Goal: Task Accomplishment & Management: Manage account settings

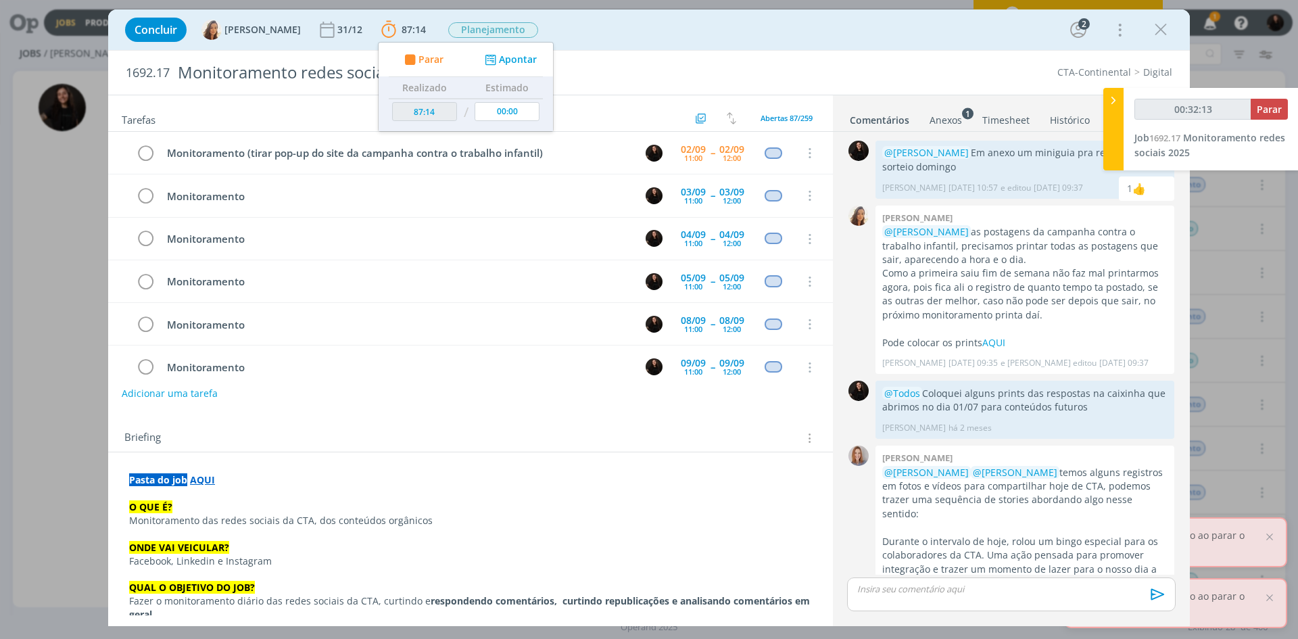
scroll to position [390, 0]
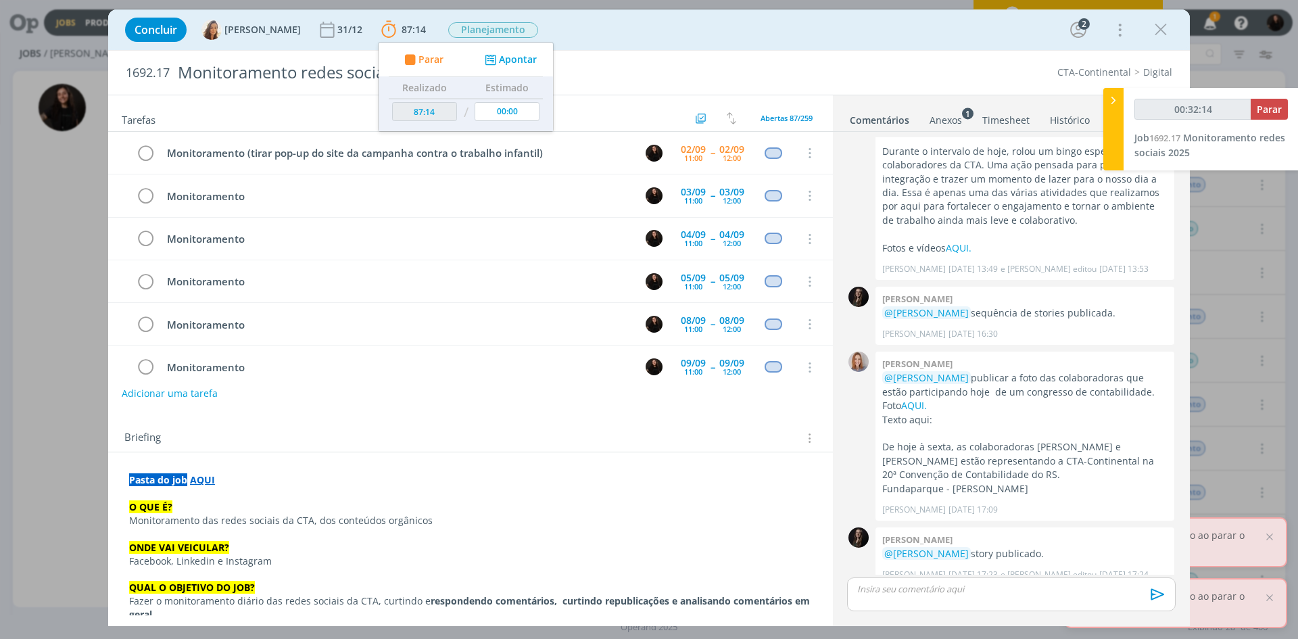
type input "00:32:15"
click at [1111, 108] on div at bounding box center [1114, 129] width 20 height 83
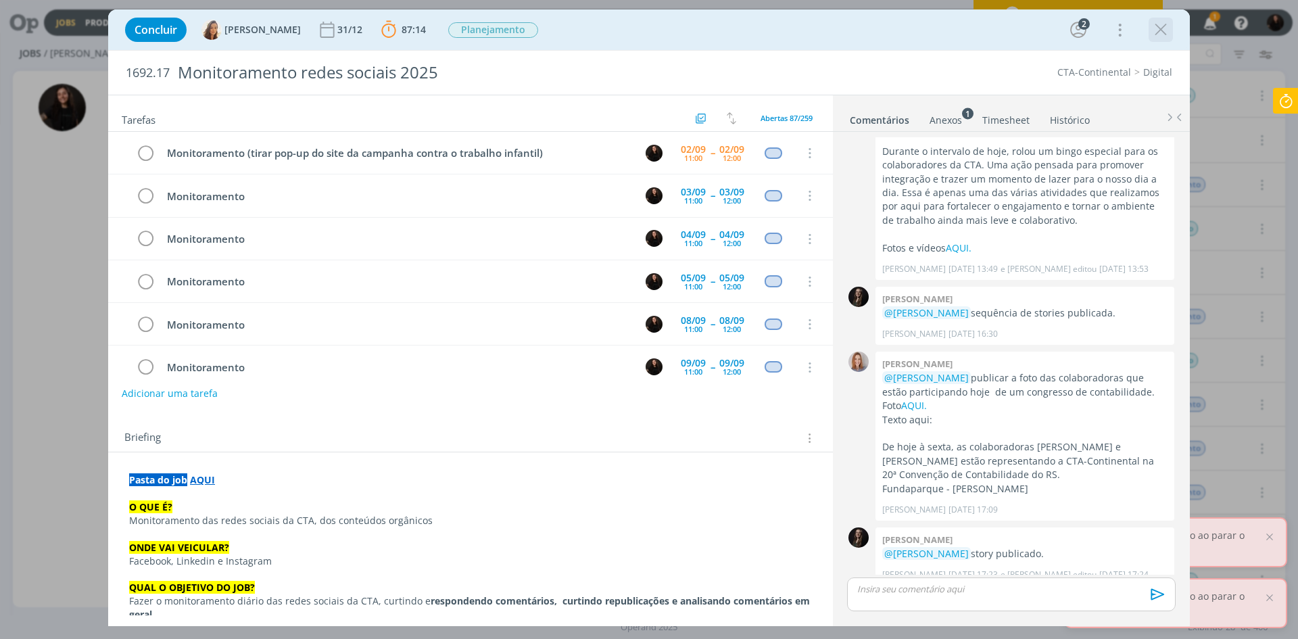
click at [1158, 30] on icon "dialog" at bounding box center [1161, 30] width 20 height 20
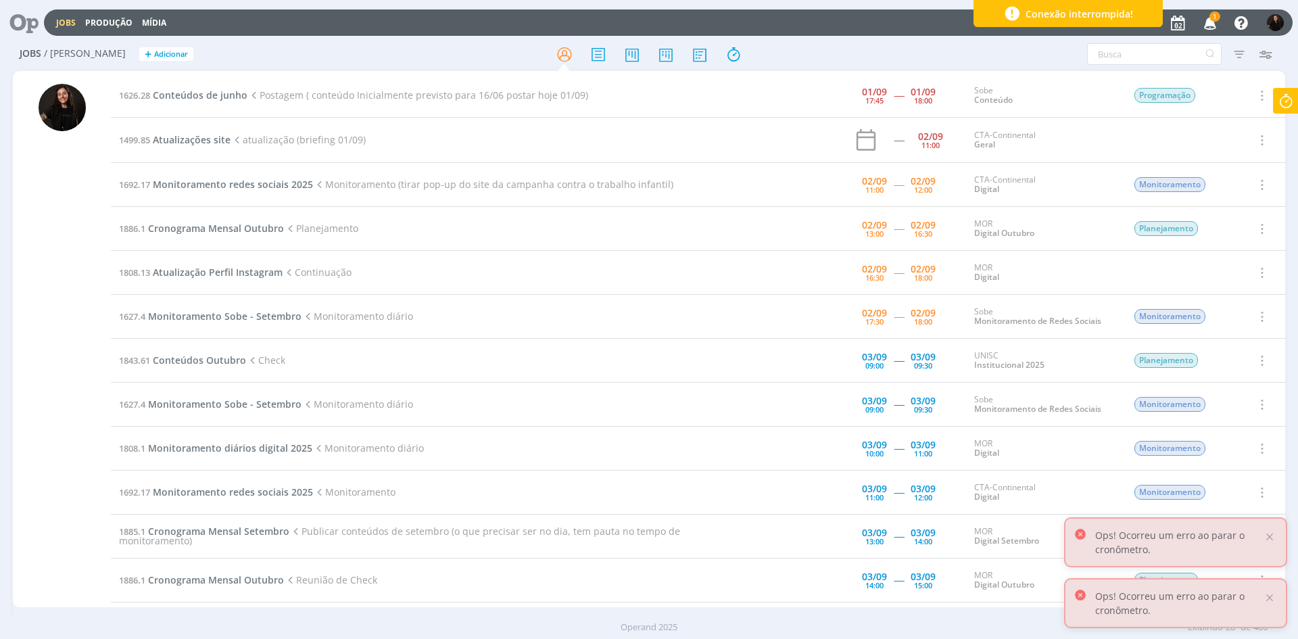
click at [1201, 19] on icon "button" at bounding box center [1211, 22] width 24 height 23
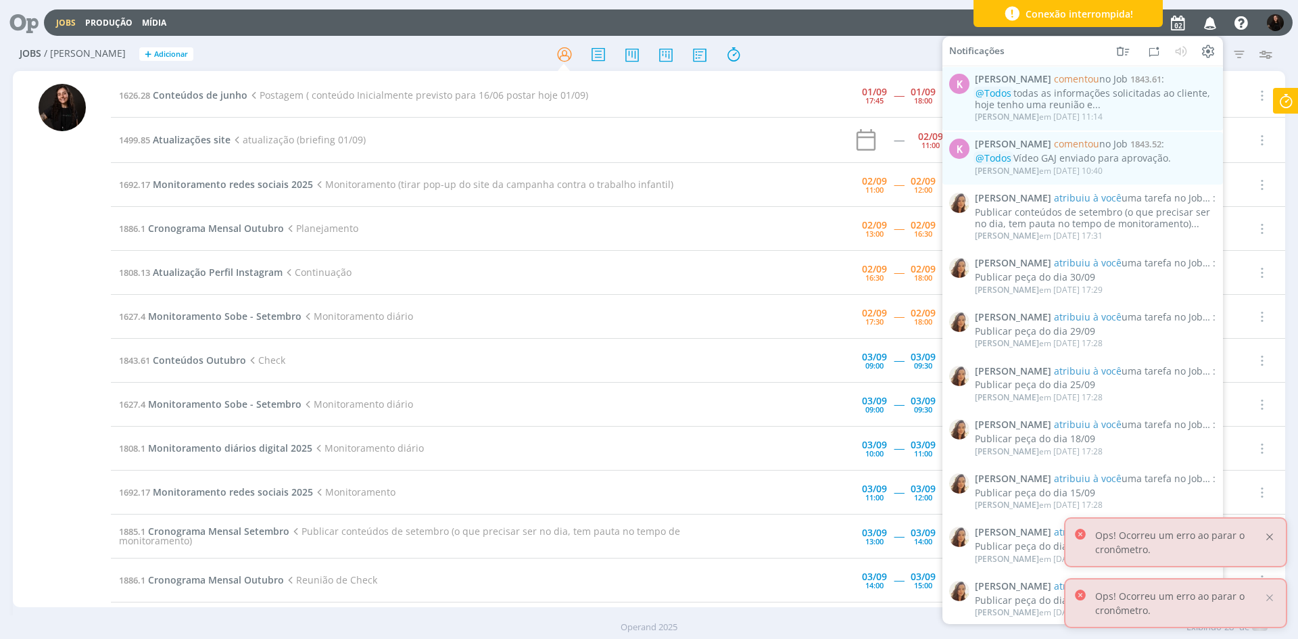
click at [1267, 536] on div at bounding box center [1270, 537] width 12 height 12
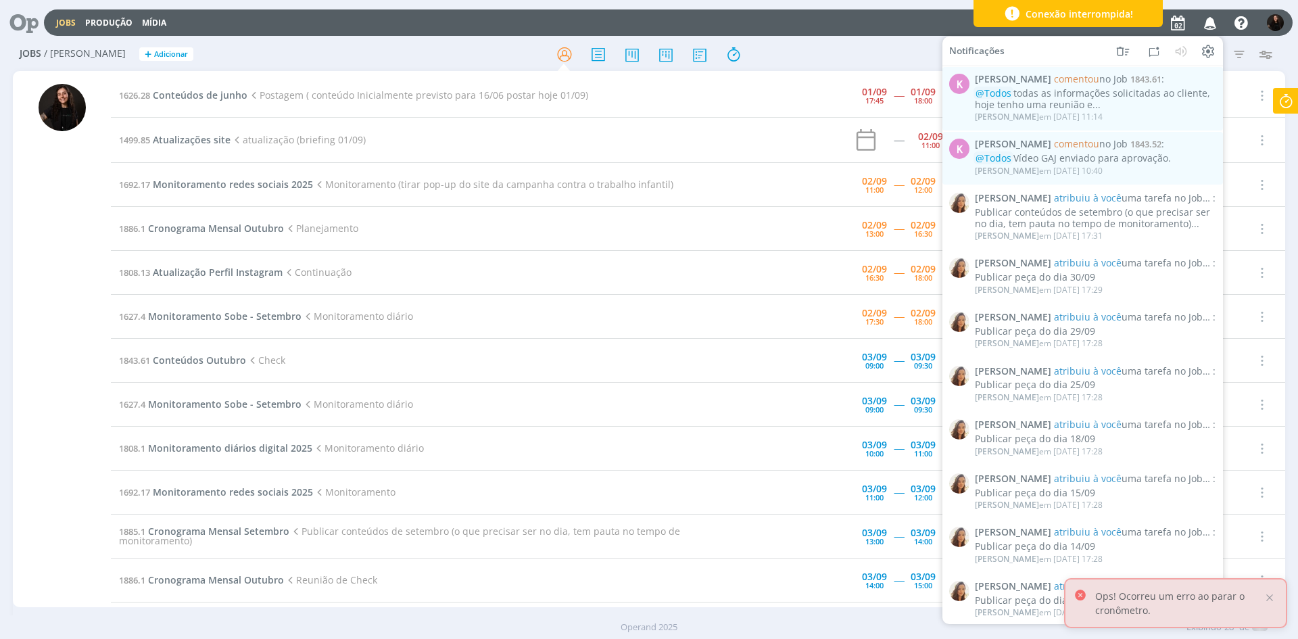
click at [1275, 598] on div at bounding box center [1270, 598] width 12 height 12
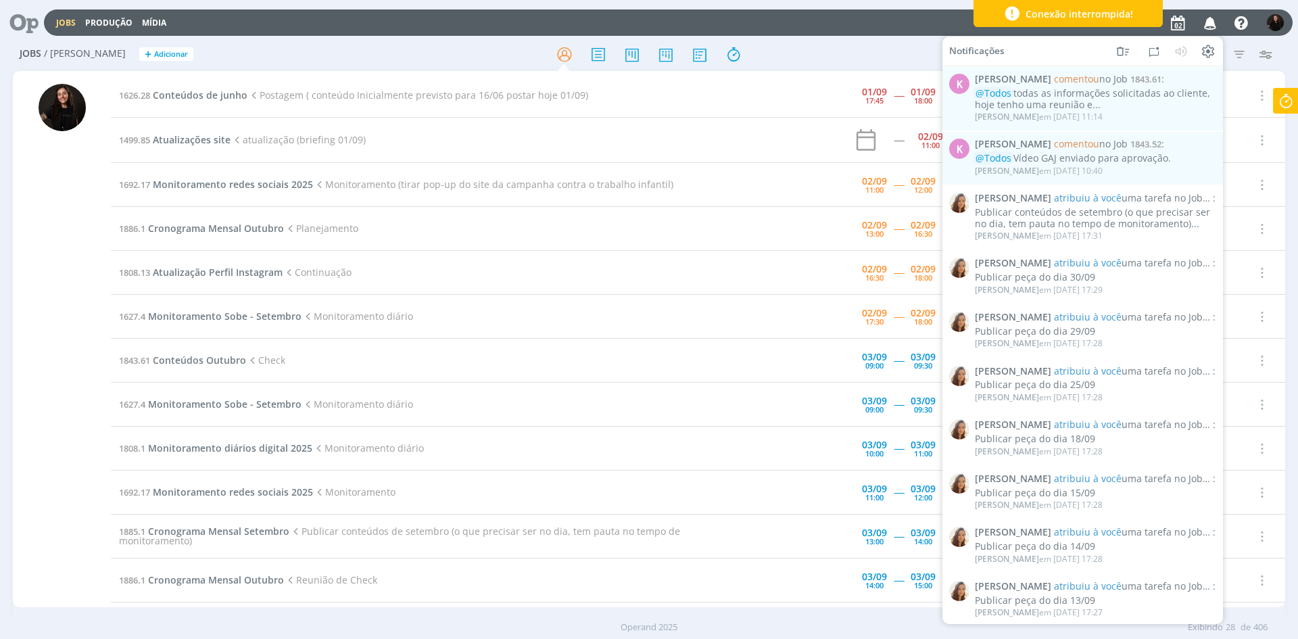
click at [1208, 26] on icon "button" at bounding box center [1211, 22] width 24 height 23
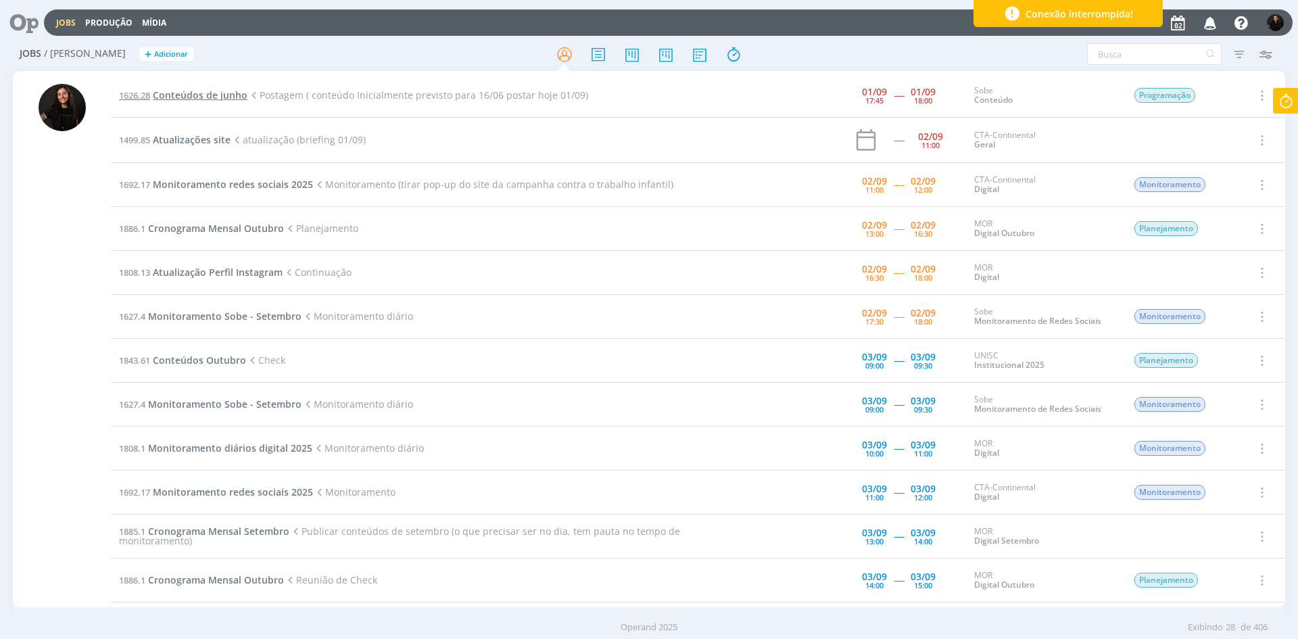
click at [235, 92] on span "Conteúdos de junho" at bounding box center [200, 95] width 95 height 13
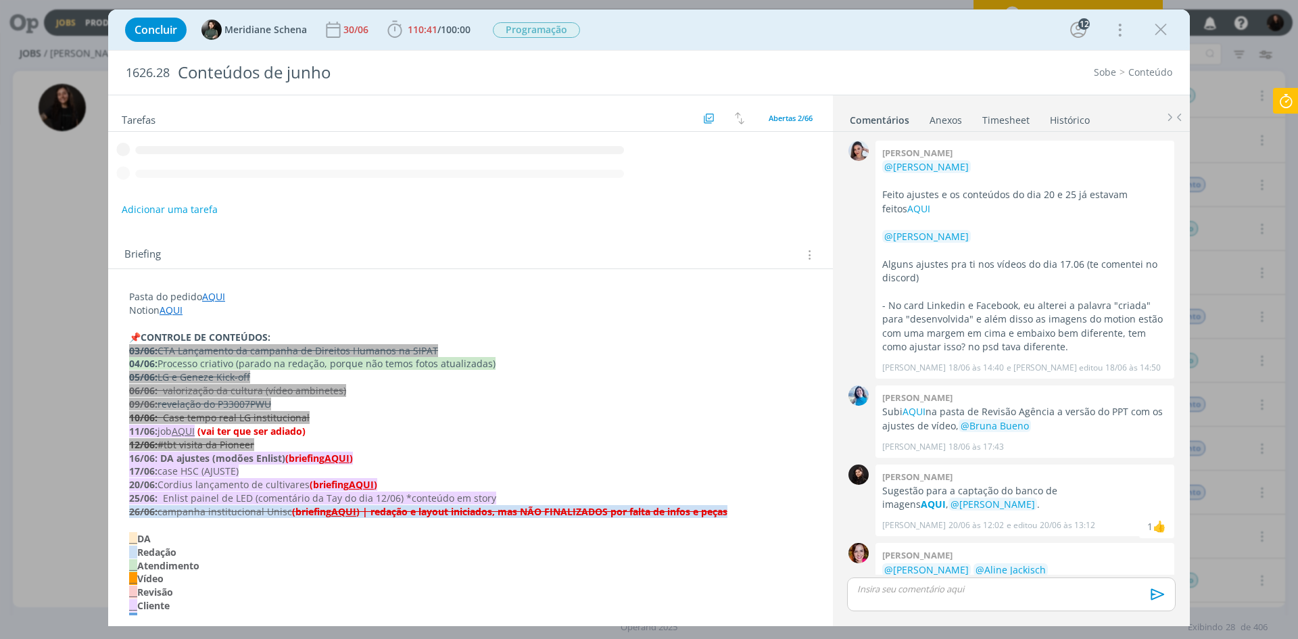
scroll to position [1666, 0]
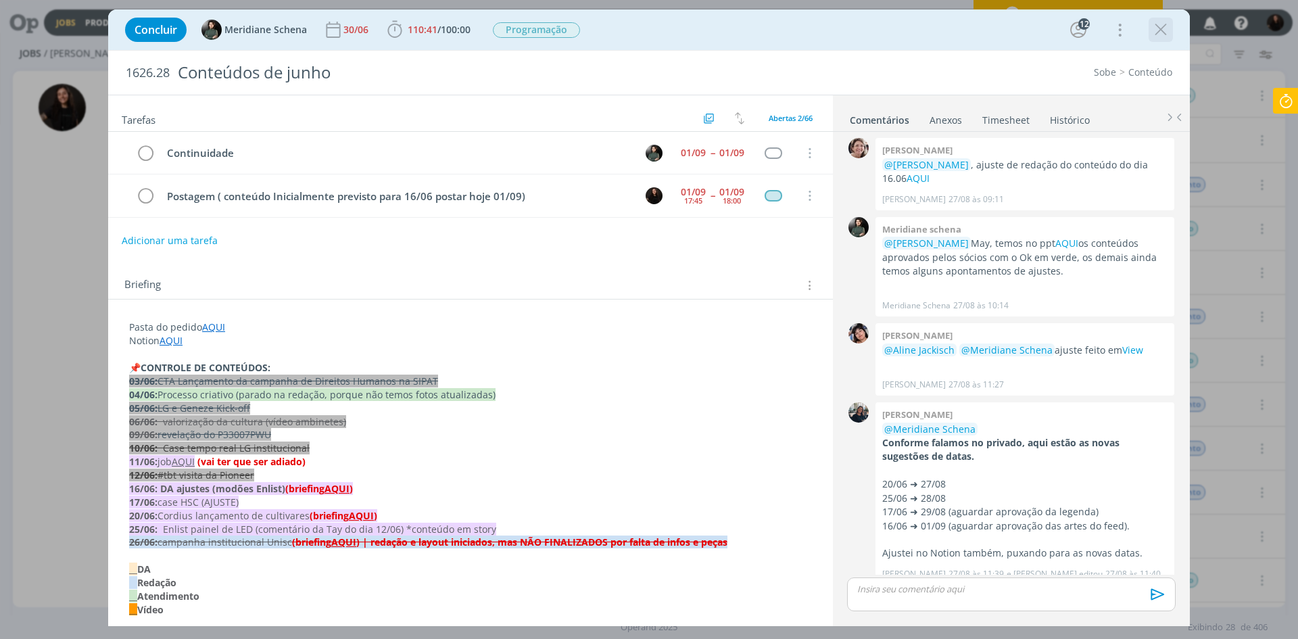
click at [1165, 38] on icon "dialog" at bounding box center [1161, 30] width 20 height 20
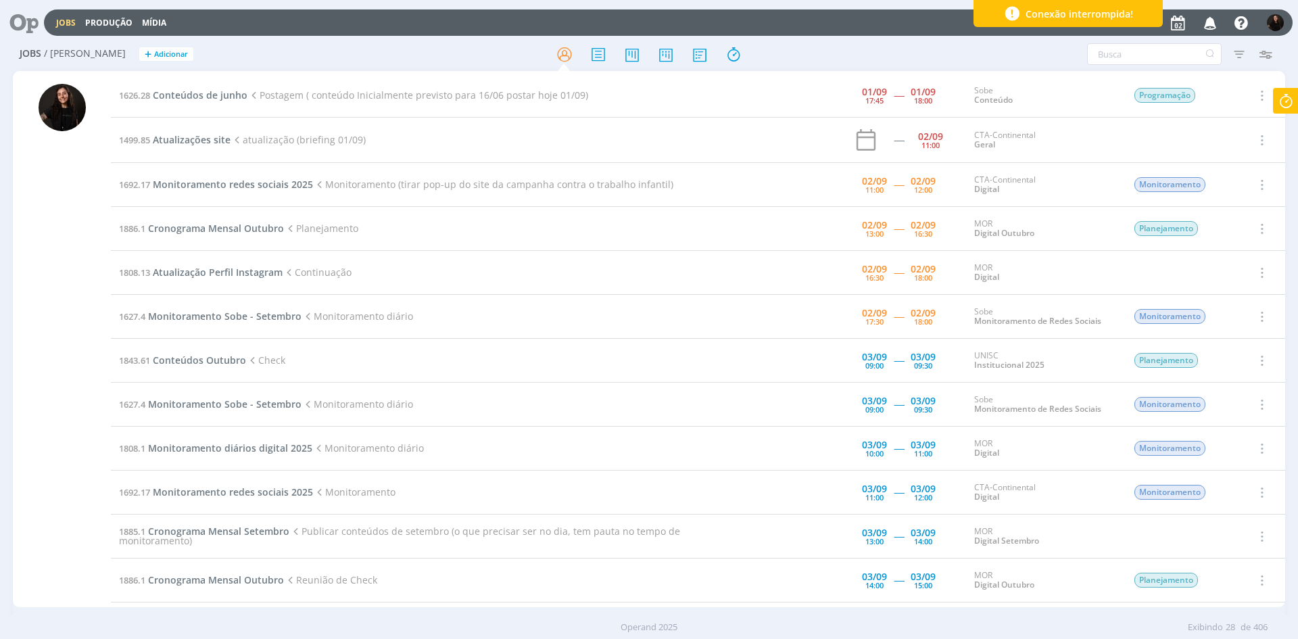
click at [221, 133] on td "1499.85 Atualizações site atualização (briefing 01/09)" at bounding box center [430, 140] width 639 height 45
click at [1293, 110] on icon at bounding box center [1286, 101] width 24 height 26
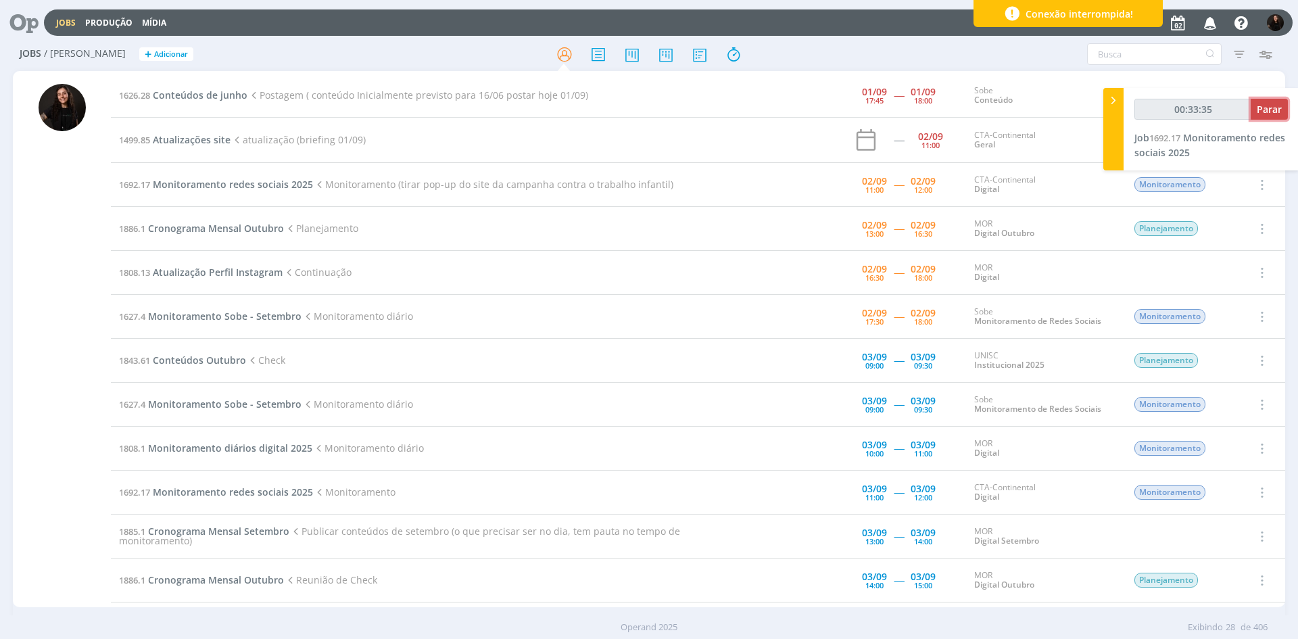
type input "00:33:36"
drag, startPoint x: 1277, startPoint y: 118, endPoint x: 1271, endPoint y: 108, distance: 11.3
click at [1271, 108] on button "Parar" at bounding box center [1269, 109] width 37 height 21
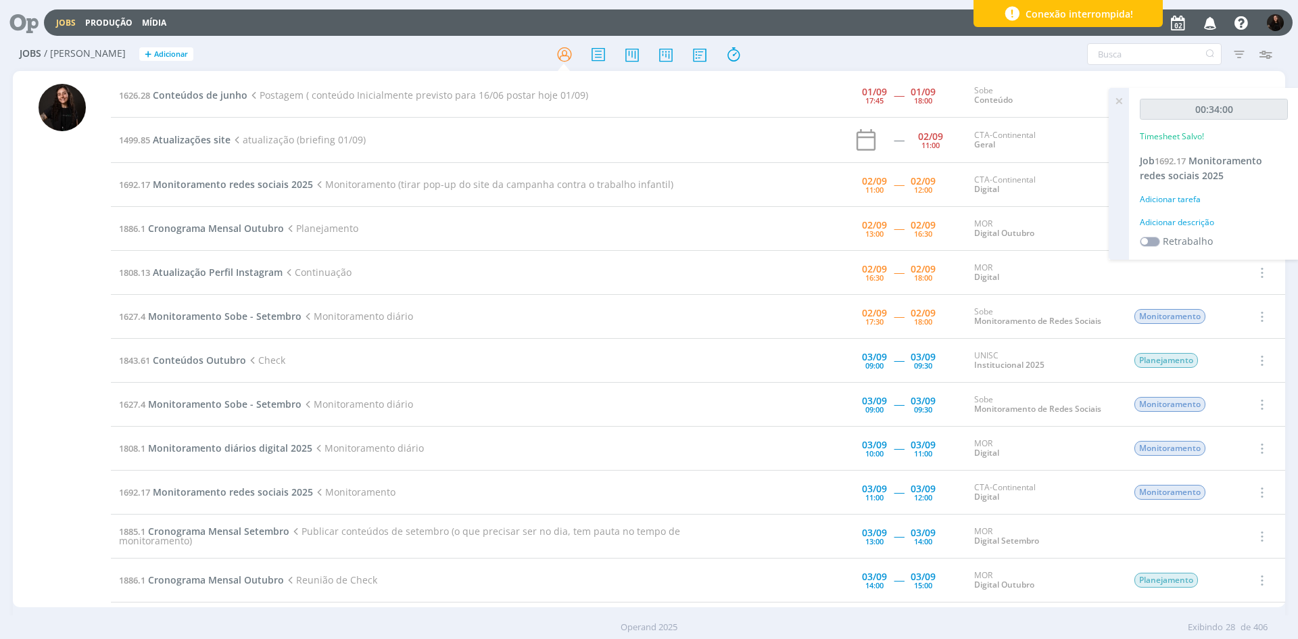
click at [1190, 225] on div "Adicionar descrição" at bounding box center [1214, 222] width 148 height 12
type textarea "monitoramento diário"
click at [1249, 330] on button "Salvar" at bounding box center [1264, 332] width 47 height 17
click at [227, 183] on span "Monitoramento redes sociais 2025" at bounding box center [233, 184] width 160 height 13
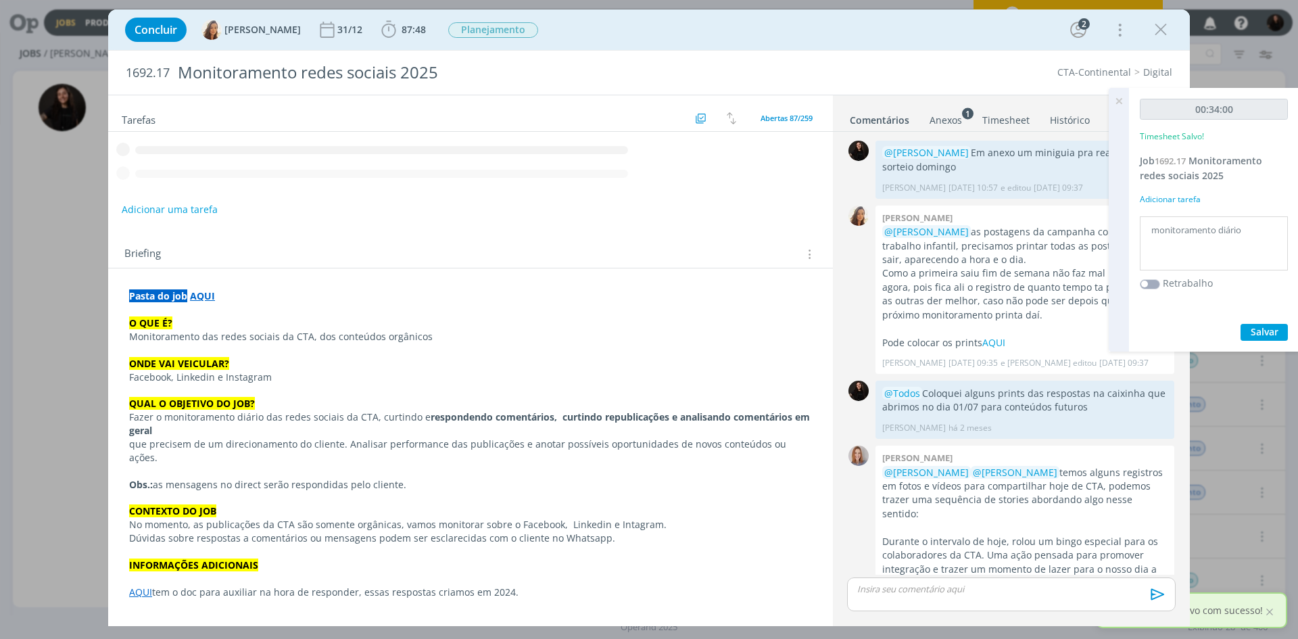
scroll to position [390, 0]
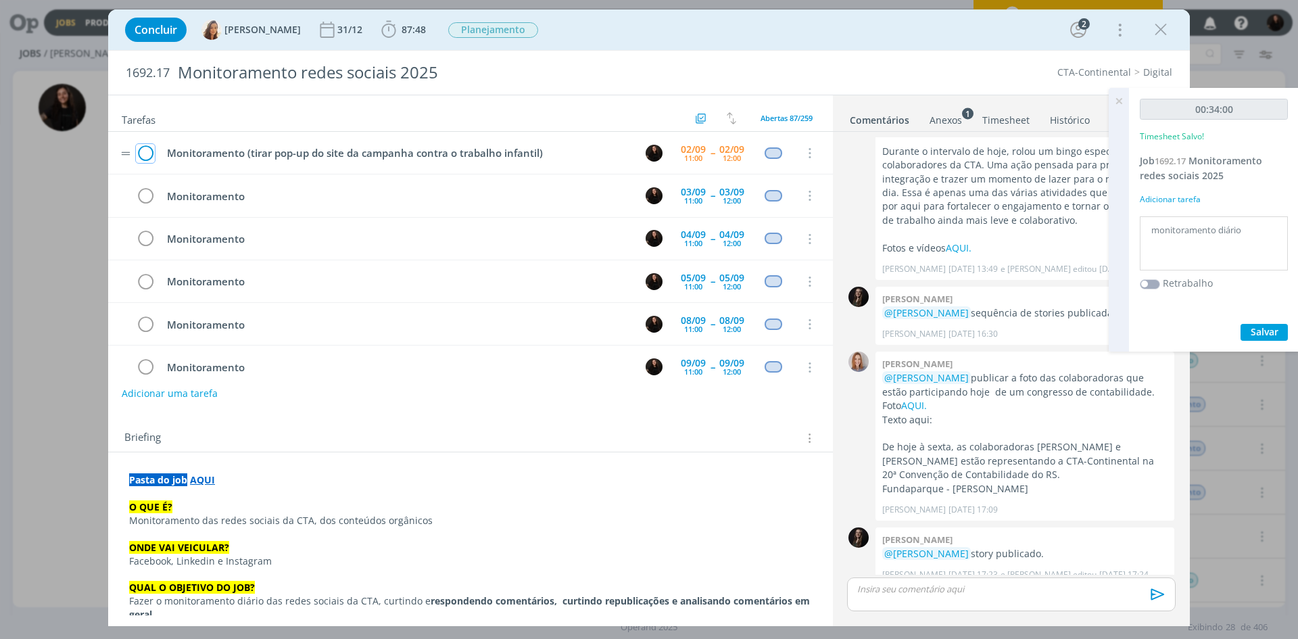
click at [147, 153] on icon "dialog" at bounding box center [145, 153] width 19 height 20
click at [1171, 32] on icon "dialog" at bounding box center [1161, 30] width 20 height 20
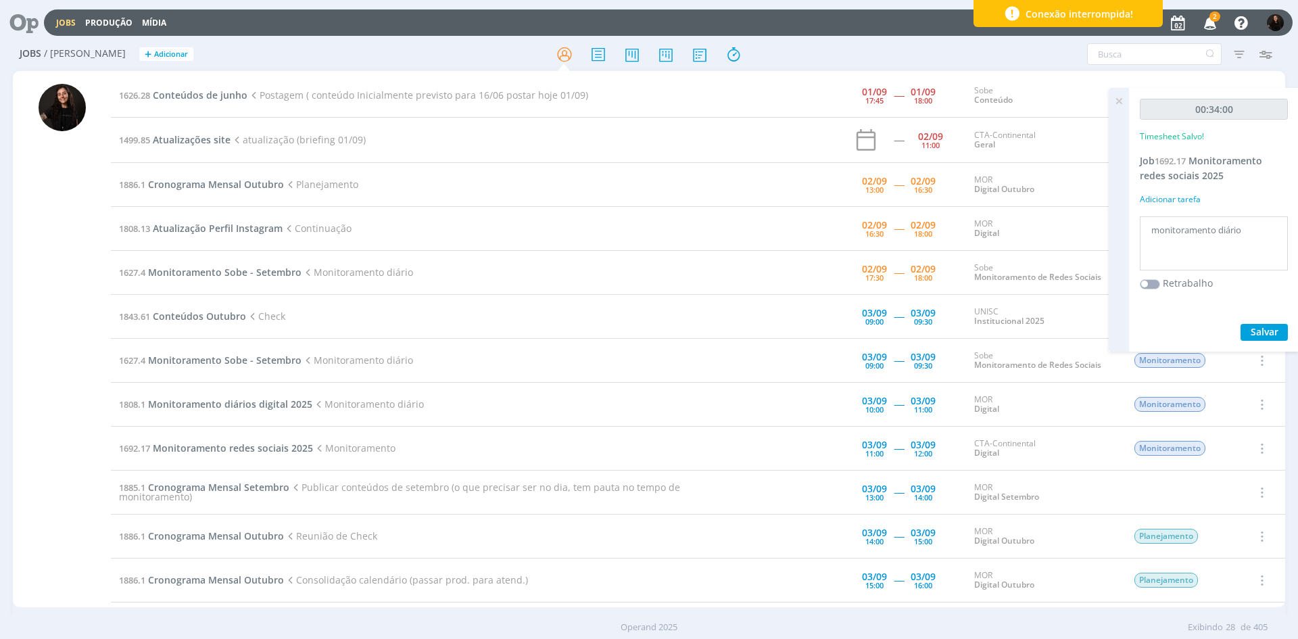
click at [1209, 23] on icon "button" at bounding box center [1211, 22] width 24 height 23
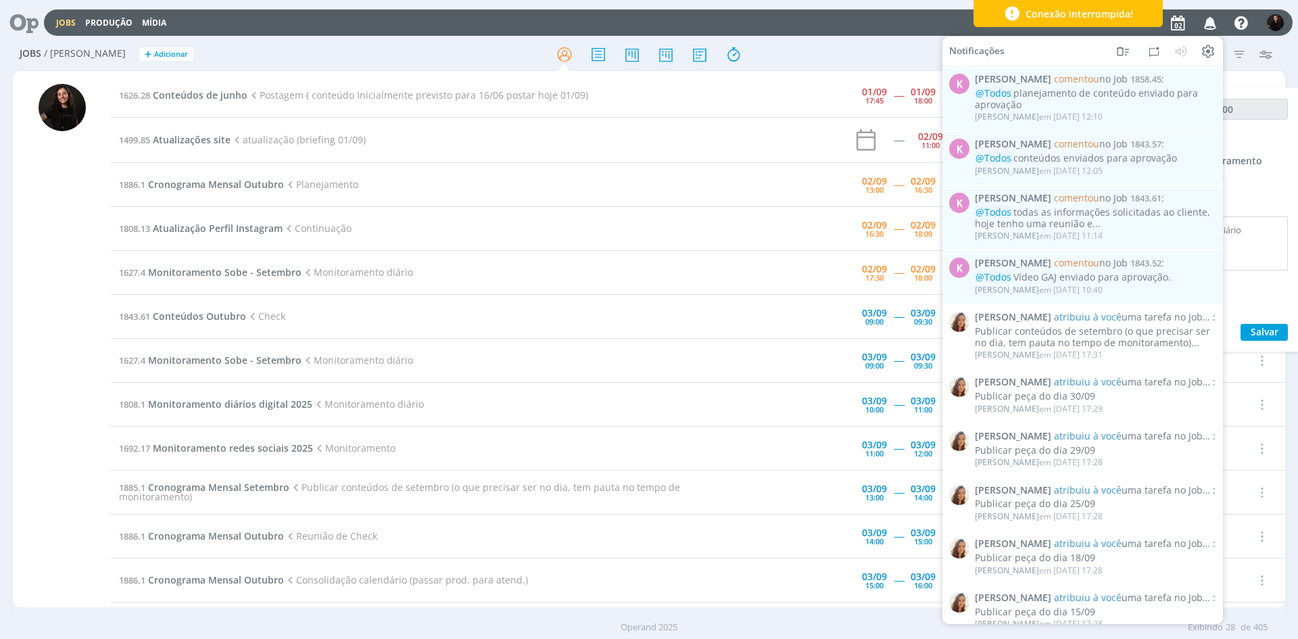
click at [1204, 22] on icon "button" at bounding box center [1211, 22] width 24 height 23
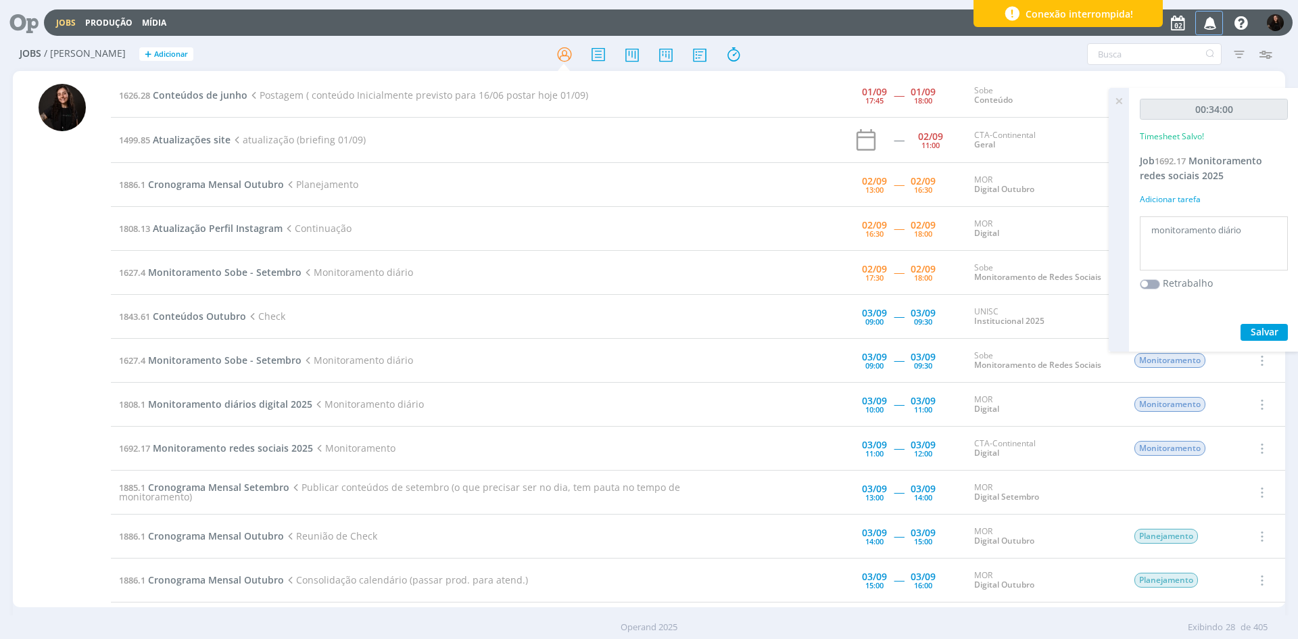
click at [1214, 17] on icon "button" at bounding box center [1211, 22] width 24 height 23
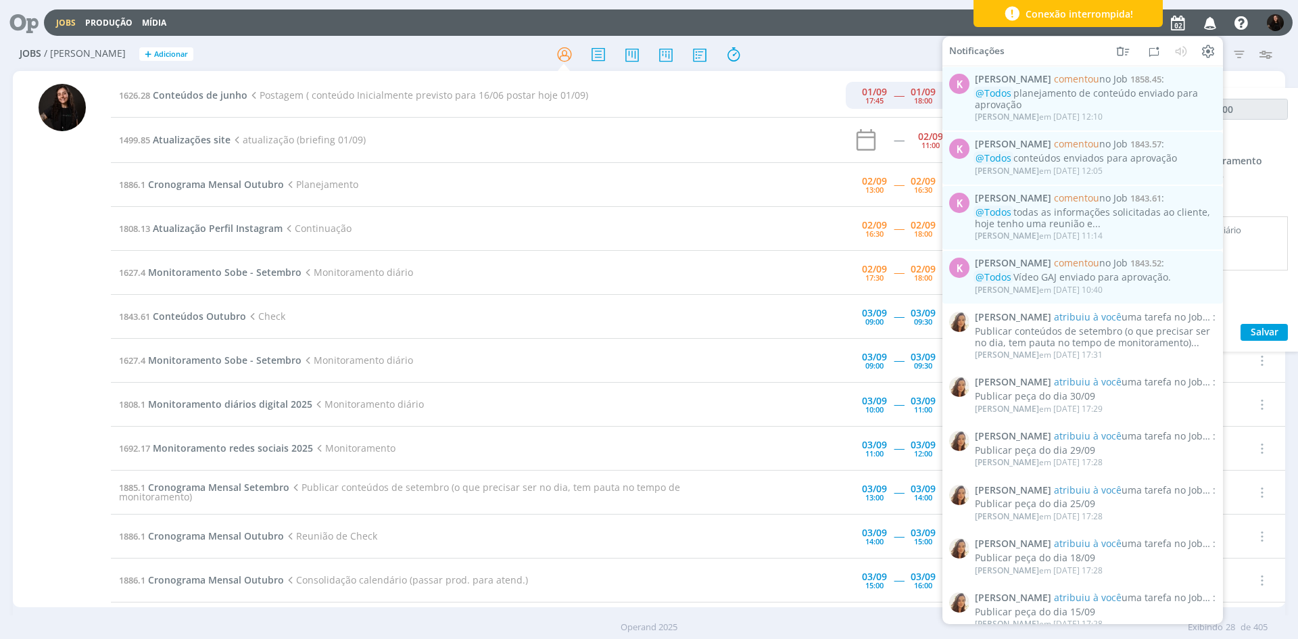
drag, startPoint x: 1208, startPoint y: 23, endPoint x: 861, endPoint y: 96, distance: 354.5
click at [1210, 31] on icon "button" at bounding box center [1211, 22] width 24 height 23
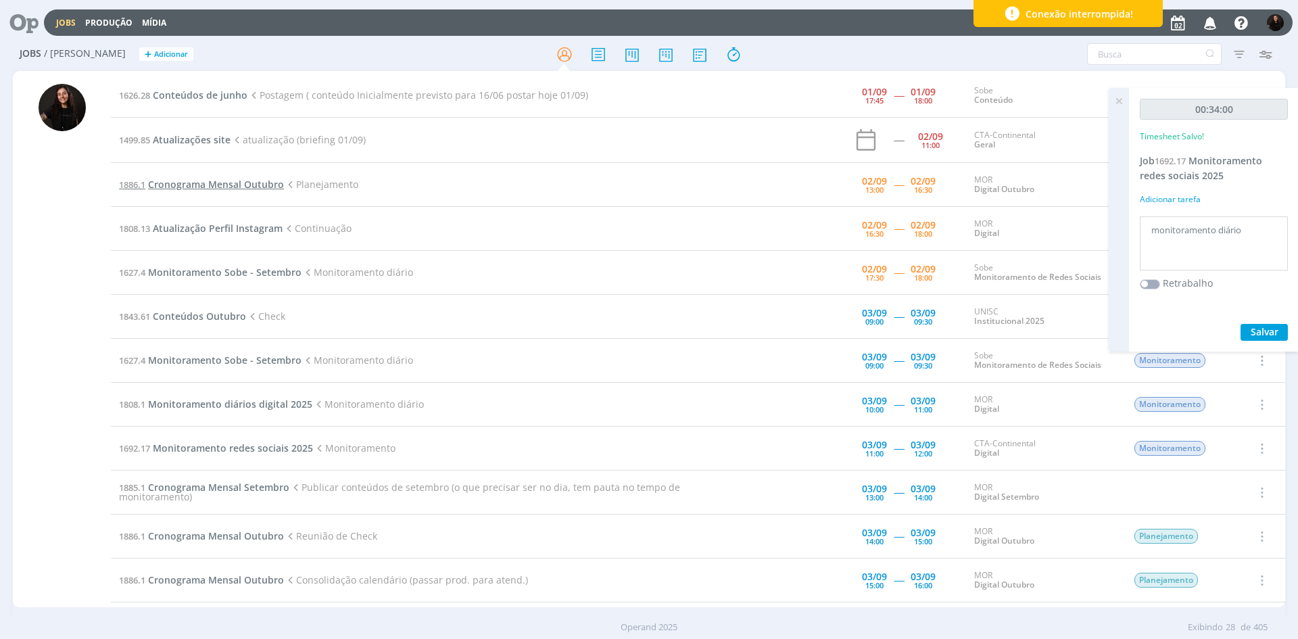
click at [280, 187] on span "Cronograma Mensal Outubro" at bounding box center [216, 184] width 136 height 13
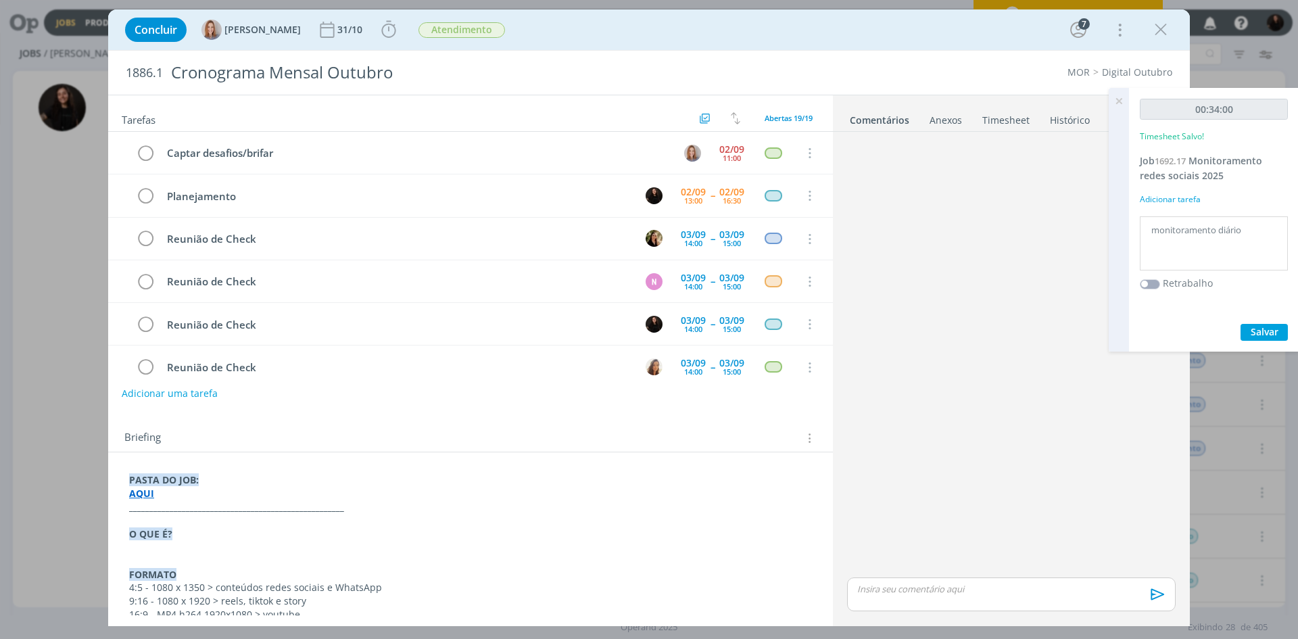
click at [1124, 101] on icon at bounding box center [1119, 101] width 24 height 26
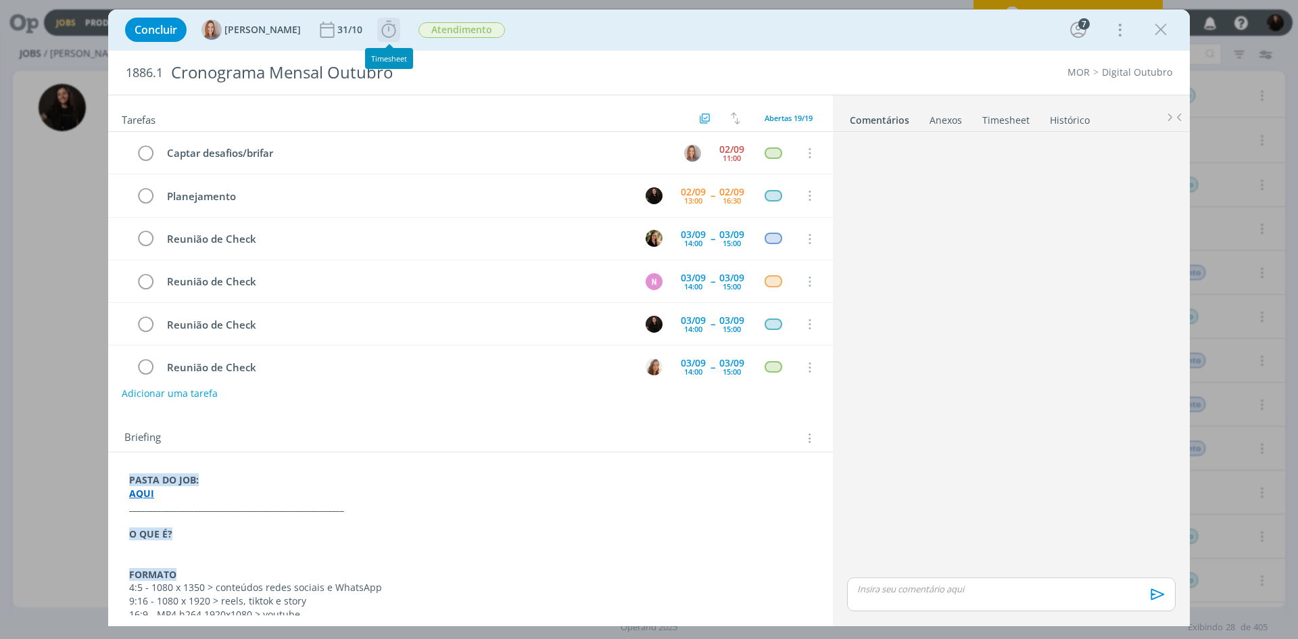
click at [390, 30] on icon "dialog" at bounding box center [389, 30] width 20 height 20
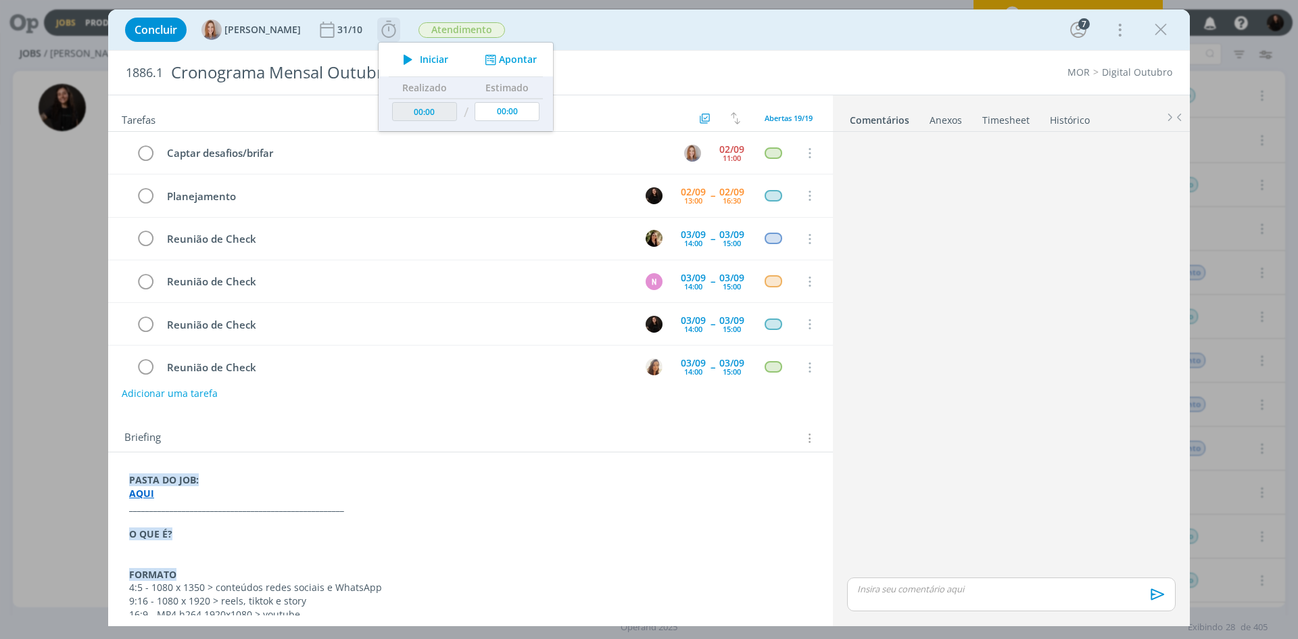
click at [440, 59] on span "Iniciar" at bounding box center [434, 59] width 28 height 9
click at [623, 28] on div "Concluir Amanda Oliveira 31/10 Iniciar Apontar Data * 02/09/2025 Horas * 00:00 …" at bounding box center [649, 30] width 1062 height 32
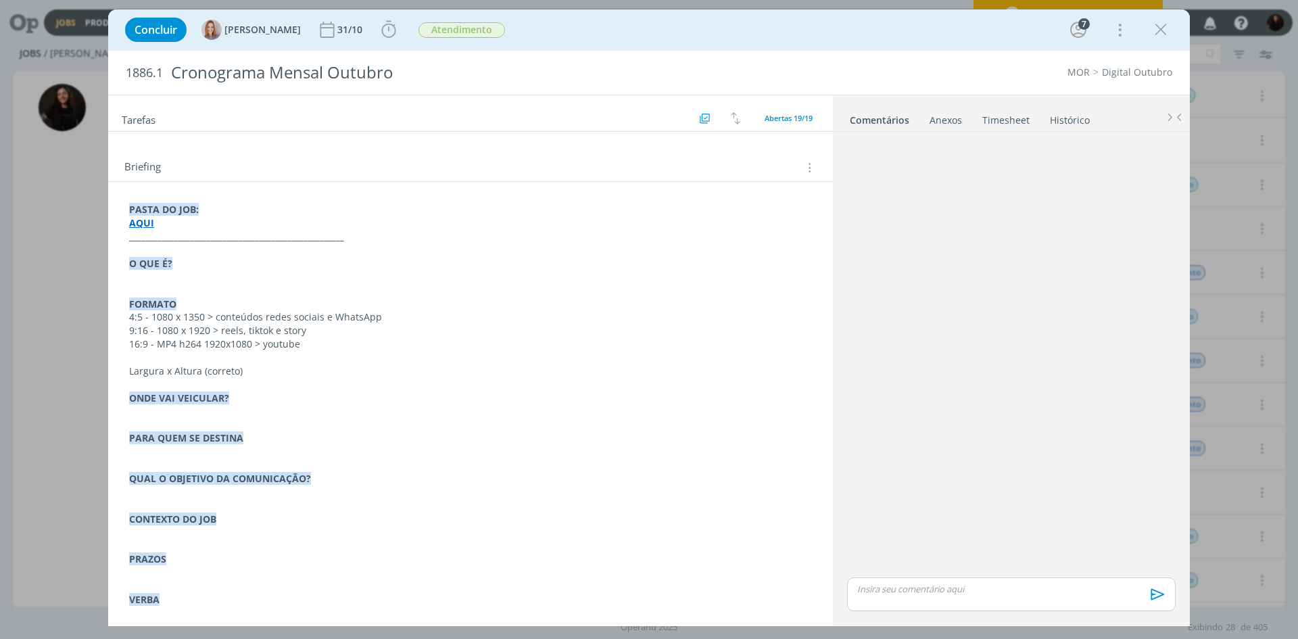
scroll to position [312, 0]
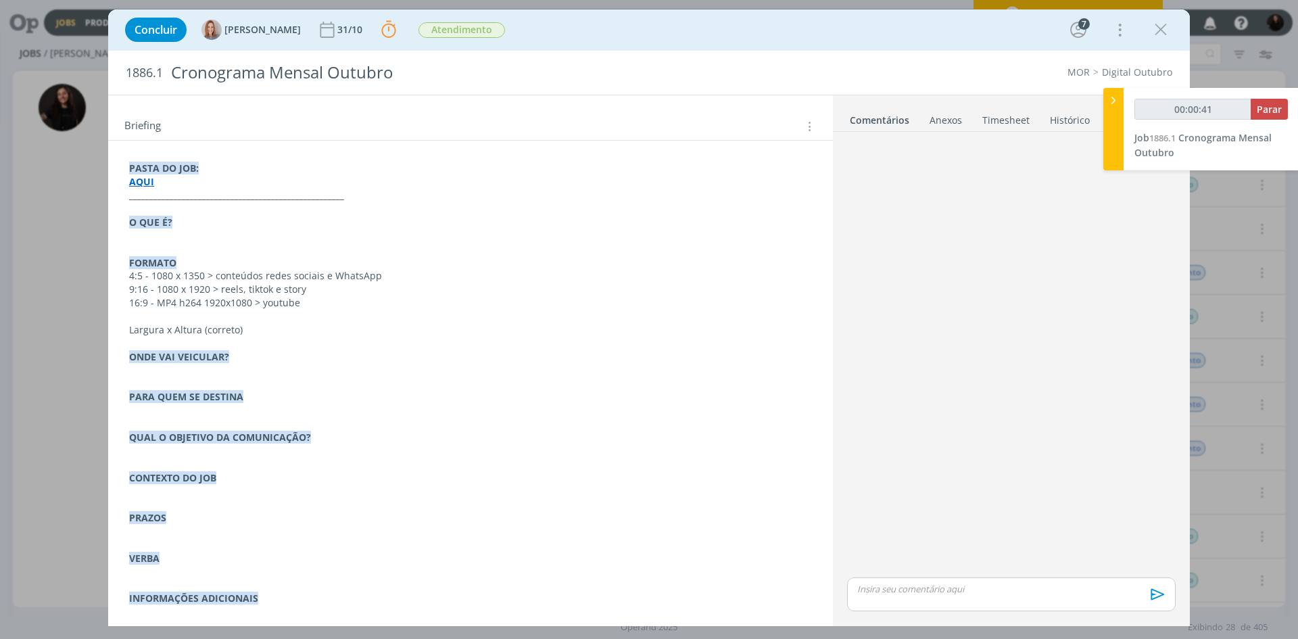
type input "00:00:42"
click at [1113, 104] on icon at bounding box center [1114, 100] width 14 height 14
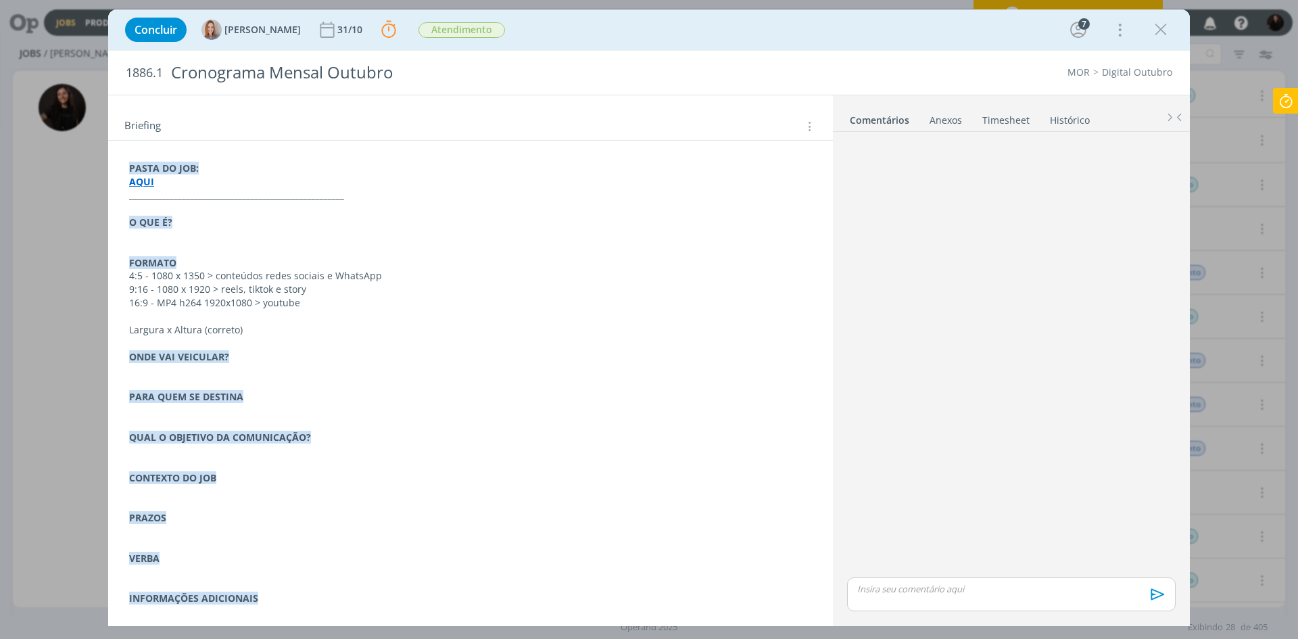
click at [1294, 98] on icon at bounding box center [1286, 101] width 24 height 26
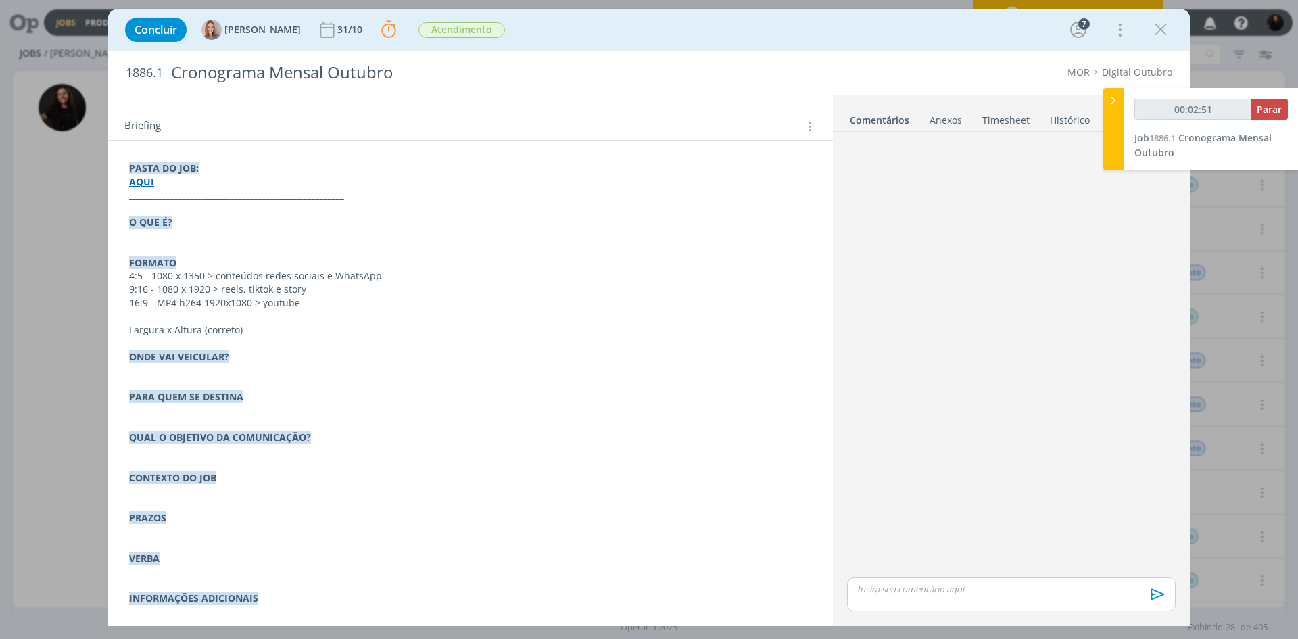
type input "00:02:52"
click at [1269, 111] on span "Parar" at bounding box center [1269, 109] width 25 height 13
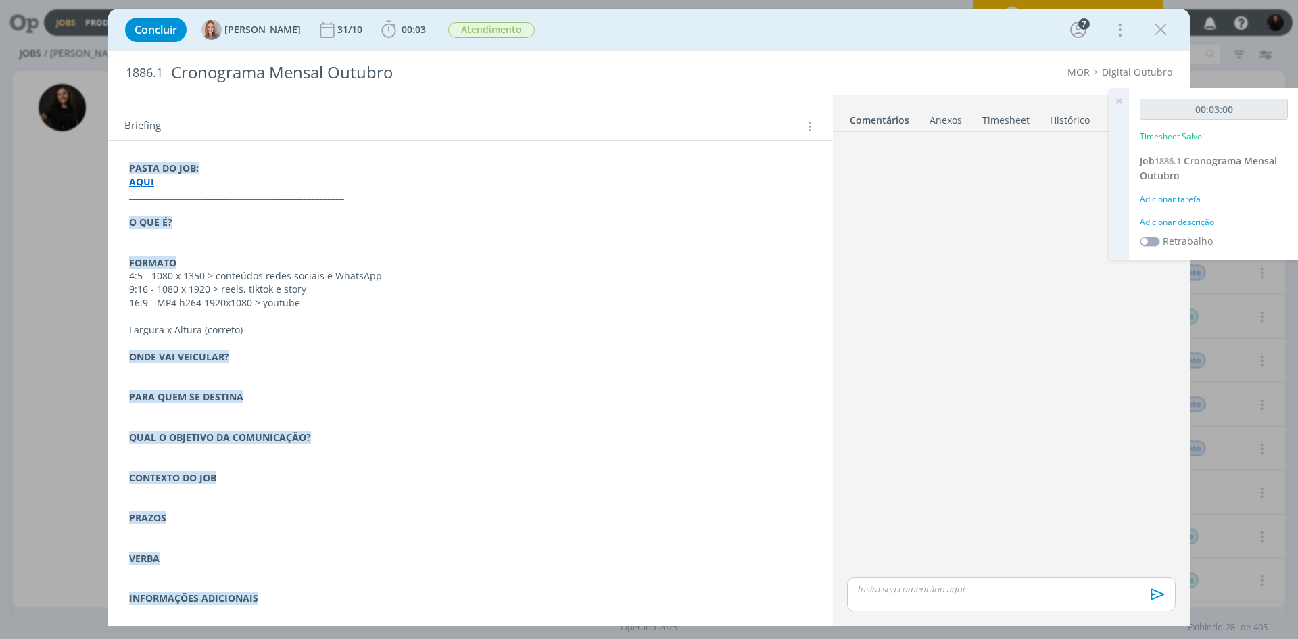
drag, startPoint x: 1120, startPoint y: 99, endPoint x: 1091, endPoint y: 110, distance: 30.4
click at [1120, 98] on icon at bounding box center [1119, 101] width 24 height 26
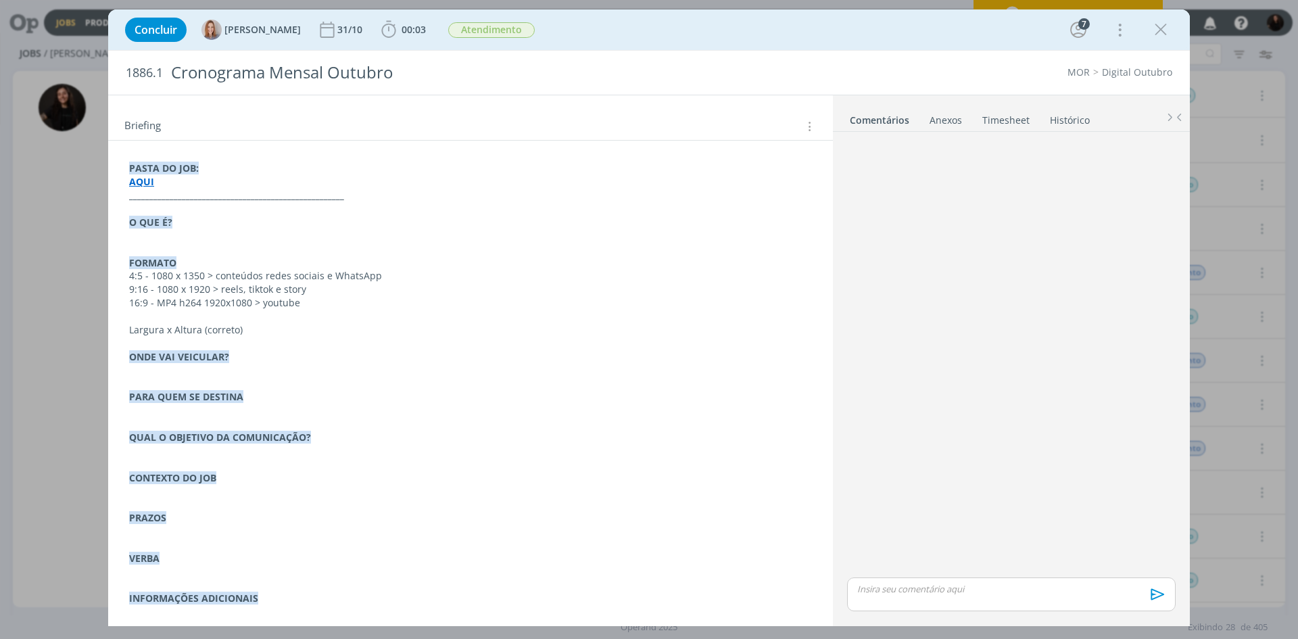
click at [1017, 124] on link "Timesheet" at bounding box center [1006, 118] width 49 height 20
click at [1158, 155] on icon "dialog" at bounding box center [1156, 163] width 15 height 16
click at [1119, 183] on link "Excluir" at bounding box center [1118, 188] width 107 height 22
click at [1150, 164] on button "Sim" at bounding box center [1144, 163] width 26 height 15
click at [1158, 27] on icon "dialog" at bounding box center [1161, 30] width 20 height 20
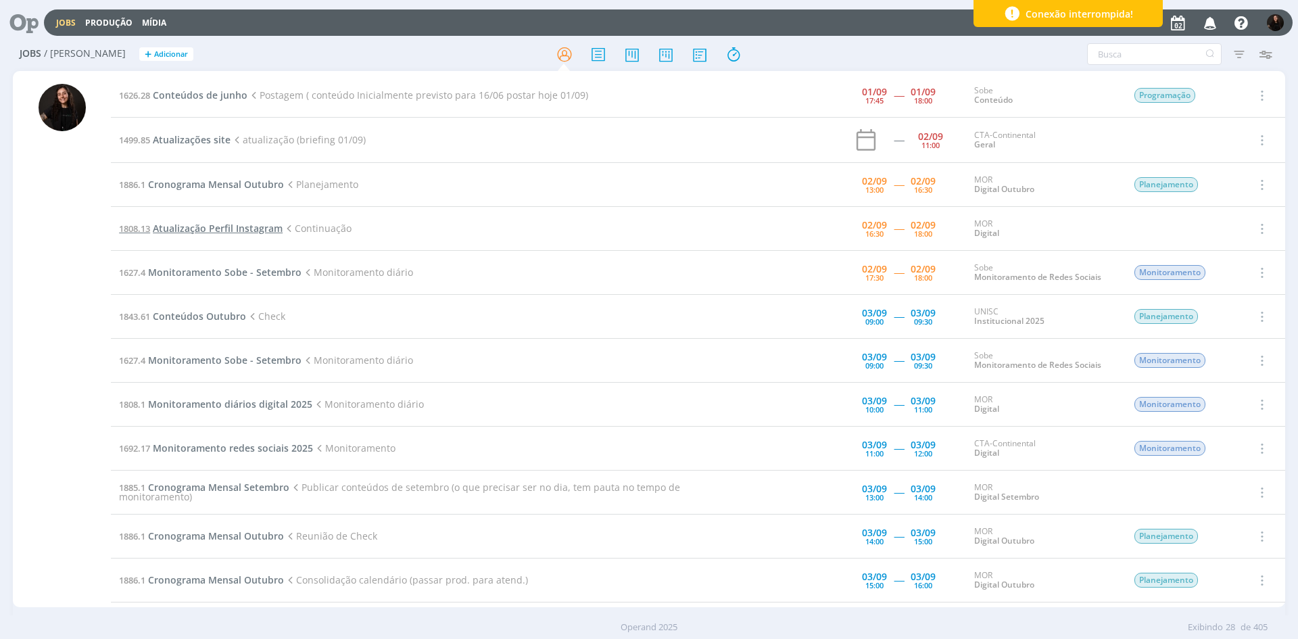
click at [243, 232] on span "Atualização Perfil Instagram" at bounding box center [218, 228] width 130 height 13
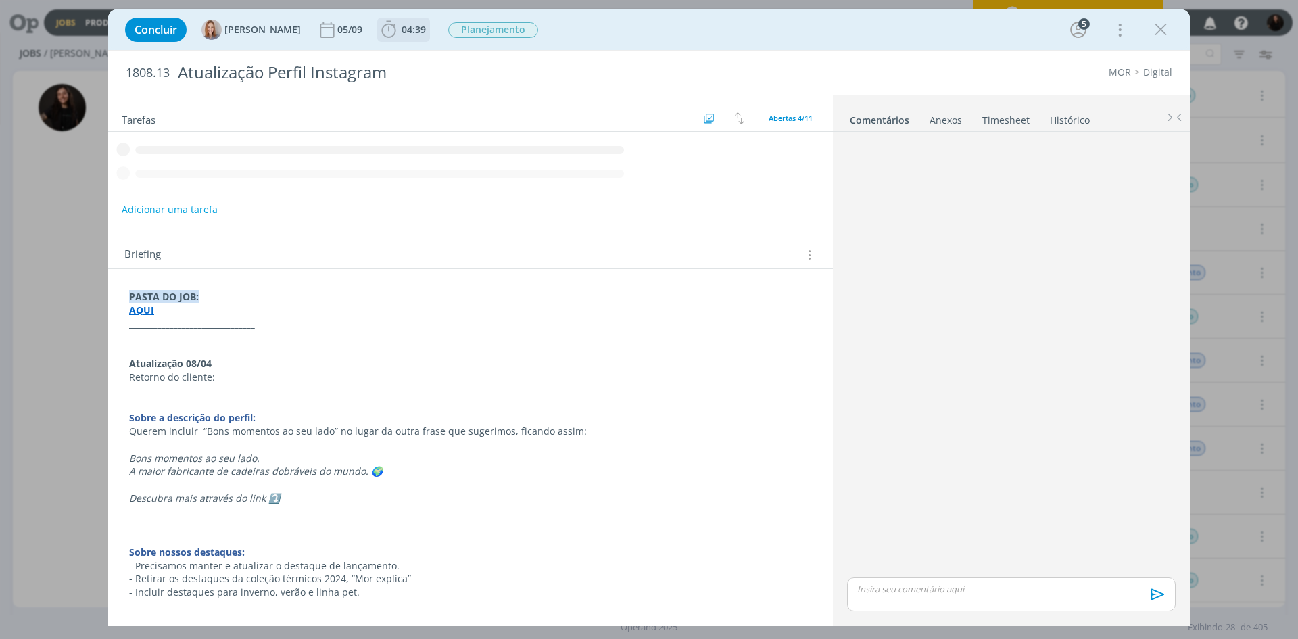
click at [400, 26] on b "04:39" at bounding box center [414, 29] width 30 height 9
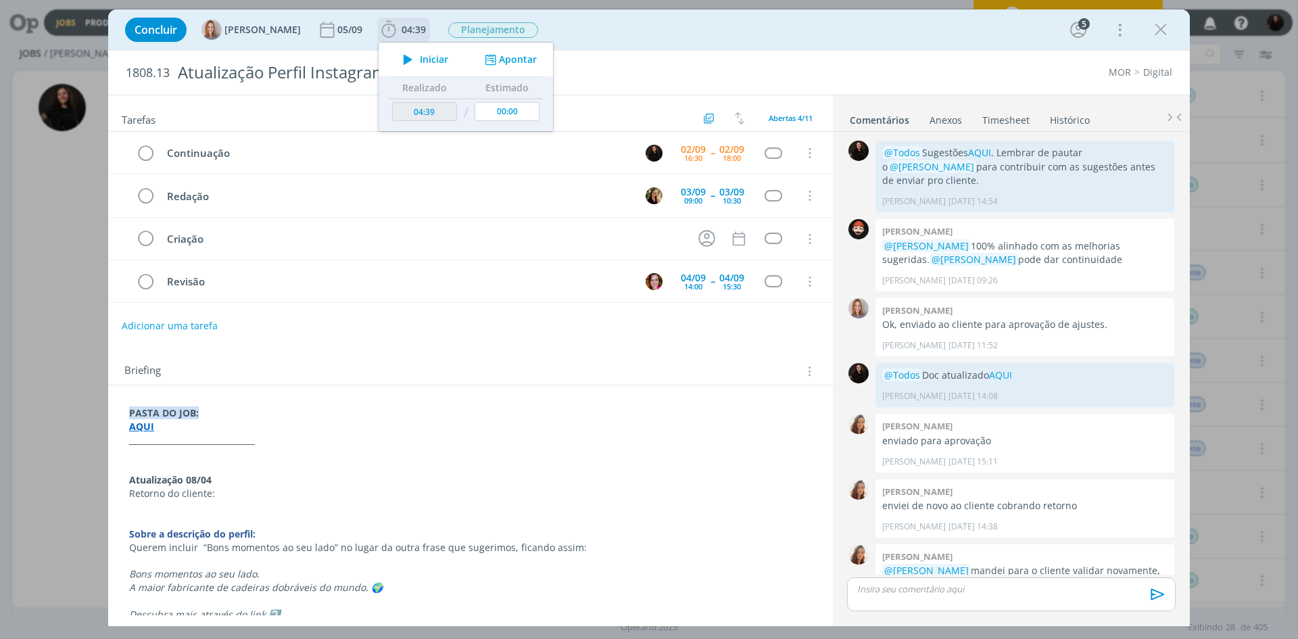
scroll to position [266, 0]
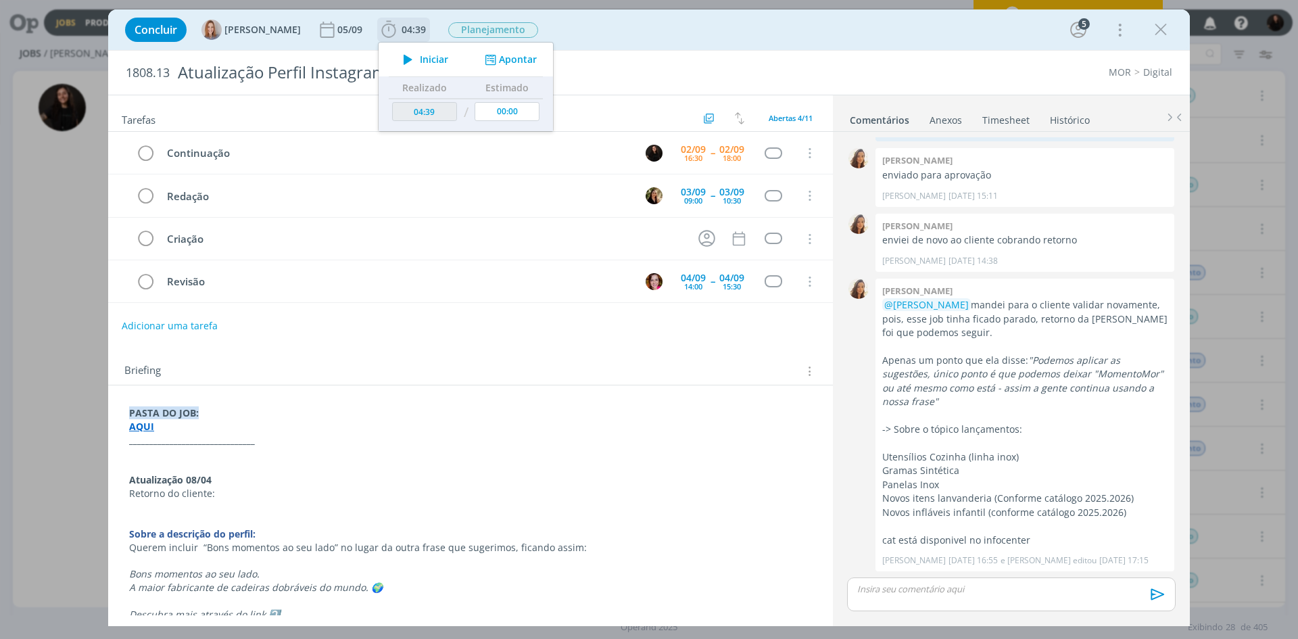
click at [430, 61] on span "Iniciar" at bounding box center [434, 59] width 28 height 9
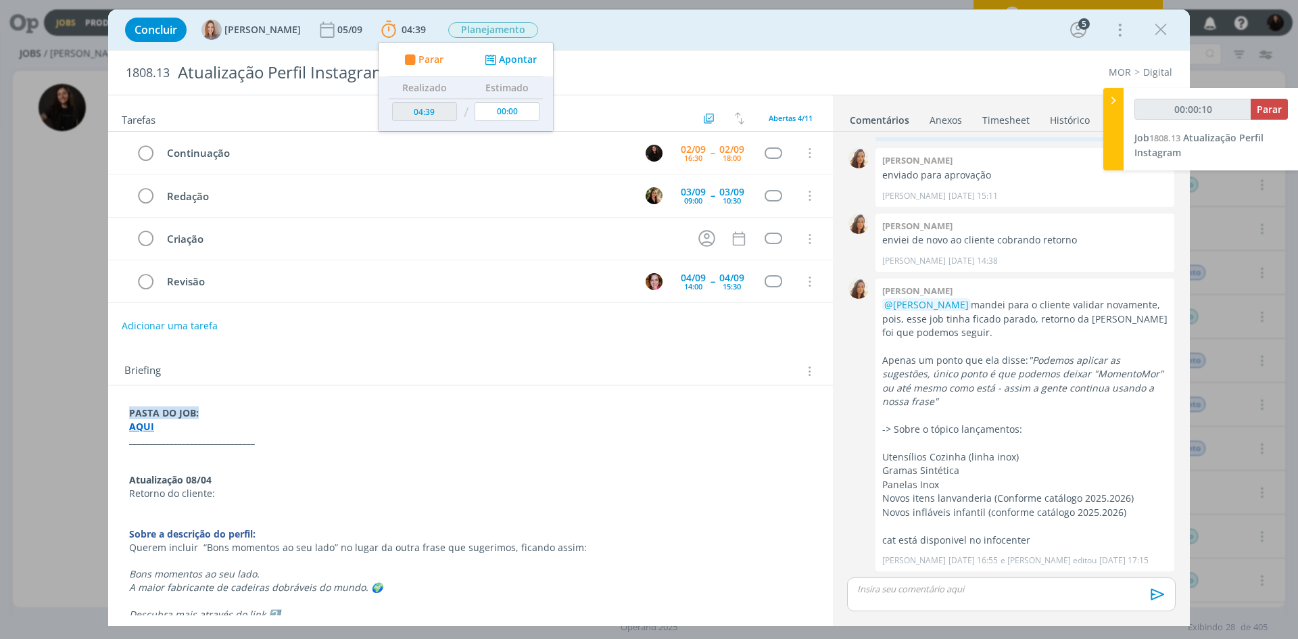
type input "00:00:11"
click at [1110, 103] on icon at bounding box center [1114, 100] width 14 height 14
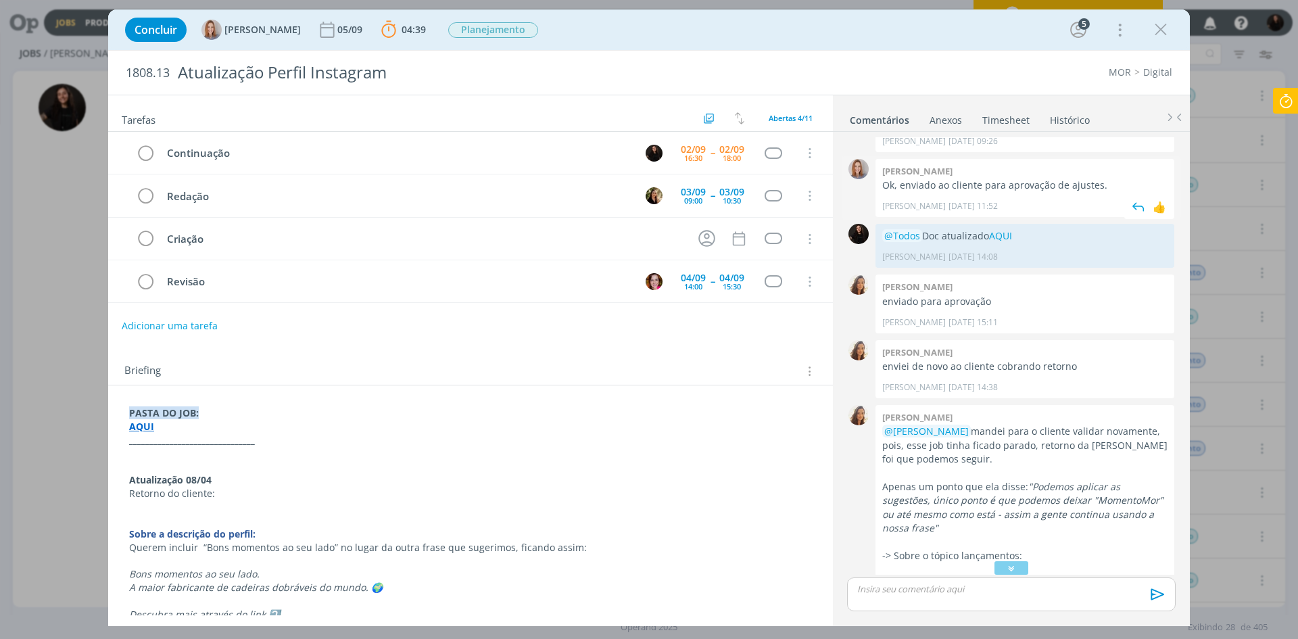
scroll to position [63, 0]
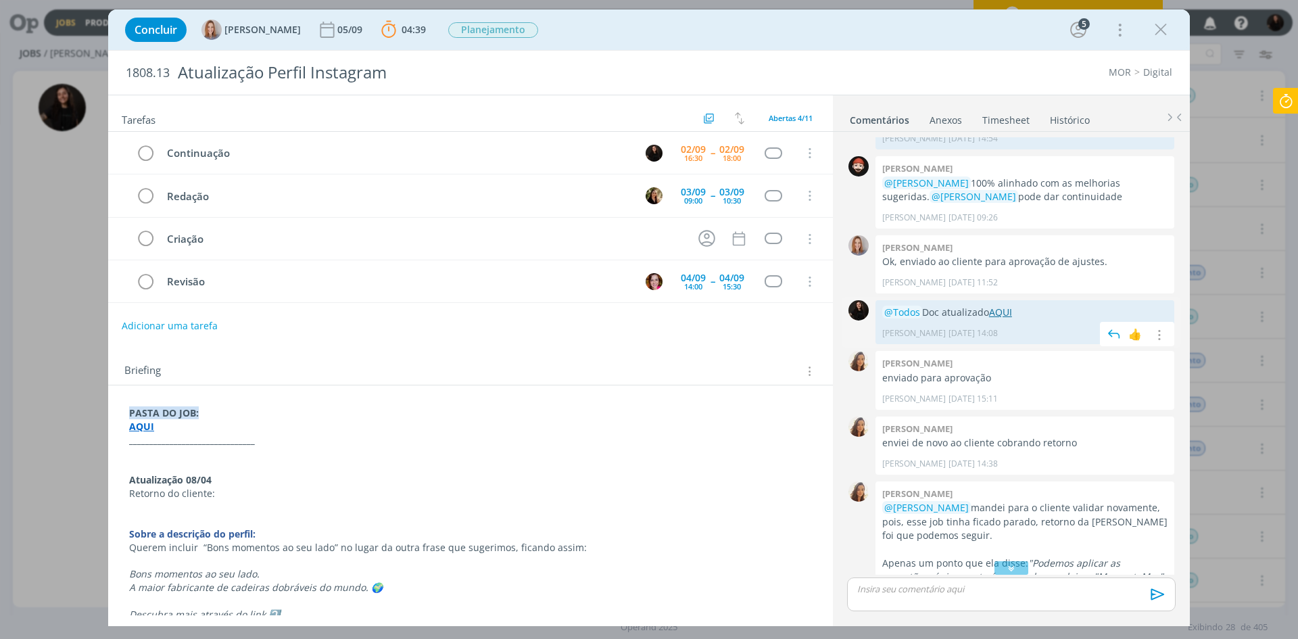
click at [1006, 314] on link "AQUI" at bounding box center [1000, 312] width 23 height 13
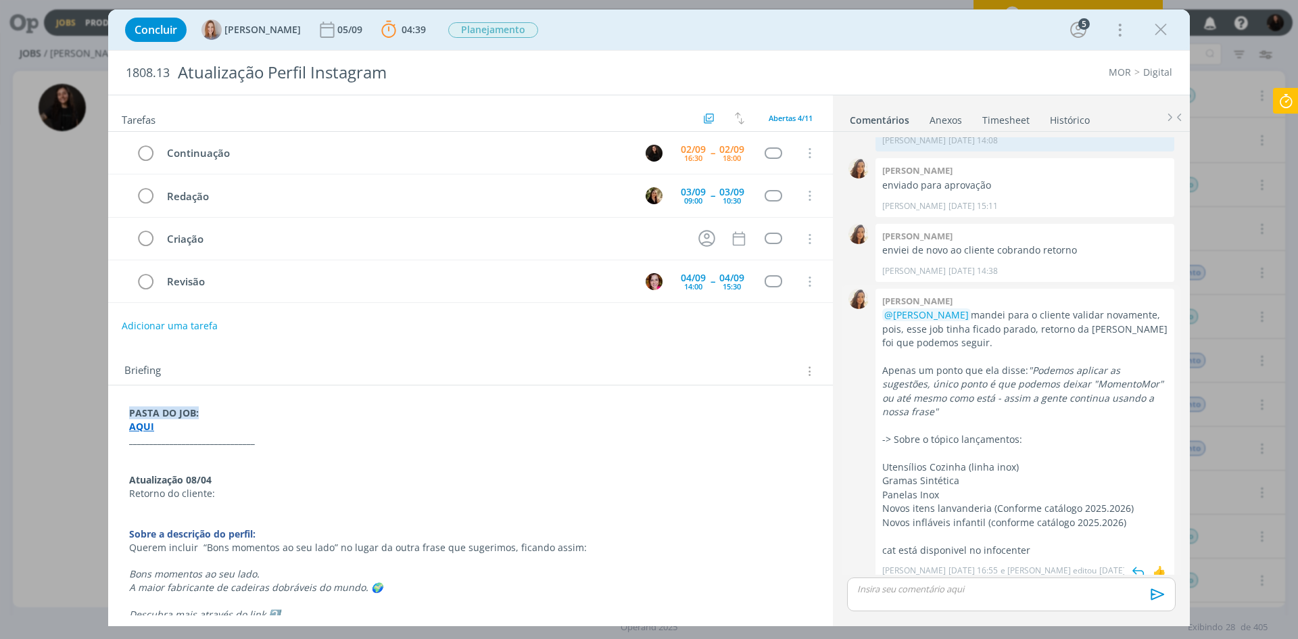
scroll to position [266, 0]
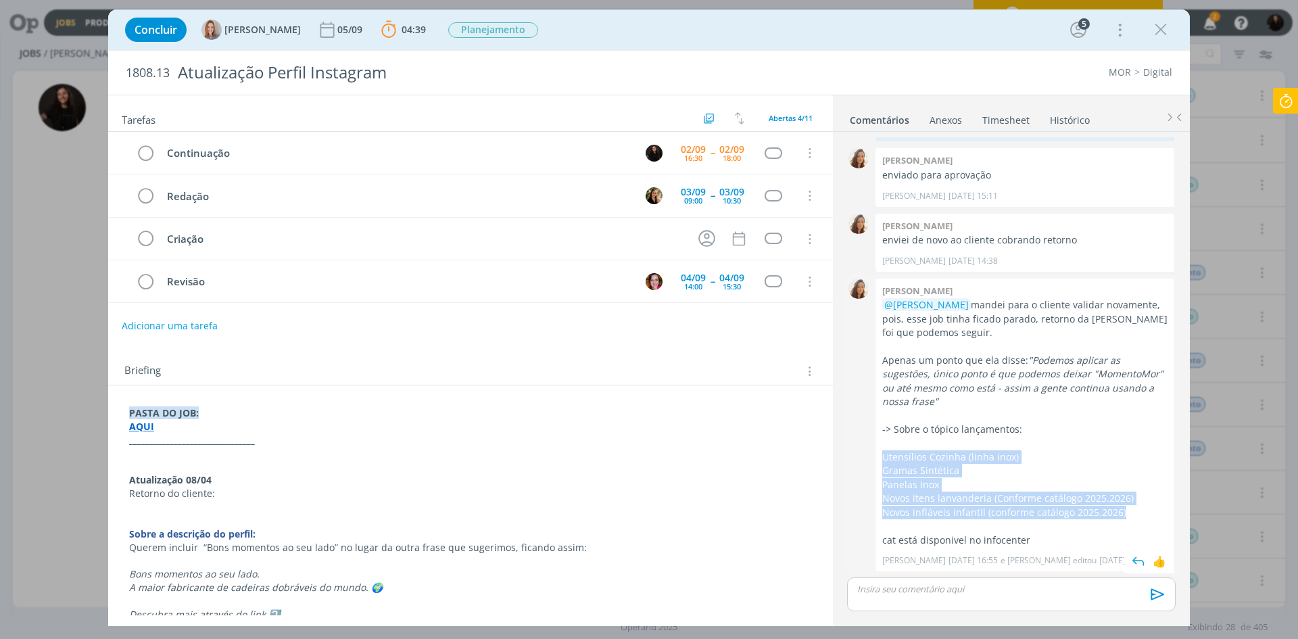
drag, startPoint x: 1127, startPoint y: 517, endPoint x: 885, endPoint y: 456, distance: 249.8
click at [885, 456] on div "@Sandriny Soares mandei para o cliente validar novamente, pois, esse job tinha …" at bounding box center [1025, 422] width 285 height 249
copy div "Utensílios Cozinha (linha inox) Gramas Sintética Panelas Inox Novos itens lanva…"
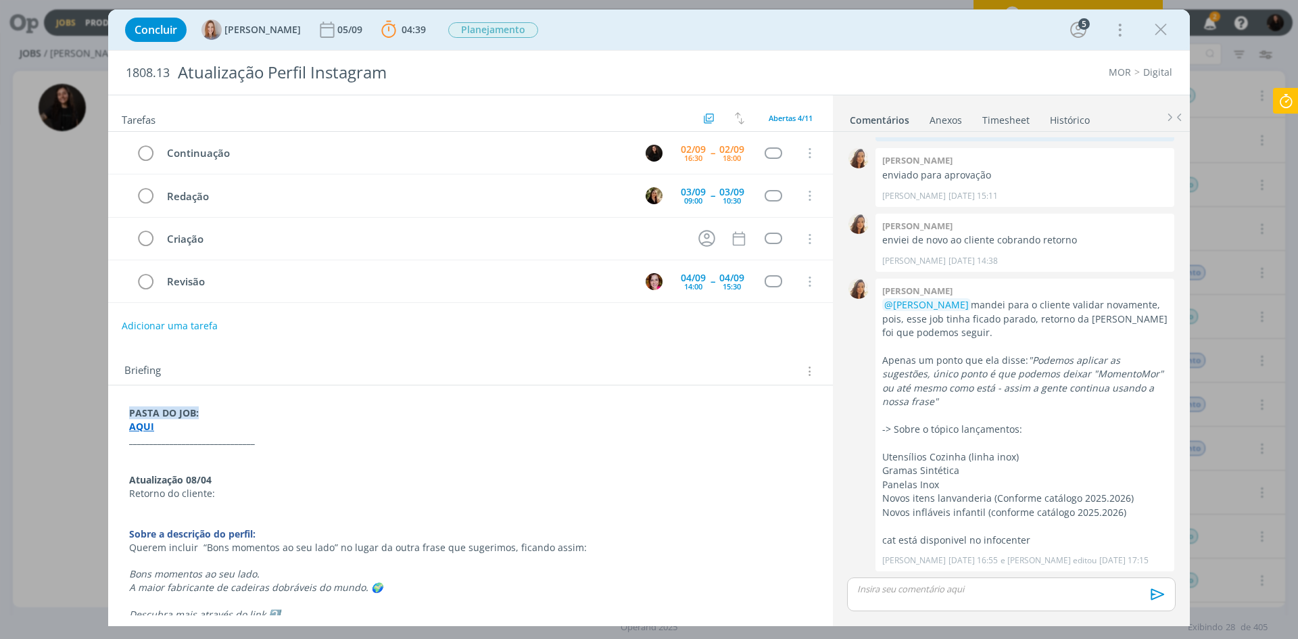
click at [1012, 598] on div "dialog" at bounding box center [1011, 595] width 329 height 34
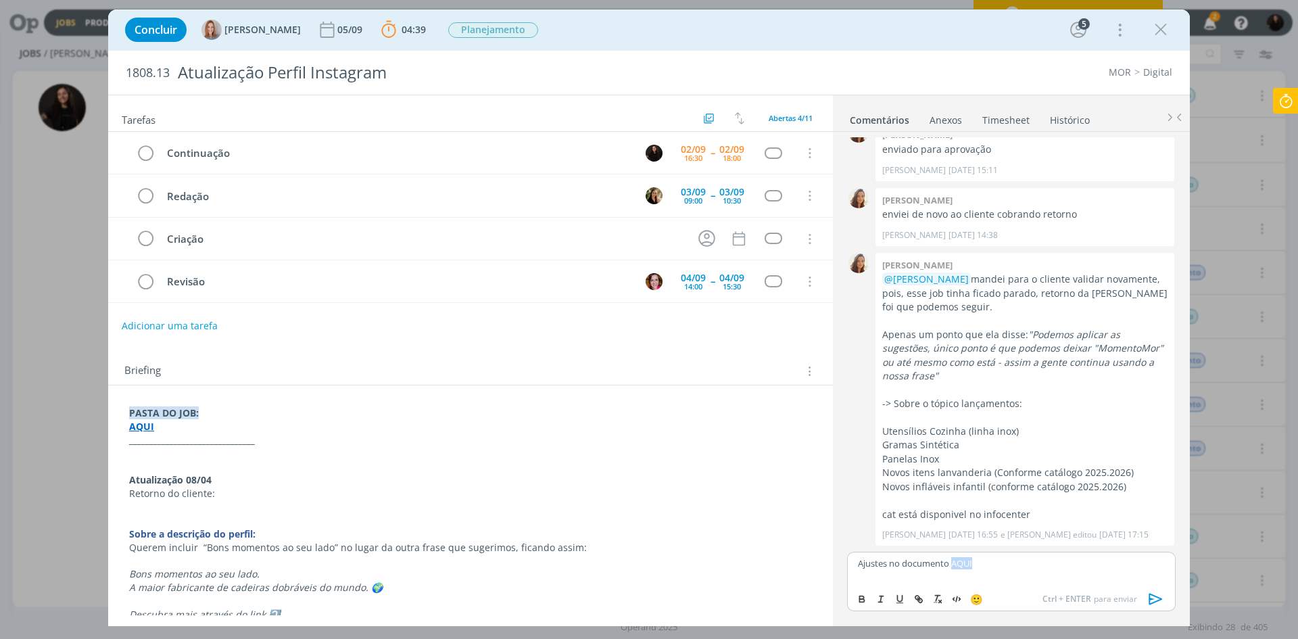
drag, startPoint x: 984, startPoint y: 565, endPoint x: 955, endPoint y: 565, distance: 29.1
click at [955, 565] on p "Ajustes no documento AQUI" at bounding box center [1011, 563] width 307 height 12
click at [920, 598] on icon "dialog" at bounding box center [920, 600] width 4 height 4
paste input "https://sobeae.sharepoint.com/:w:/s/SOBEAE/EdfciJShatxGlOtd9Dwa9s8BJxLS_FCEZ3Kn…"
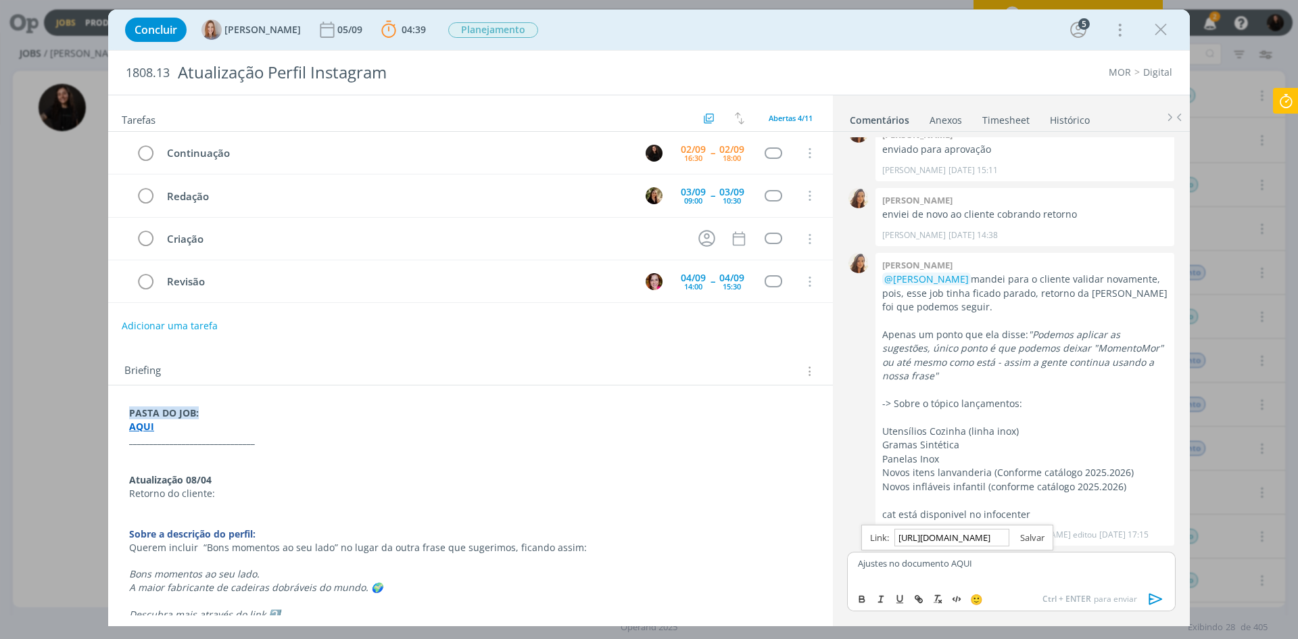
type input "https://sobeae.sharepoint.com/:w:/s/SOBEAE/EdfciJShatxGlOtd9Dwa9s8BJxLS_FCEZ3Kn…"
click at [1035, 532] on link "dialog" at bounding box center [1027, 538] width 35 height 12
click at [1026, 561] on p "Ajustes no documento AQUI" at bounding box center [1011, 563] width 307 height 12
click at [1155, 605] on icon "dialog" at bounding box center [1156, 599] width 20 height 20
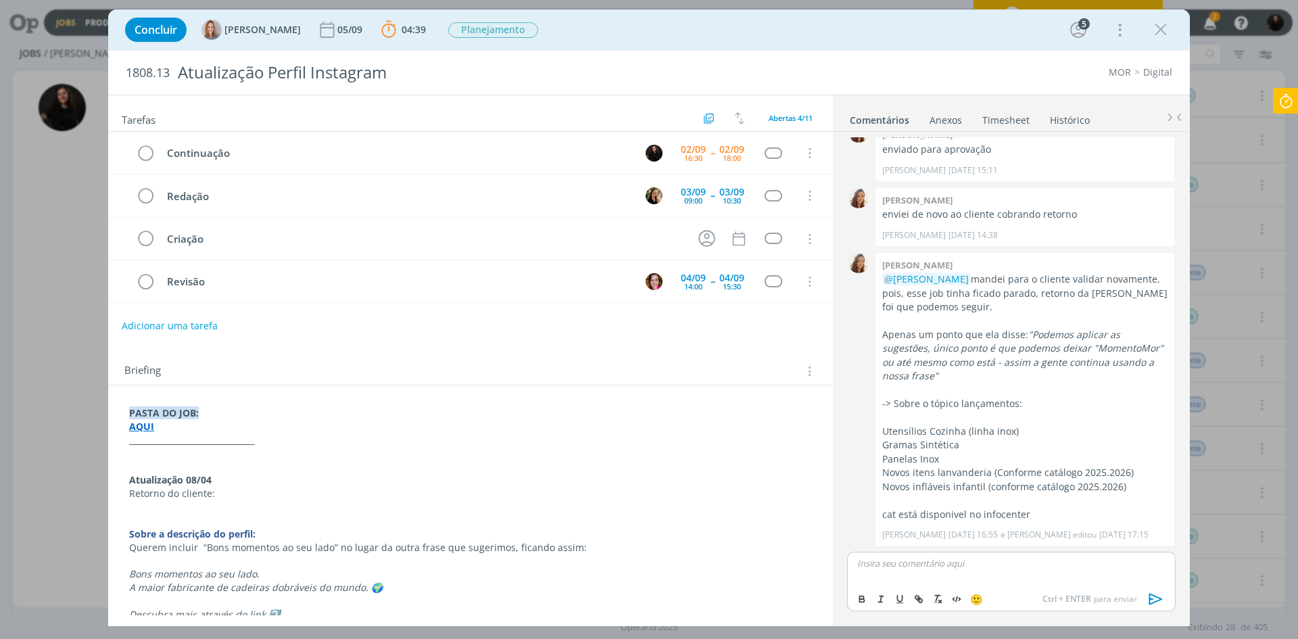
scroll to position [384, 0]
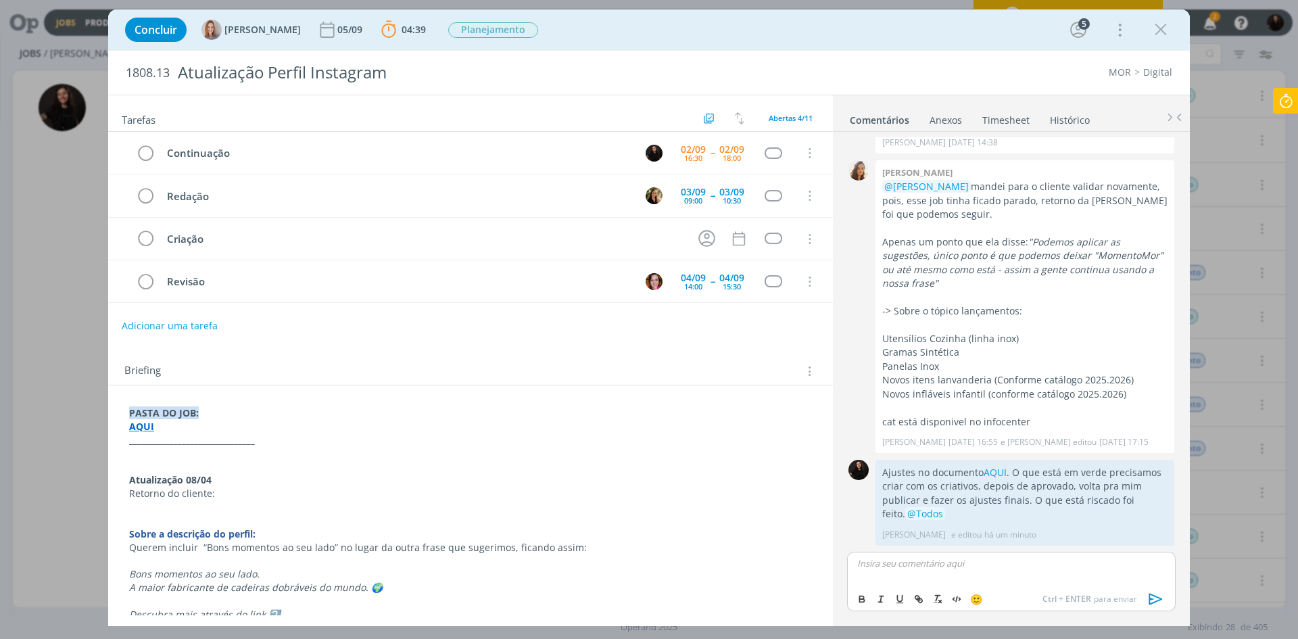
click at [1279, 113] on icon at bounding box center [1286, 101] width 24 height 26
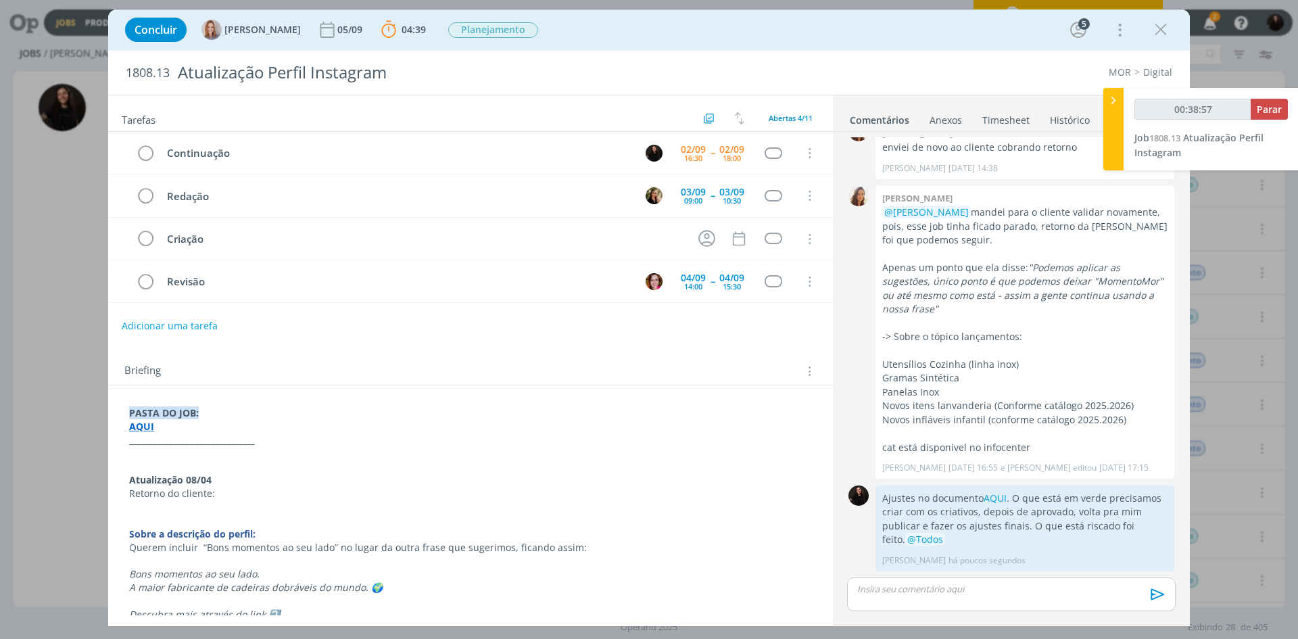
type input "00:38:58"
drag, startPoint x: 1115, startPoint y: 93, endPoint x: 1115, endPoint y: 76, distance: 16.2
click at [1115, 92] on div at bounding box center [1114, 129] width 20 height 83
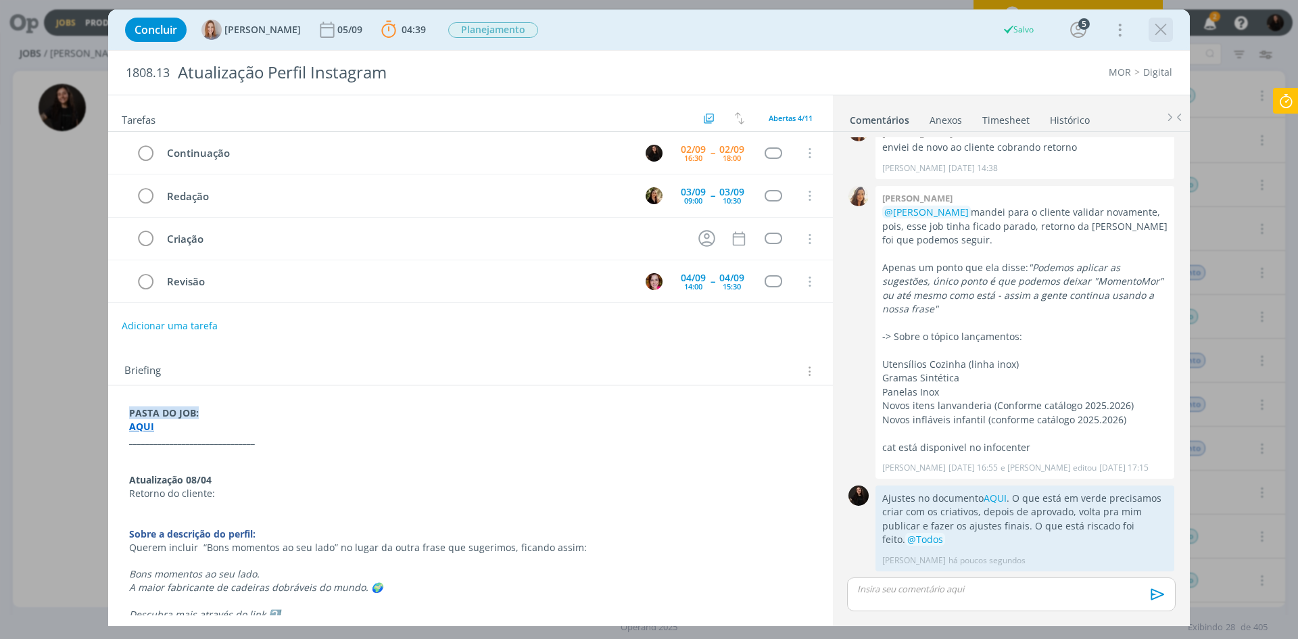
click at [1161, 33] on icon "dialog" at bounding box center [1161, 30] width 20 height 20
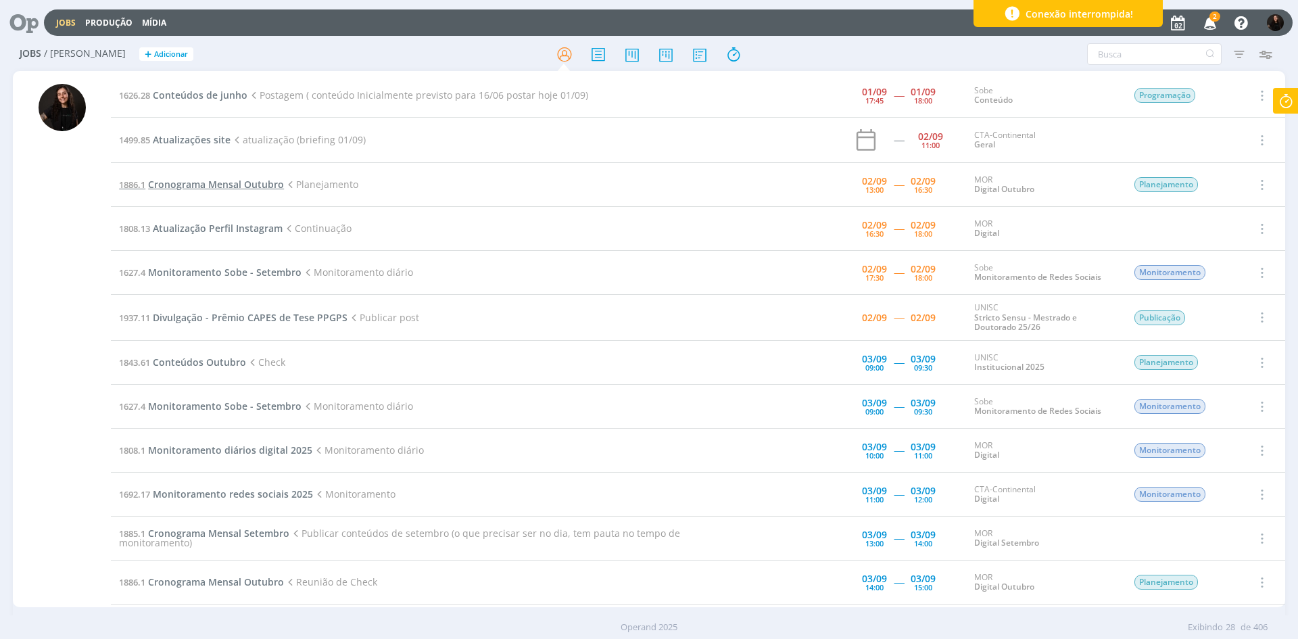
click at [240, 187] on span "Cronograma Mensal Outubro" at bounding box center [216, 184] width 136 height 13
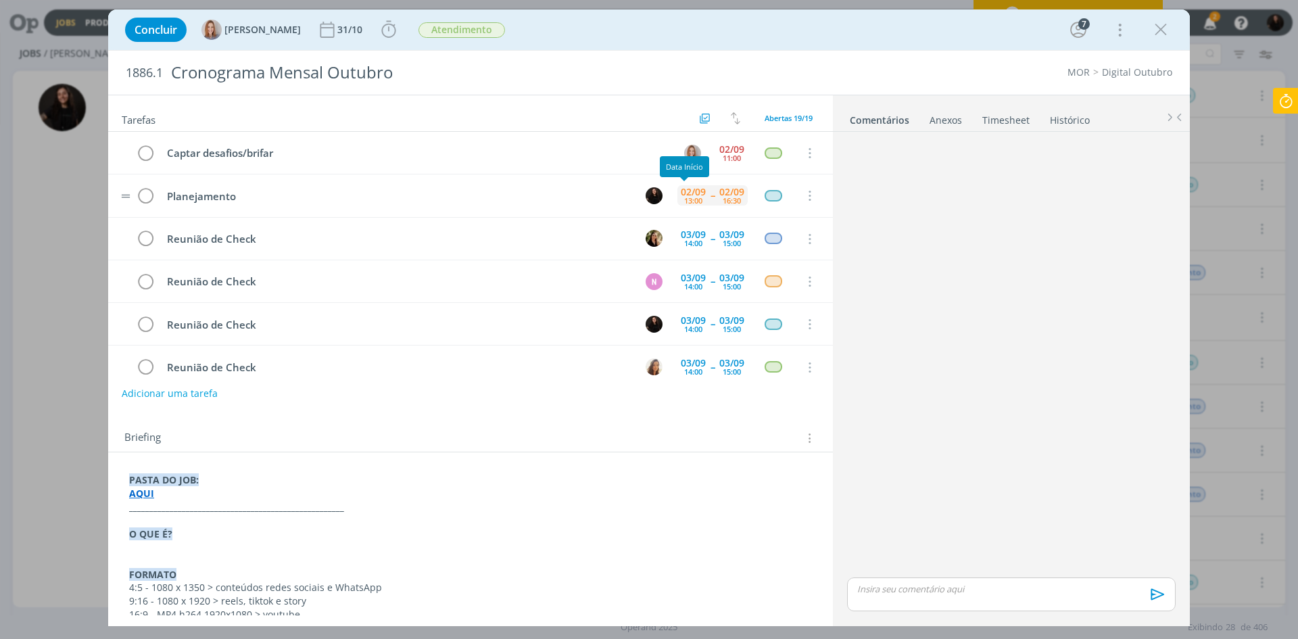
click at [690, 200] on div "13:00" at bounding box center [693, 200] width 18 height 7
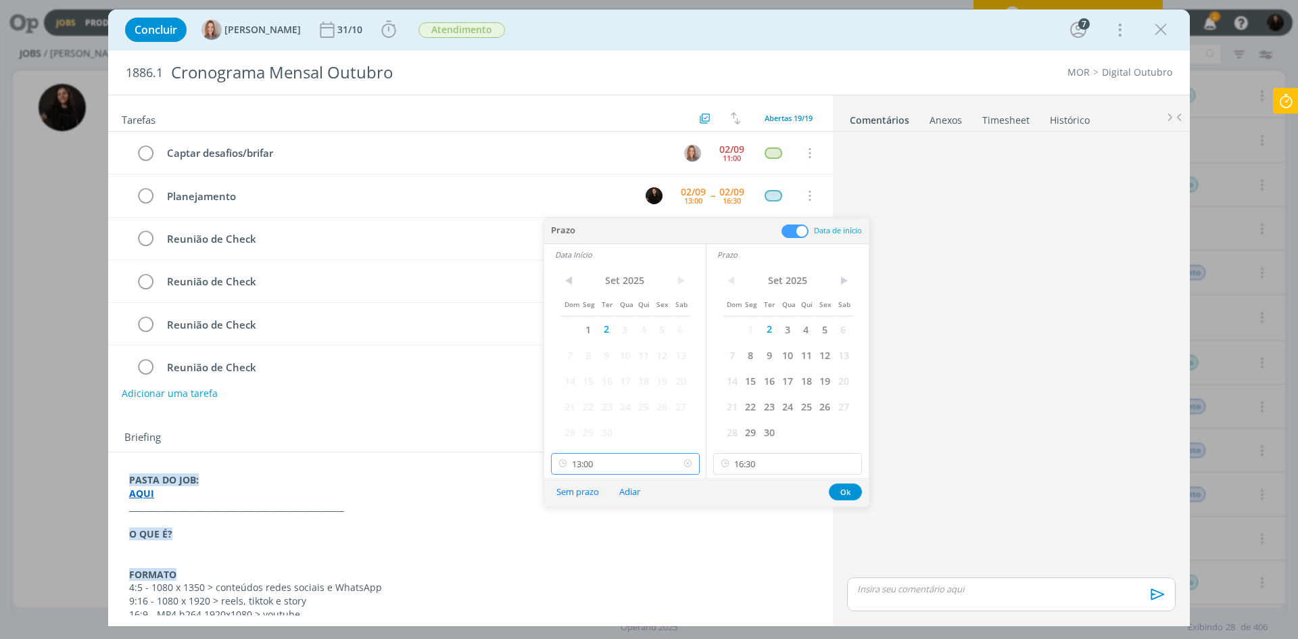
click at [621, 461] on input "13:00" at bounding box center [625, 464] width 149 height 22
click at [598, 545] on div "14:30" at bounding box center [627, 542] width 151 height 24
type input "14:30"
click at [794, 465] on input "16:30" at bounding box center [787, 464] width 149 height 22
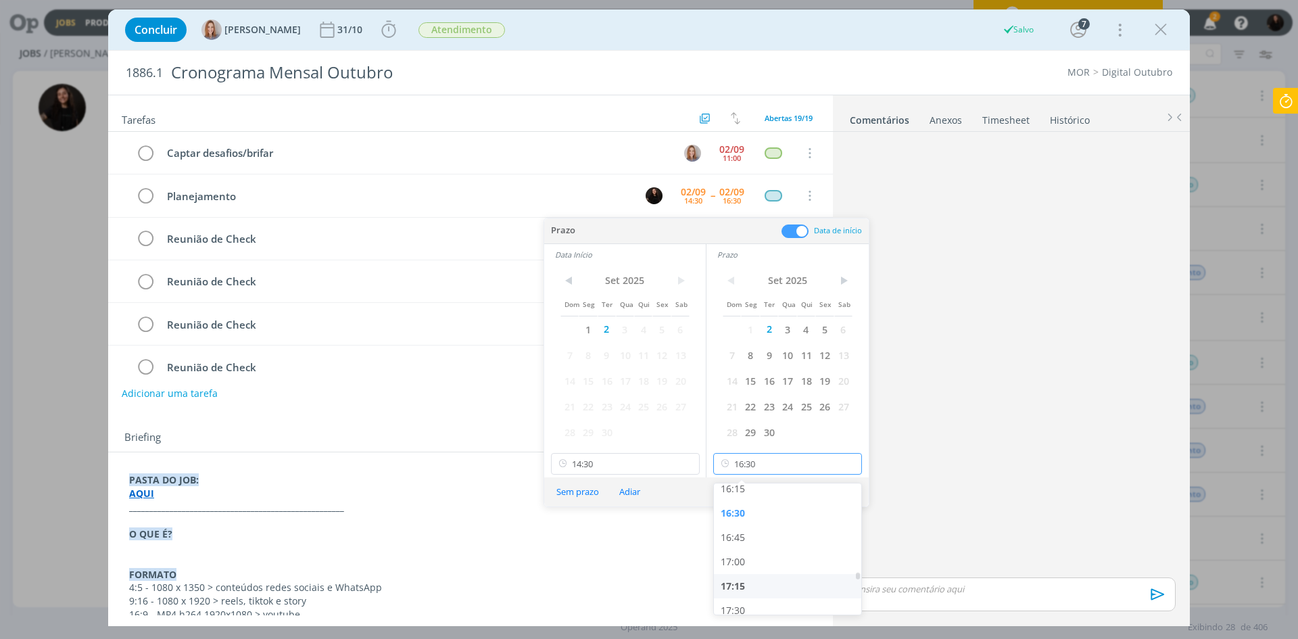
scroll to position [1639, 0]
click at [752, 558] on div "17:30" at bounding box center [789, 560] width 151 height 24
type input "17:30"
click at [846, 491] on button "Ok" at bounding box center [845, 492] width 33 height 17
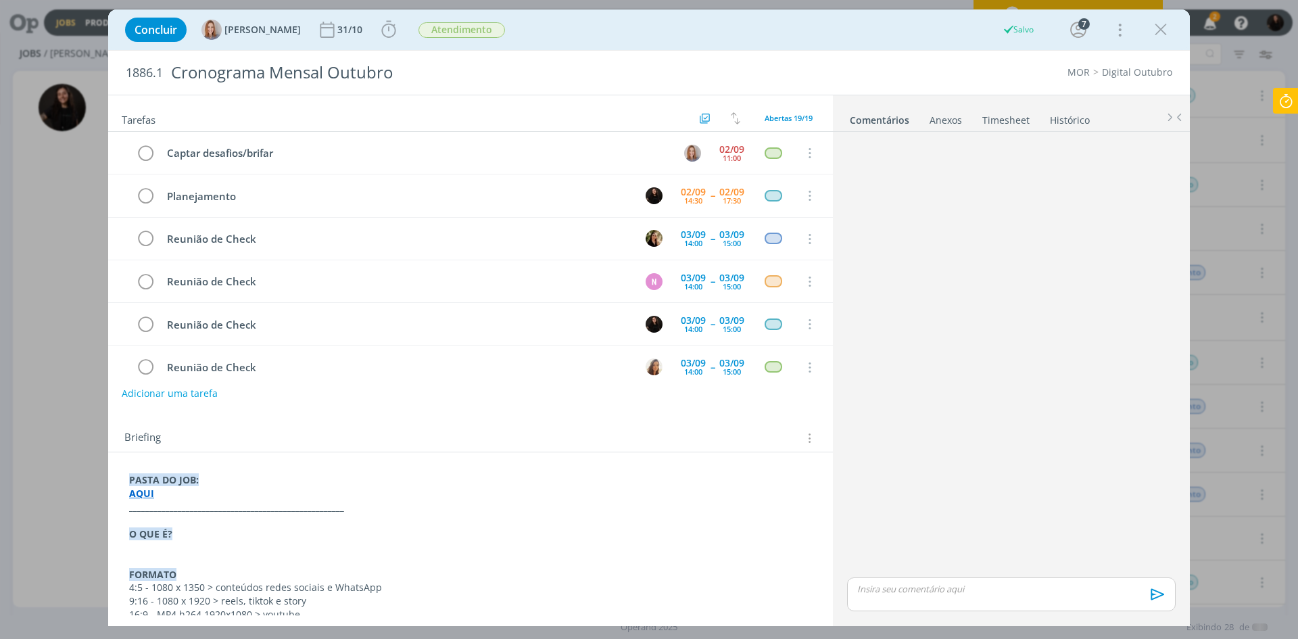
click at [1162, 30] on icon "dialog" at bounding box center [1161, 30] width 20 height 20
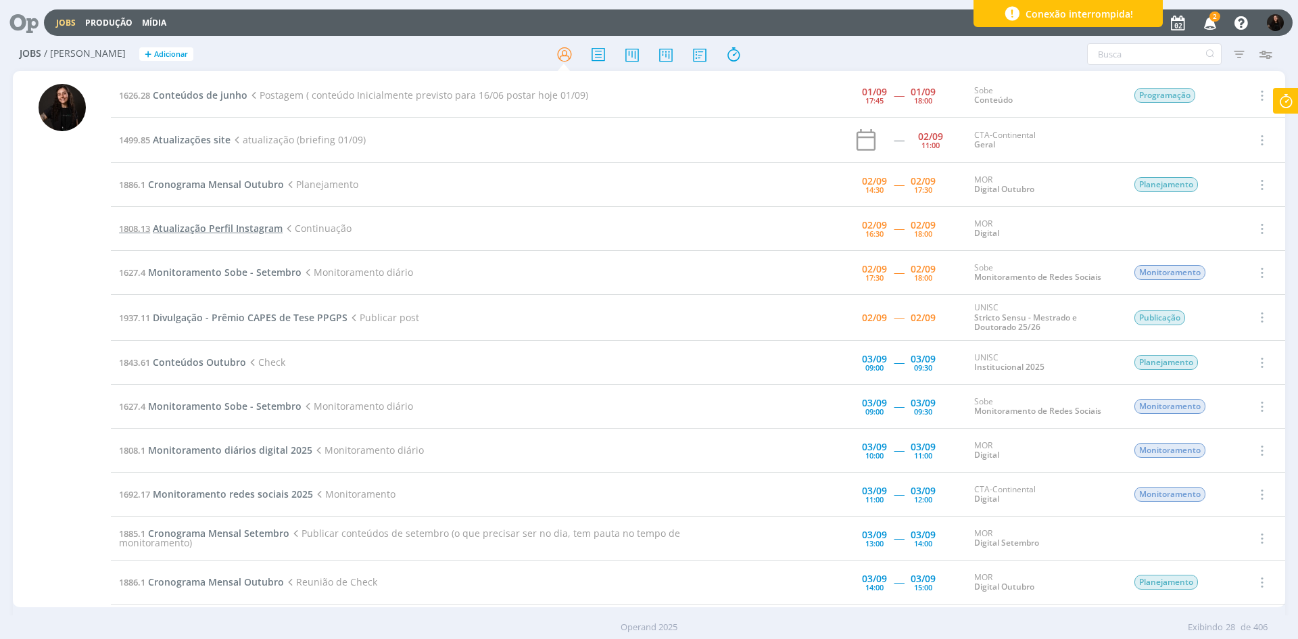
click at [214, 227] on span "Atualização Perfil Instagram" at bounding box center [218, 228] width 130 height 13
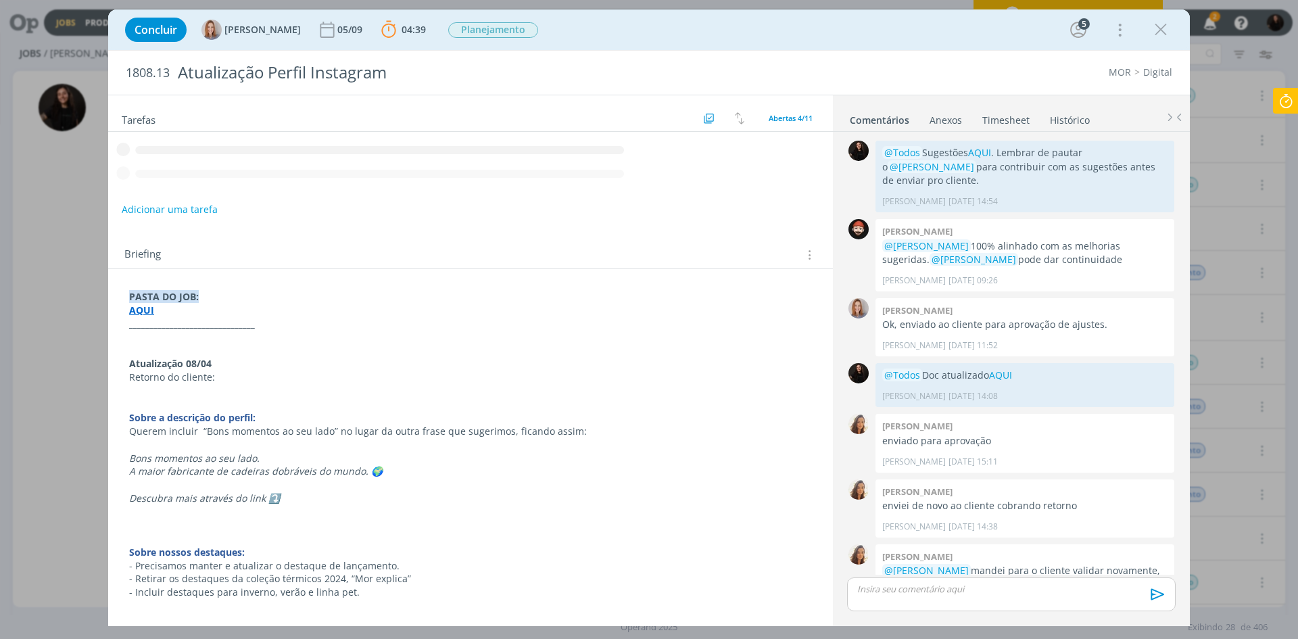
scroll to position [358, 0]
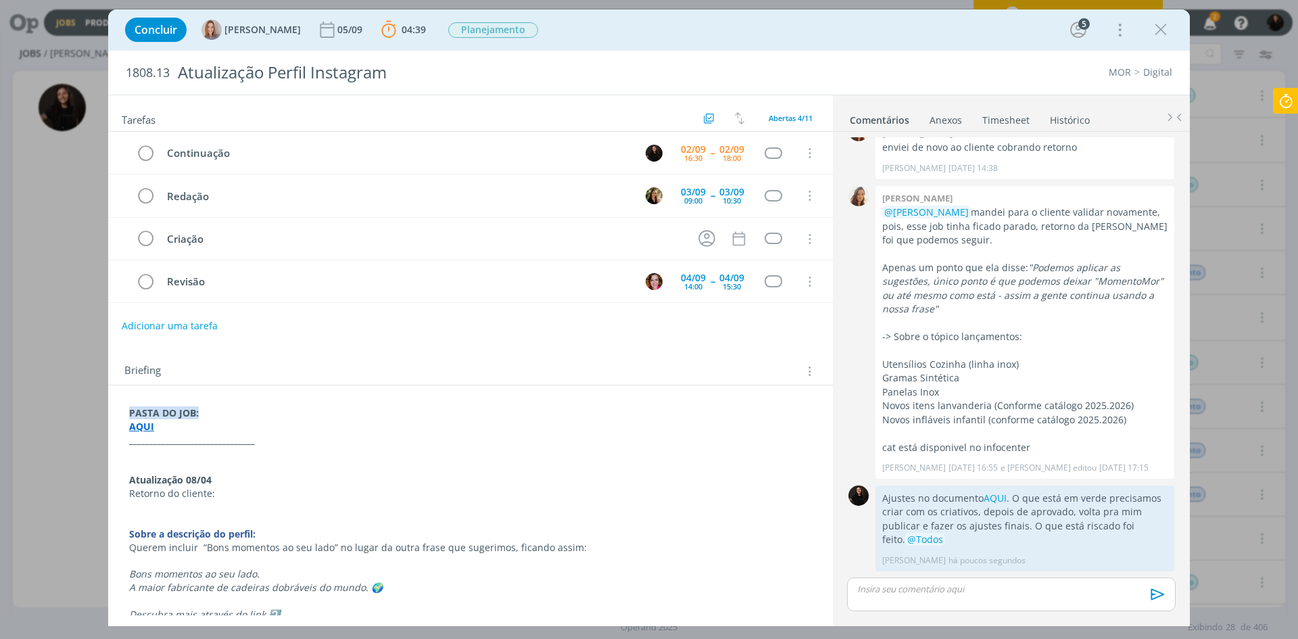
click at [1283, 107] on icon at bounding box center [1286, 101] width 24 height 26
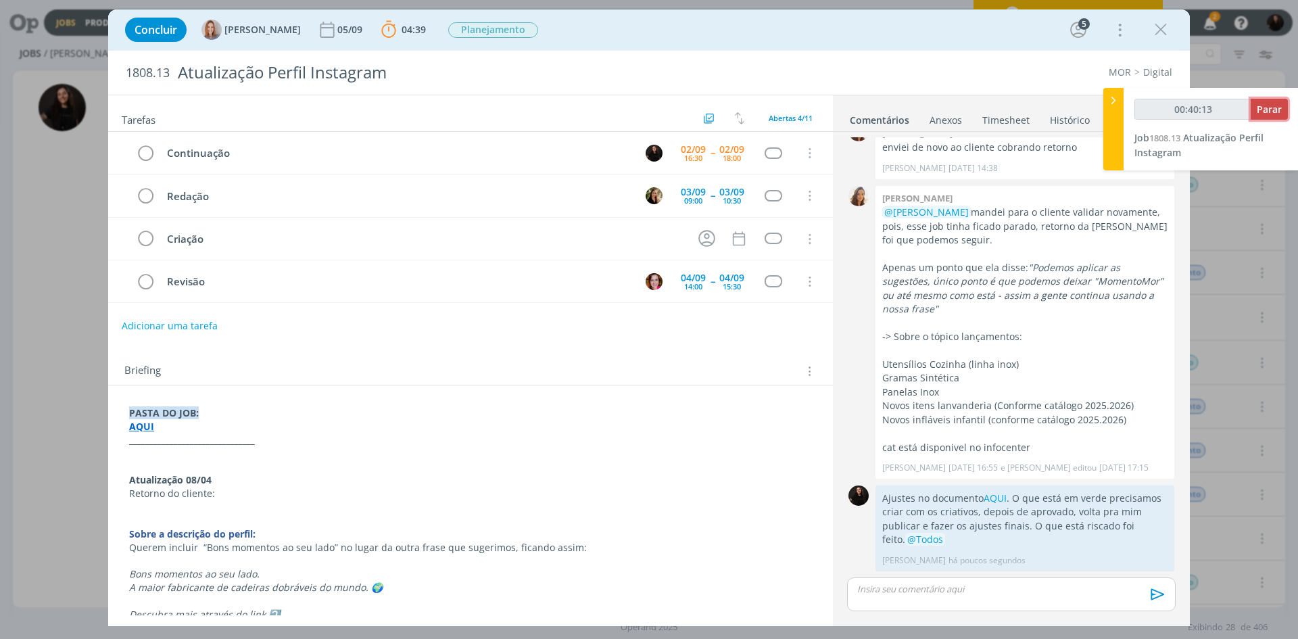
type input "00:40:14"
click at [1279, 110] on span "Parar" at bounding box center [1269, 109] width 25 height 13
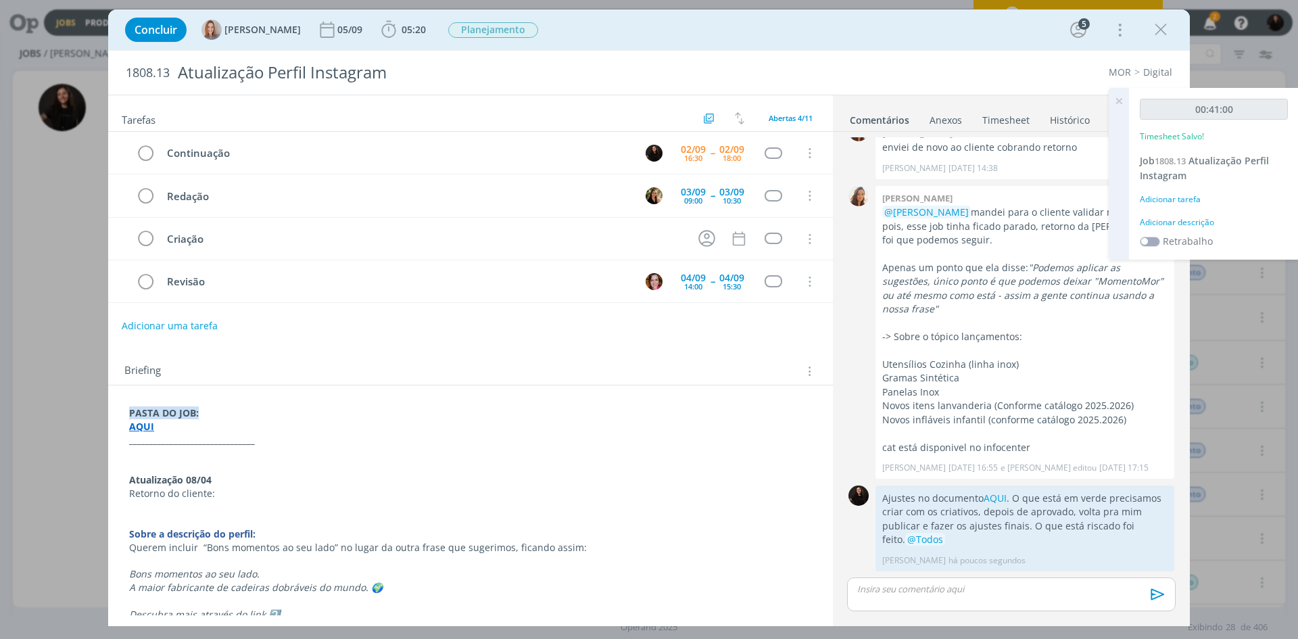
click at [1195, 226] on div "Adicionar descrição" at bounding box center [1214, 222] width 148 height 12
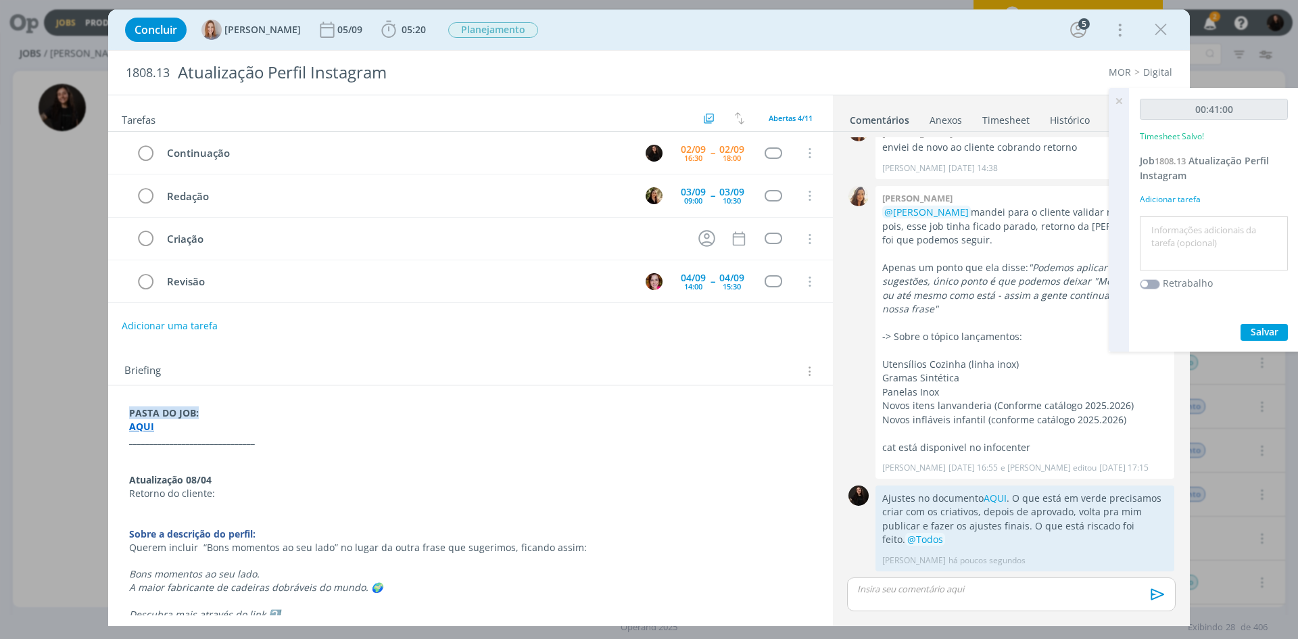
click at [1195, 227] on textarea at bounding box center [1214, 244] width 141 height 48
type textarea "ATUALIZAÇÃO PERFIL"
click at [1246, 325] on button "Salvar" at bounding box center [1264, 332] width 47 height 17
click at [139, 149] on icon "dialog" at bounding box center [145, 153] width 19 height 20
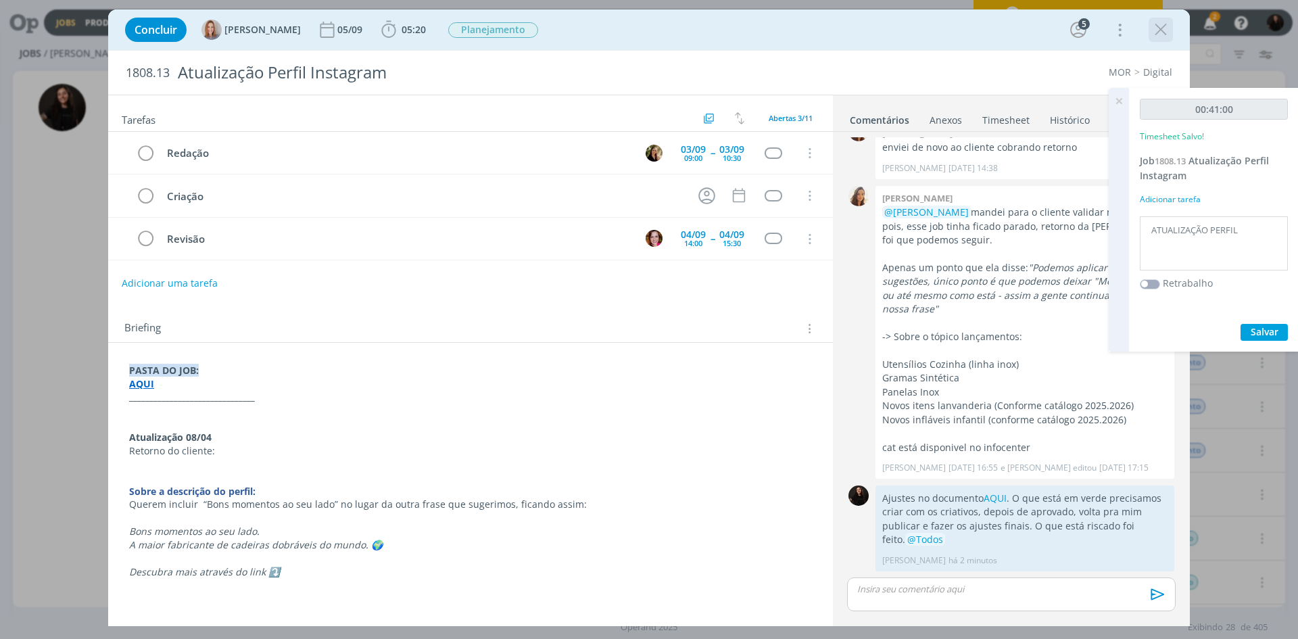
click at [1154, 26] on icon "dialog" at bounding box center [1161, 30] width 20 height 20
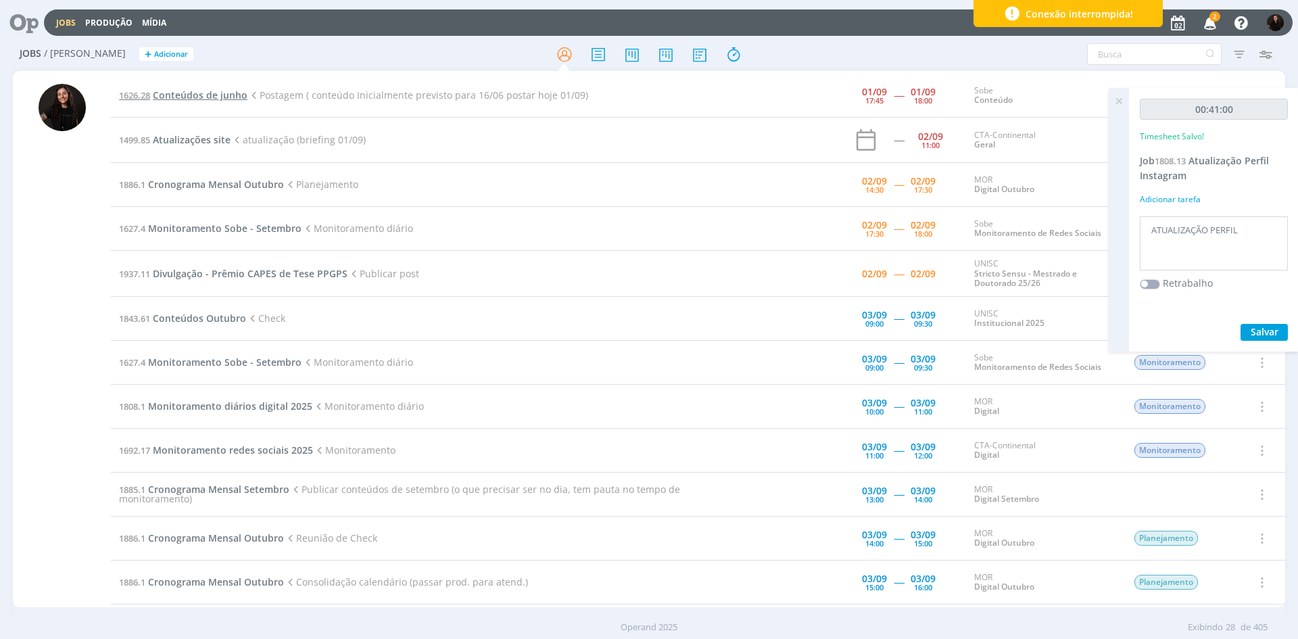
click at [172, 93] on span "Conteúdos de junho" at bounding box center [200, 95] width 95 height 13
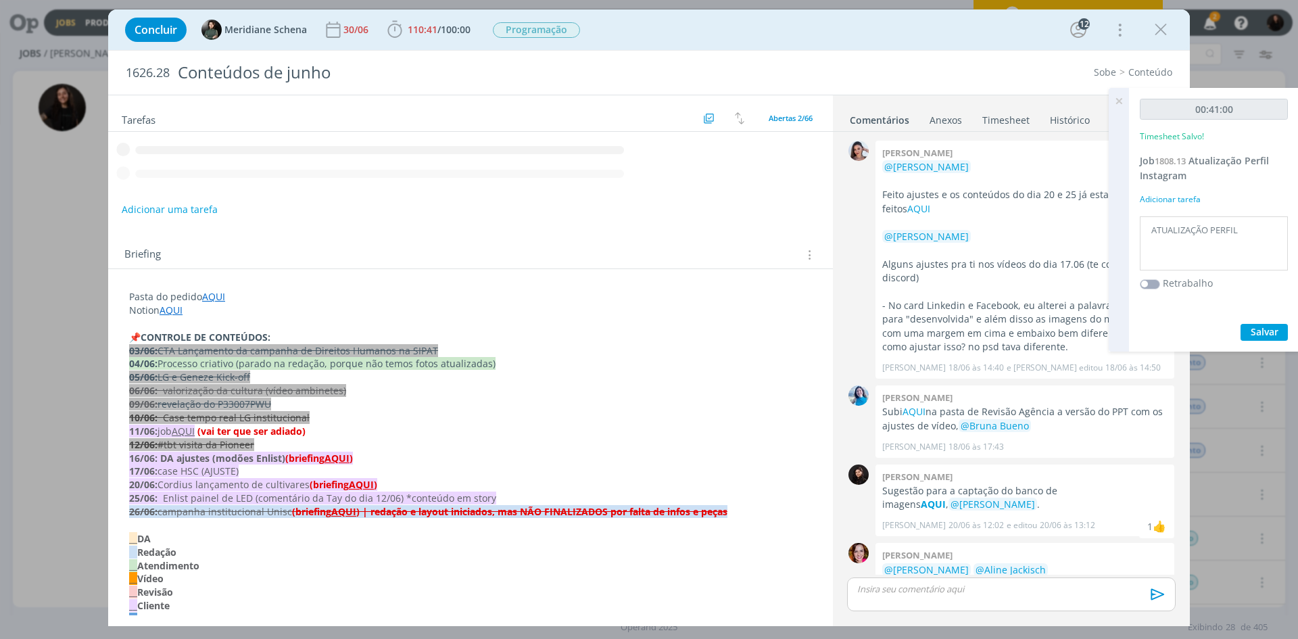
scroll to position [1666, 0]
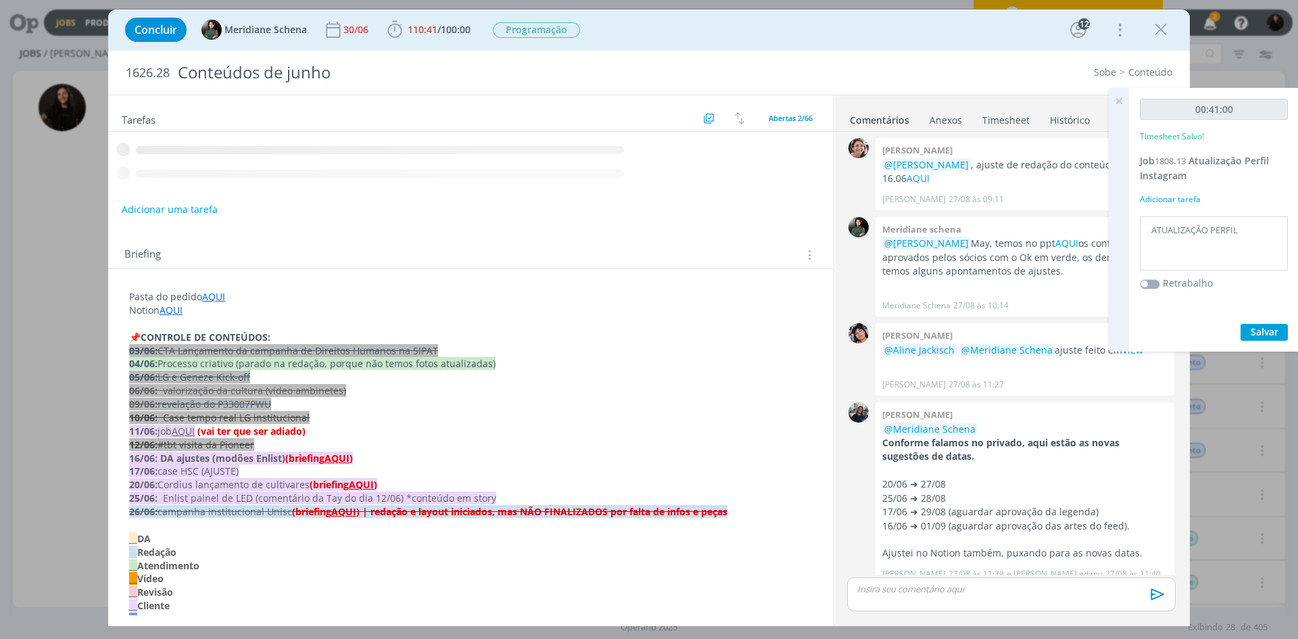
click at [1125, 99] on icon at bounding box center [1119, 101] width 24 height 26
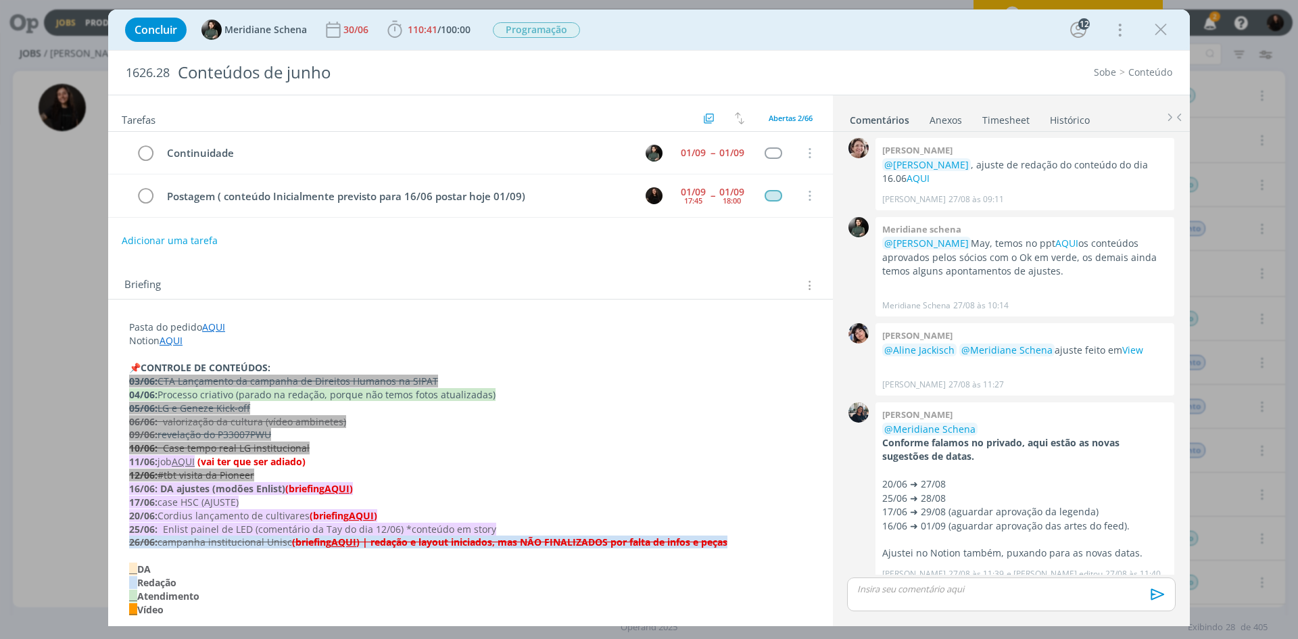
drag, startPoint x: 1161, startPoint y: 30, endPoint x: 1148, endPoint y: 67, distance: 39.6
click at [1161, 30] on icon "dialog" at bounding box center [1161, 30] width 20 height 20
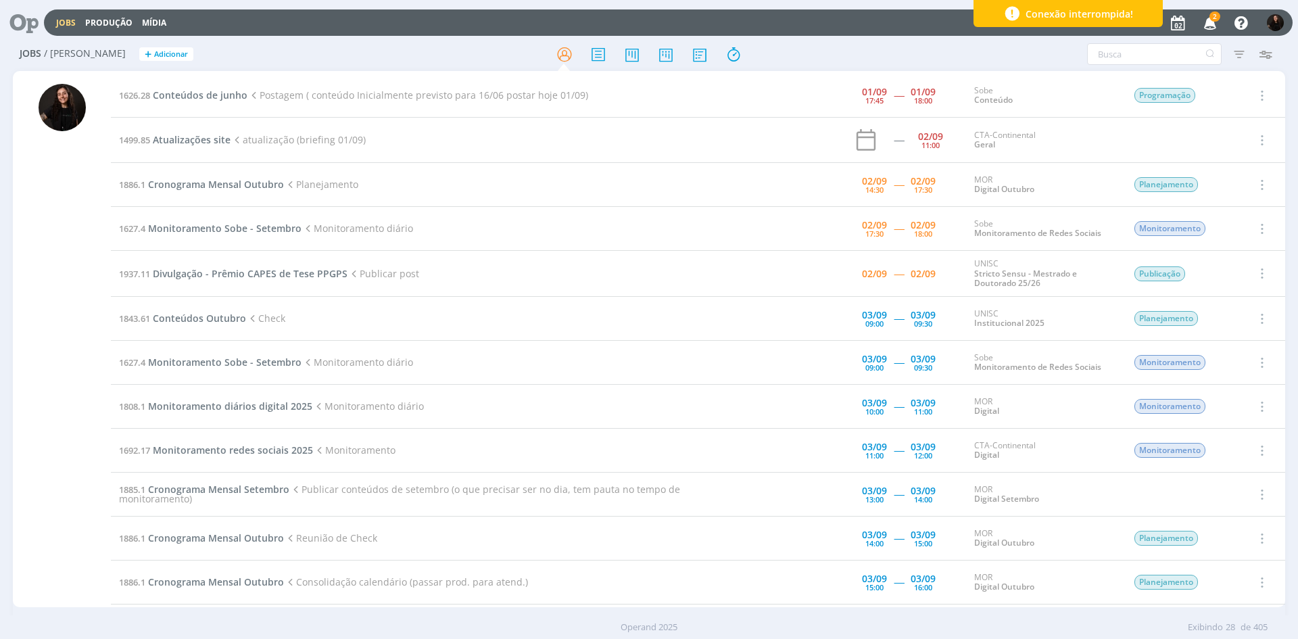
click at [1205, 9] on div "Jobs Produção Mídia 2 Notificações Central de Ajuda Área de Membros Implantação…" at bounding box center [649, 21] width 1288 height 32
click at [1215, 17] on span "2" at bounding box center [1215, 16] width 11 height 10
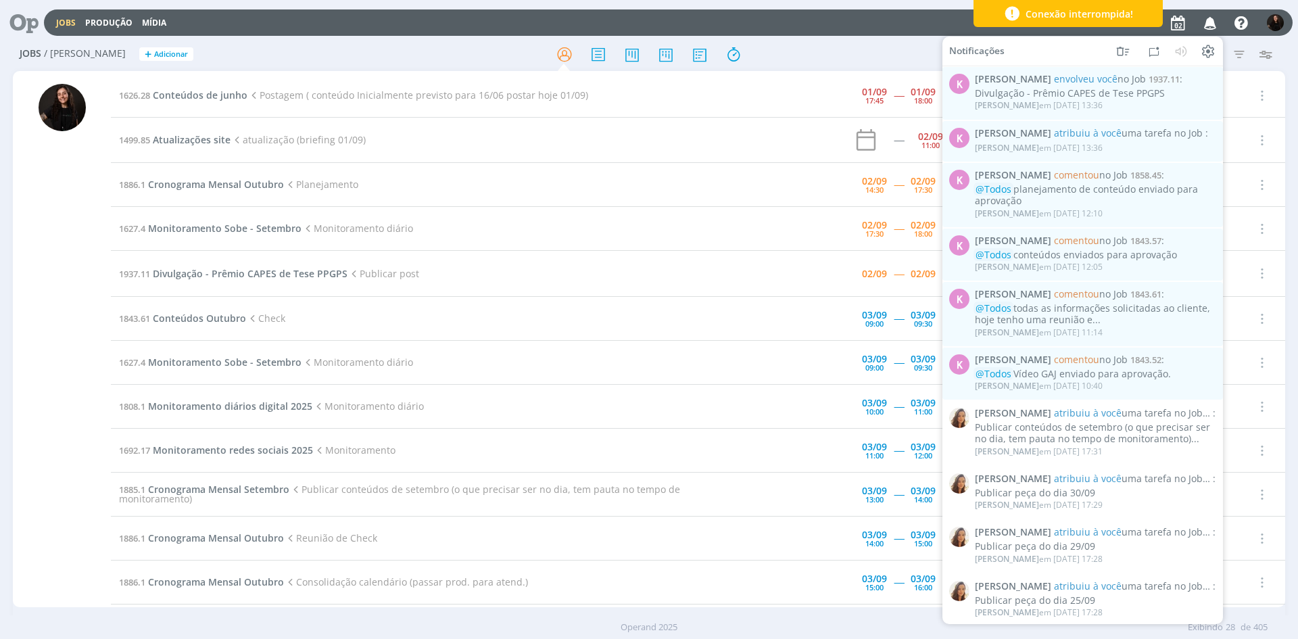
click at [1211, 33] on icon "button" at bounding box center [1211, 22] width 24 height 23
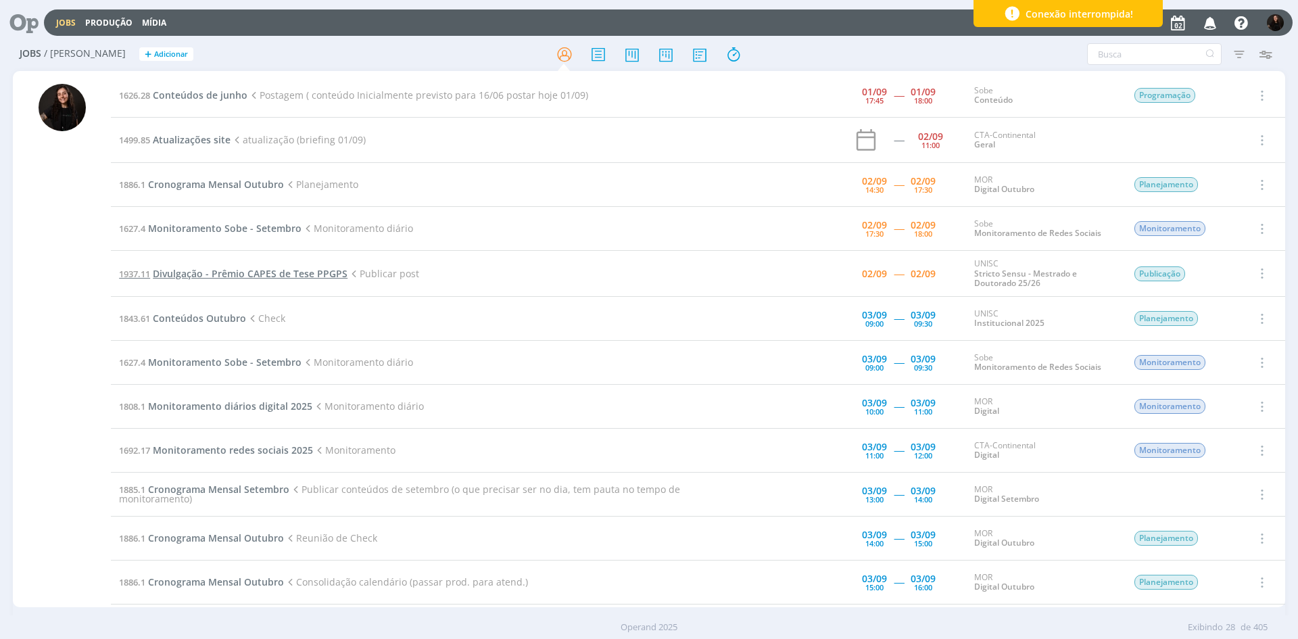
click at [206, 271] on span "Divulgação - Prêmio CAPES de Tese PPGPS" at bounding box center [250, 273] width 195 height 13
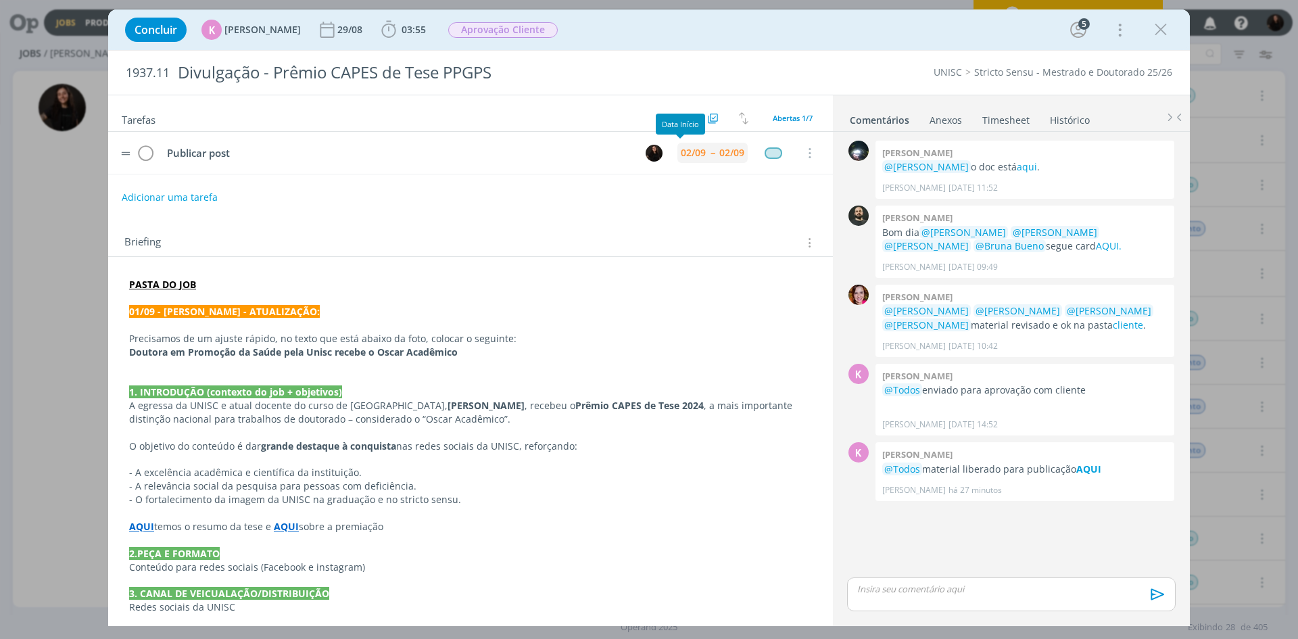
click at [688, 150] on div "02/09" at bounding box center [693, 152] width 25 height 9
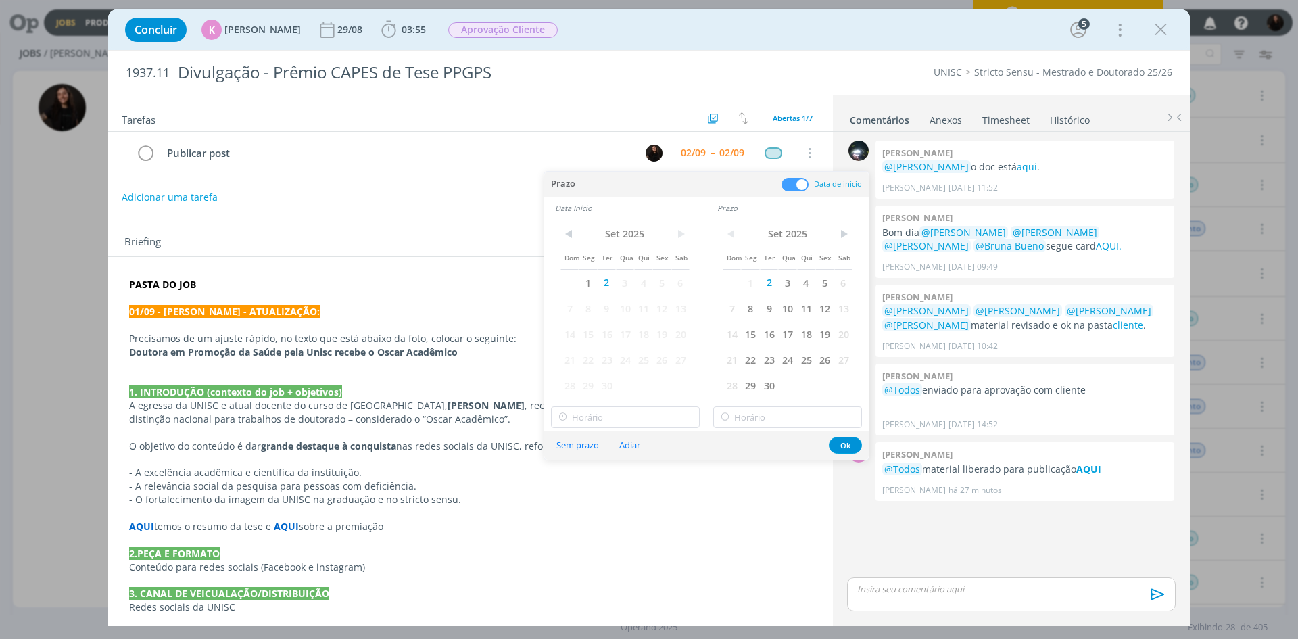
click at [644, 402] on div "< Set 2025 > Dom Seg Ter Qua Qui Sex Sab 1 2 3 4 5 6 7 8 9 10 11 12 13 14 15 16…" at bounding box center [625, 324] width 162 height 212
click at [646, 413] on input "15:00" at bounding box center [625, 417] width 149 height 22
click at [609, 447] on div "14:00" at bounding box center [627, 454] width 151 height 24
type input "14:00"
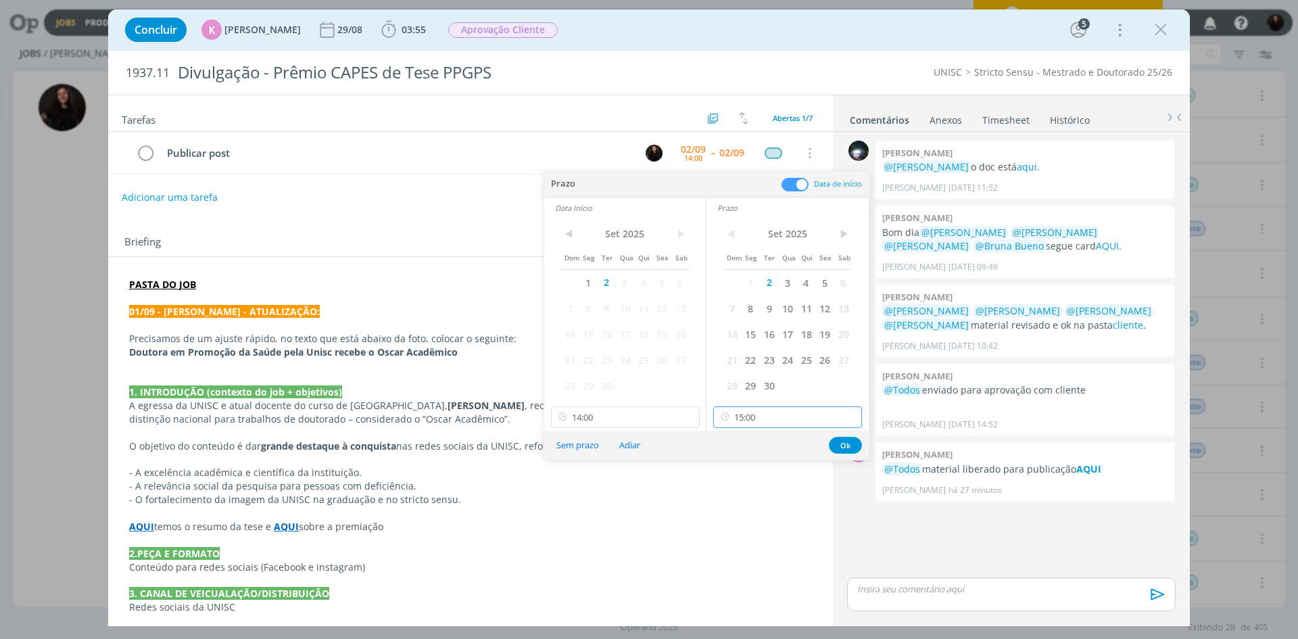
click at [759, 424] on input "15:00" at bounding box center [787, 417] width 149 height 22
click at [726, 502] on div "14:30" at bounding box center [789, 503] width 151 height 24
type input "14:30"
click at [850, 446] on button "Ok" at bounding box center [845, 445] width 33 height 17
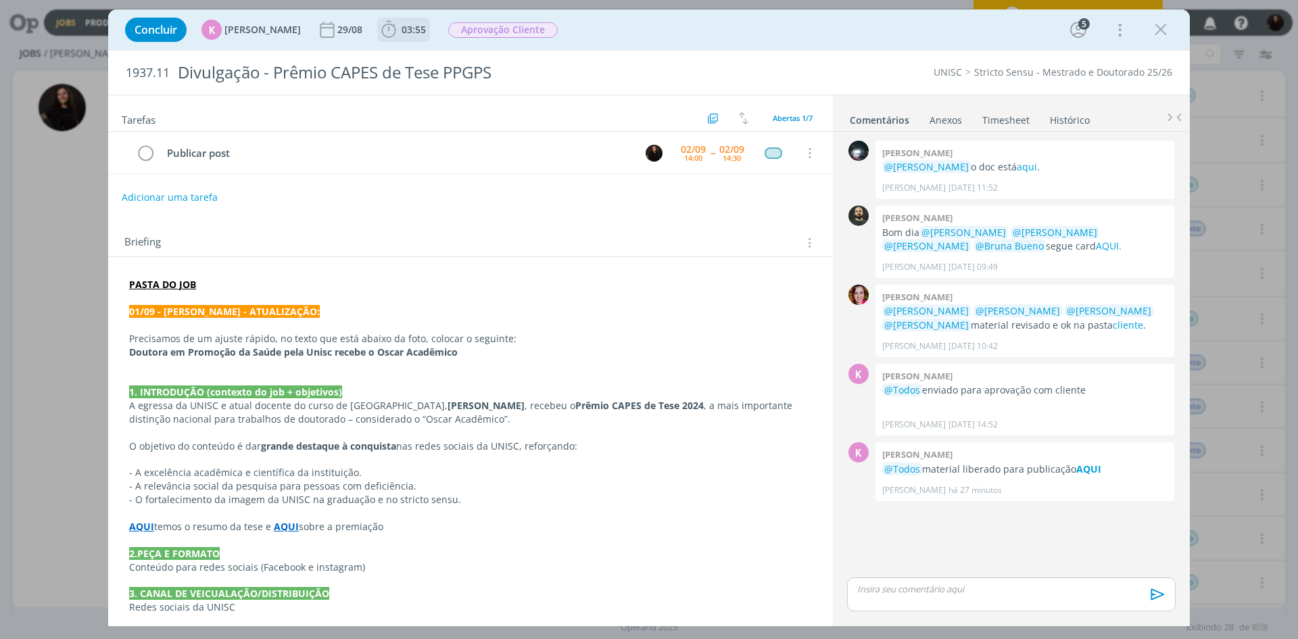
click at [400, 170] on div "Tarefas Usar Job de template Ordenar por: Prazo crescente Prazo decrescente Ord…" at bounding box center [470, 355] width 725 height 520
click at [381, 35] on icon "dialog" at bounding box center [388, 29] width 14 height 17
click at [0, 0] on button "Iniciar" at bounding box center [0, 0] width 0 height 0
click at [619, 427] on p "dialog" at bounding box center [470, 433] width 683 height 14
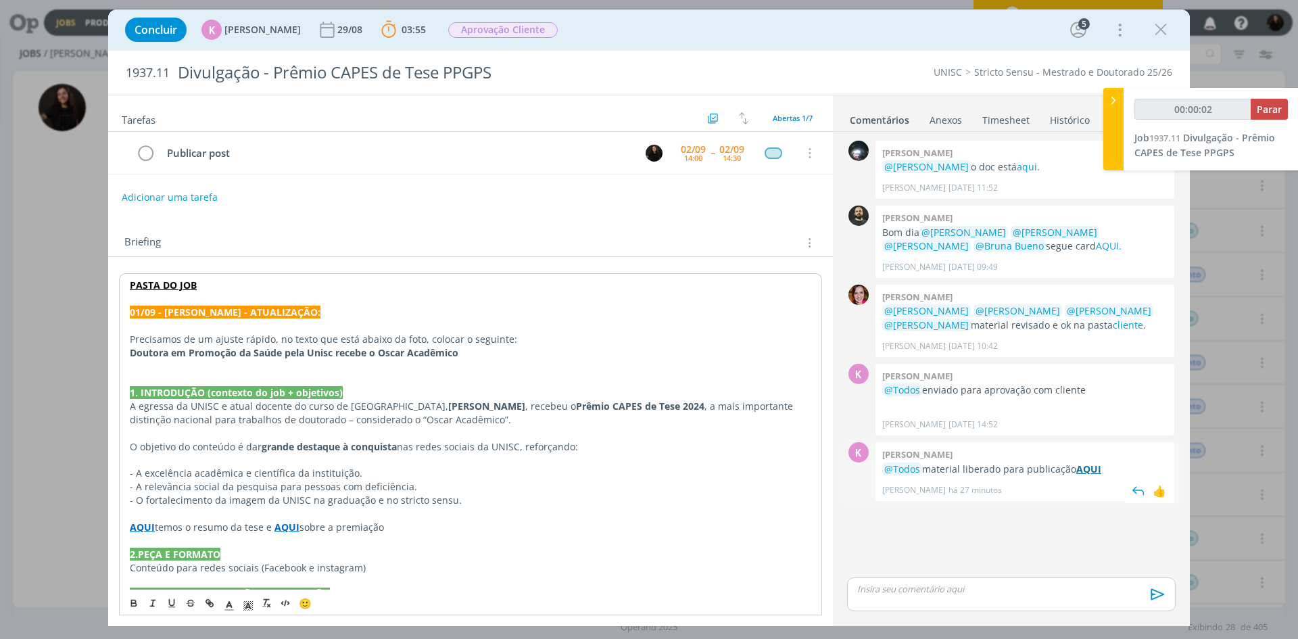
click at [1085, 463] on div "Karoline arend @Todos material liberado para publicação AQUI Karoline Arend há …" at bounding box center [1025, 471] width 299 height 58
click at [1097, 469] on strong "AQUI" at bounding box center [1089, 469] width 25 height 13
type input "00:08:32"
click at [1117, 104] on icon at bounding box center [1114, 100] width 14 height 14
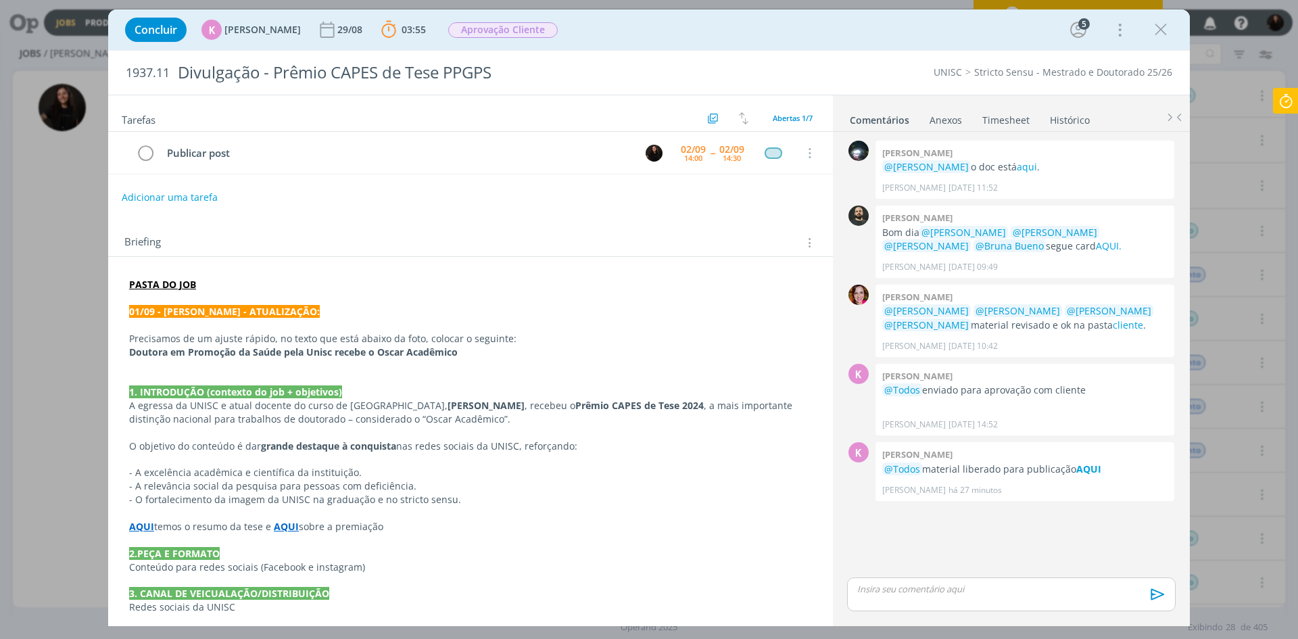
click at [1083, 518] on div "0 Giovanni zacchini @Karoline Arend o doc está aqui . Giovanni Zacchini 27/08 à…" at bounding box center [1011, 356] width 339 height 438
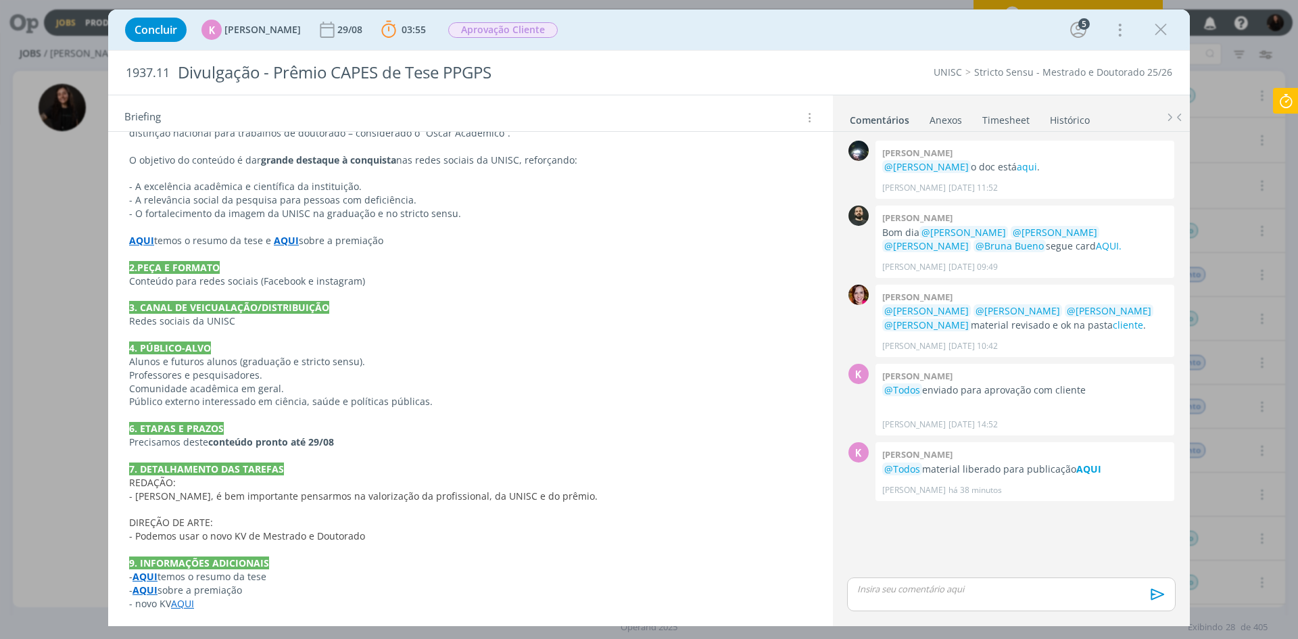
scroll to position [291, 0]
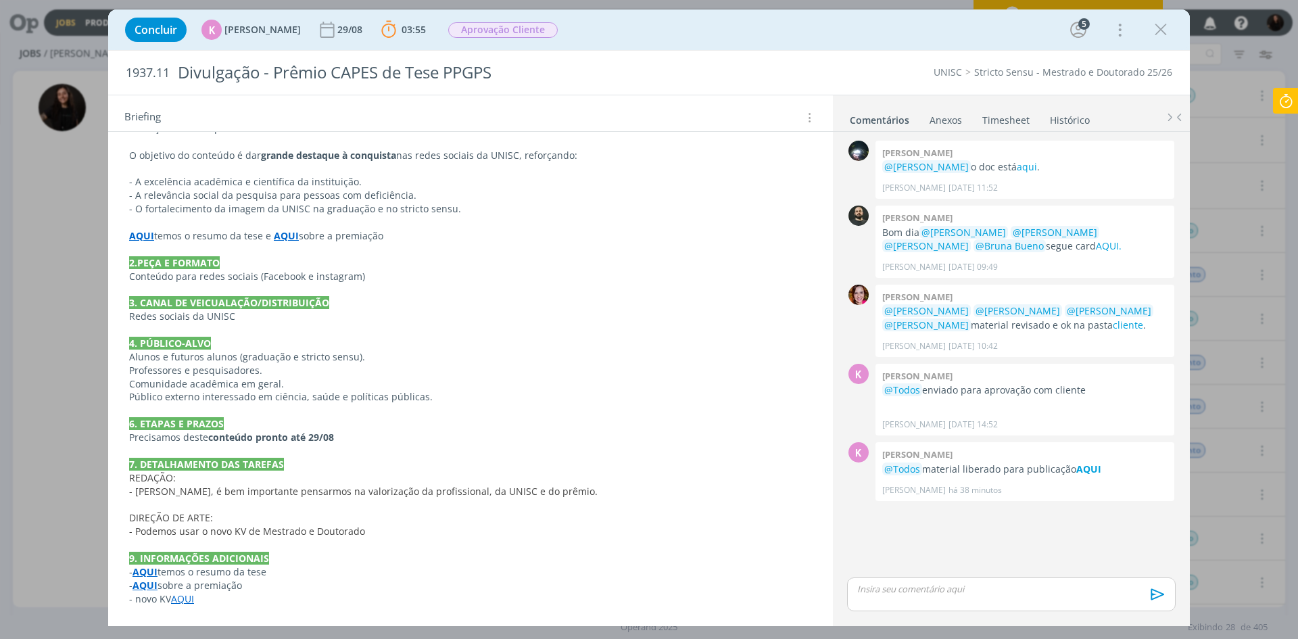
click at [185, 604] on link "AQUI" at bounding box center [182, 598] width 23 height 13
click at [218, 569] on link "https://app4.operand.com.br/jobs/14008" at bounding box center [217, 573] width 102 height 18
click at [511, 445] on p "dialog" at bounding box center [471, 452] width 682 height 14
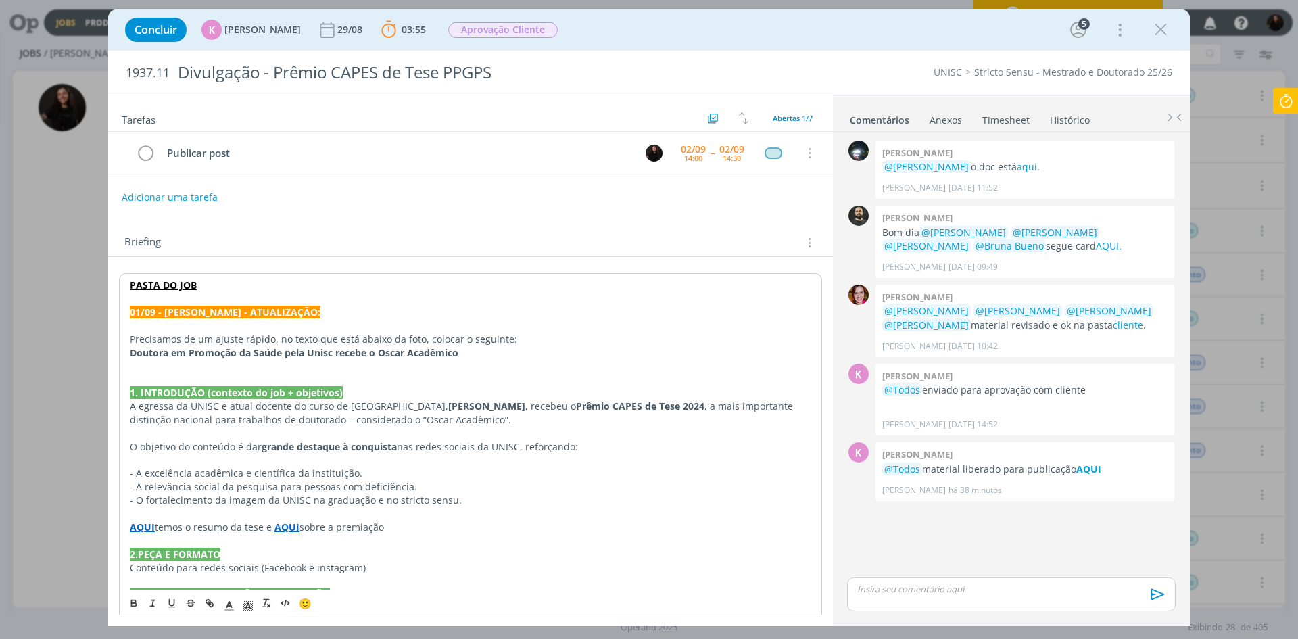
click at [1277, 101] on icon at bounding box center [1286, 101] width 24 height 26
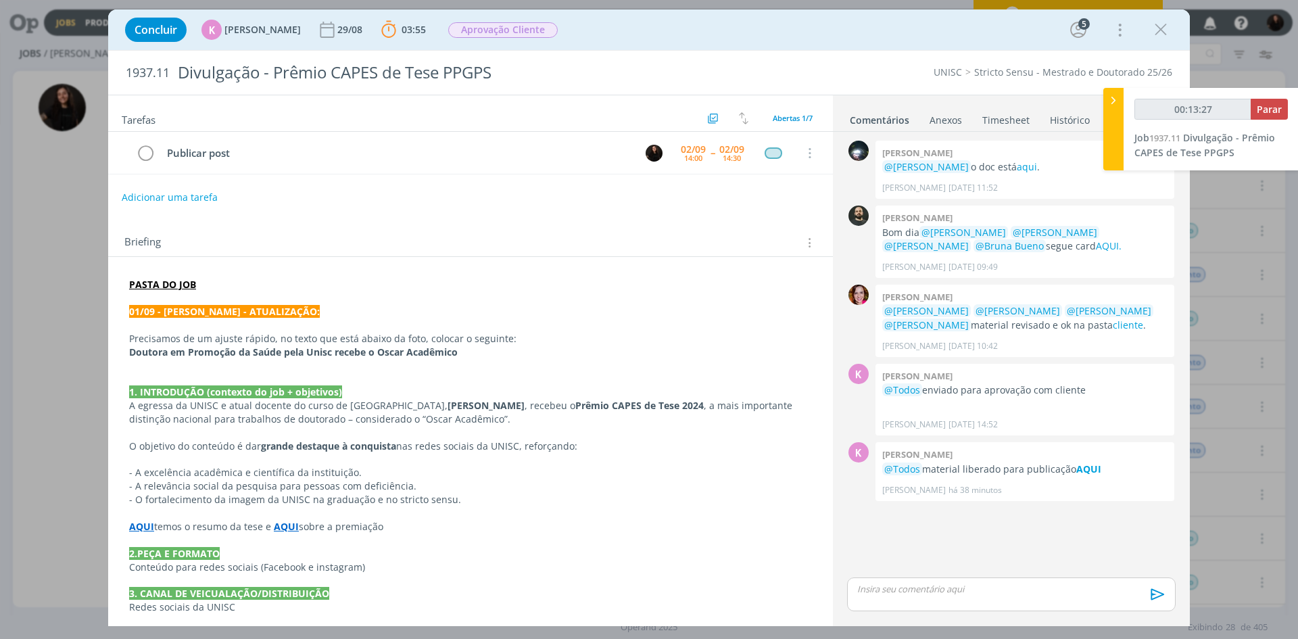
drag, startPoint x: 1117, startPoint y: 107, endPoint x: 1150, endPoint y: 43, distance: 72.3
click at [1118, 107] on icon at bounding box center [1114, 100] width 14 height 14
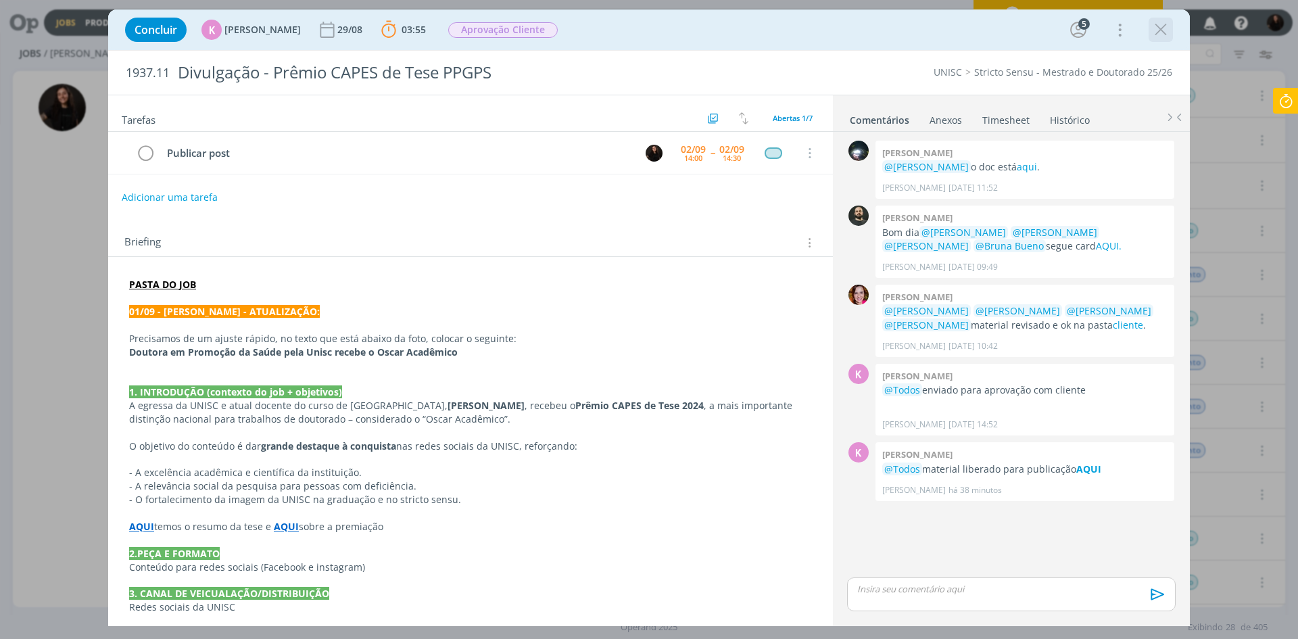
click at [1158, 27] on icon "dialog" at bounding box center [1161, 30] width 20 height 20
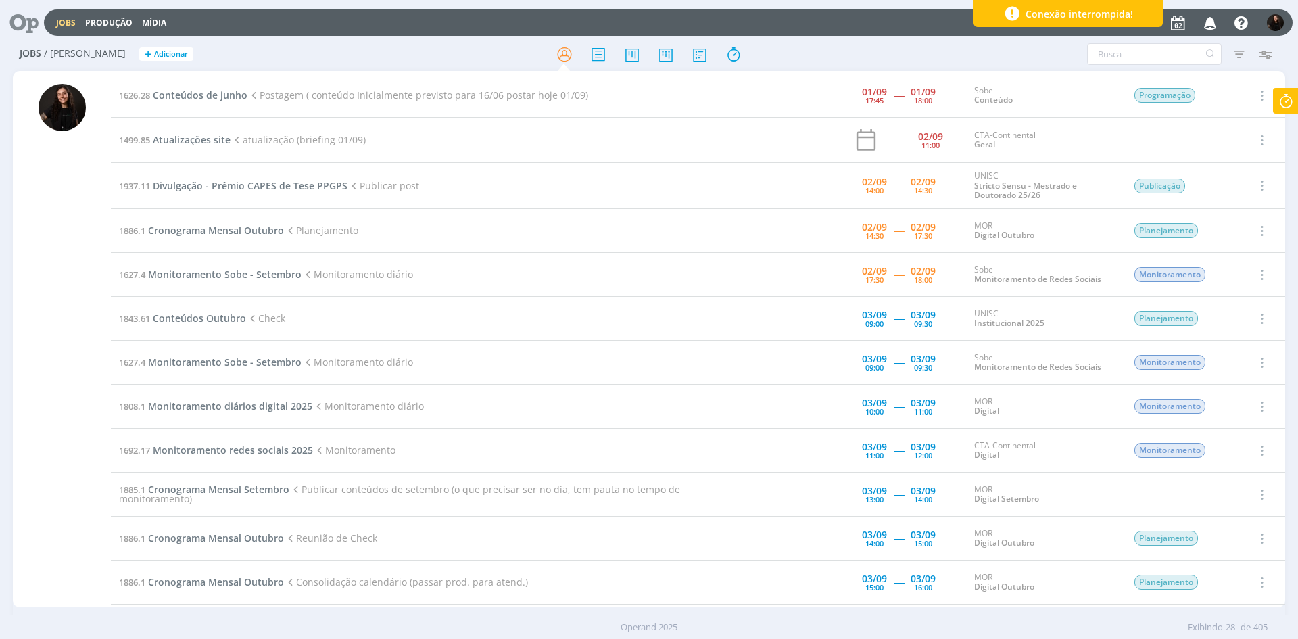
click at [254, 227] on span "Cronograma Mensal Outubro" at bounding box center [216, 230] width 136 height 13
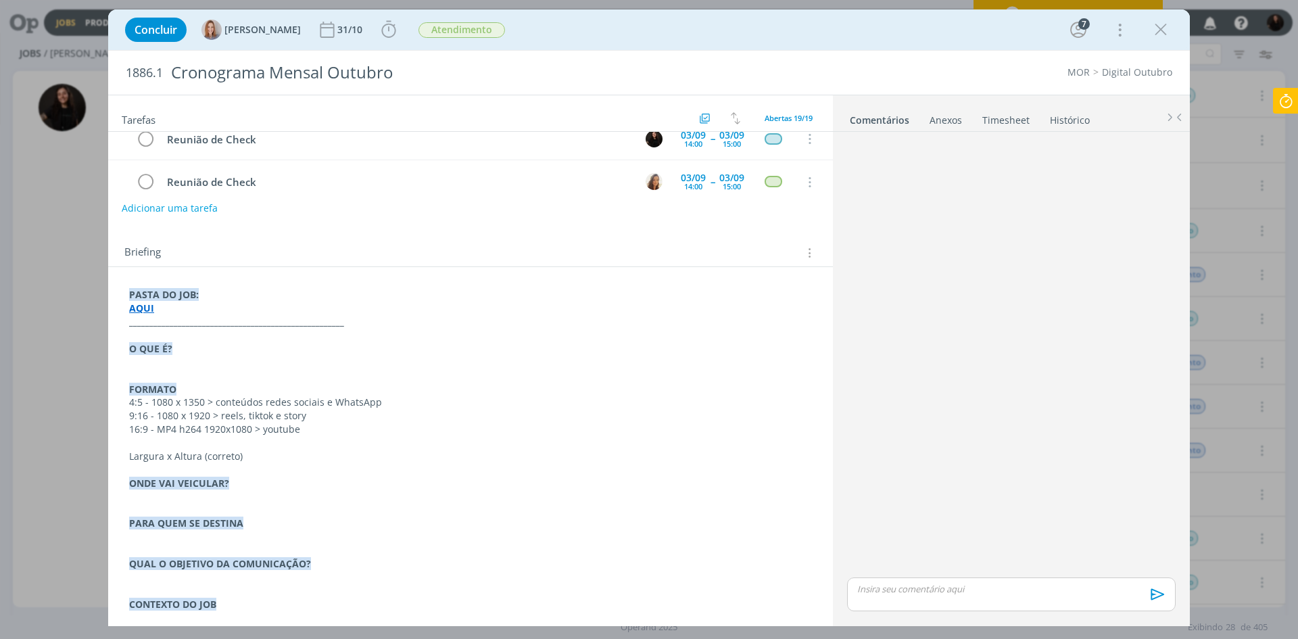
scroll to position [177, 0]
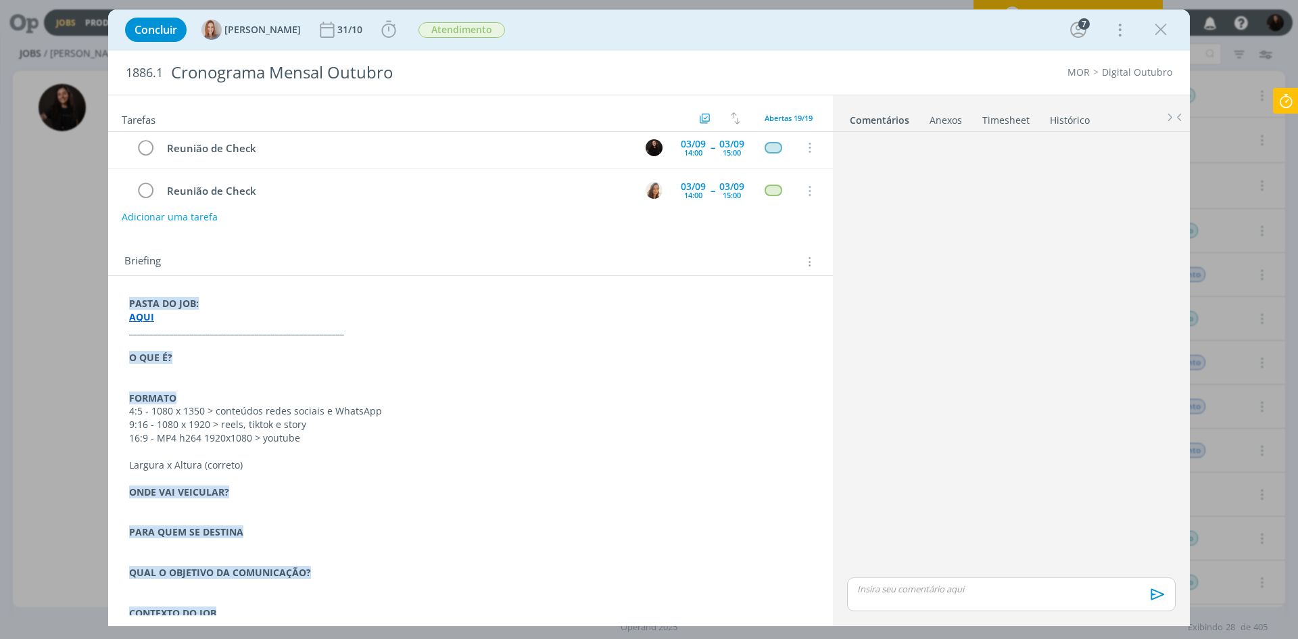
drag, startPoint x: 1152, startPoint y: 32, endPoint x: 1112, endPoint y: 22, distance: 41.2
click at [1152, 32] on icon "dialog" at bounding box center [1161, 30] width 20 height 20
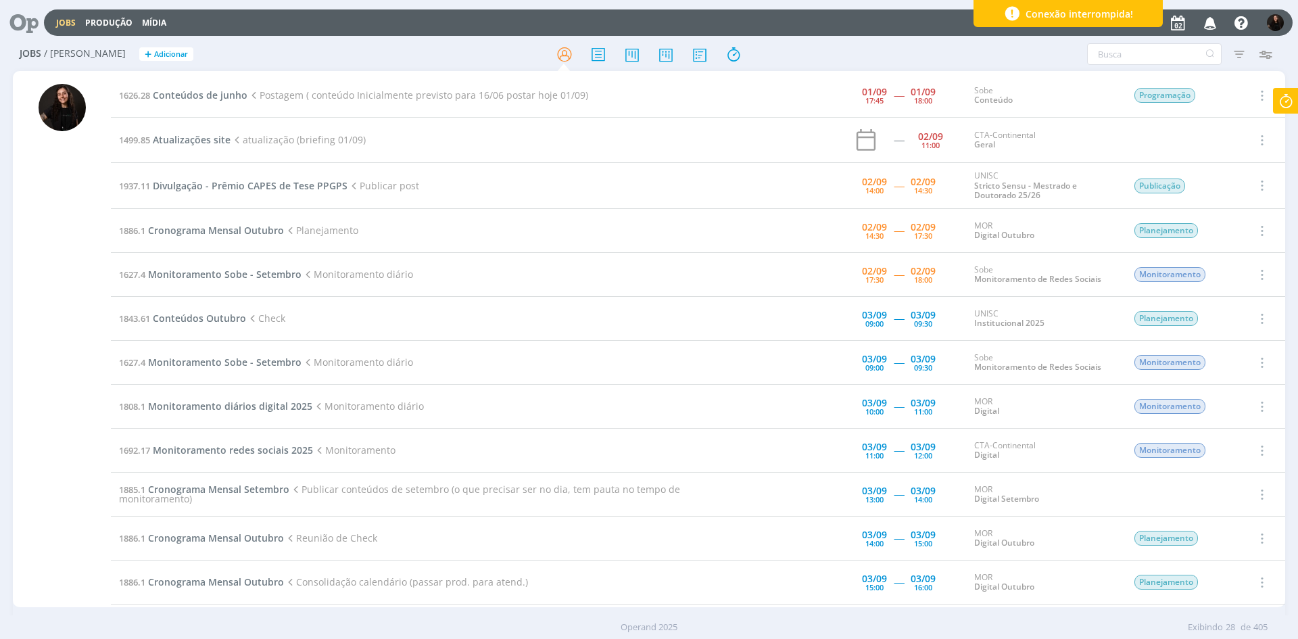
click at [1285, 91] on icon at bounding box center [1286, 101] width 24 height 26
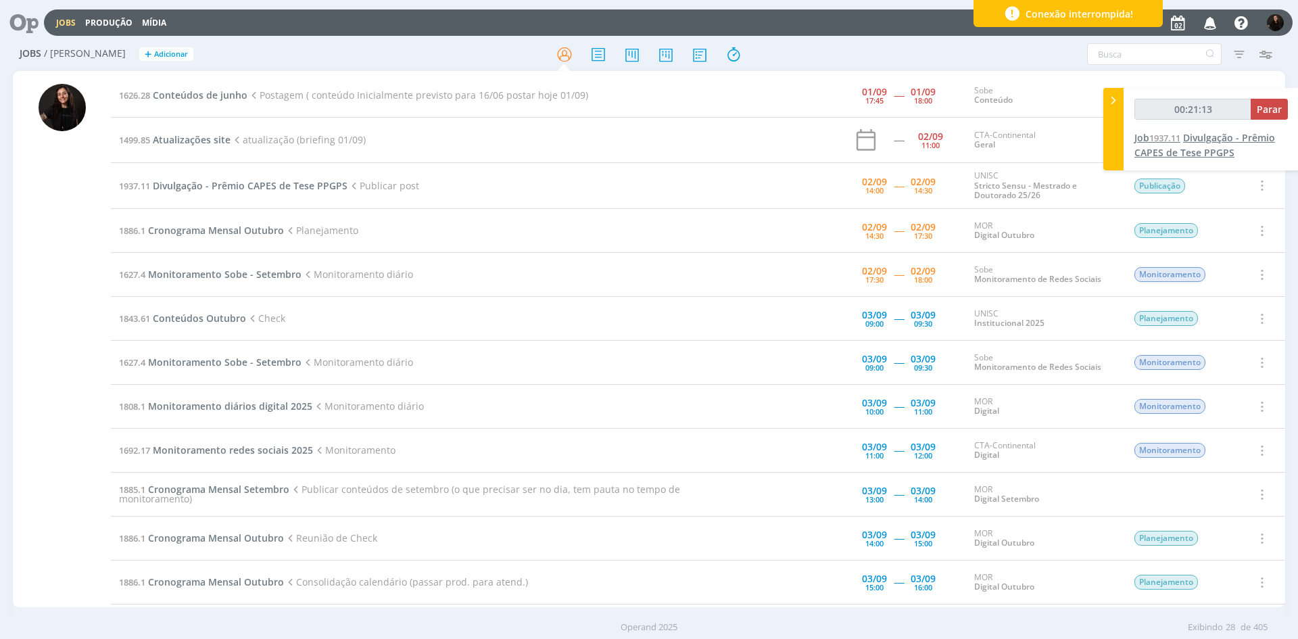
type input "00:21:14"
click at [1263, 119] on button "Parar" at bounding box center [1269, 109] width 37 height 21
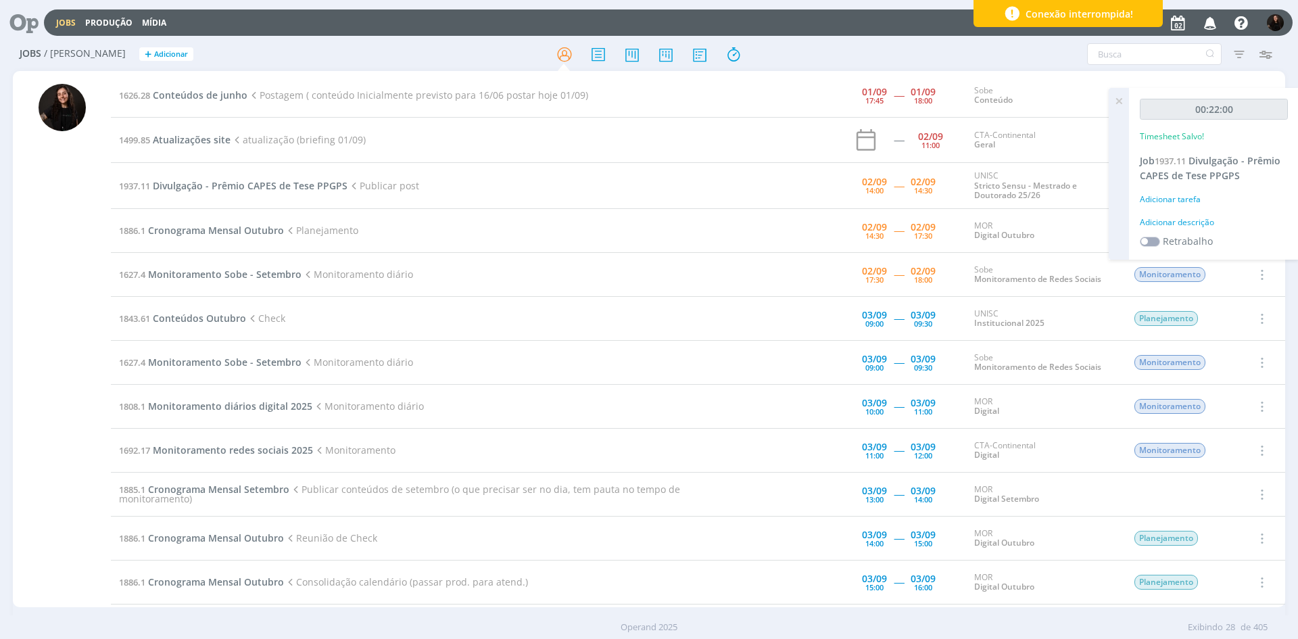
click at [1175, 222] on div "Adicionar descrição" at bounding box center [1214, 222] width 148 height 12
click at [1179, 235] on textarea at bounding box center [1214, 244] width 141 height 48
type textarea "publicação conteudo"
drag, startPoint x: 1173, startPoint y: 234, endPoint x: 1280, endPoint y: 325, distance: 140.1
click at [1280, 325] on button "Salvar" at bounding box center [1264, 332] width 47 height 17
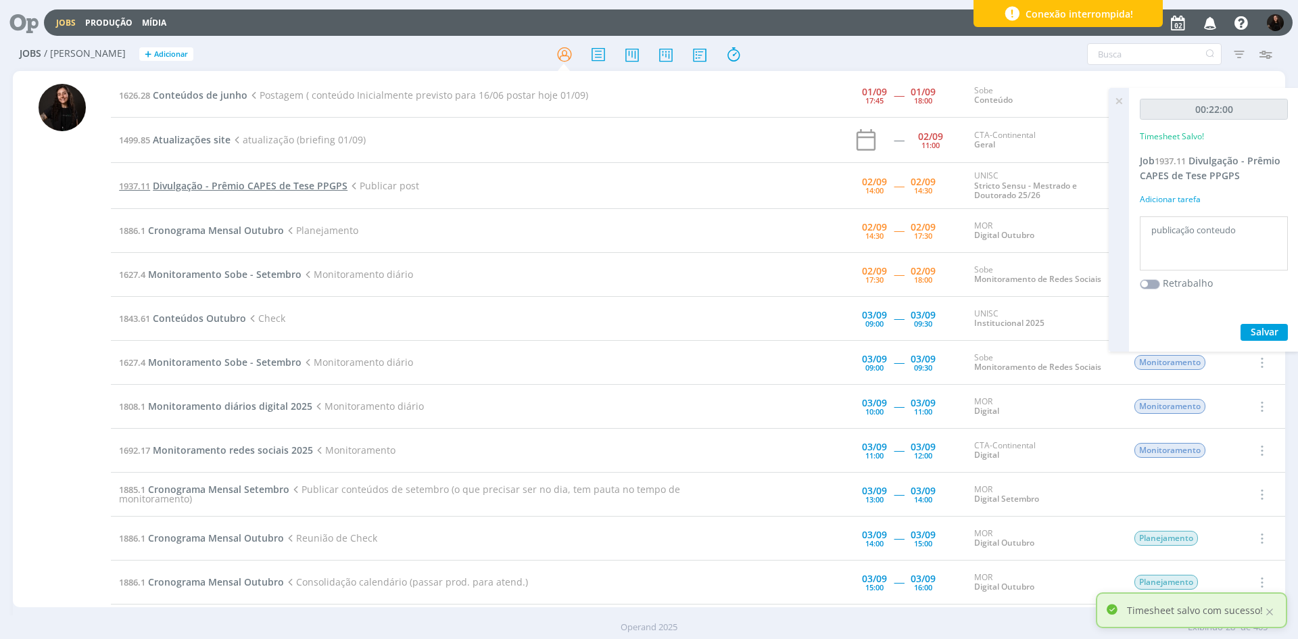
click at [239, 186] on span "Divulgação - Prêmio CAPES de Tese PPGPS" at bounding box center [250, 185] width 195 height 13
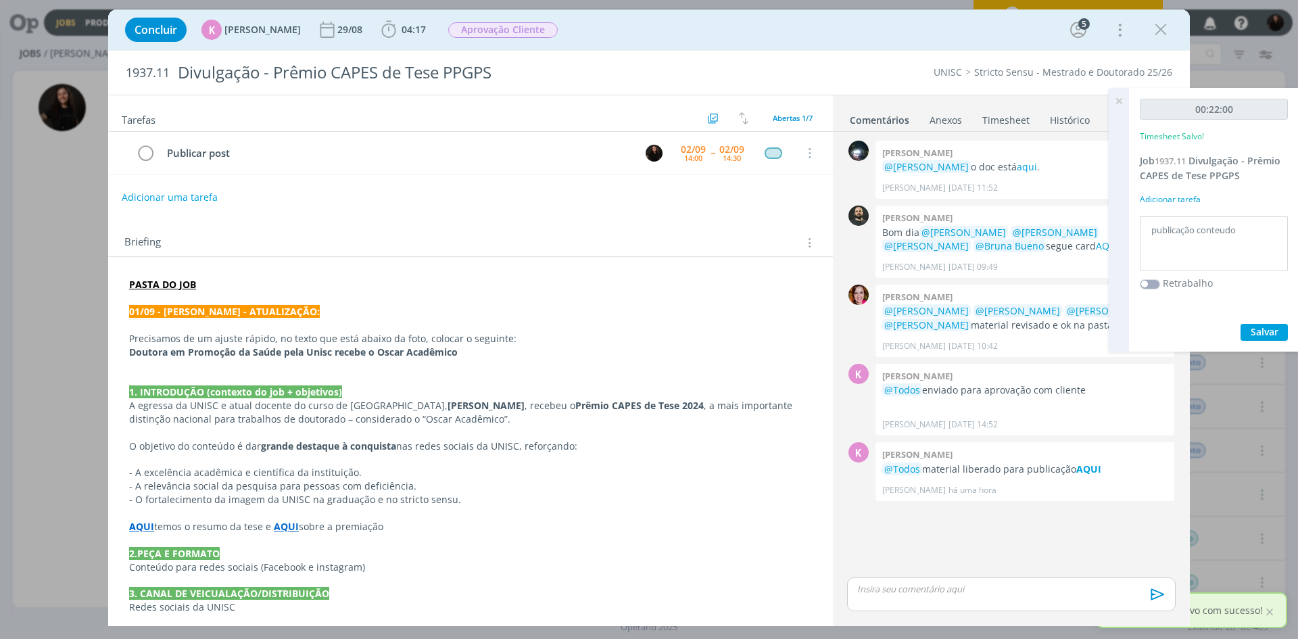
click at [860, 593] on p "dialog" at bounding box center [1011, 589] width 307 height 12
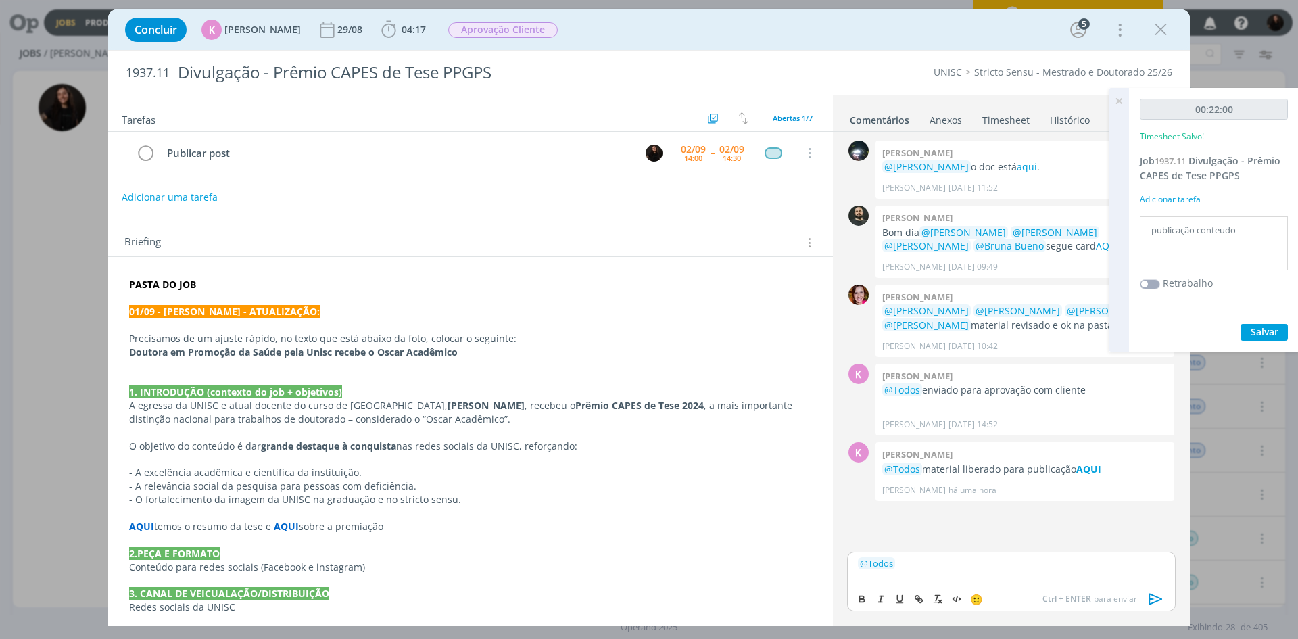
click at [955, 562] on p "﻿ @ Todos ﻿" at bounding box center [1011, 563] width 307 height 12
click at [1158, 598] on icon "dialog" at bounding box center [1156, 599] width 20 height 20
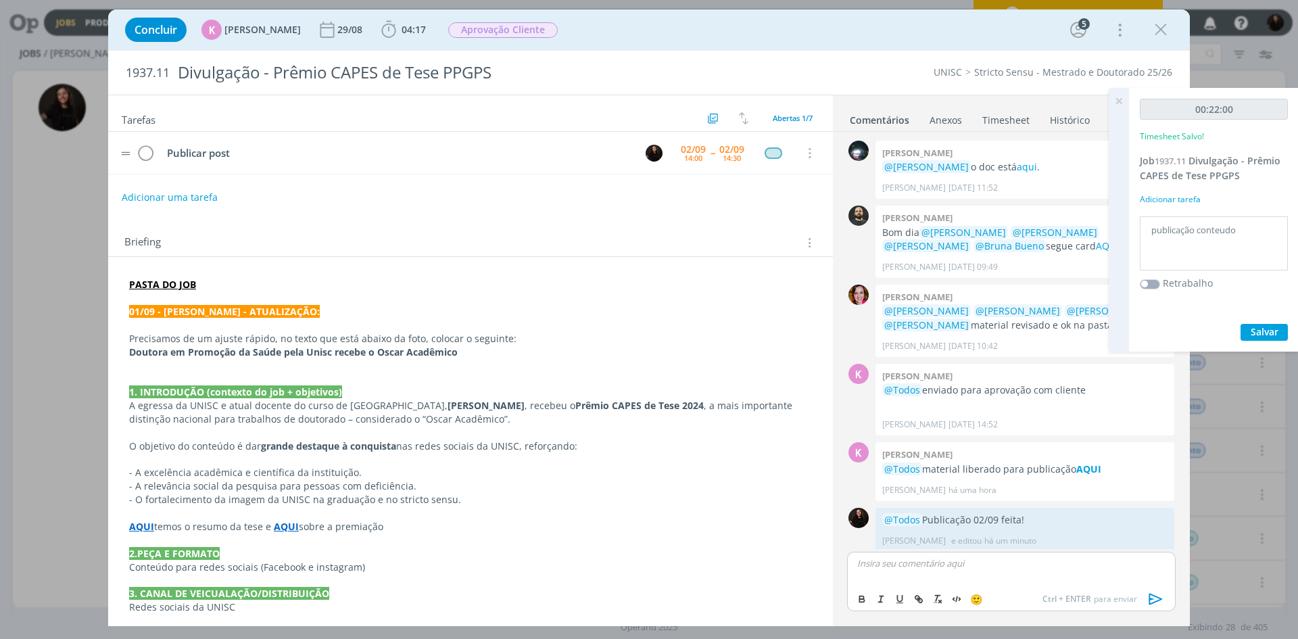
scroll to position [6, 0]
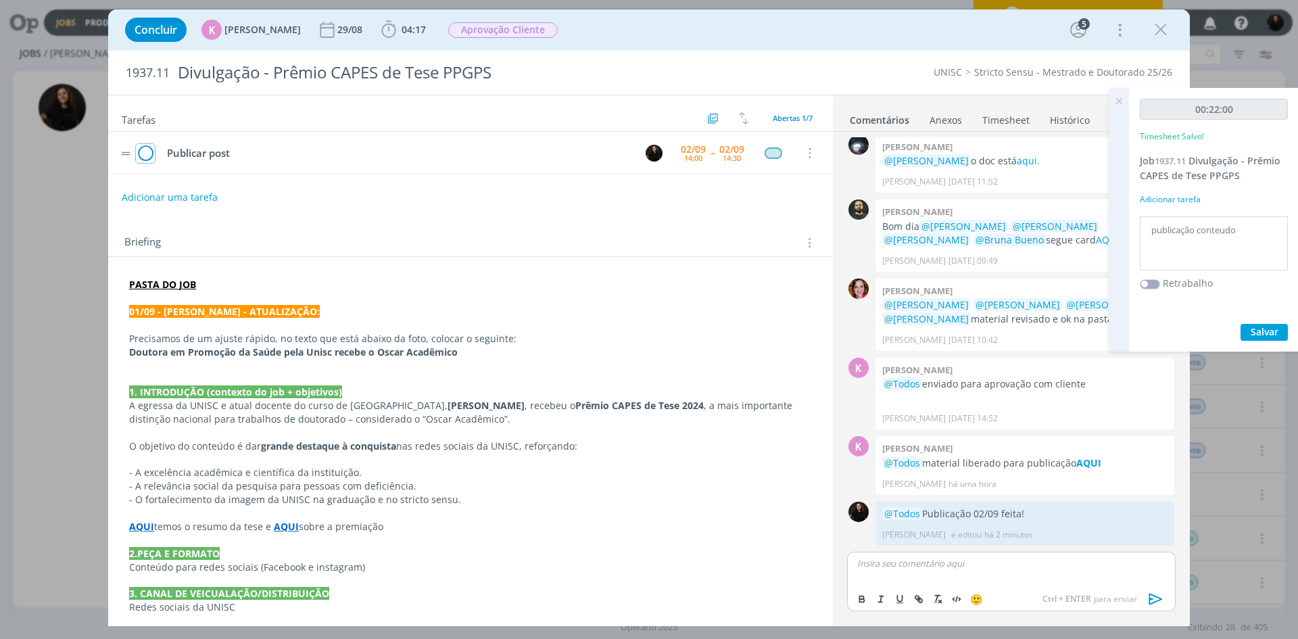
click at [149, 154] on icon "dialog" at bounding box center [145, 153] width 19 height 20
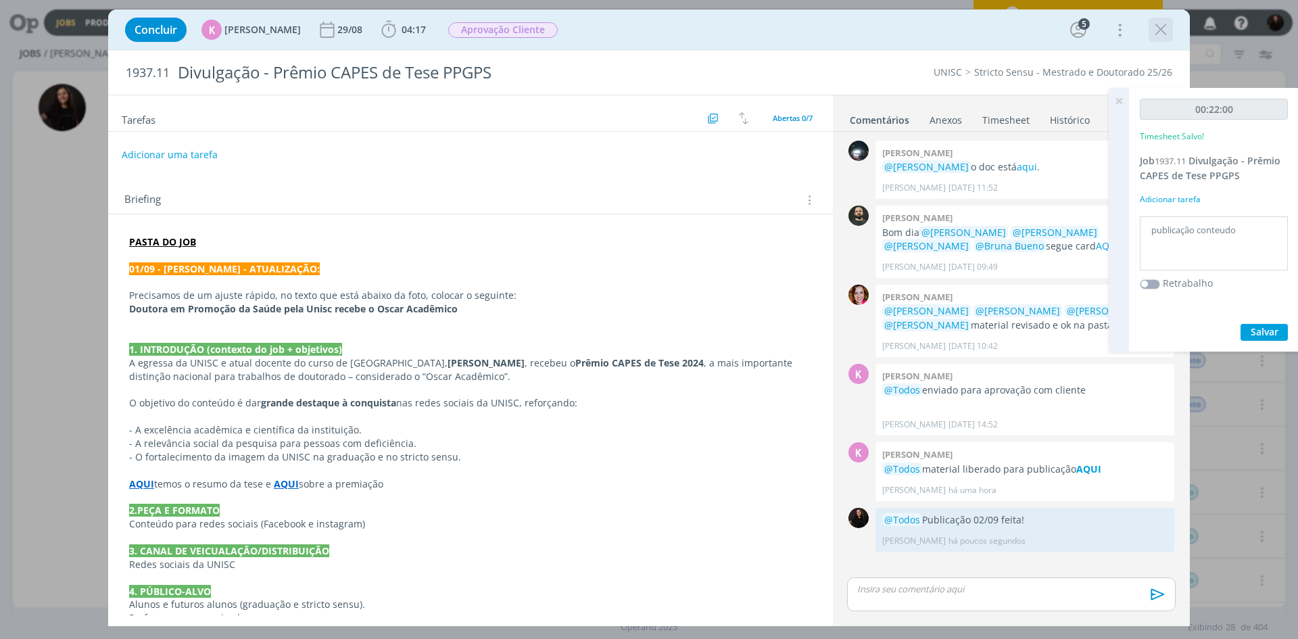
click at [1167, 31] on icon "dialog" at bounding box center [1161, 30] width 20 height 20
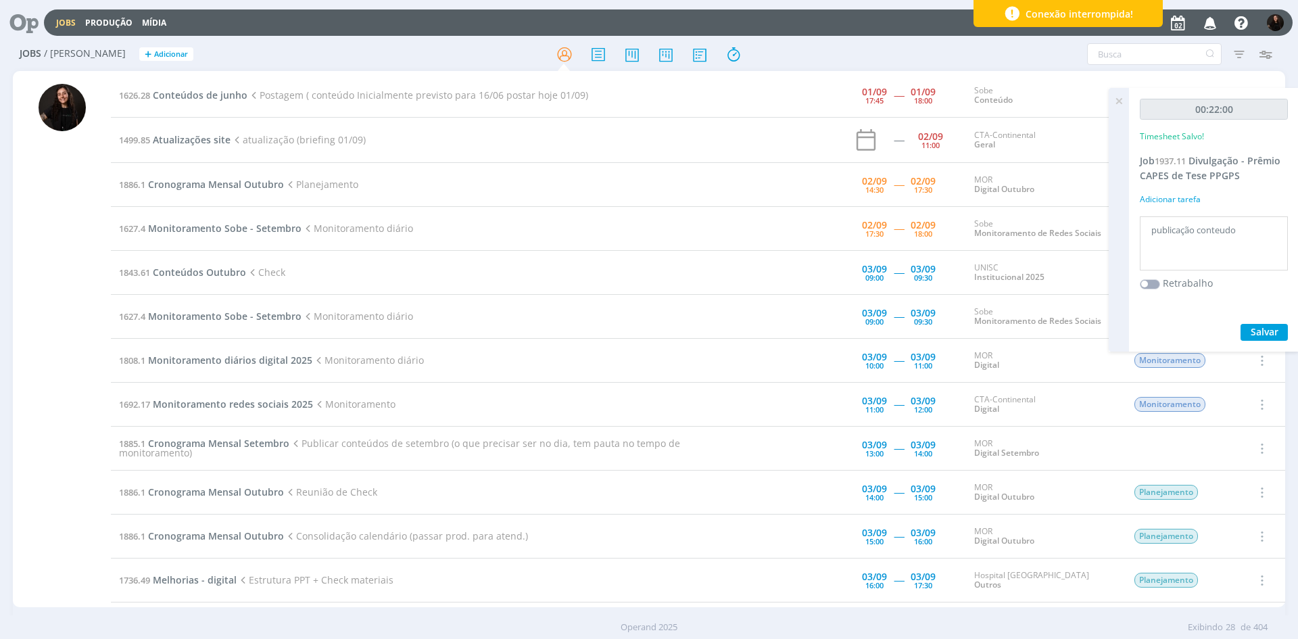
click at [1123, 101] on icon at bounding box center [1119, 101] width 24 height 26
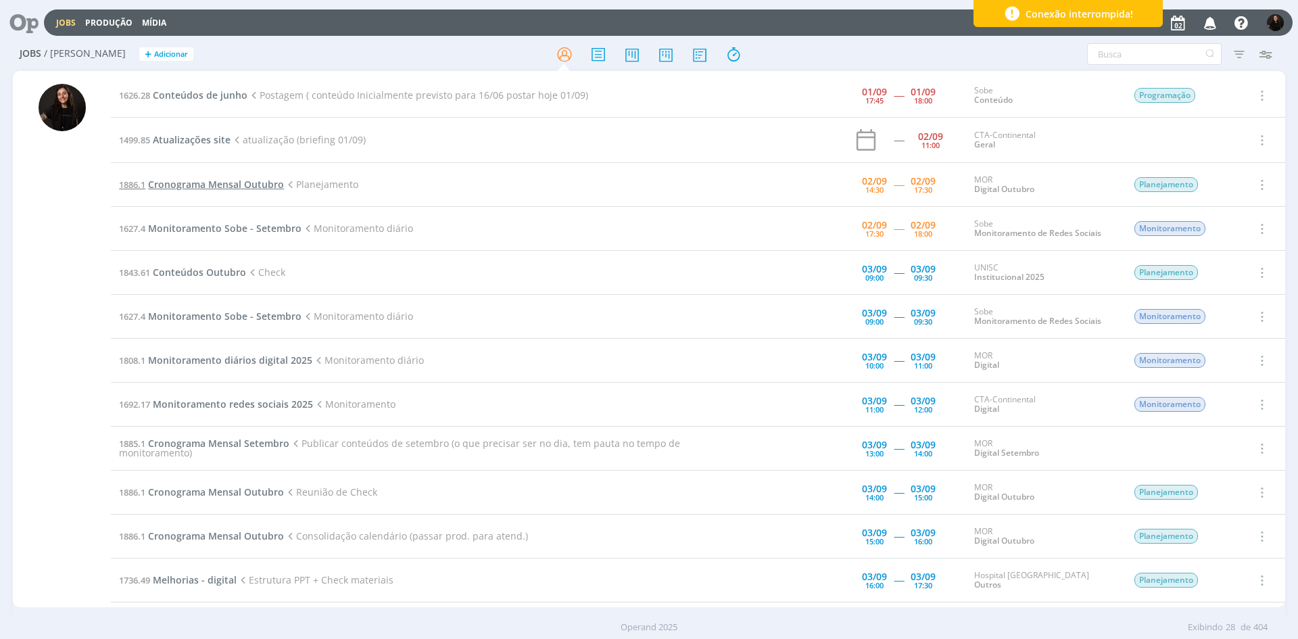
click at [237, 189] on span "Cronograma Mensal Outubro" at bounding box center [216, 184] width 136 height 13
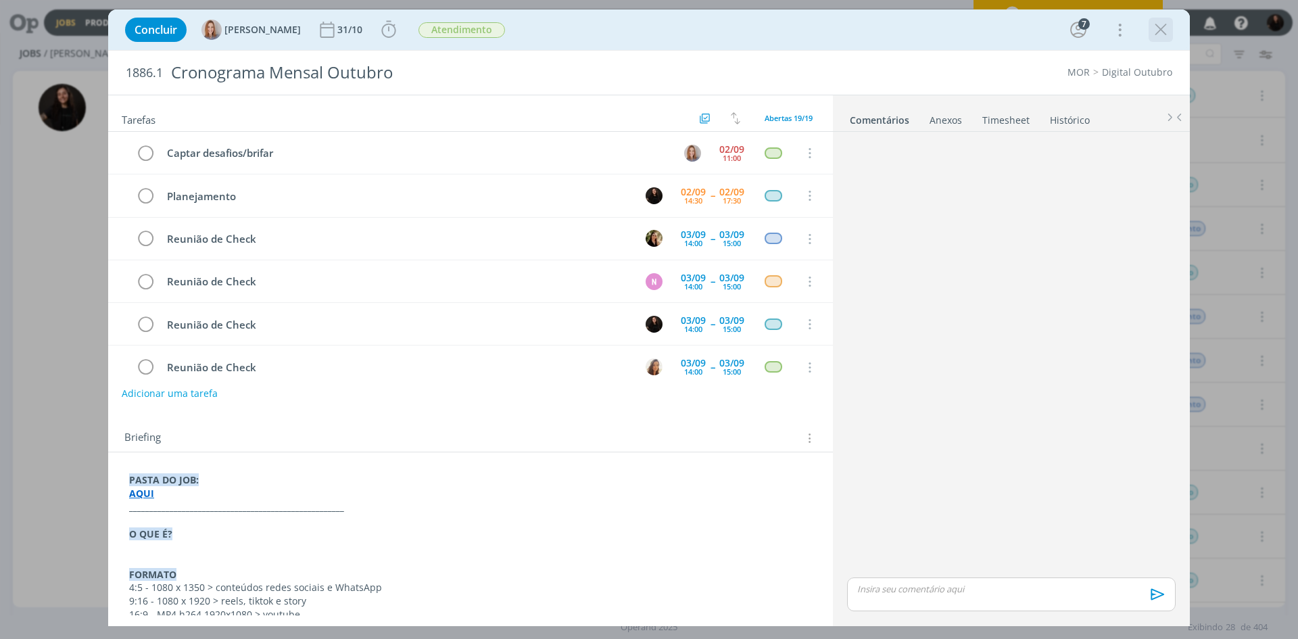
click at [1156, 35] on icon "dialog" at bounding box center [1161, 30] width 20 height 20
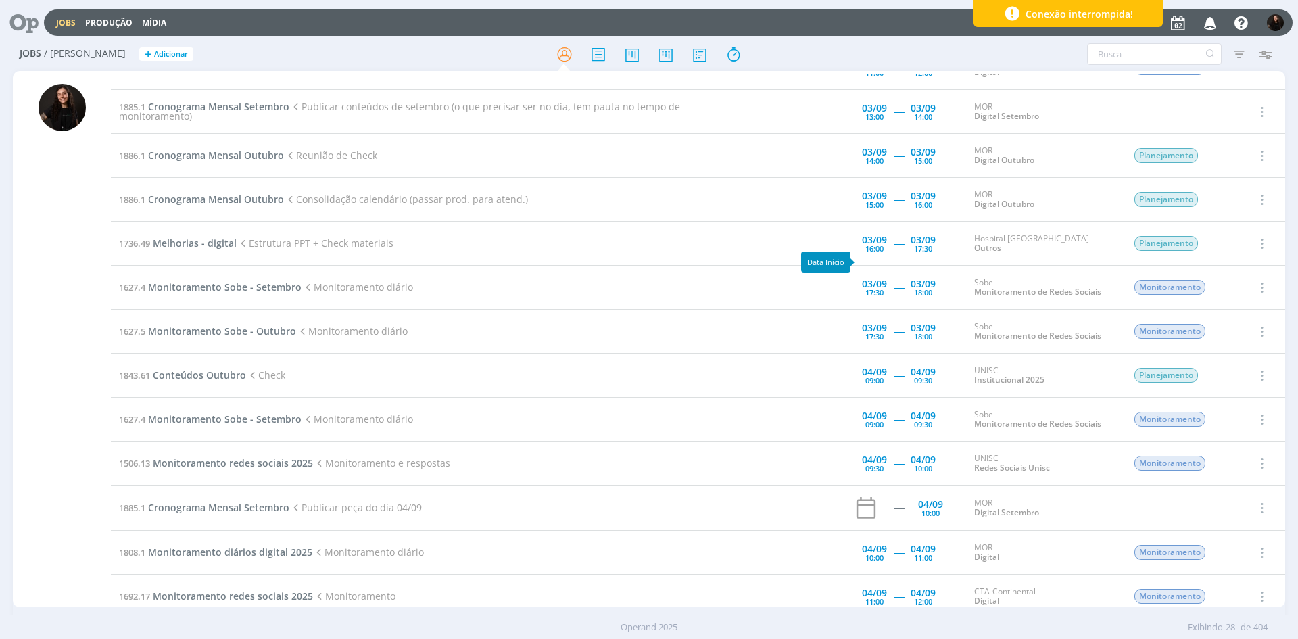
scroll to position [338, 0]
click at [201, 239] on span "Melhorias - digital" at bounding box center [195, 241] width 84 height 13
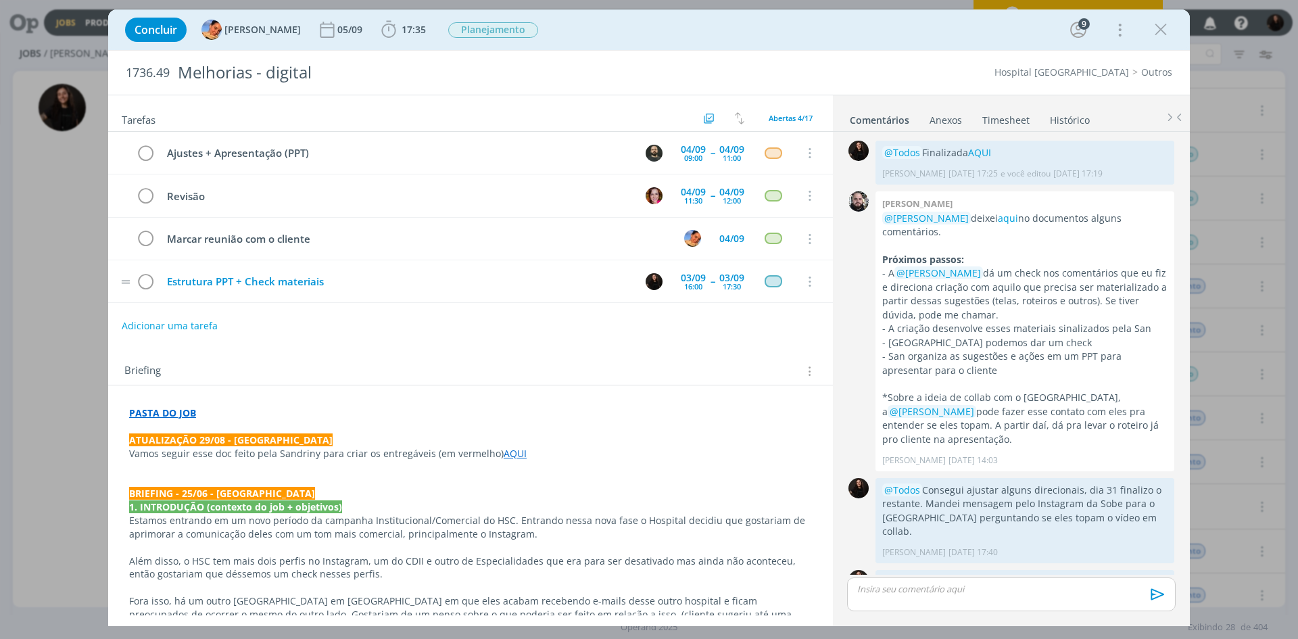
scroll to position [532, 0]
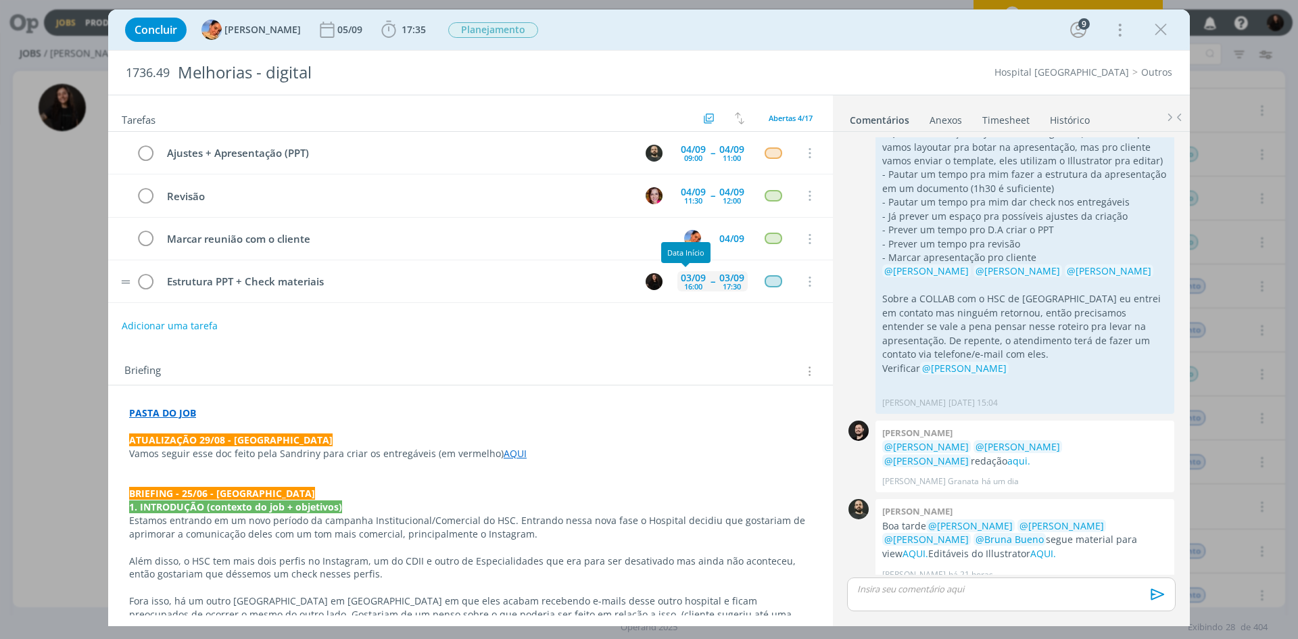
click at [695, 284] on div "16:00" at bounding box center [693, 286] width 18 height 7
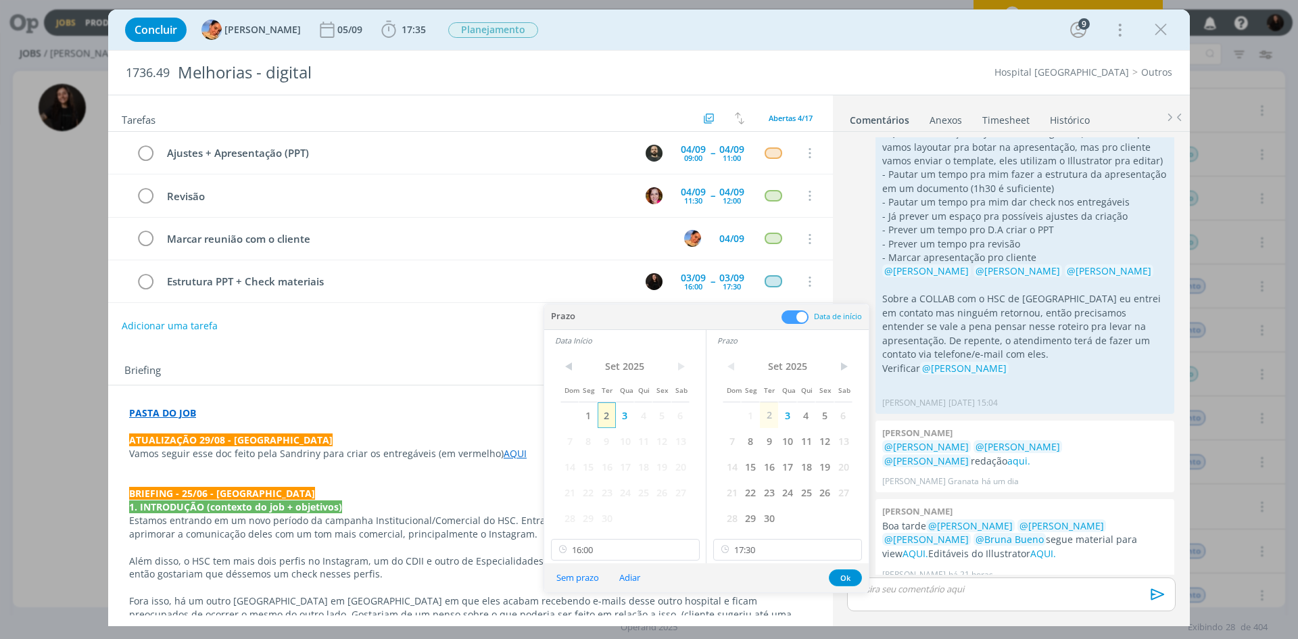
click at [602, 417] on span "2" at bounding box center [607, 415] width 18 height 26
click at [771, 414] on span "2" at bounding box center [769, 415] width 18 height 26
click at [650, 540] on input "16:00" at bounding box center [625, 550] width 149 height 22
click at [588, 435] on div "13:45" at bounding box center [627, 430] width 151 height 24
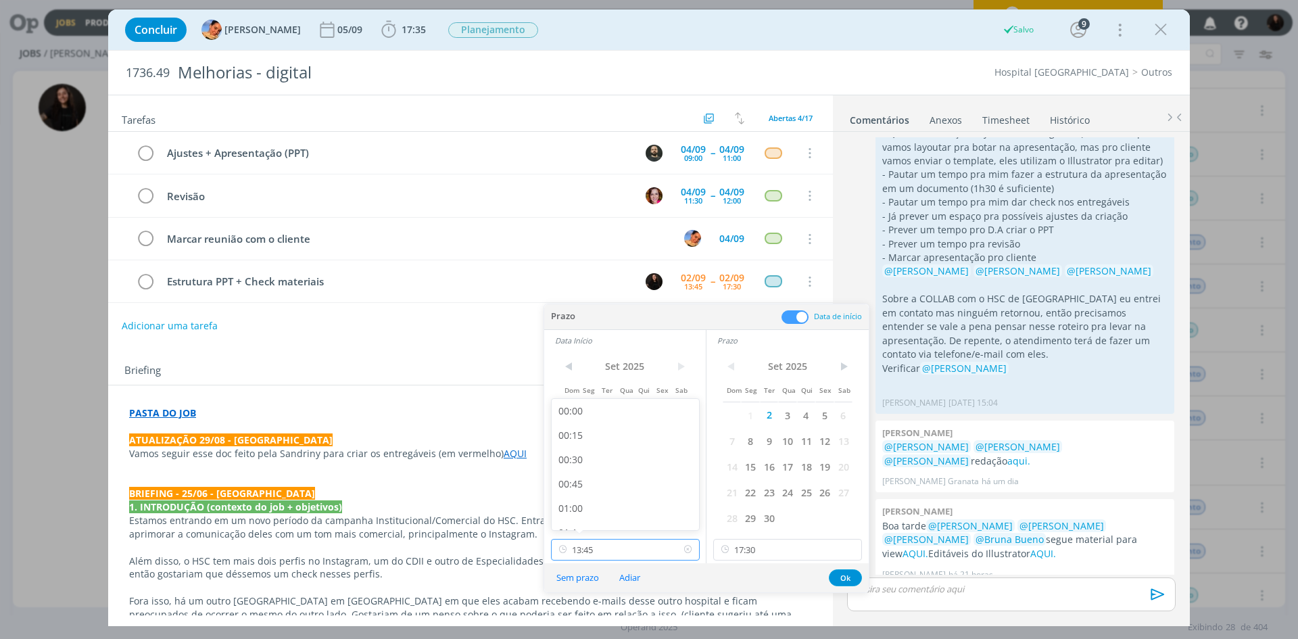
click at [622, 548] on input "13:45" at bounding box center [625, 550] width 149 height 22
click at [596, 457] on div "14:30" at bounding box center [627, 452] width 151 height 24
type input "14:30"
click at [778, 543] on input "17:30" at bounding box center [787, 550] width 149 height 22
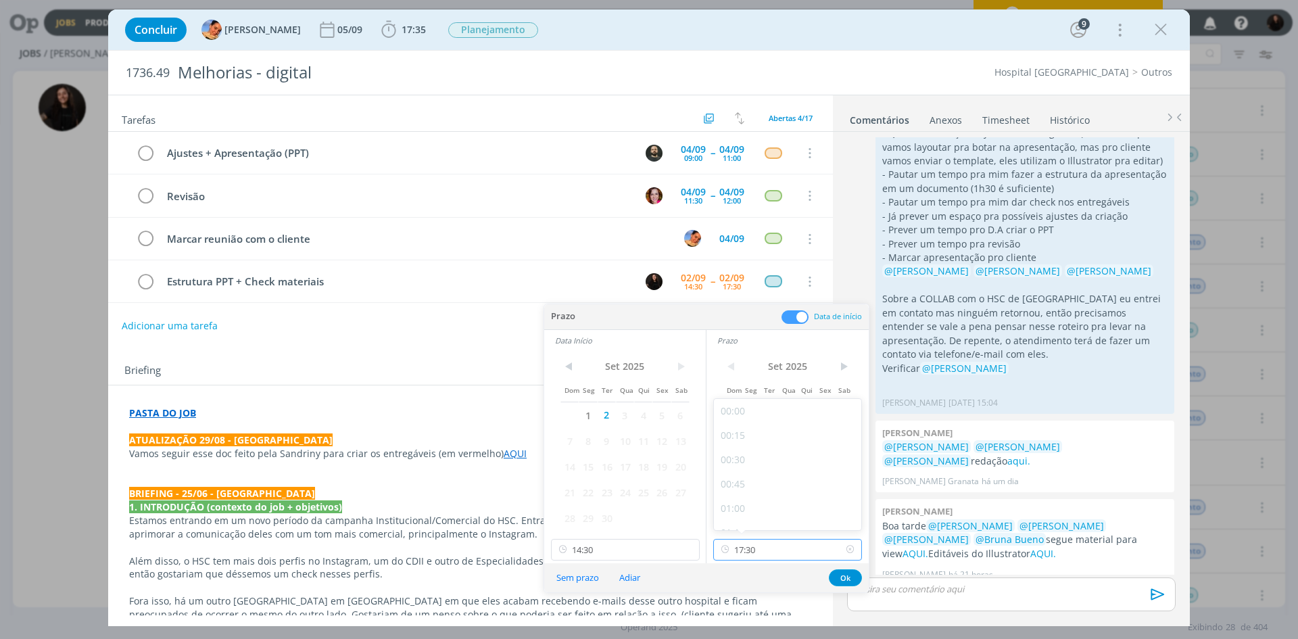
scroll to position [1601, 0]
click at [753, 465] on div "17:00" at bounding box center [789, 465] width 151 height 24
type input "17:00"
click at [846, 581] on button "Ok" at bounding box center [845, 577] width 33 height 17
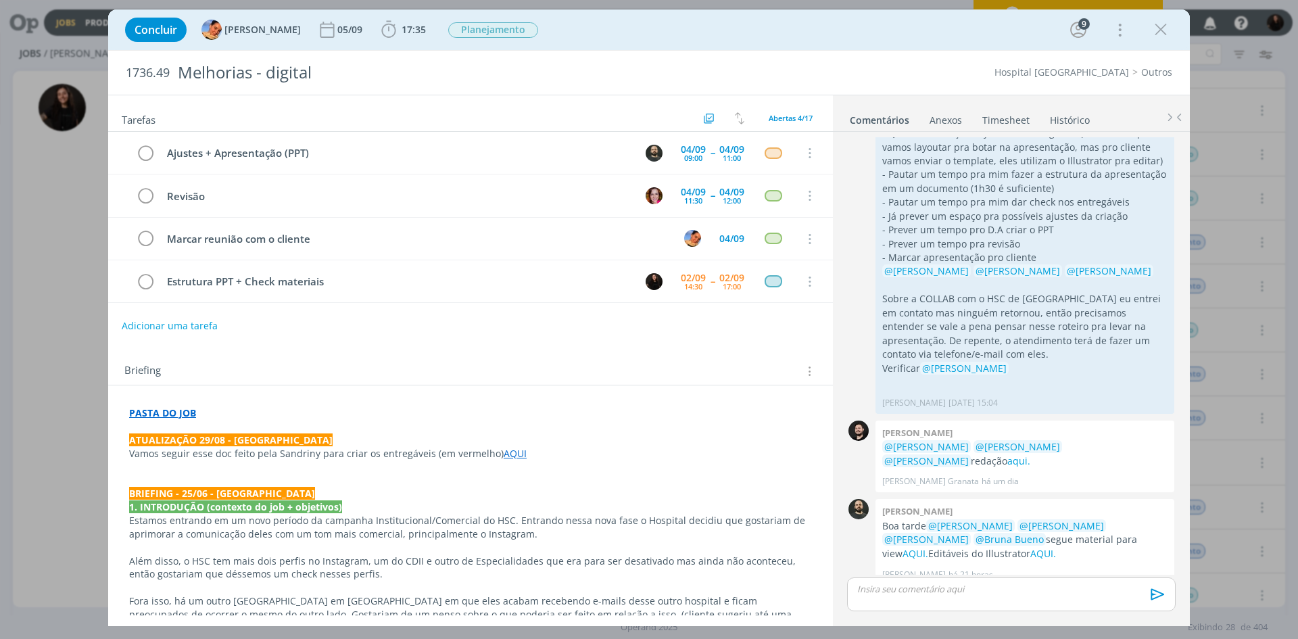
click at [1154, 37] on icon "dialog" at bounding box center [1161, 30] width 20 height 20
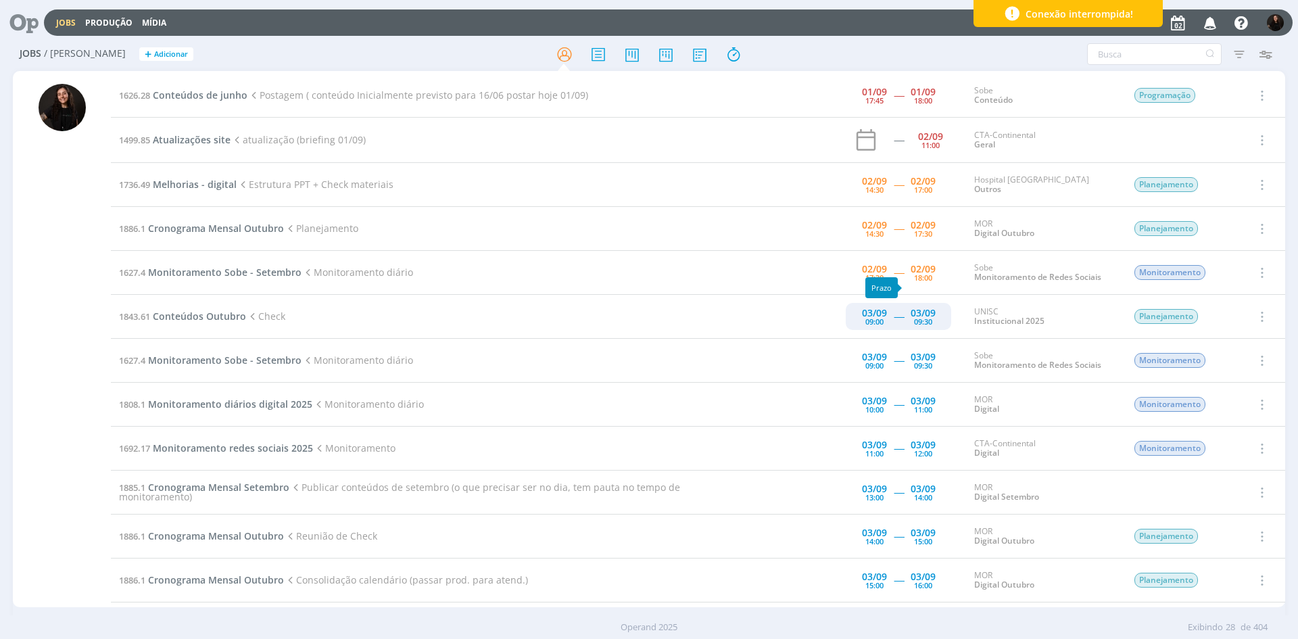
scroll to position [135, 0]
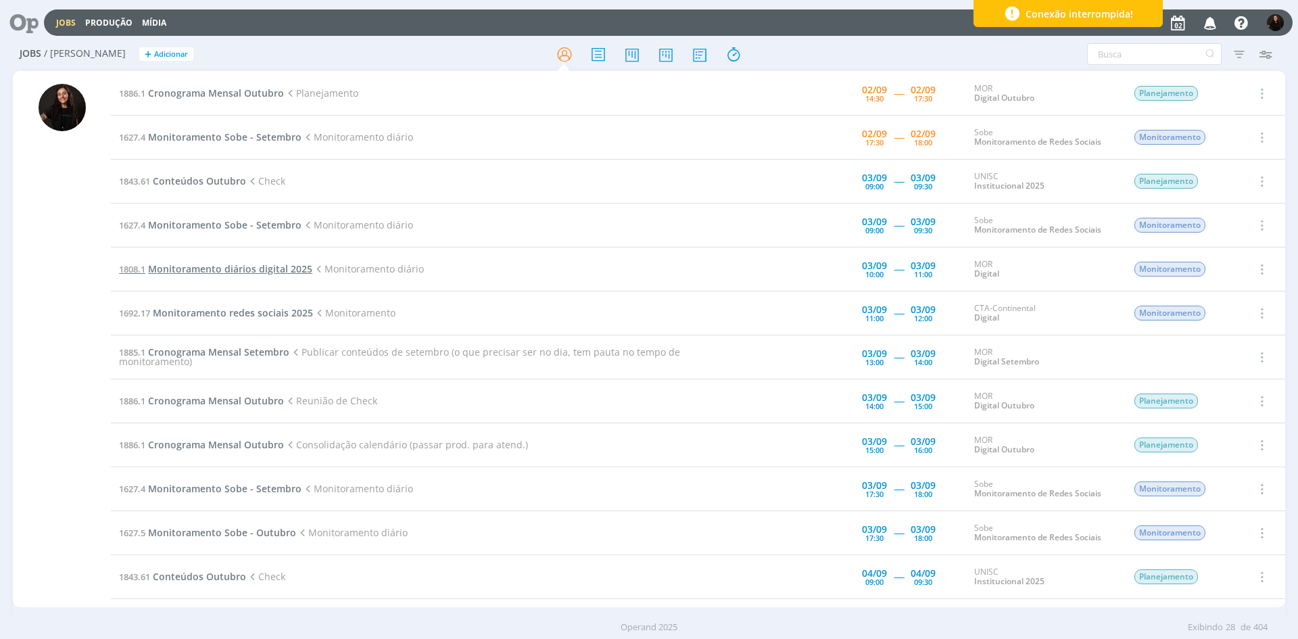
click at [229, 270] on span "Monitoramento diários digital 2025" at bounding box center [230, 268] width 164 height 13
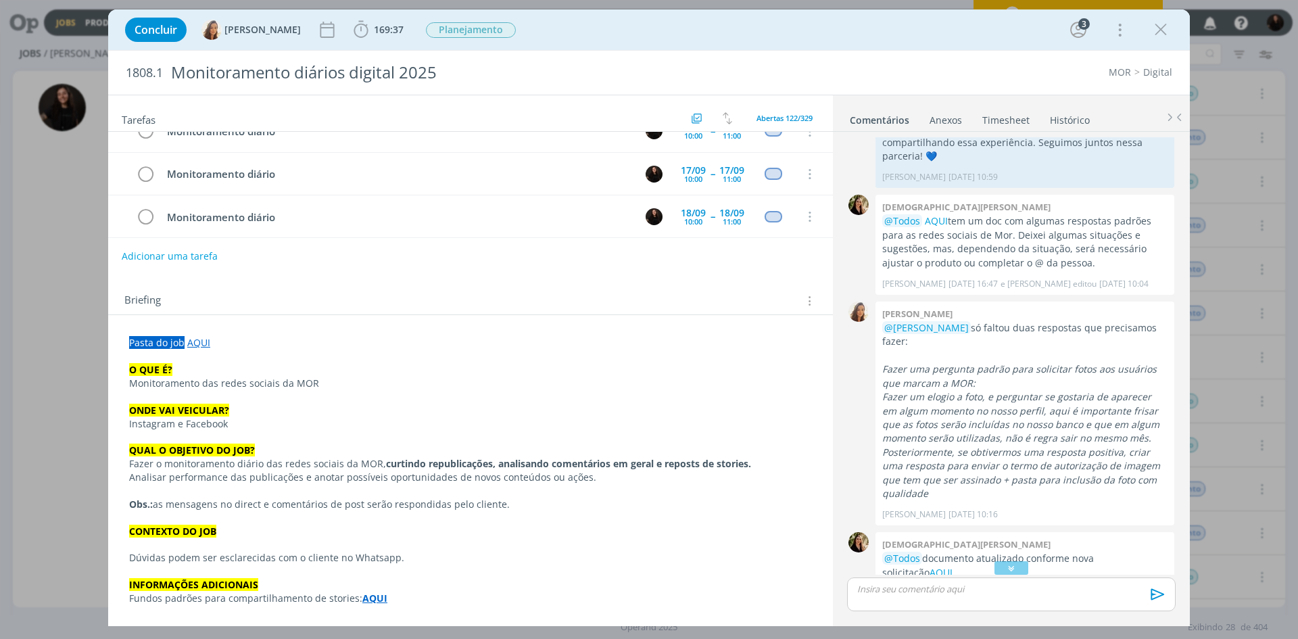
scroll to position [229, 0]
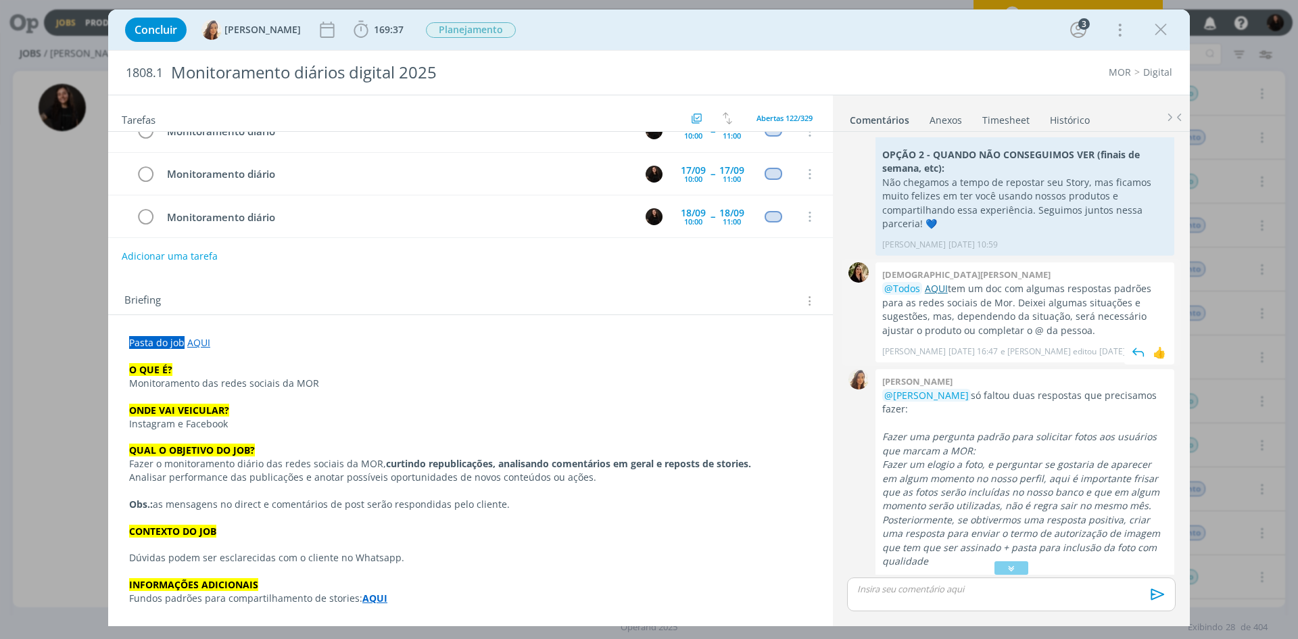
click at [933, 282] on link "AQUI" at bounding box center [936, 288] width 23 height 13
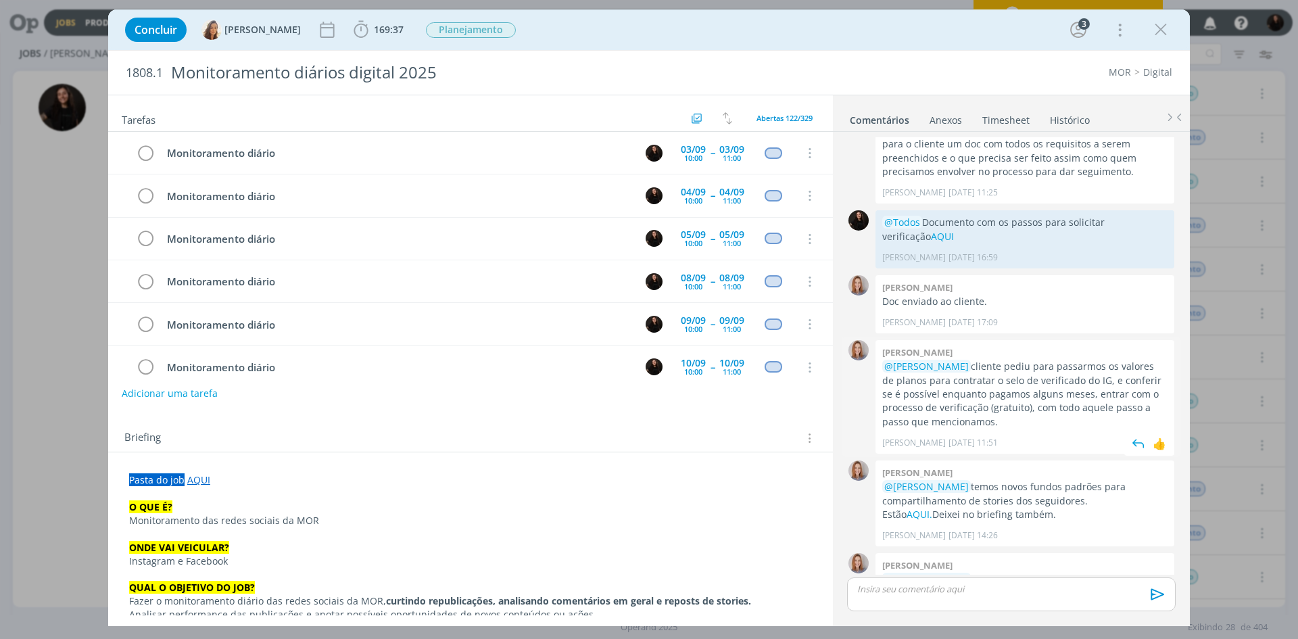
scroll to position [1311, 0]
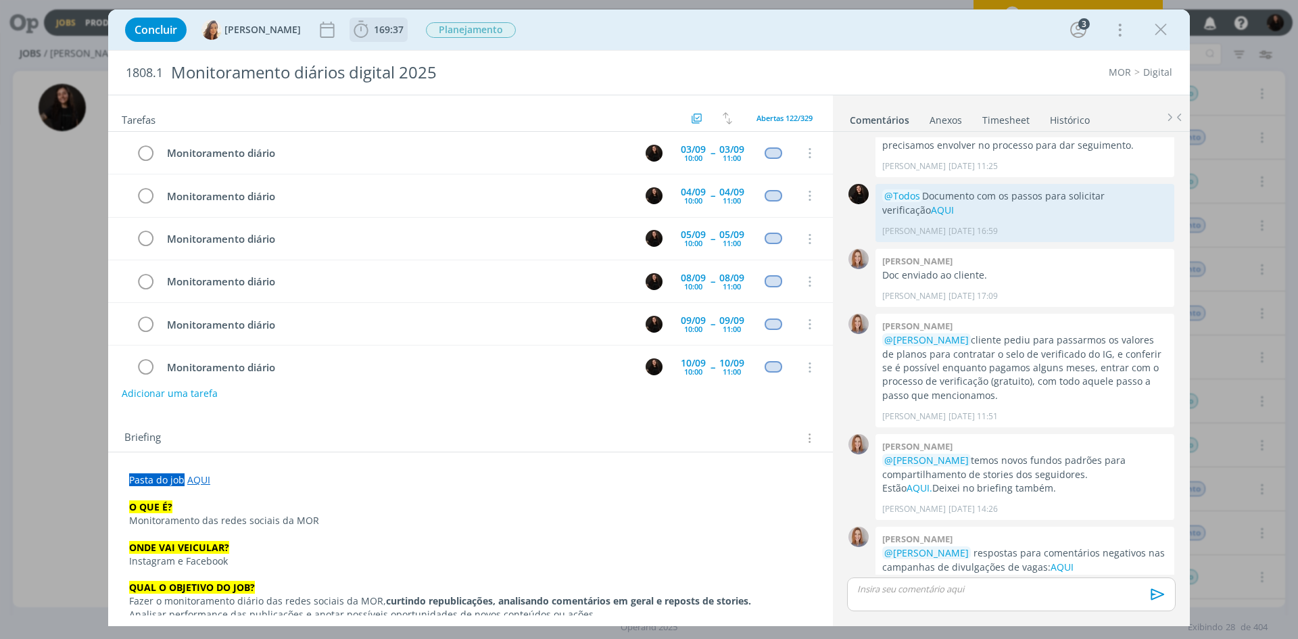
click at [356, 31] on icon "dialog" at bounding box center [361, 30] width 20 height 20
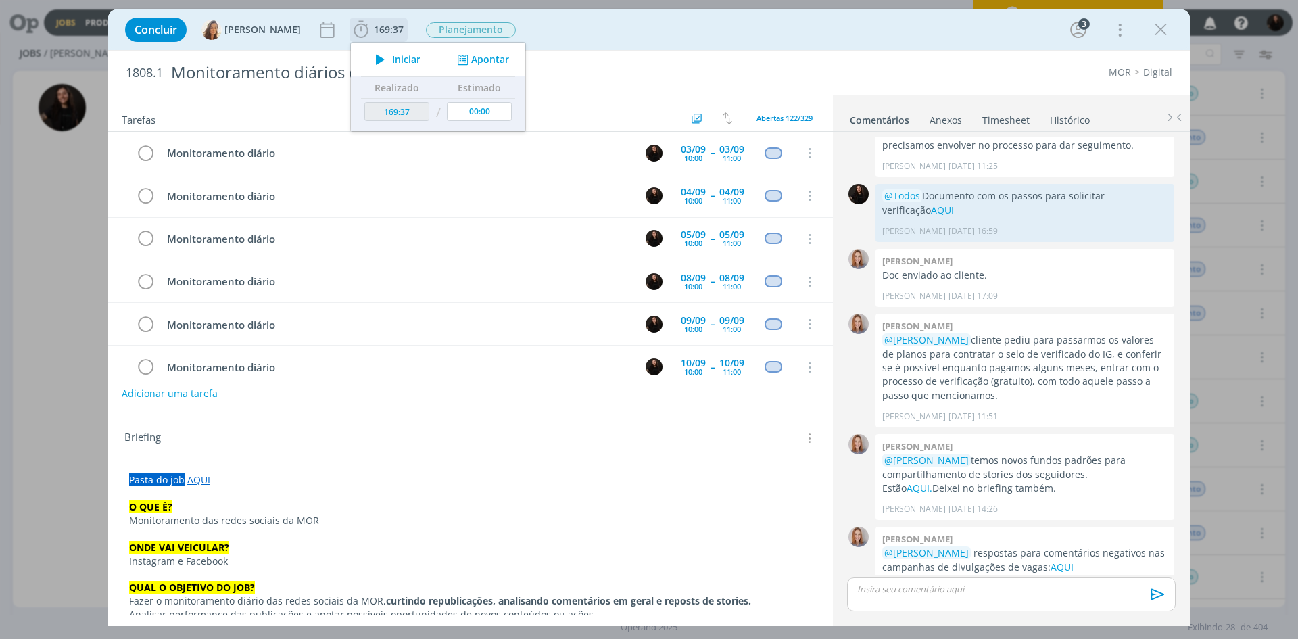
click at [459, 55] on icon "dialog" at bounding box center [462, 59] width 17 height 13
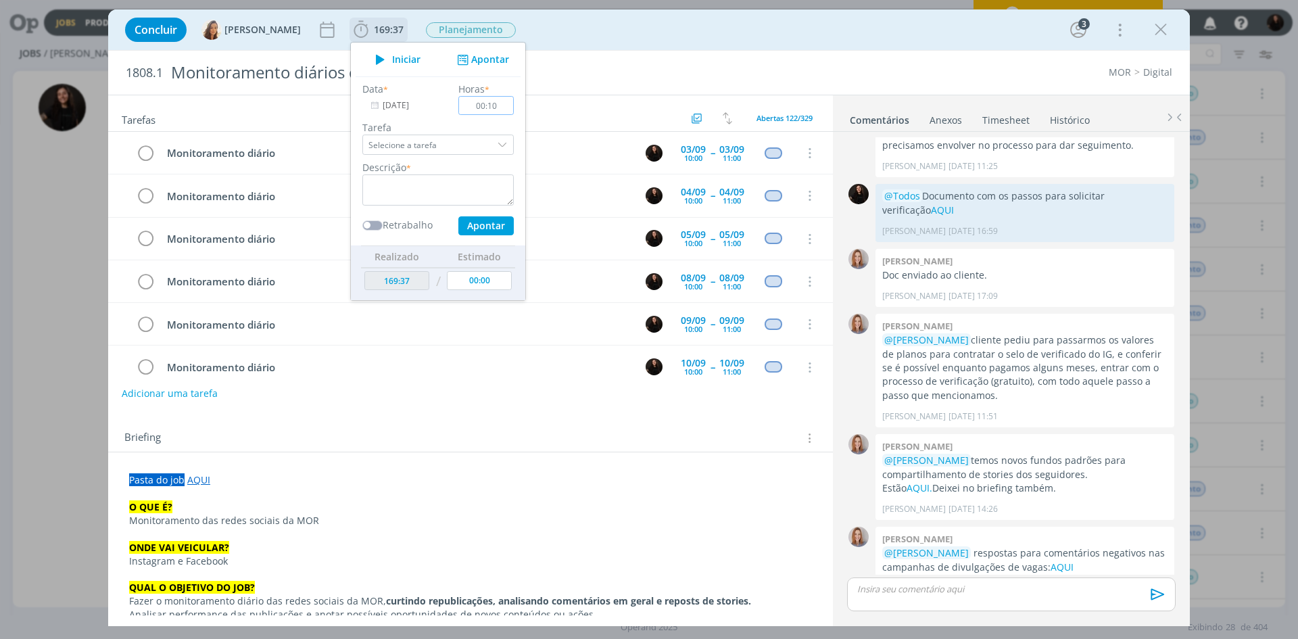
type input "00:10"
click at [442, 190] on textarea "dialog" at bounding box center [437, 189] width 151 height 31
type textarea "S"
type textarea "solicitando autorização para influencer do vídeo"
click at [489, 230] on button "Apontar" at bounding box center [486, 225] width 55 height 19
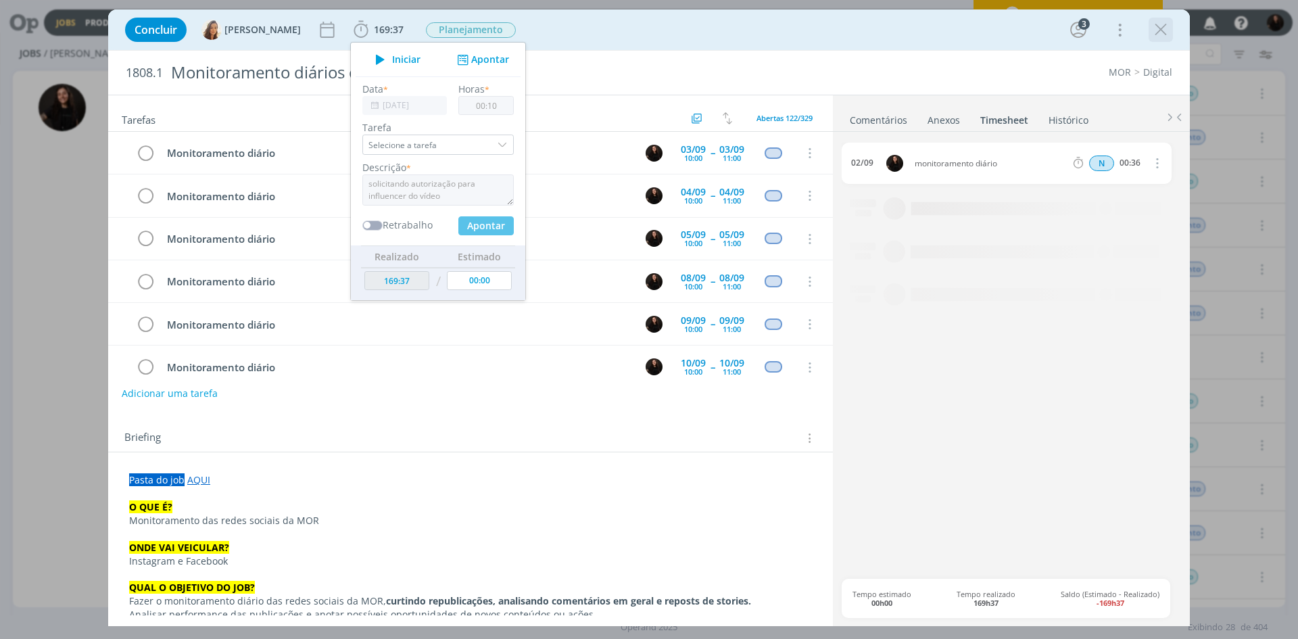
click at [1167, 34] on icon "dialog" at bounding box center [1161, 30] width 20 height 20
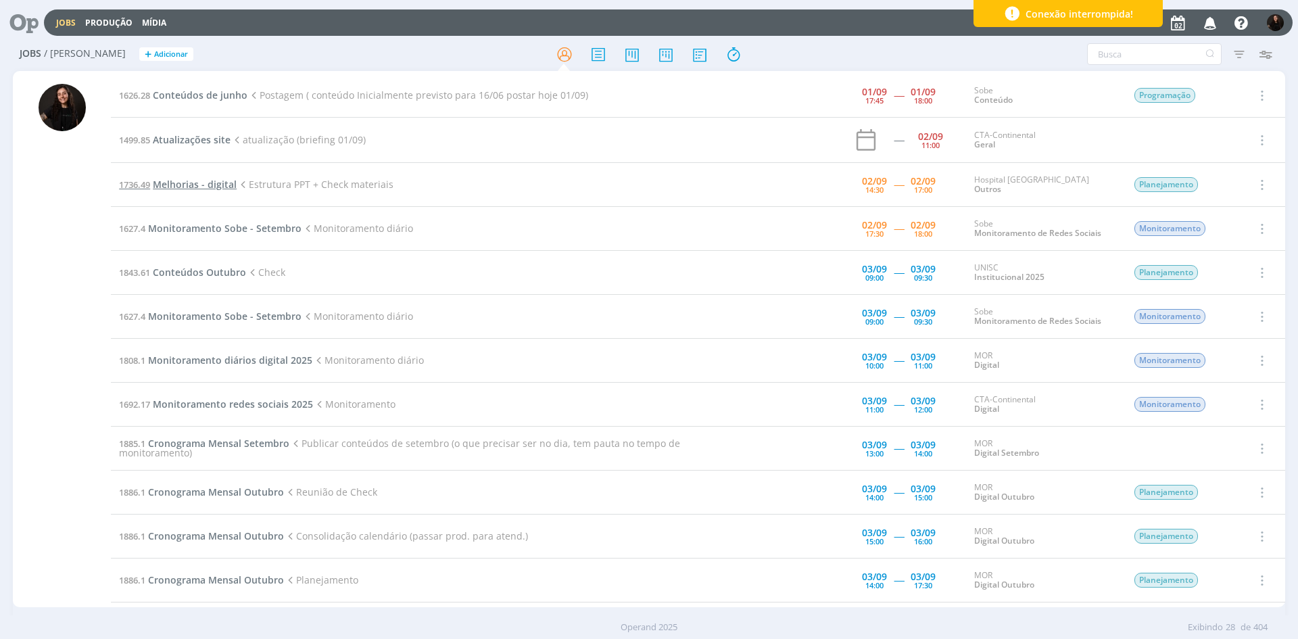
click at [179, 178] on span "Melhorias - digital" at bounding box center [195, 184] width 84 height 13
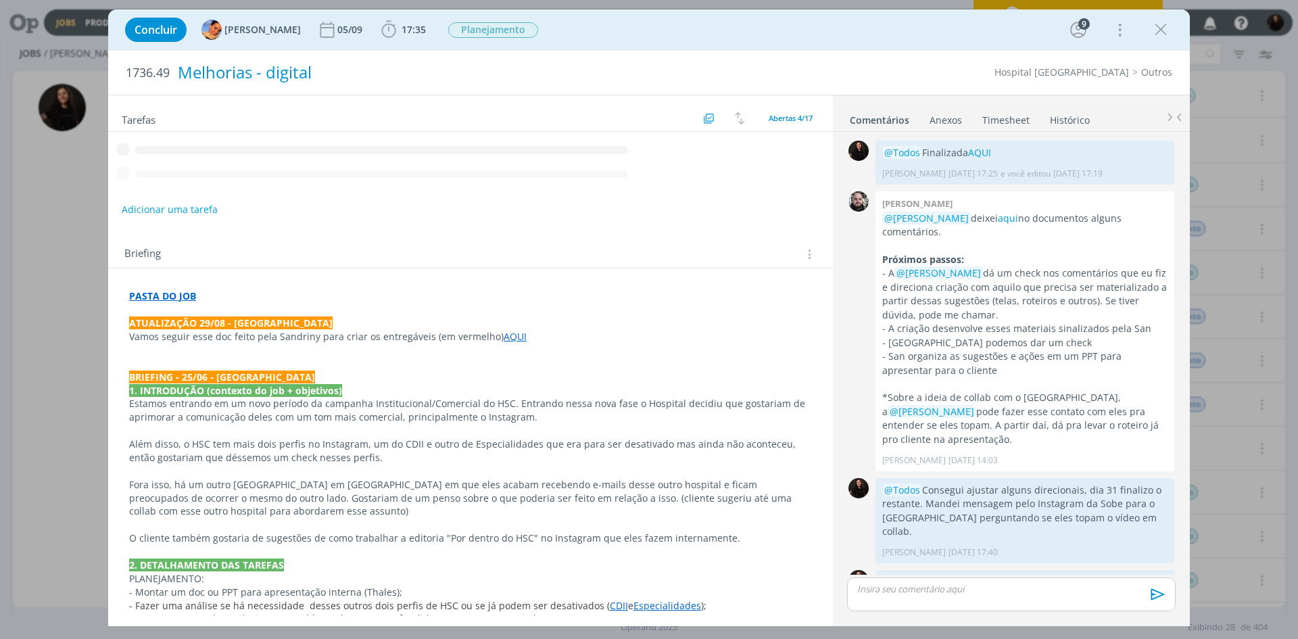
scroll to position [532, 0]
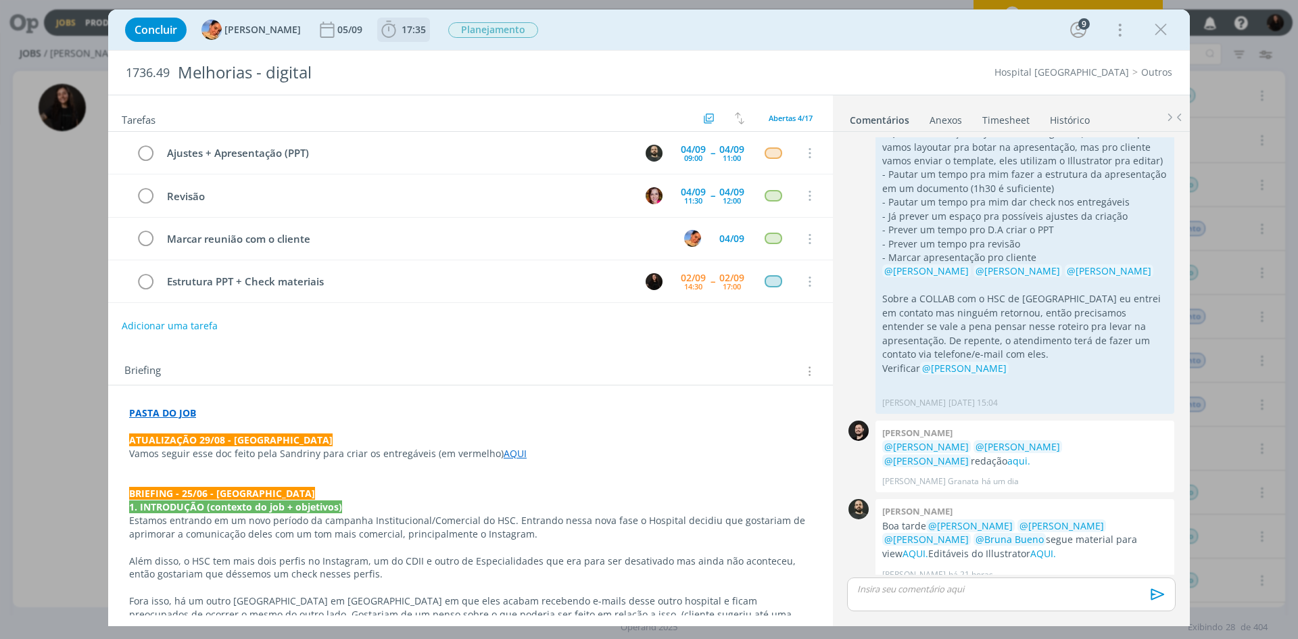
click at [379, 34] on icon "dialog" at bounding box center [389, 30] width 20 height 20
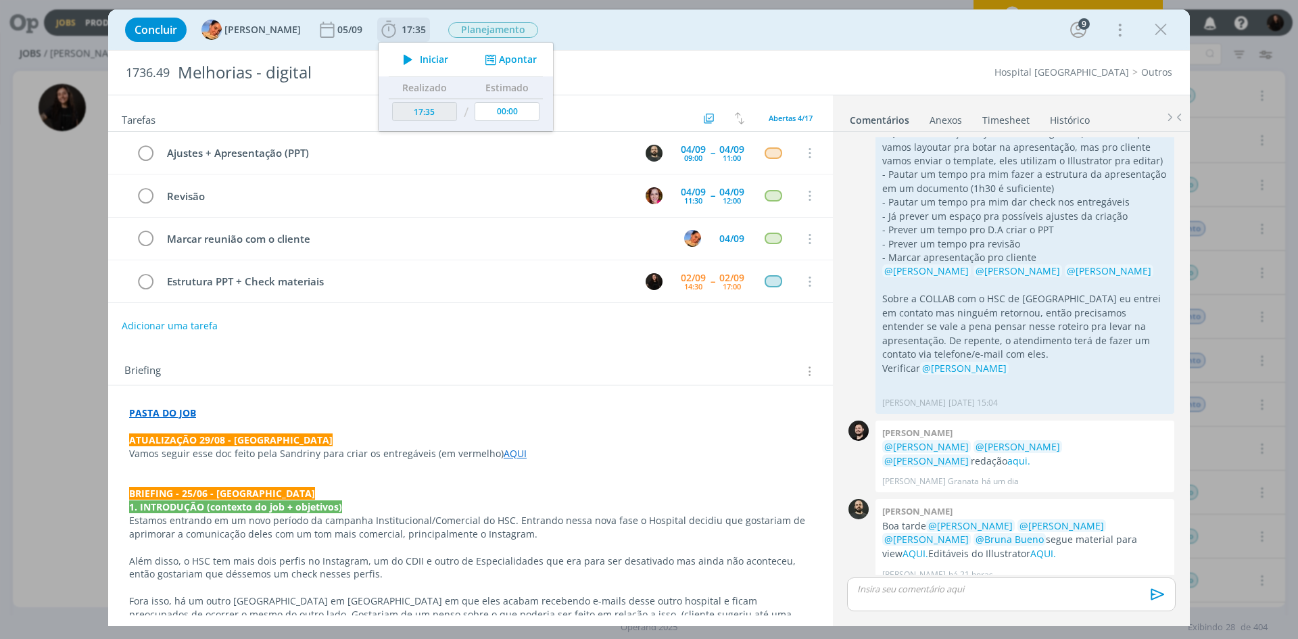
click at [398, 56] on icon "dialog" at bounding box center [408, 60] width 24 height 18
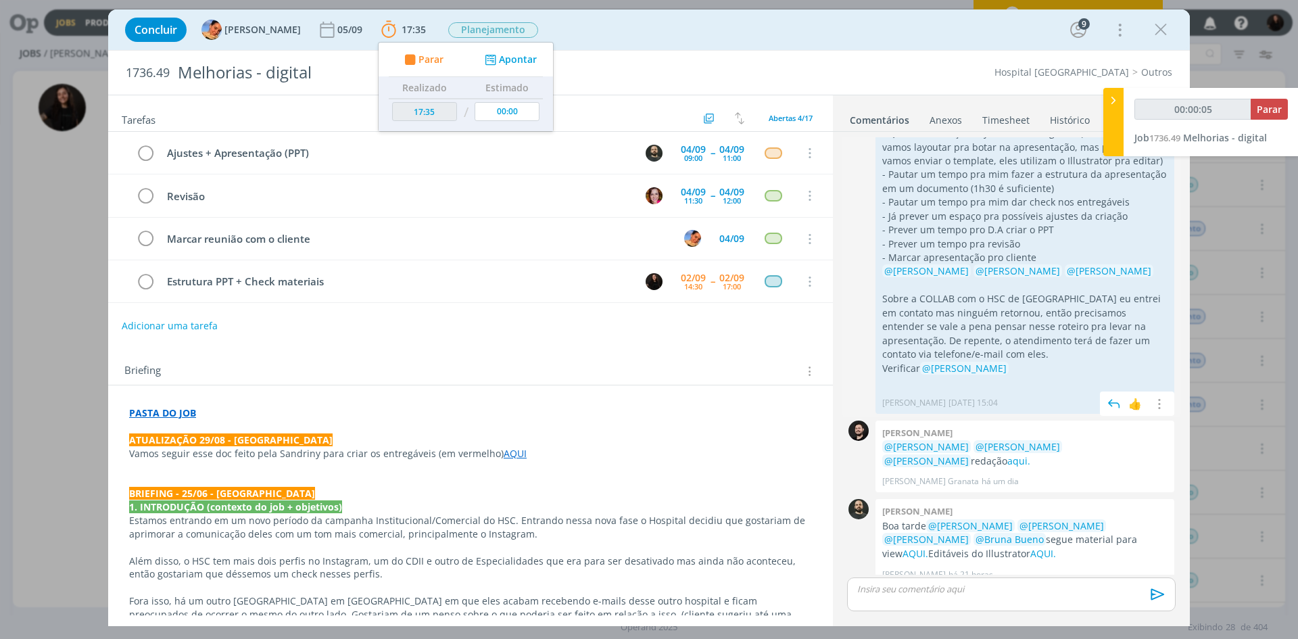
type input "00:00:06"
click at [1119, 114] on div at bounding box center [1114, 122] width 20 height 68
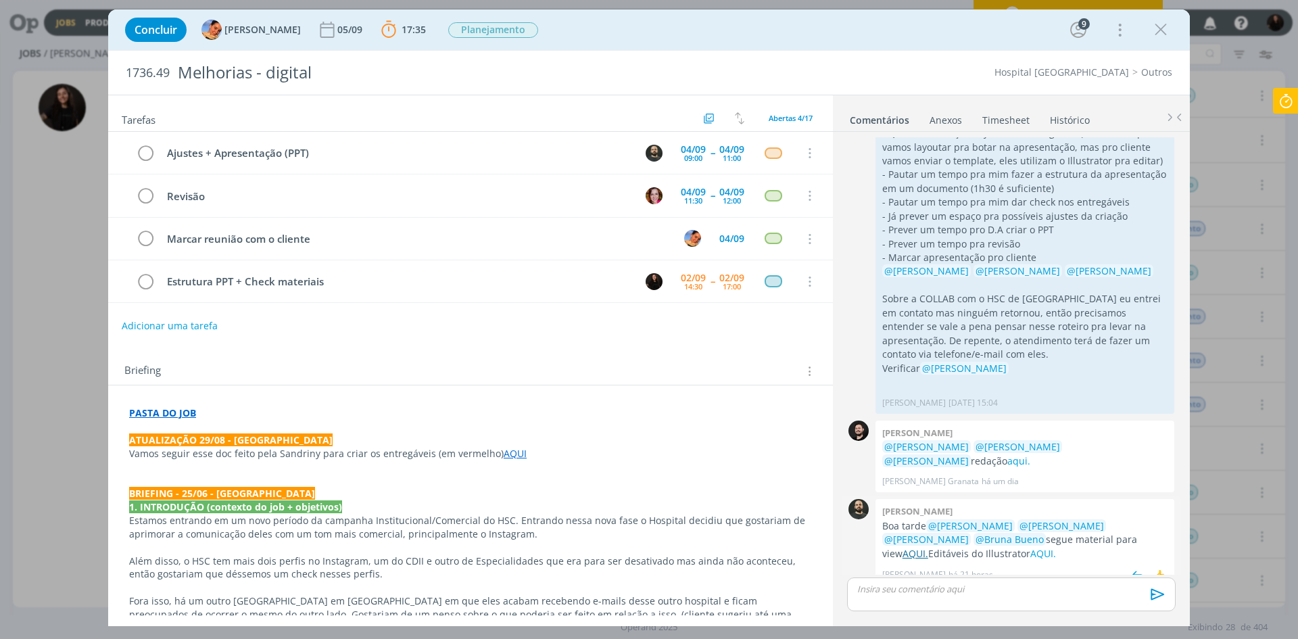
click at [928, 547] on link "AQUI." at bounding box center [916, 553] width 26 height 13
click at [1008, 454] on link "aqui." at bounding box center [1019, 460] width 23 height 13
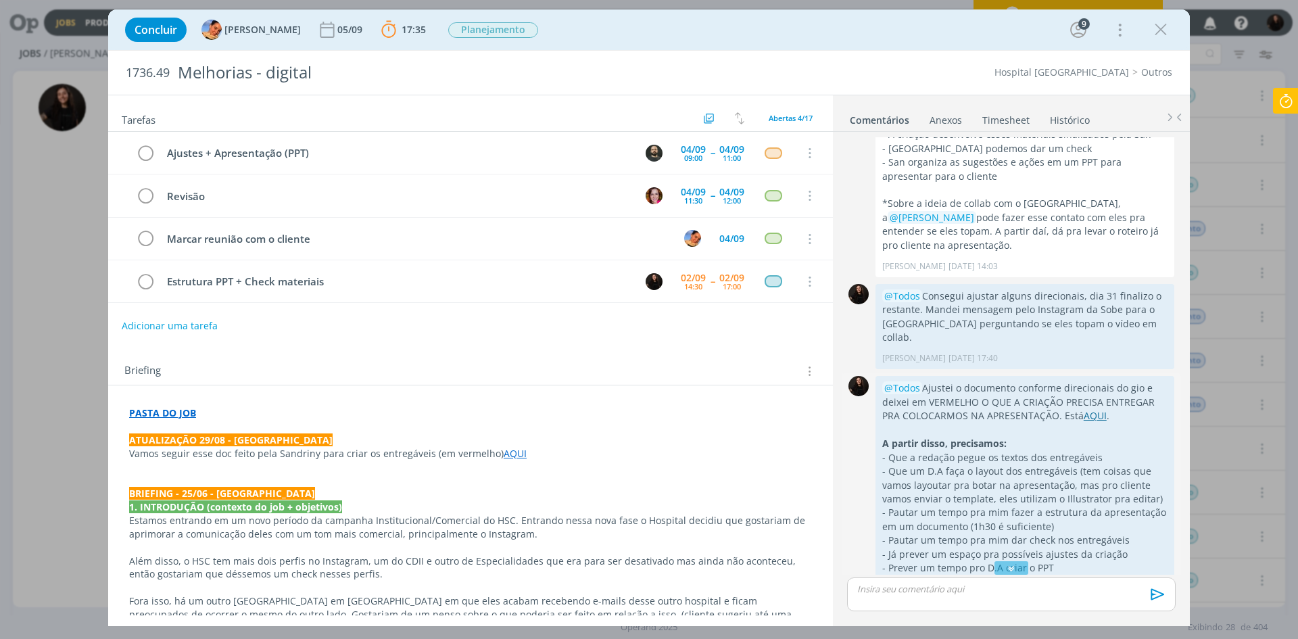
click at [1096, 415] on link "AQUI" at bounding box center [1095, 415] width 23 height 13
click at [153, 410] on strong "PASTA DO JOB" at bounding box center [162, 412] width 67 height 13
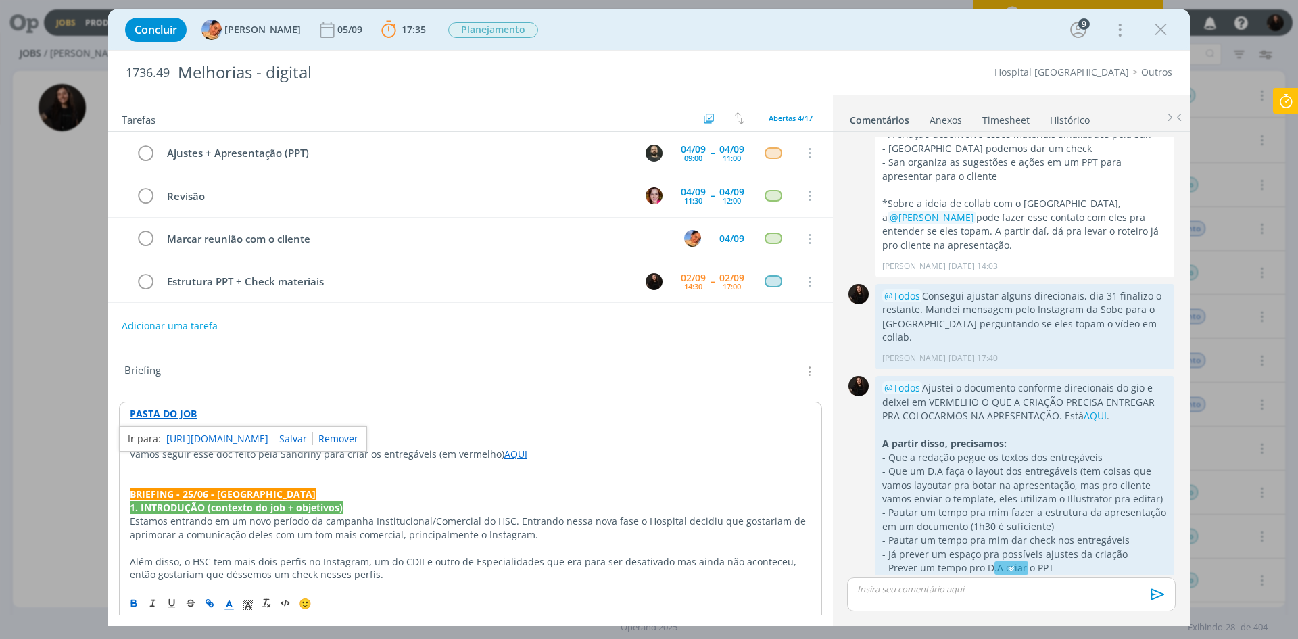
click at [179, 432] on link "https://sobeae.sharepoint.com/:f:/s/SOBEAE/EhRFLU5hsiZMpAMXdhUXYfgB6t76-3Cw38Nj…" at bounding box center [217, 439] width 102 height 18
drag, startPoint x: 1283, startPoint y: 99, endPoint x: 1285, endPoint y: 105, distance: 7.1
click at [1286, 97] on icon at bounding box center [1286, 101] width 24 height 26
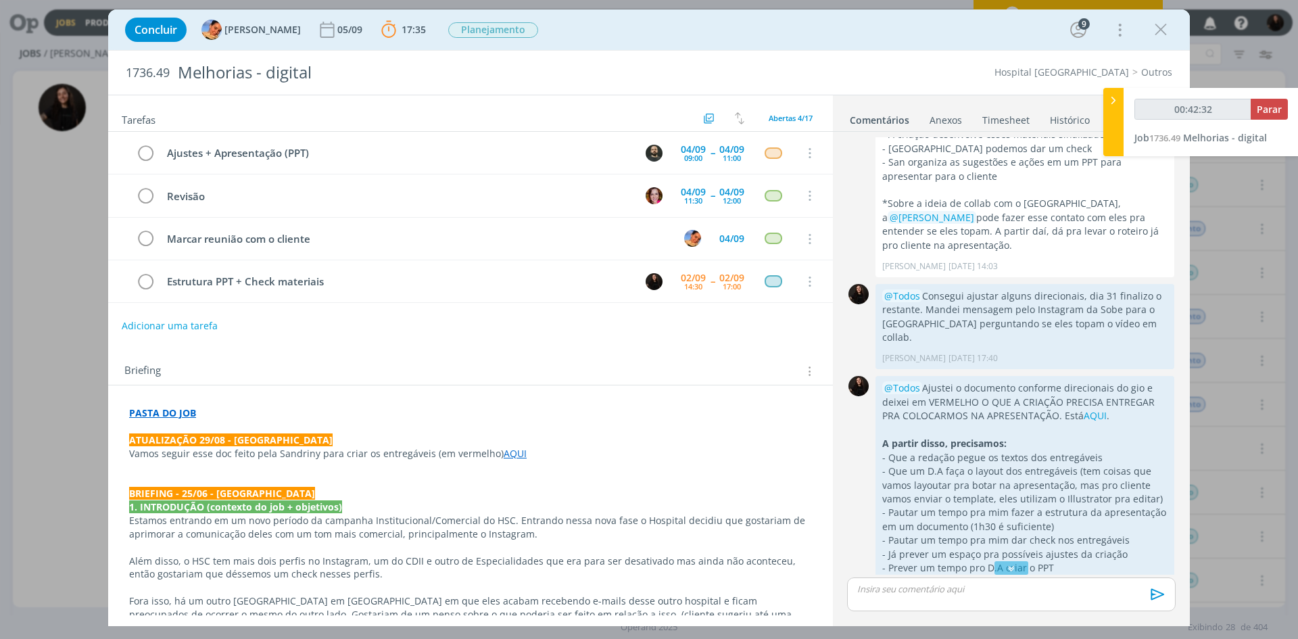
type input "00:42:33"
click at [1282, 104] on span "Parar" at bounding box center [1269, 109] width 25 height 13
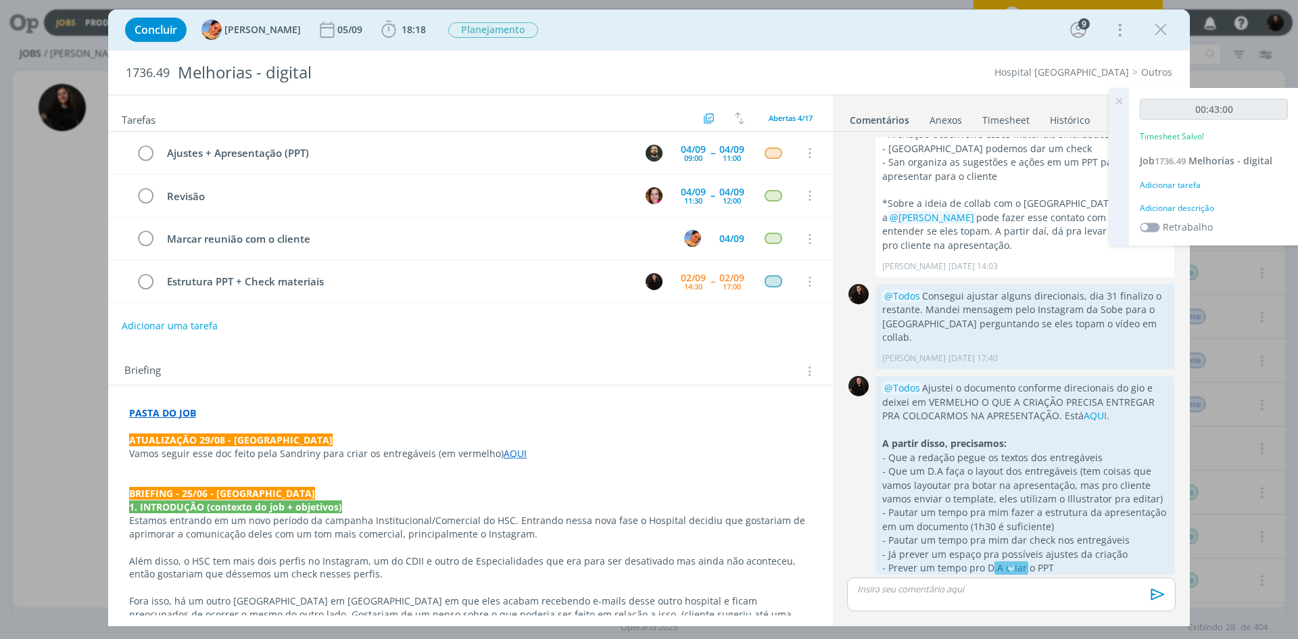
click at [1195, 208] on div "Adicionar descrição" at bounding box center [1214, 208] width 148 height 12
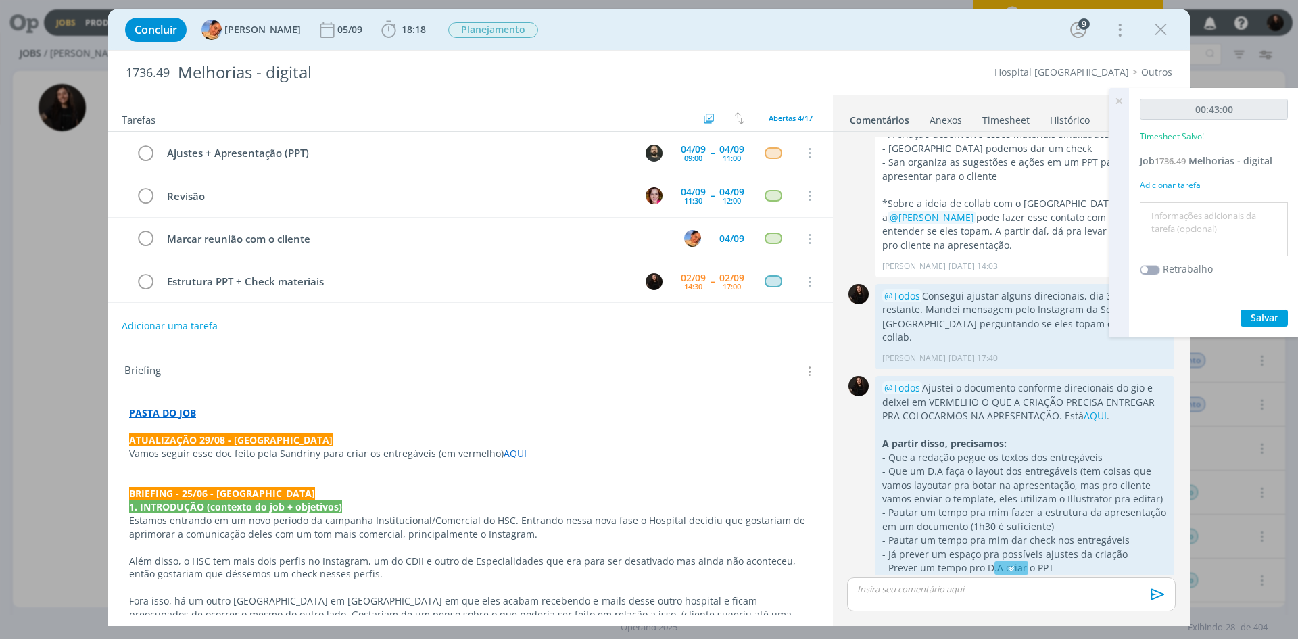
click at [1199, 215] on textarea at bounding box center [1214, 230] width 141 height 48
type textarea "melhorias digital"
click at [1262, 323] on span "Salvar" at bounding box center [1265, 317] width 28 height 13
click at [1121, 102] on icon at bounding box center [1119, 101] width 24 height 26
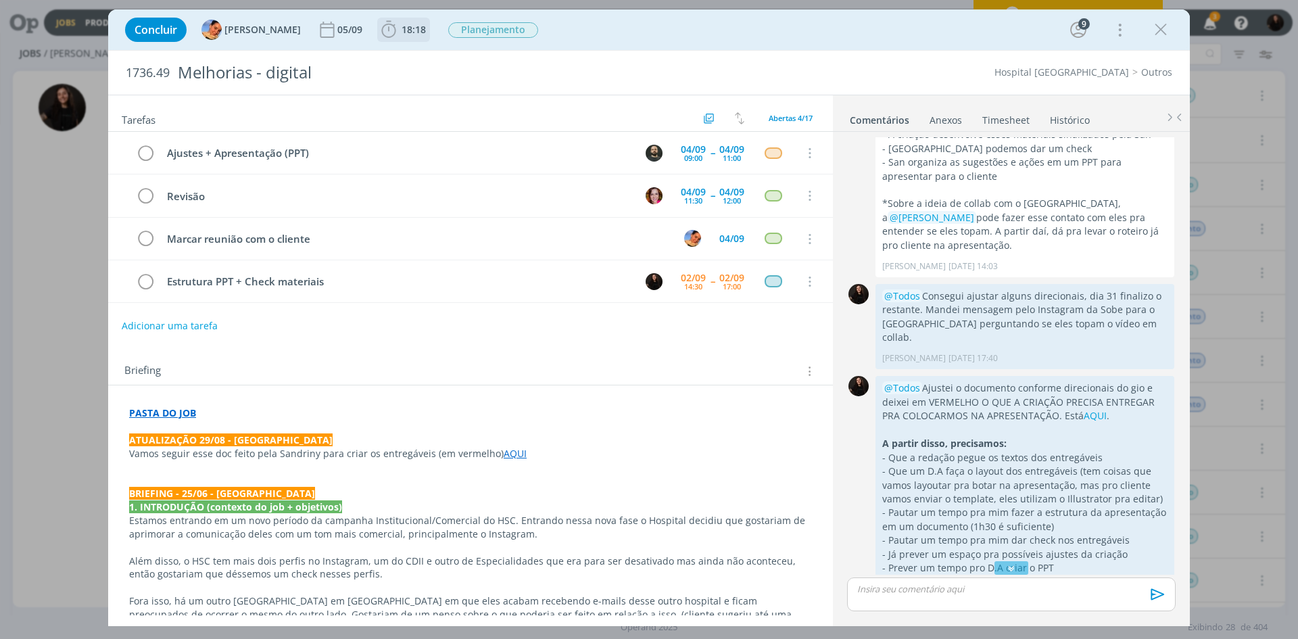
click at [379, 32] on icon "dialog" at bounding box center [389, 30] width 20 height 20
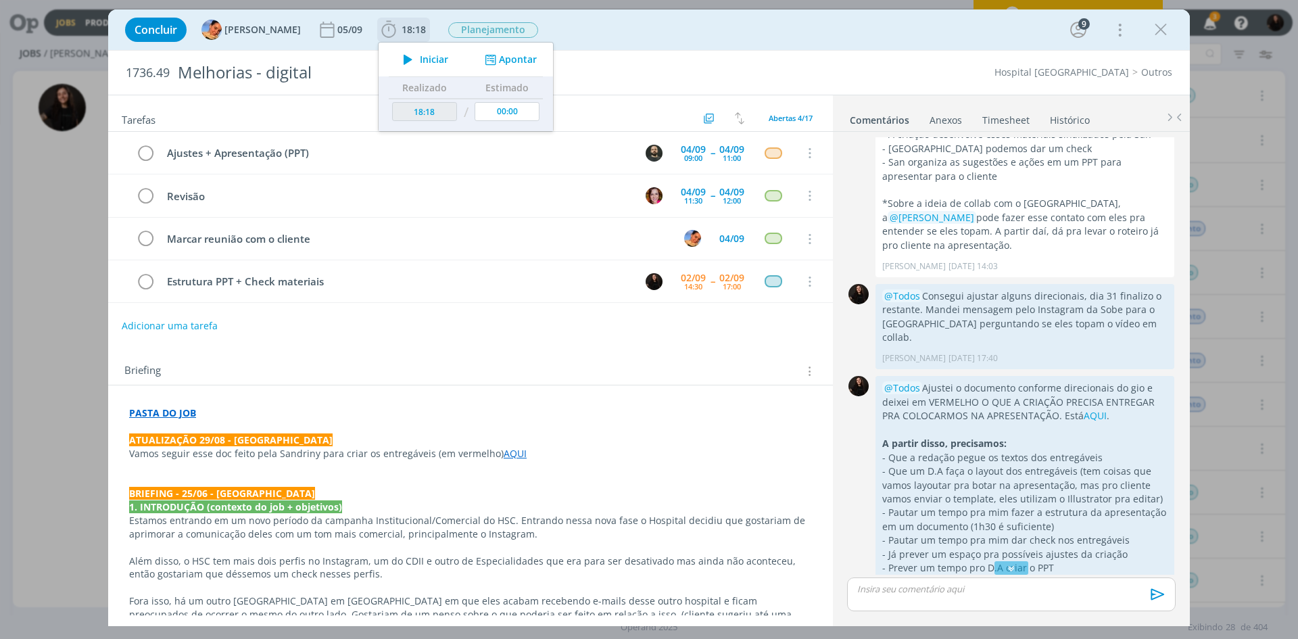
click at [399, 53] on icon "dialog" at bounding box center [408, 60] width 24 height 18
click at [1167, 30] on icon "dialog" at bounding box center [1161, 30] width 20 height 20
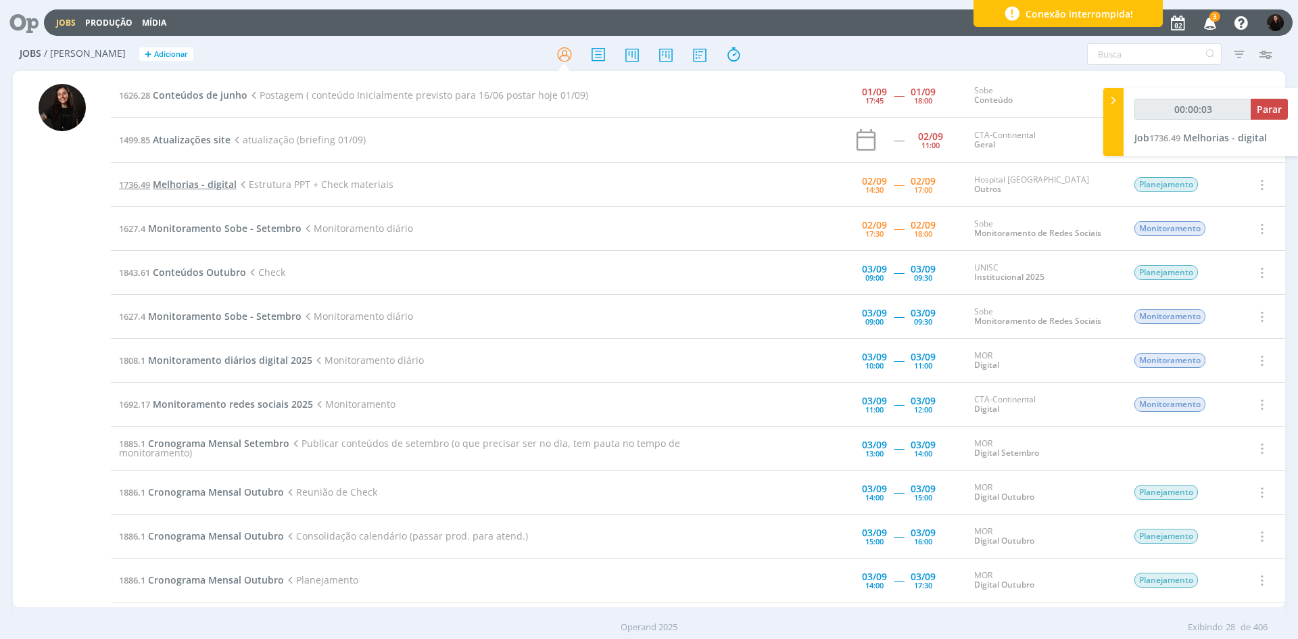
click at [210, 183] on span "Melhorias - digital" at bounding box center [195, 184] width 84 height 13
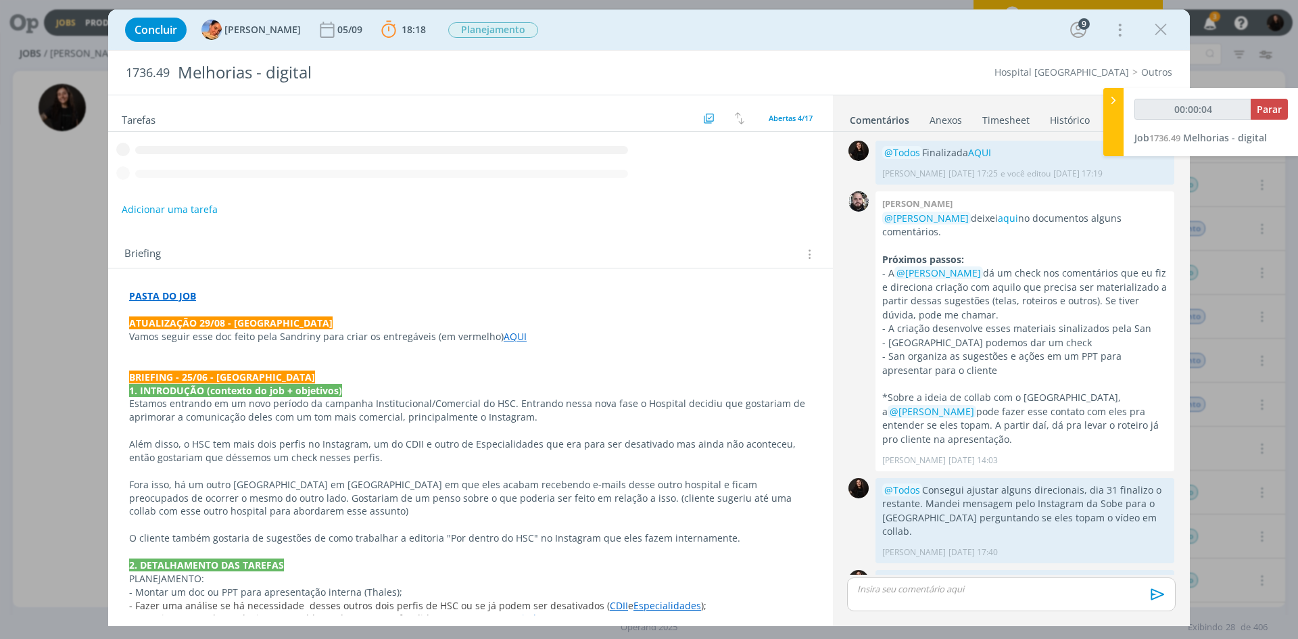
scroll to position [532, 0]
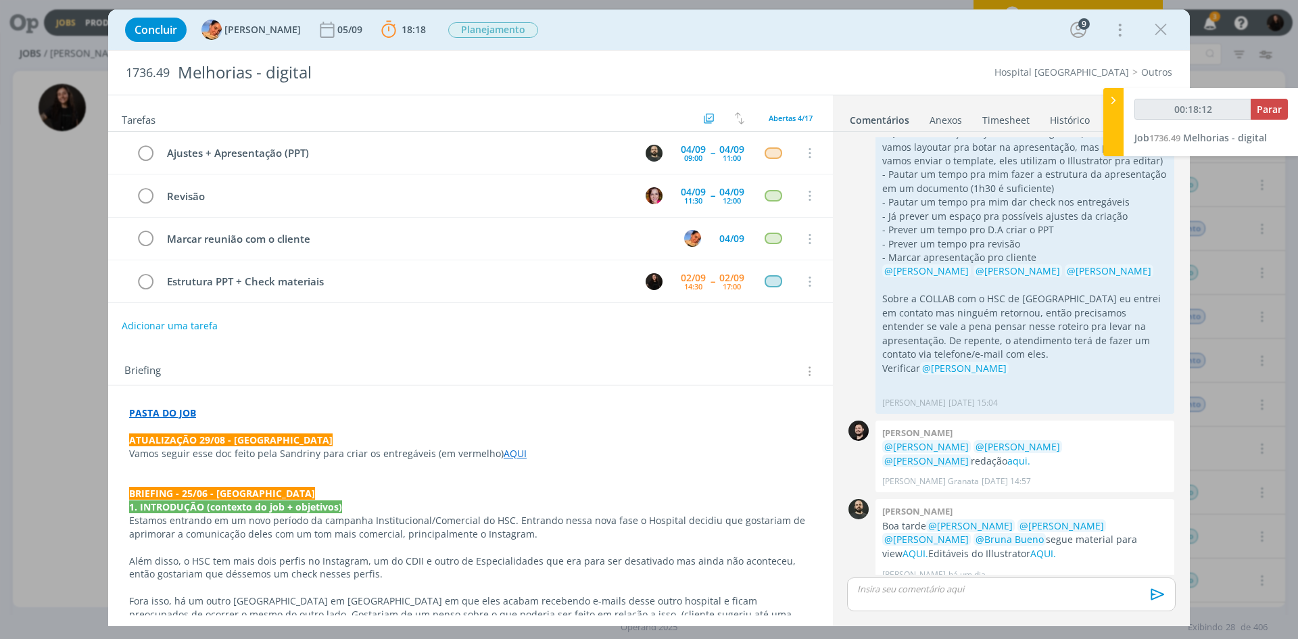
type input "00:18:13"
click at [1111, 100] on icon at bounding box center [1114, 100] width 14 height 14
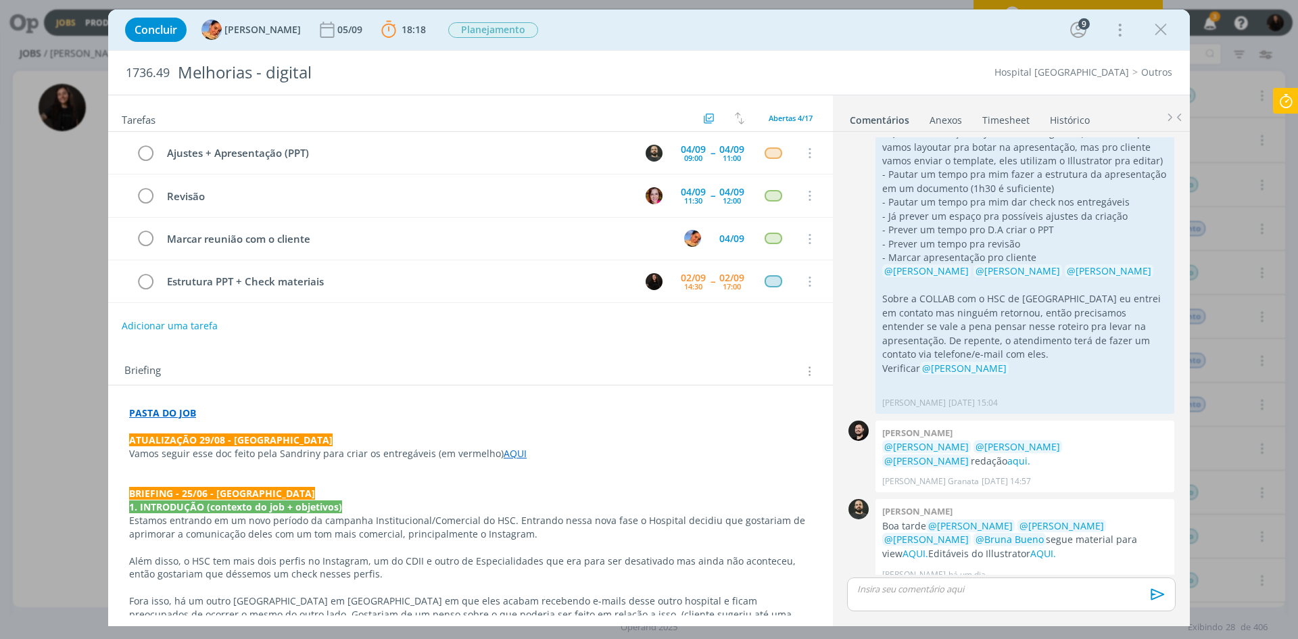
click at [1026, 588] on p "dialog" at bounding box center [1011, 589] width 307 height 12
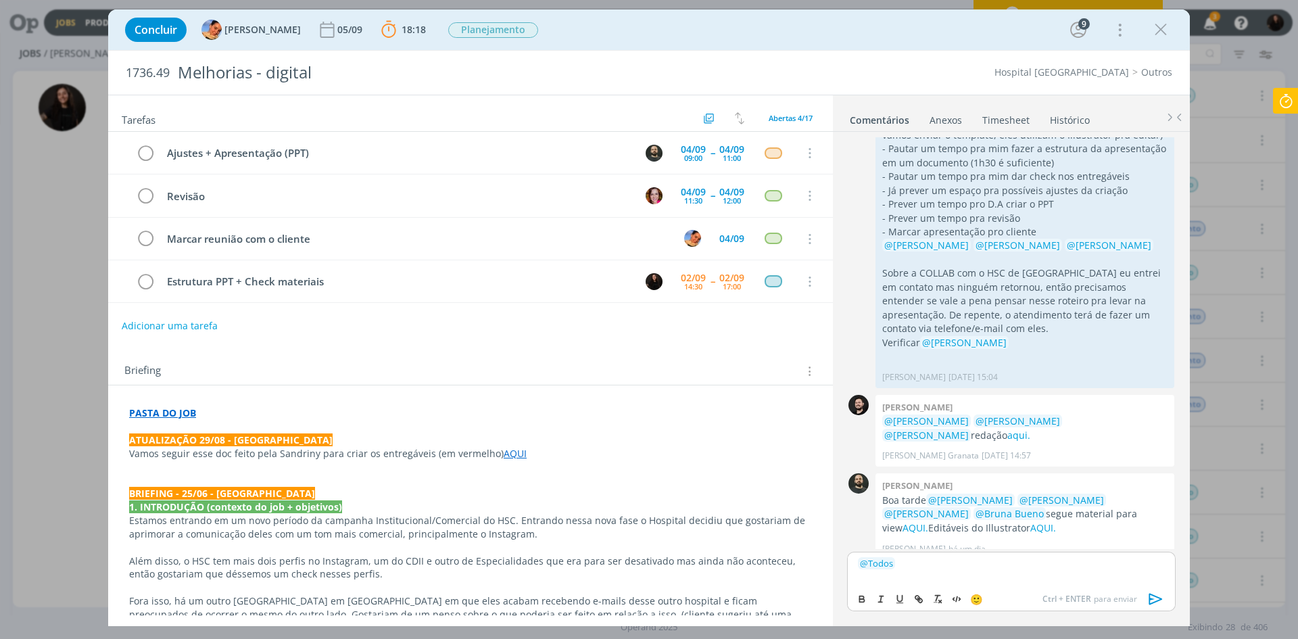
drag, startPoint x: 922, startPoint y: 557, endPoint x: 906, endPoint y: 581, distance: 28.7
click at [922, 557] on p "﻿ @ Todos ﻿" at bounding box center [1011, 563] width 307 height 12
click at [929, 564] on p "﻿ @ Todos ﻿" at bounding box center [1011, 563] width 307 height 12
drag, startPoint x: 1033, startPoint y: 559, endPoint x: 1009, endPoint y: 563, distance: 24.7
click at [1009, 563] on p "﻿ @ Todos ﻿ Estrutura da apresentação AQUI" at bounding box center [1011, 563] width 307 height 12
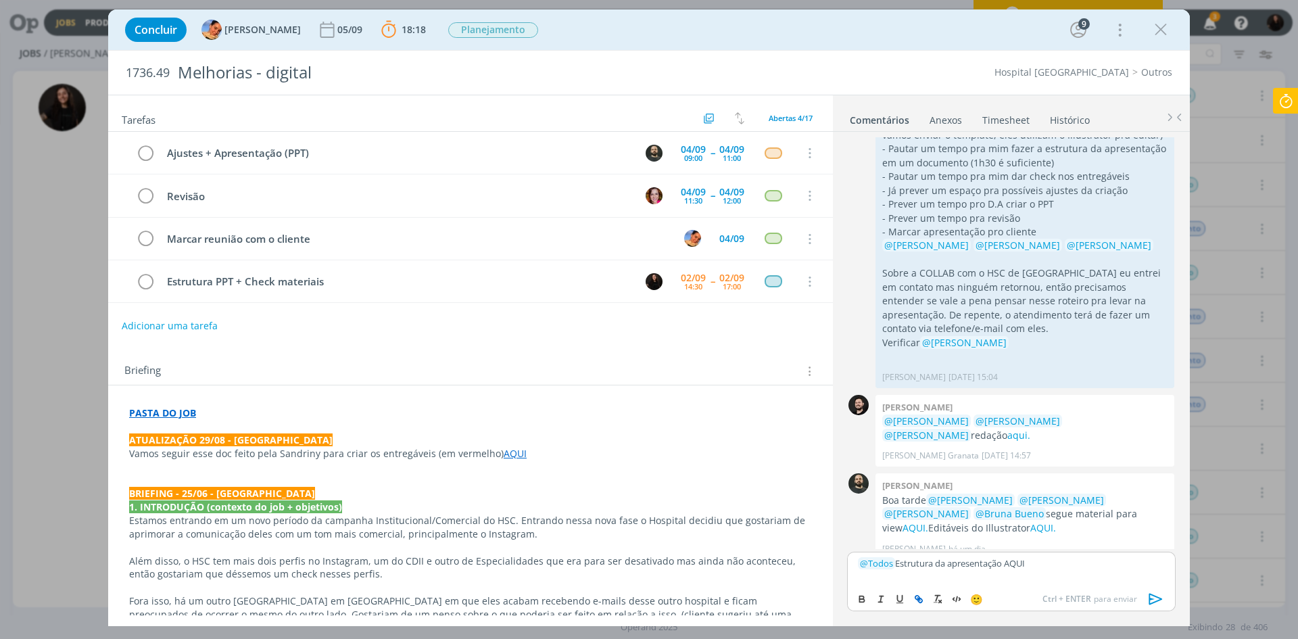
click at [922, 597] on icon "dialog" at bounding box center [919, 599] width 11 height 11
paste input "https://sobeae.sharepoint.com/:w:/s/SOBEAE/EVGXHPW9jMJAr1OIsEZIm3gBLntjbcvwrwsZ…"
type input "https://sobeae.sharepoint.com/:w:/s/SOBEAE/EVGXHPW9jMJAr1OIsEZIm3gBLntjbcvwrwsZ…"
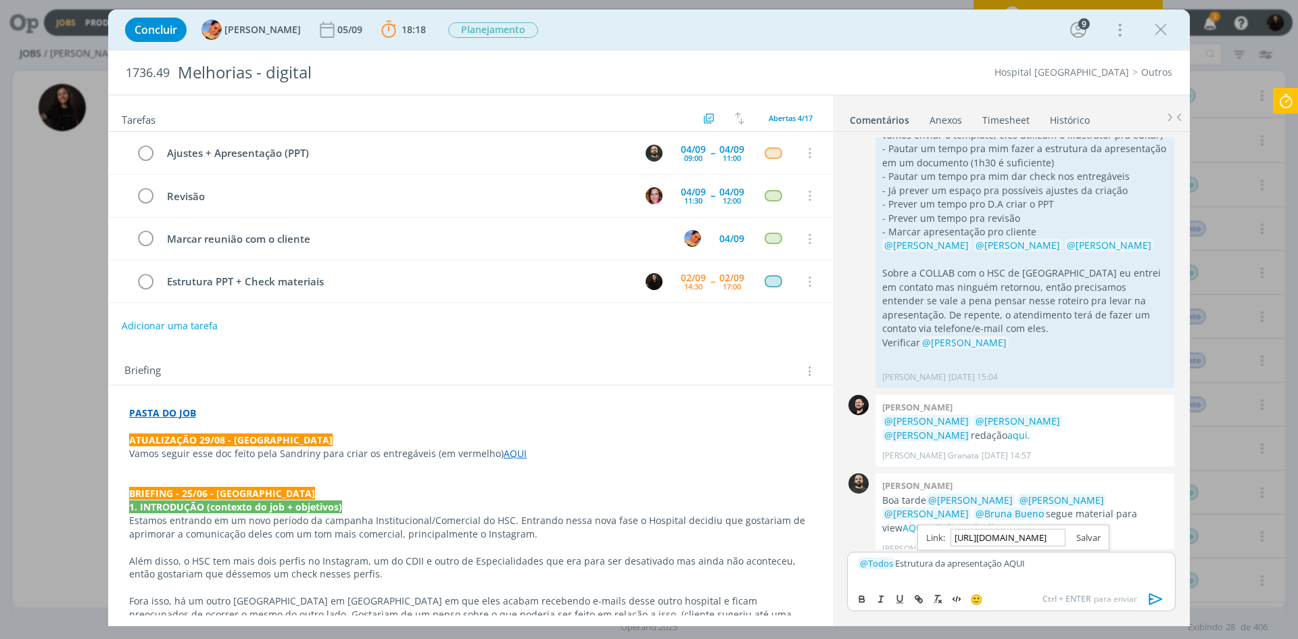
click at [1094, 535] on link "dialog" at bounding box center [1083, 538] width 35 height 12
click at [1149, 599] on icon "dialog" at bounding box center [1156, 599] width 20 height 20
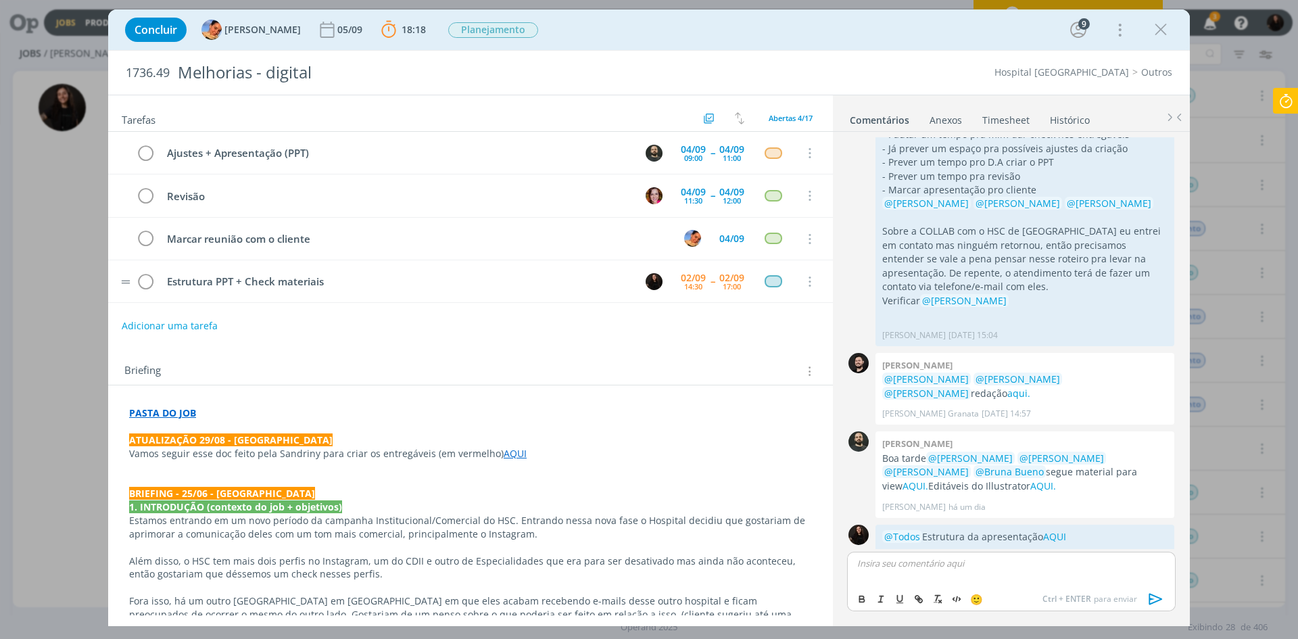
scroll to position [609, 0]
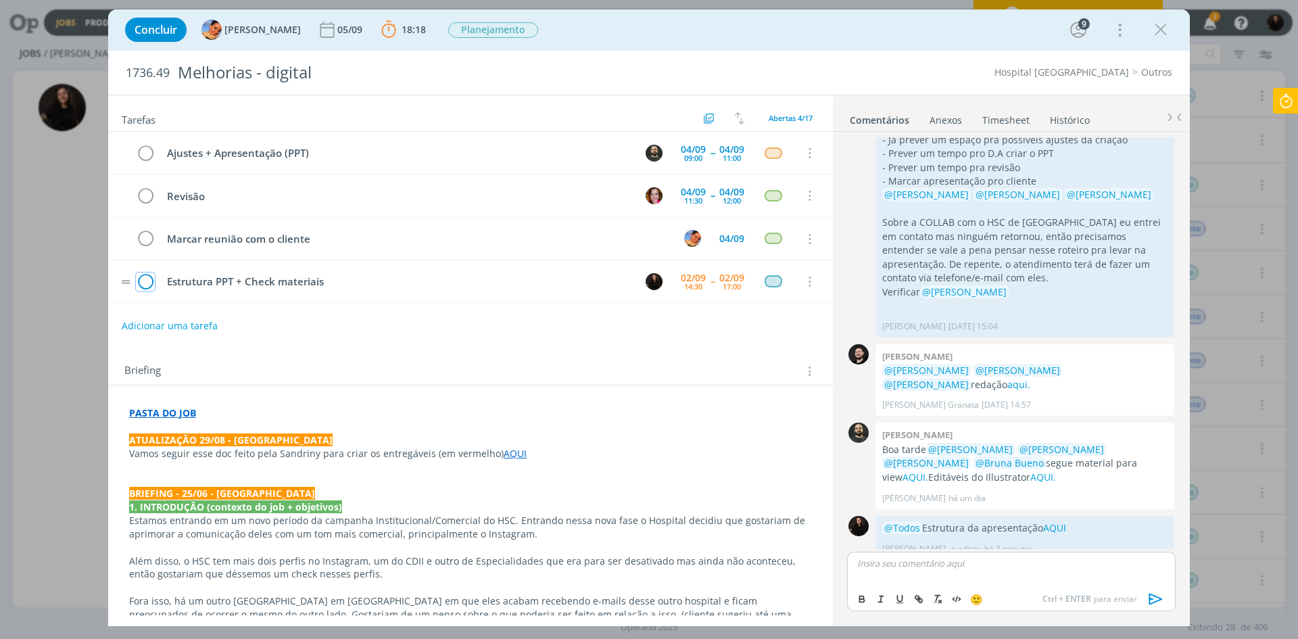
click at [149, 279] on icon "dialog" at bounding box center [145, 282] width 19 height 20
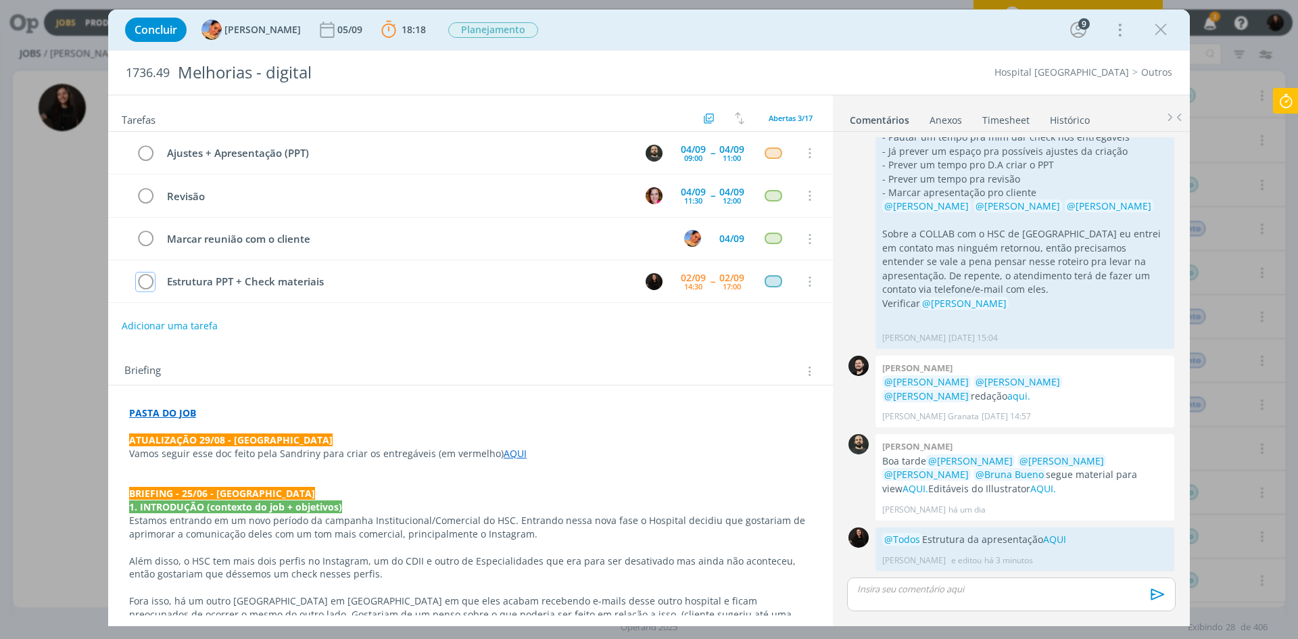
scroll to position [583, 0]
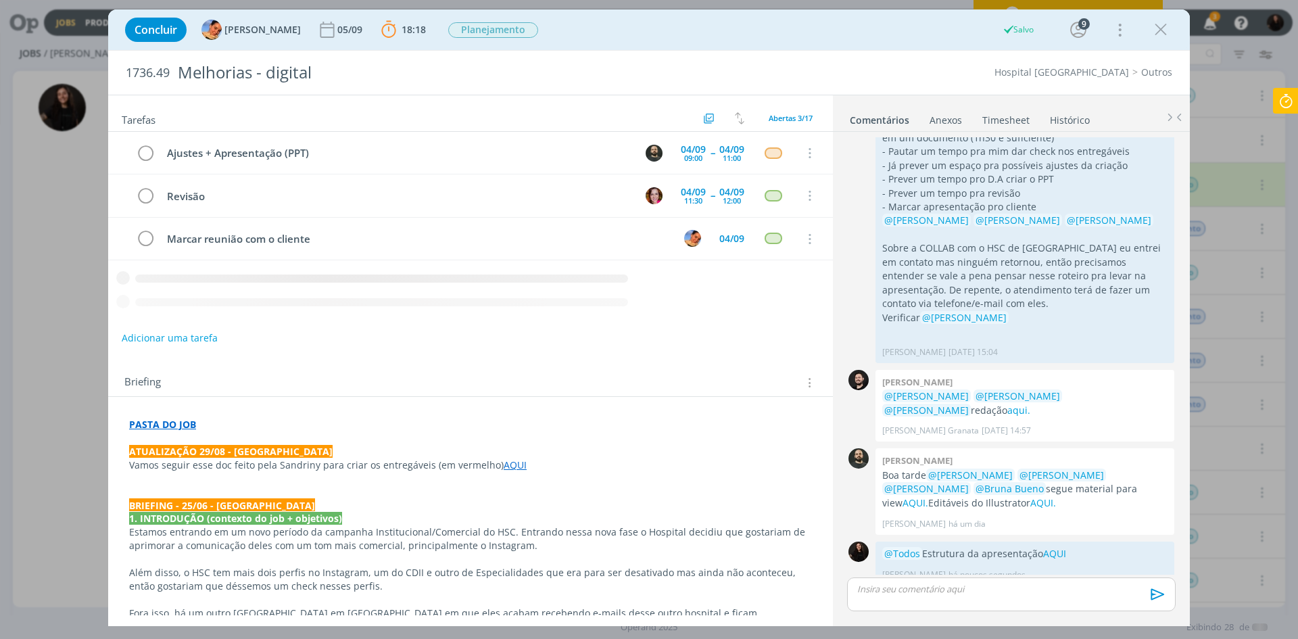
click at [1284, 110] on icon at bounding box center [1286, 101] width 24 height 26
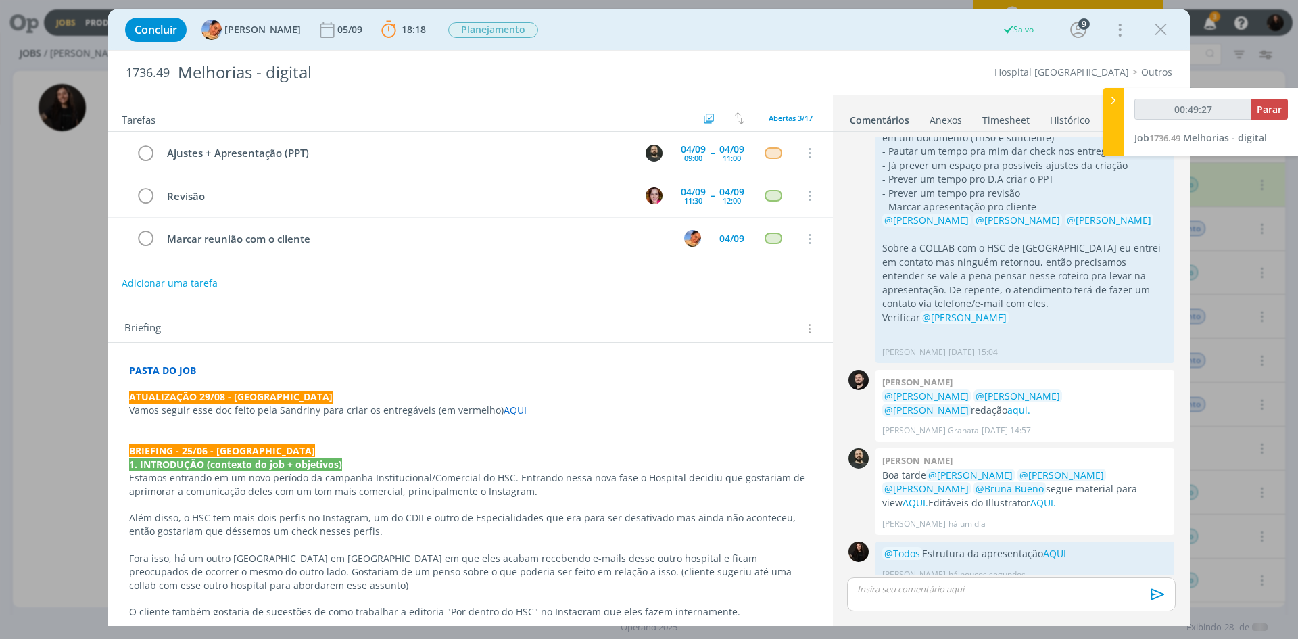
type input "00:49:28"
click at [1271, 110] on span "Parar" at bounding box center [1269, 109] width 25 height 13
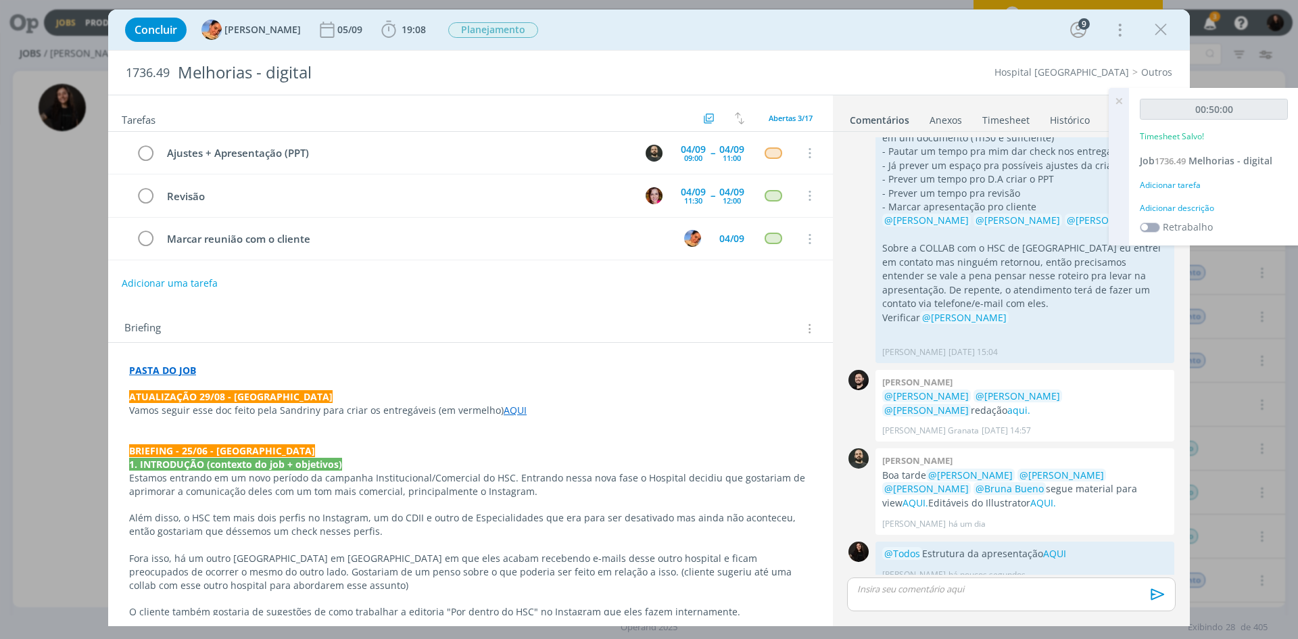
click at [1169, 206] on div "Adicionar descrição" at bounding box center [1214, 208] width 148 height 12
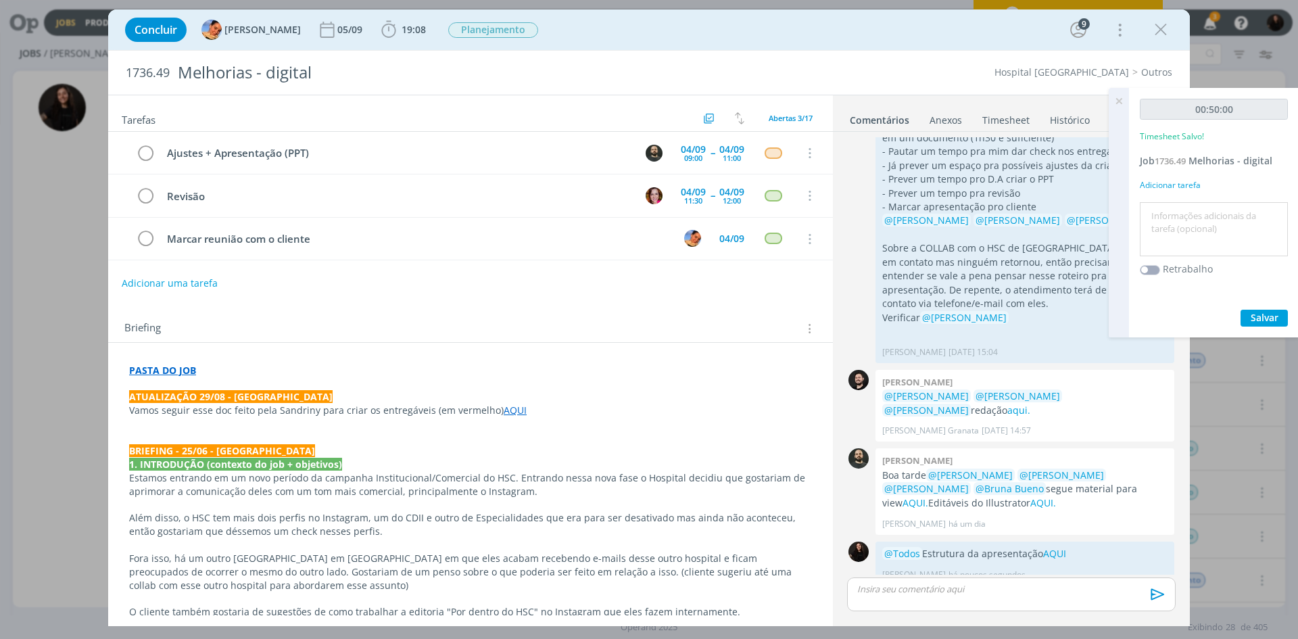
click at [1169, 206] on textarea at bounding box center [1214, 230] width 141 height 48
type textarea "estrutura apresentação"
click at [1263, 319] on span "Salvar" at bounding box center [1265, 317] width 28 height 13
click at [1153, 36] on icon "dialog" at bounding box center [1161, 30] width 20 height 20
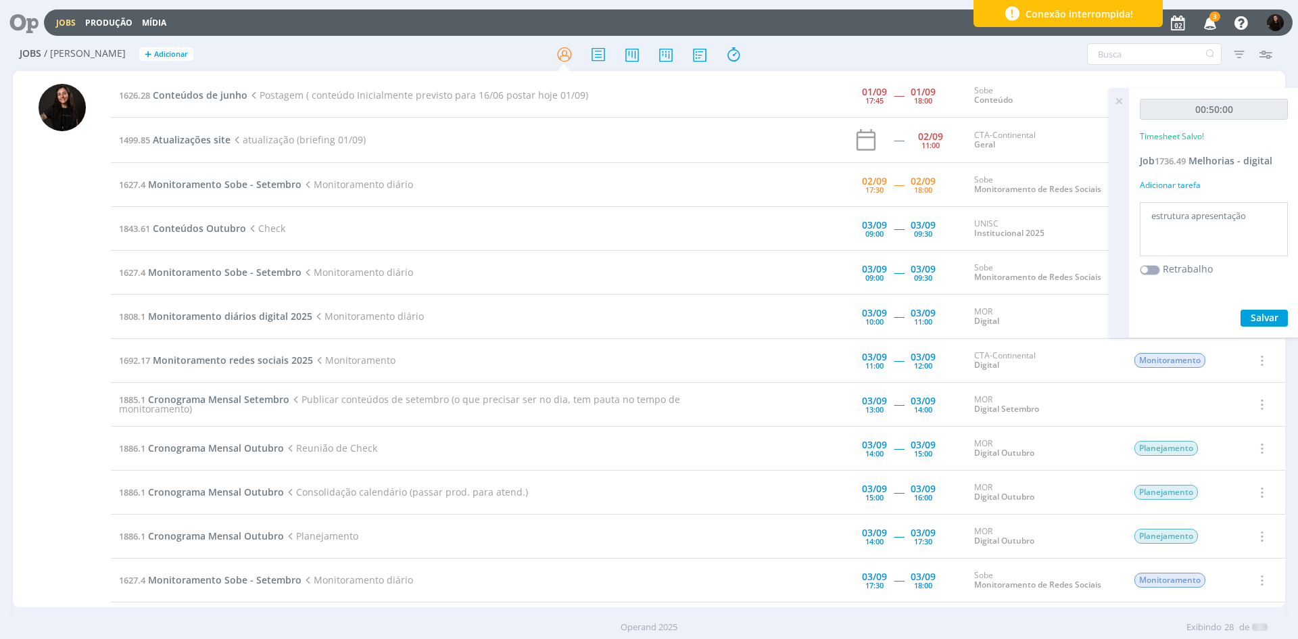
click at [1210, 23] on icon "button" at bounding box center [1211, 22] width 24 height 23
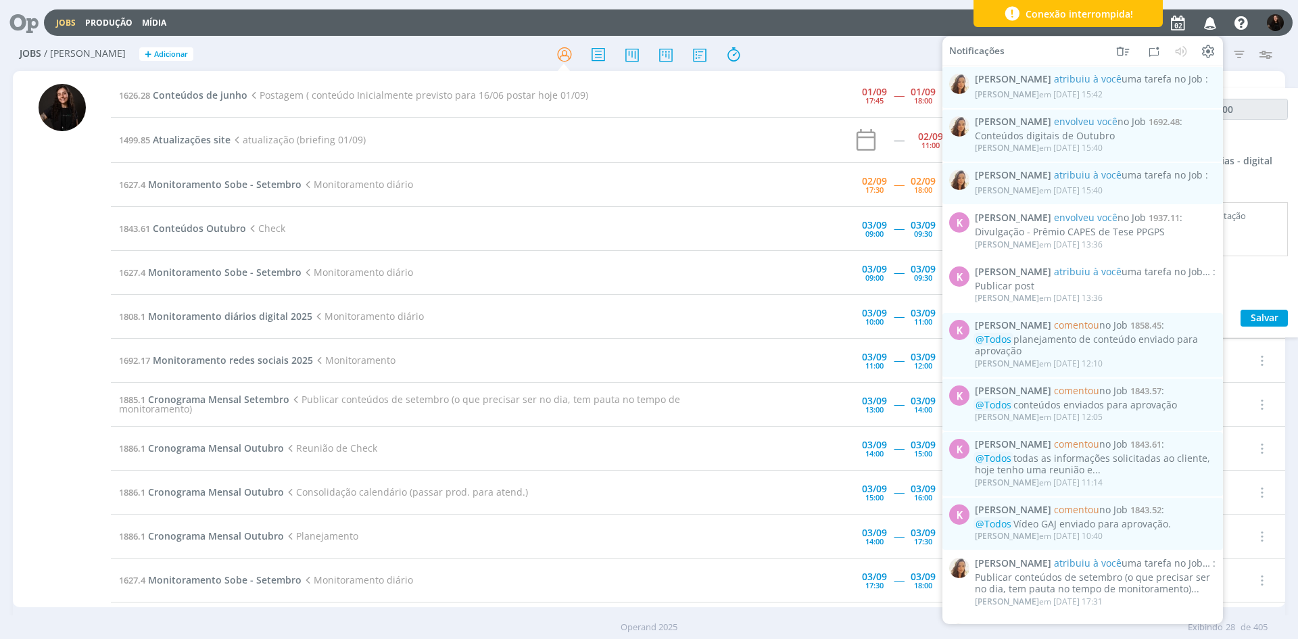
click at [1210, 23] on icon "button" at bounding box center [1211, 22] width 24 height 23
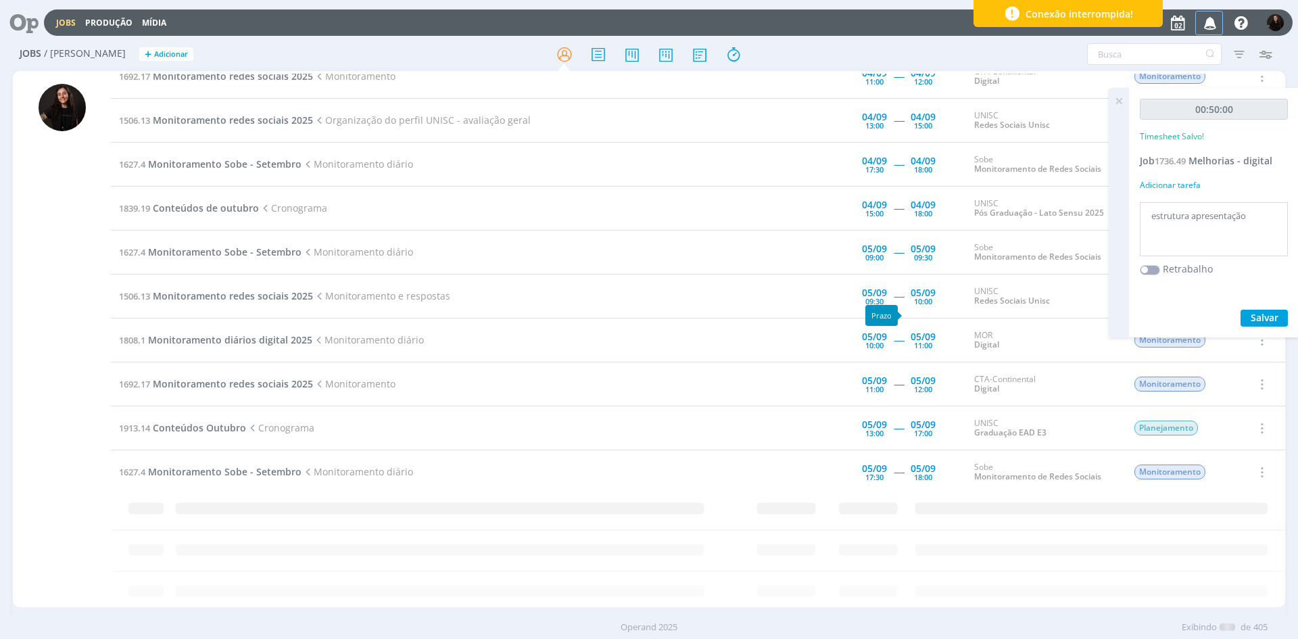
scroll to position [838, 0]
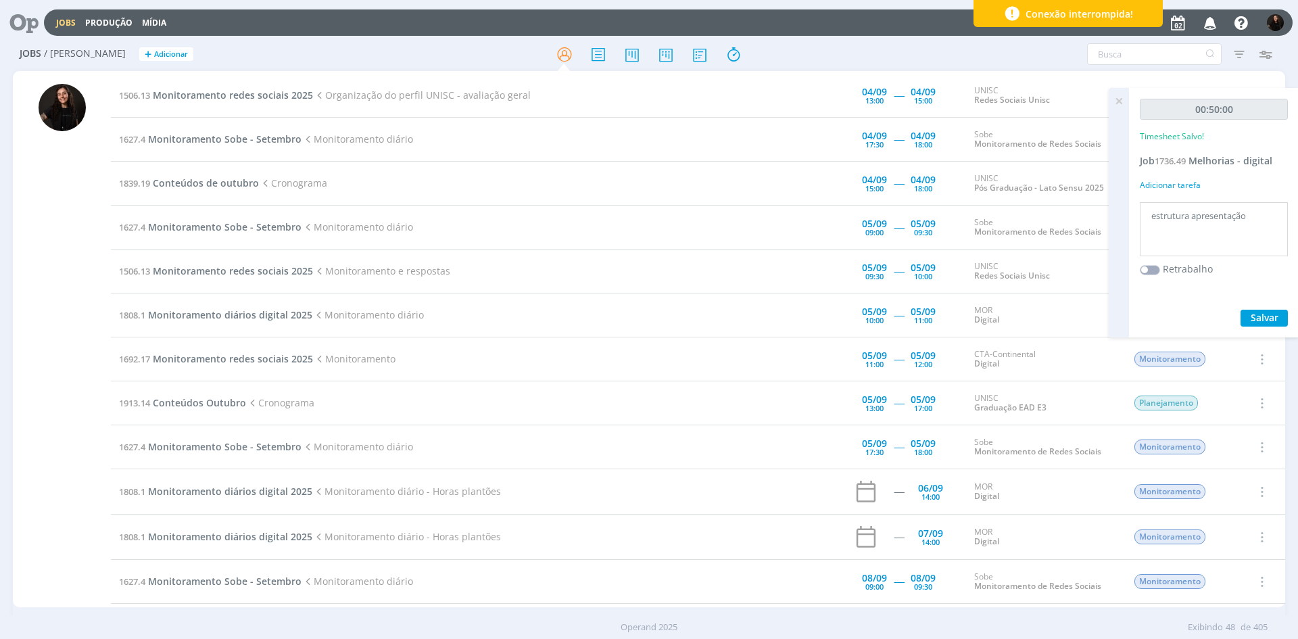
click at [1126, 96] on icon at bounding box center [1119, 101] width 24 height 26
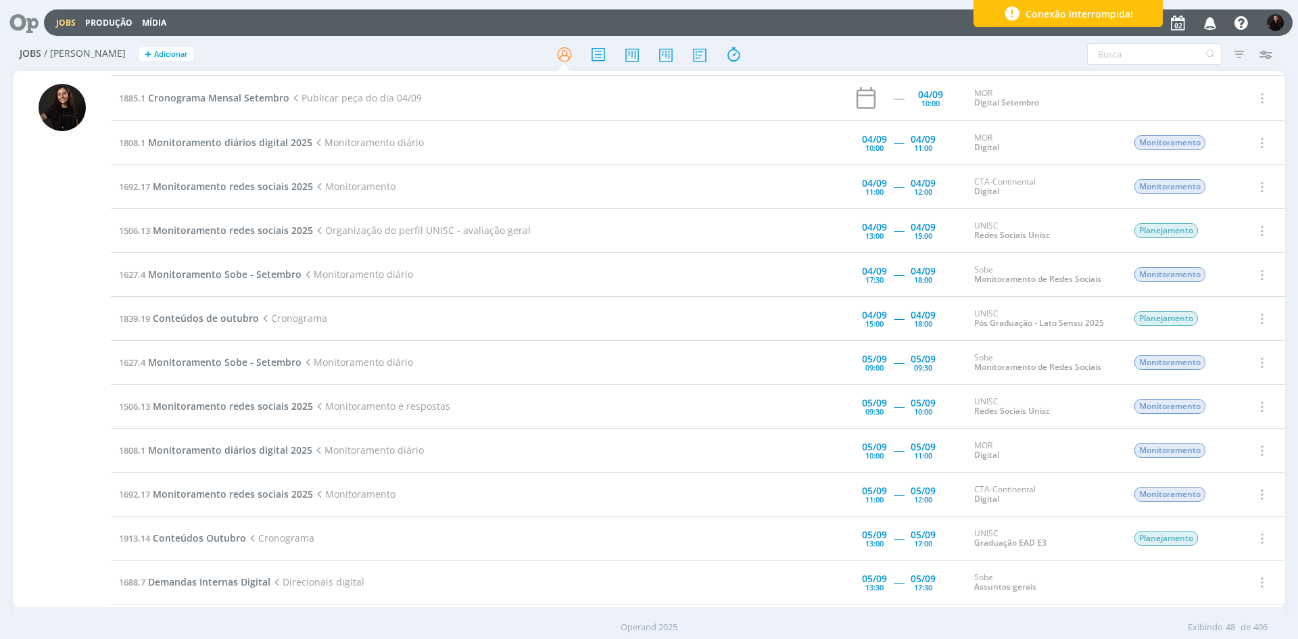
scroll to position [0, 0]
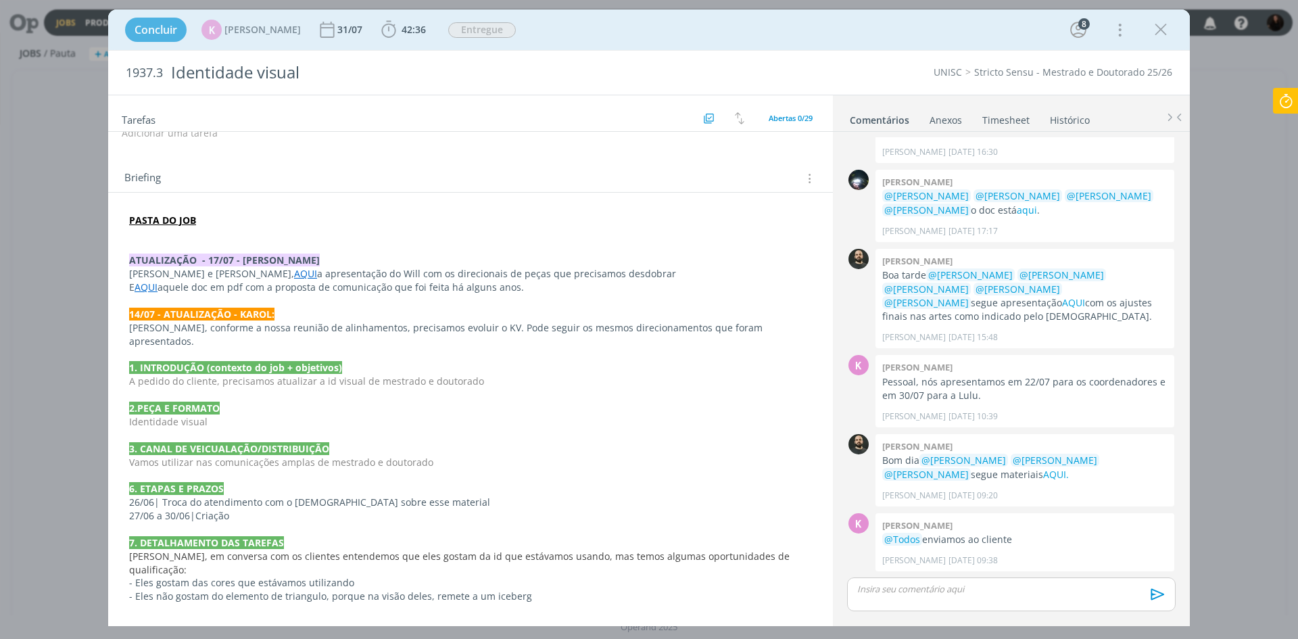
scroll to position [33, 0]
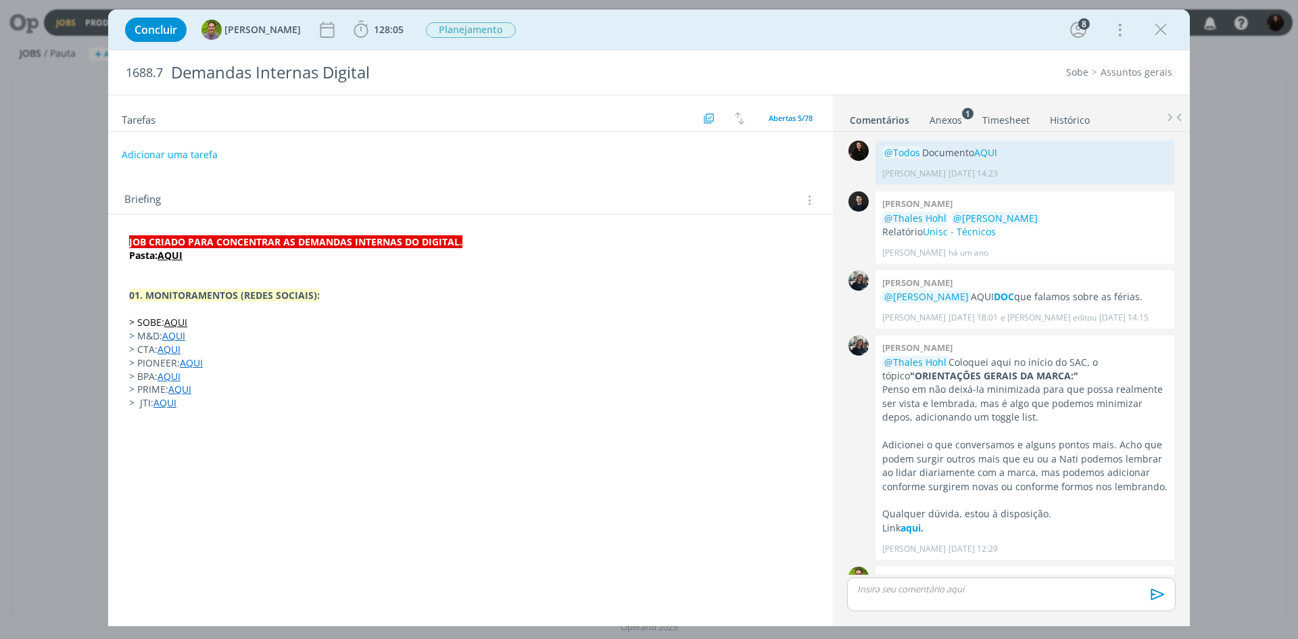
scroll to position [501, 0]
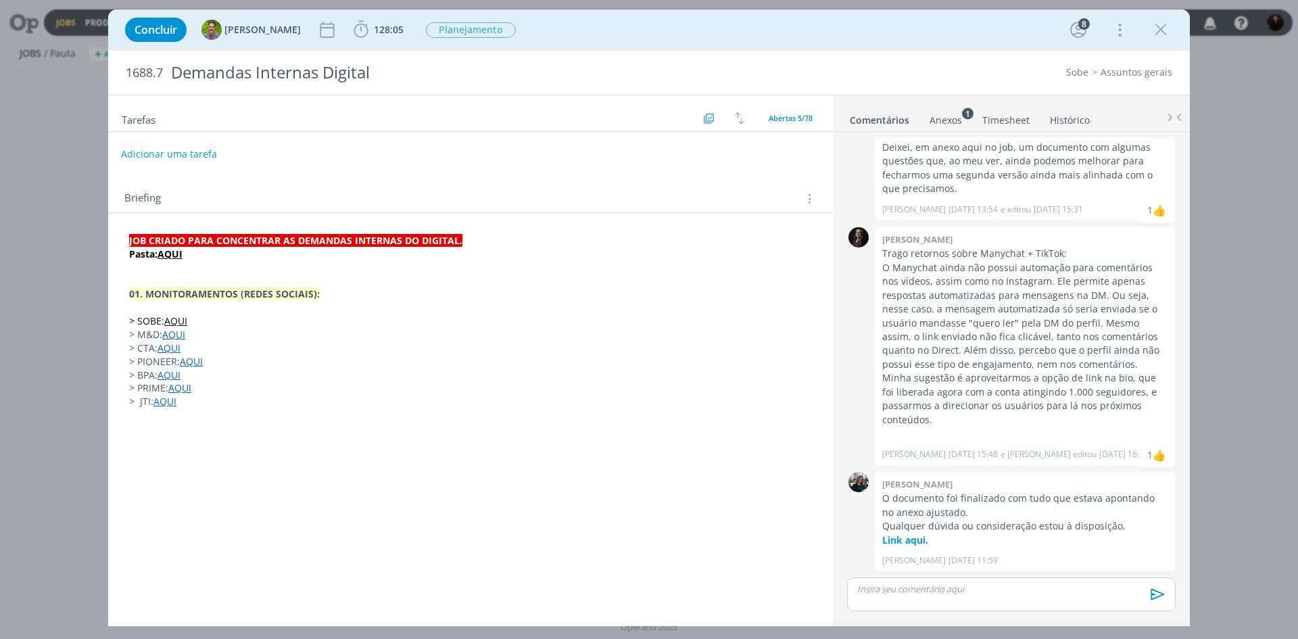
click at [175, 154] on button "Adicionar uma tarefa" at bounding box center [169, 154] width 96 height 23
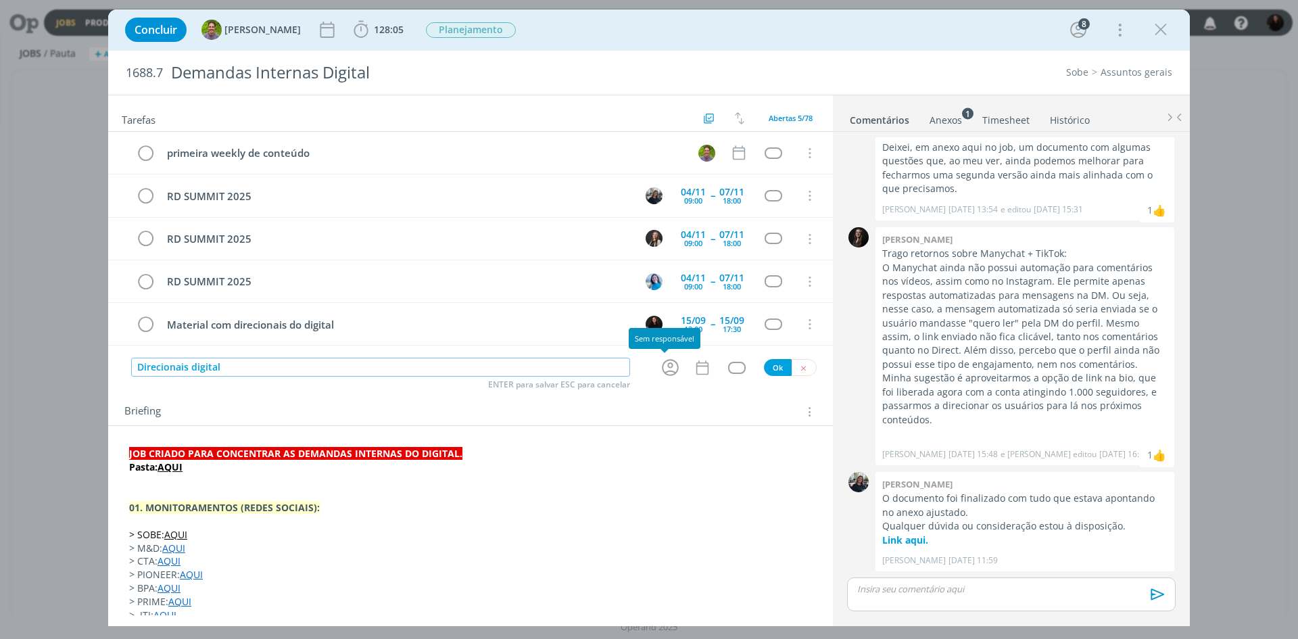
click at [662, 366] on icon "dialog" at bounding box center [670, 368] width 17 height 17
type input "Direcionais digital"
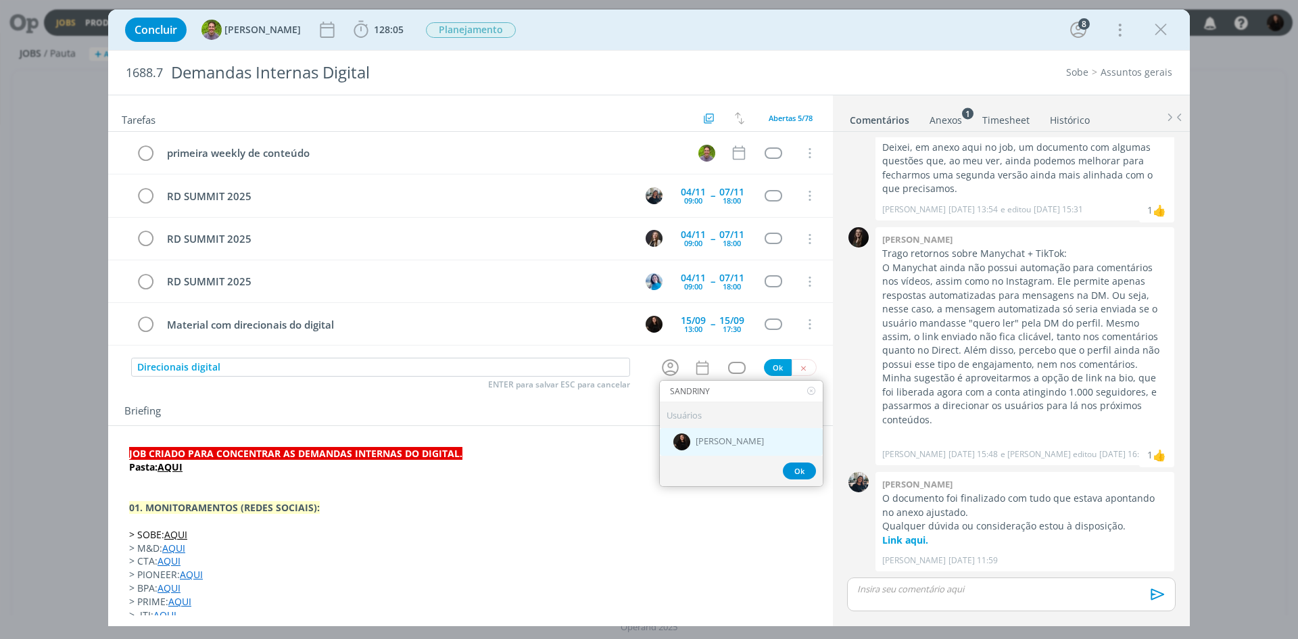
type input "SANDRINY"
click at [704, 450] on div "[PERSON_NAME]" at bounding box center [741, 442] width 163 height 28
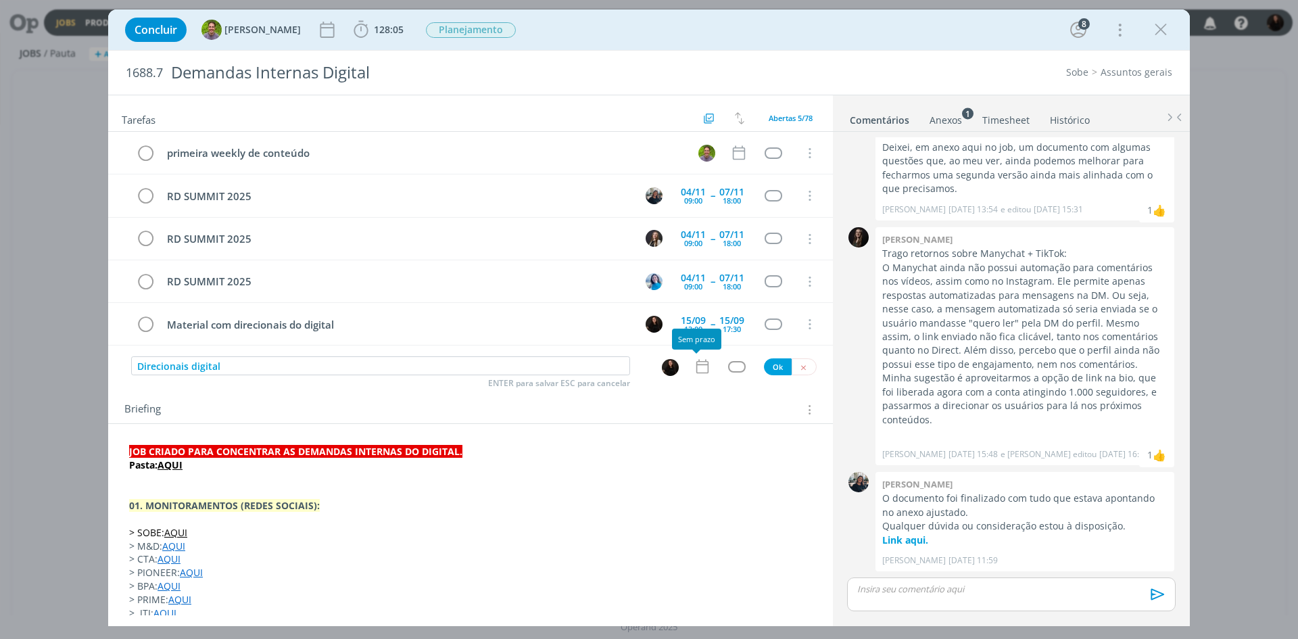
click at [694, 360] on icon "dialog" at bounding box center [703, 367] width 18 height 18
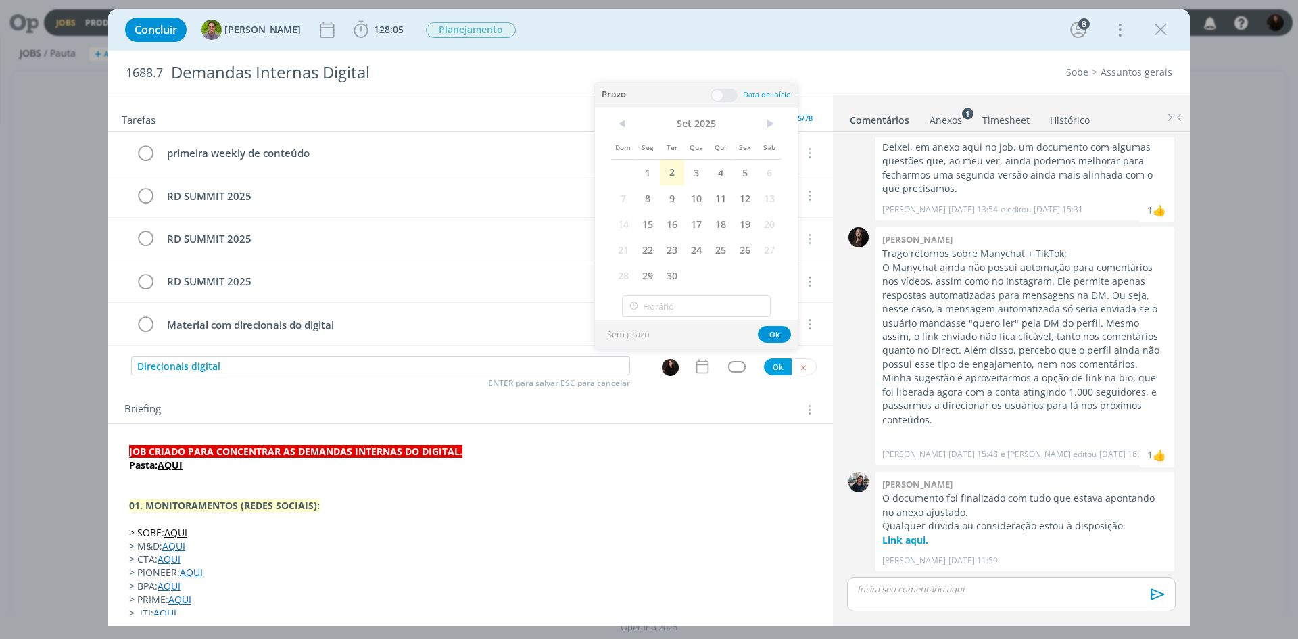
click at [720, 95] on span at bounding box center [724, 96] width 27 height 14
click at [726, 97] on span at bounding box center [724, 96] width 27 height 14
click at [753, 98] on span "Data de início" at bounding box center [767, 94] width 48 height 10
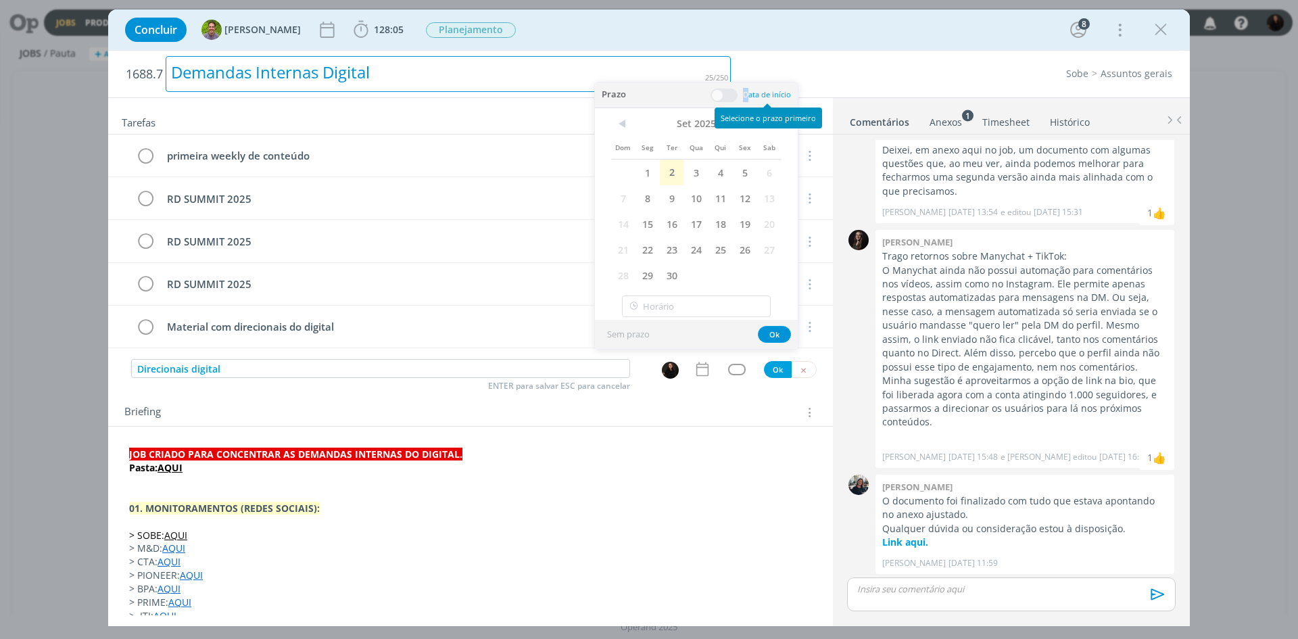
drag, startPoint x: 751, startPoint y: 88, endPoint x: 663, endPoint y: 64, distance: 90.4
click at [720, 76] on body "Jobs Produção Mídia Notificações Central de Ajuda Área de Membros Implantação o…" at bounding box center [649, 319] width 1298 height 639
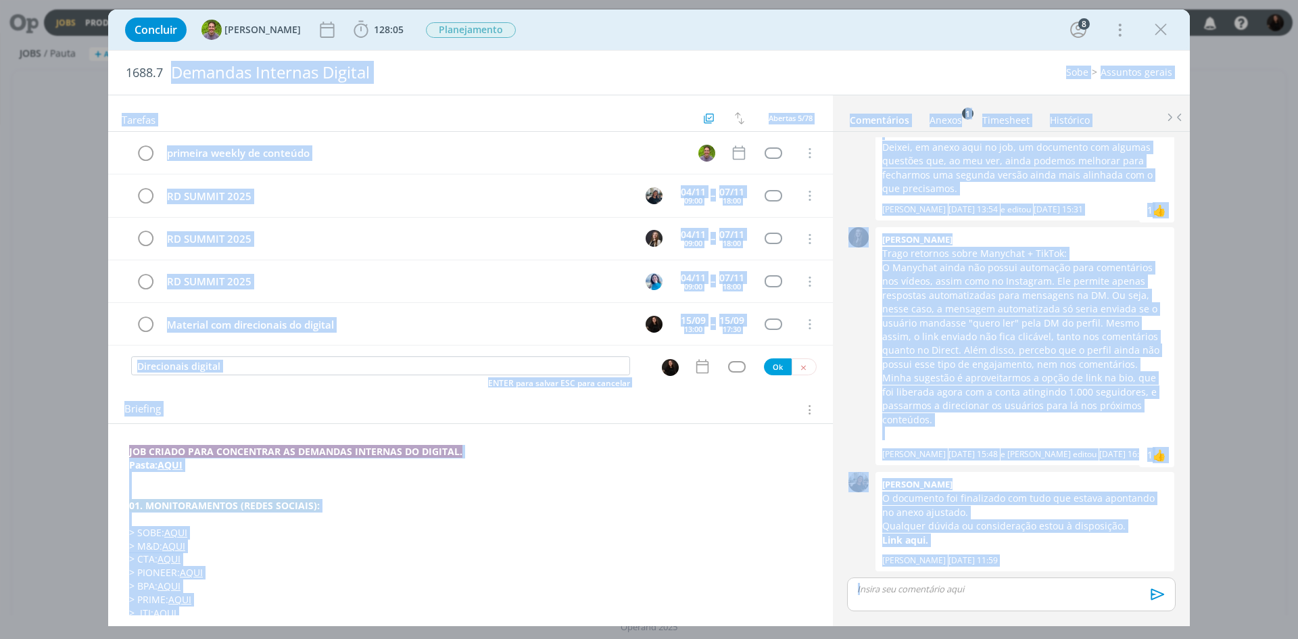
click at [711, 375] on div "Direcionais digital ENTER para salvar ESC para cancelar Ok" at bounding box center [470, 366] width 725 height 20
click at [694, 366] on icon "dialog" at bounding box center [703, 367] width 18 height 18
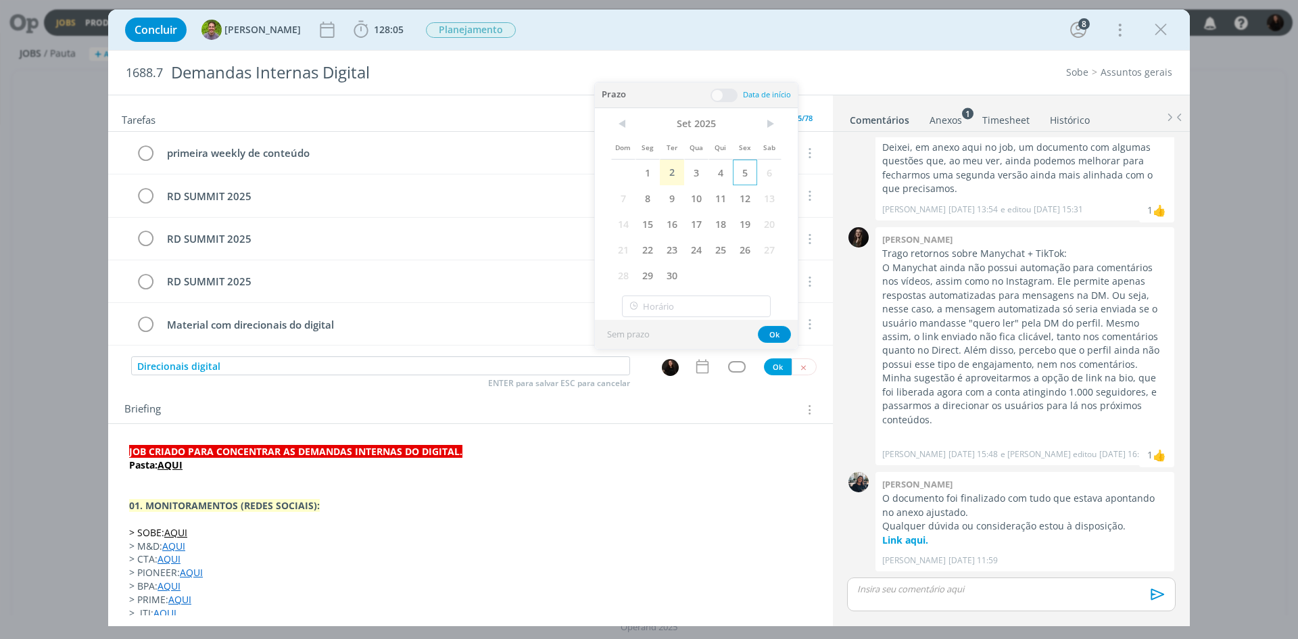
click at [741, 175] on span "5" at bounding box center [745, 173] width 24 height 26
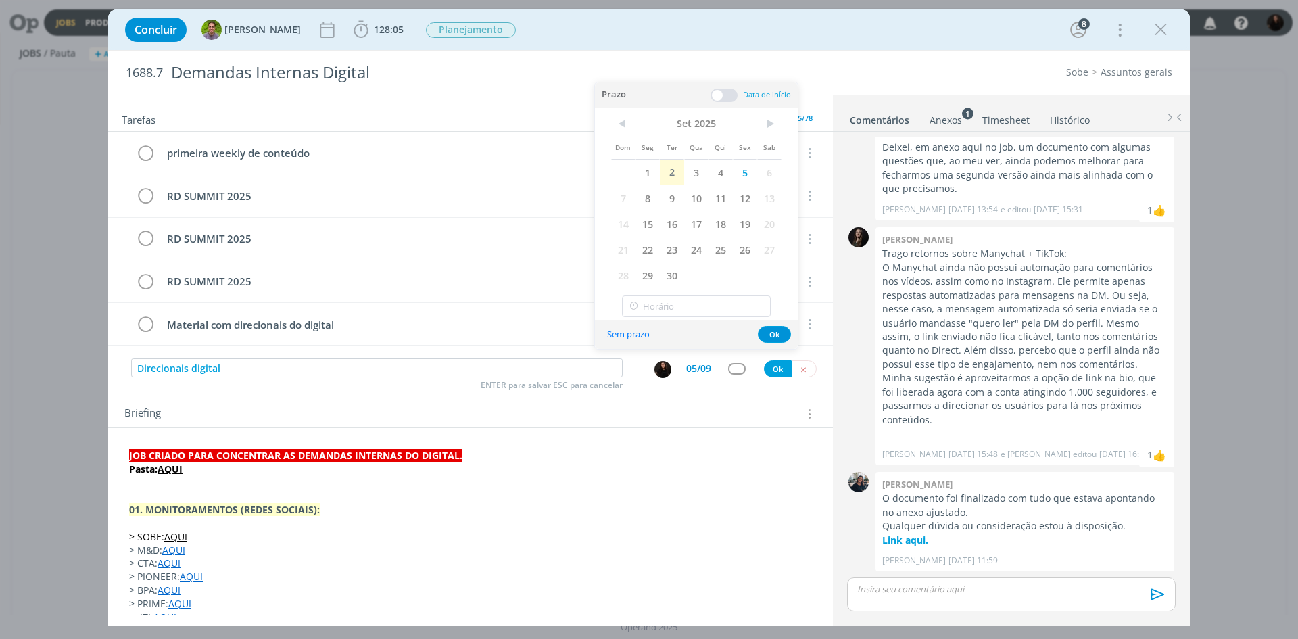
click at [727, 92] on span at bounding box center [724, 96] width 27 height 14
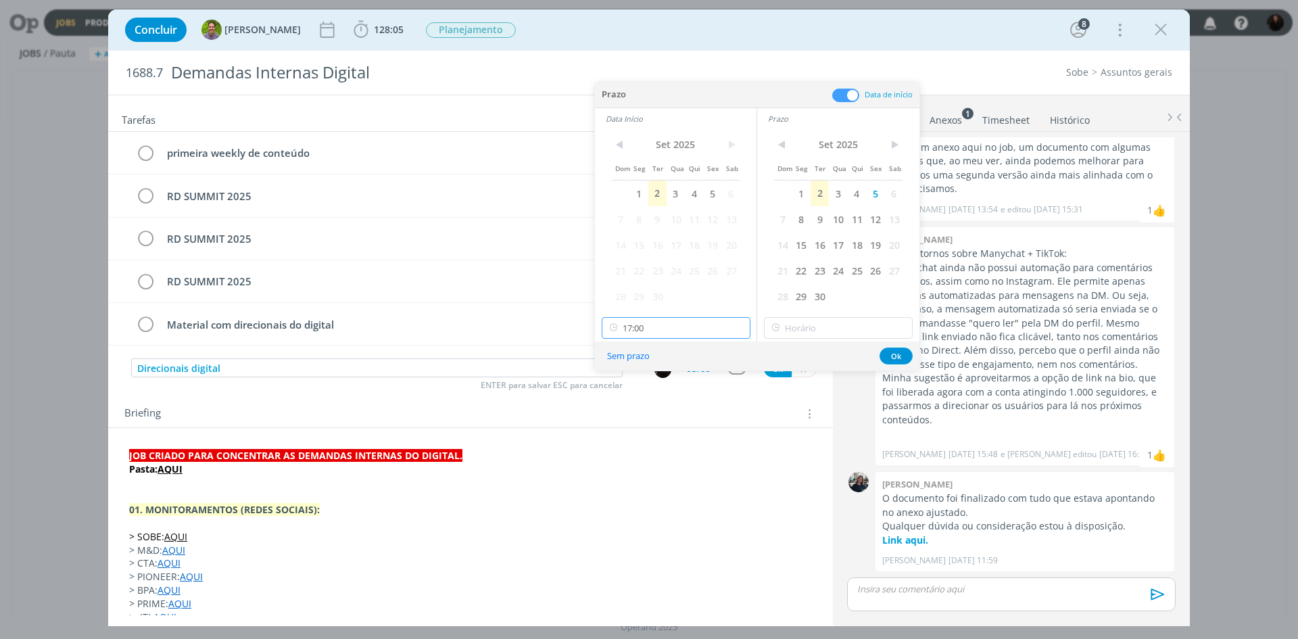
click at [682, 326] on input "17:00" at bounding box center [676, 328] width 149 height 22
click at [659, 390] on div "13:30" at bounding box center [678, 392] width 151 height 24
type input "13:30"
click at [830, 340] on div "< Set 2025 > Dom Seg Ter Qua Qui Sex Sab 1 2 3 4 5 6 7 8 9 10 11 12 13 14 15 16…" at bounding box center [838, 235] width 162 height 212
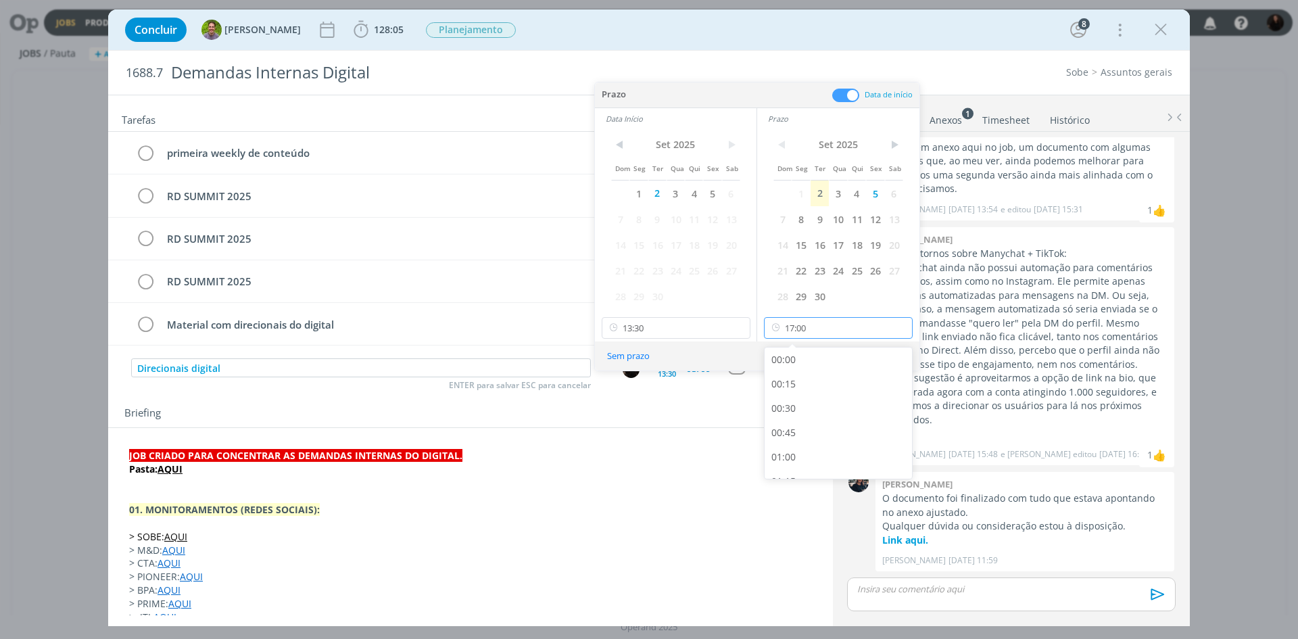
click at [828, 332] on input "17:00" at bounding box center [838, 328] width 149 height 22
click at [807, 438] on div "17:30" at bounding box center [840, 443] width 151 height 24
type input "17:30"
click at [886, 356] on button "Ok" at bounding box center [896, 356] width 33 height 17
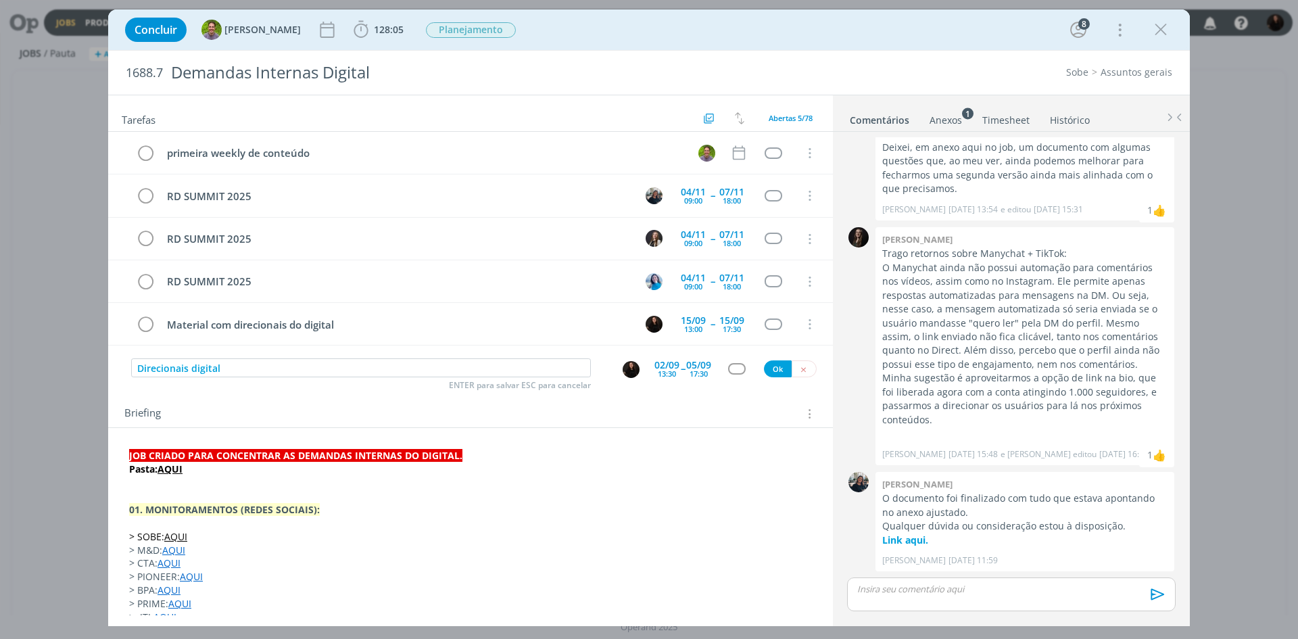
click at [661, 362] on div "02/09" at bounding box center [667, 364] width 25 height 9
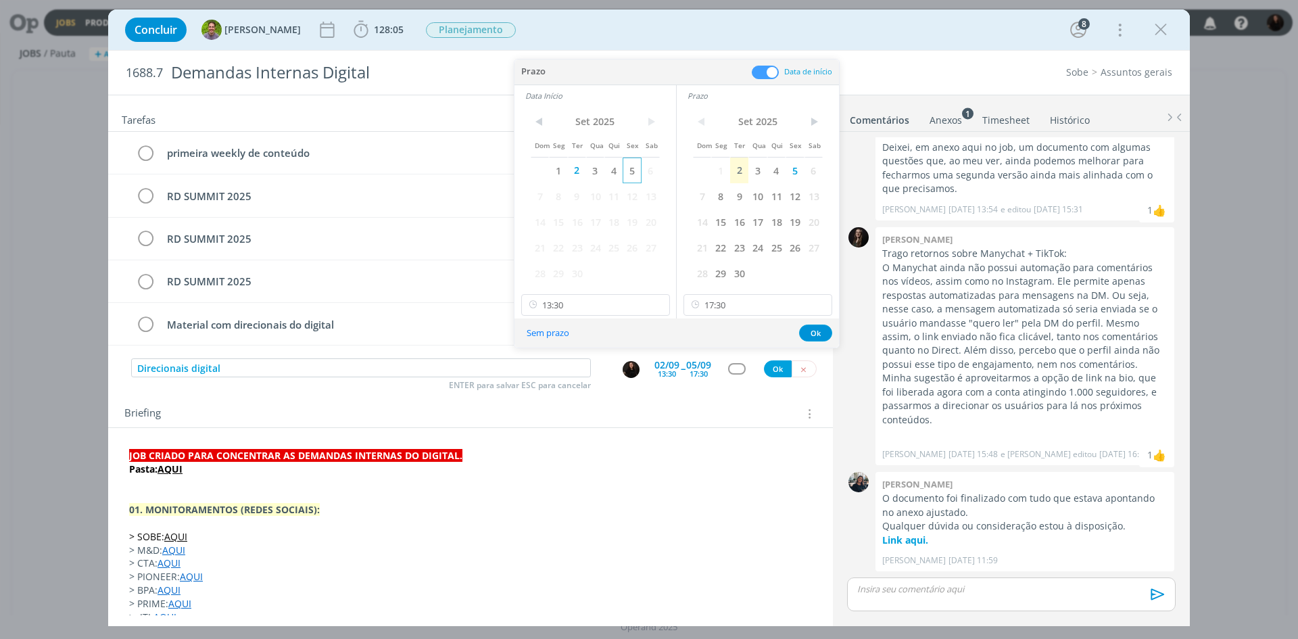
click at [633, 171] on span "5" at bounding box center [632, 171] width 18 height 26
click at [776, 365] on button "Ok" at bounding box center [778, 368] width 28 height 17
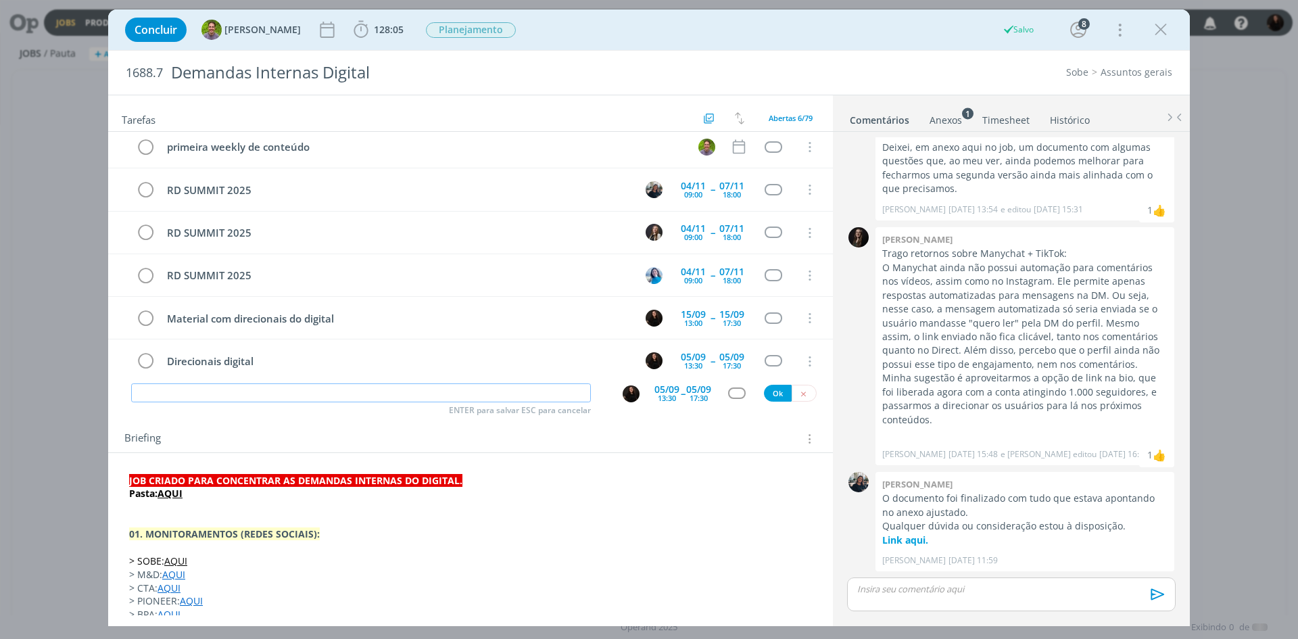
scroll to position [0, 0]
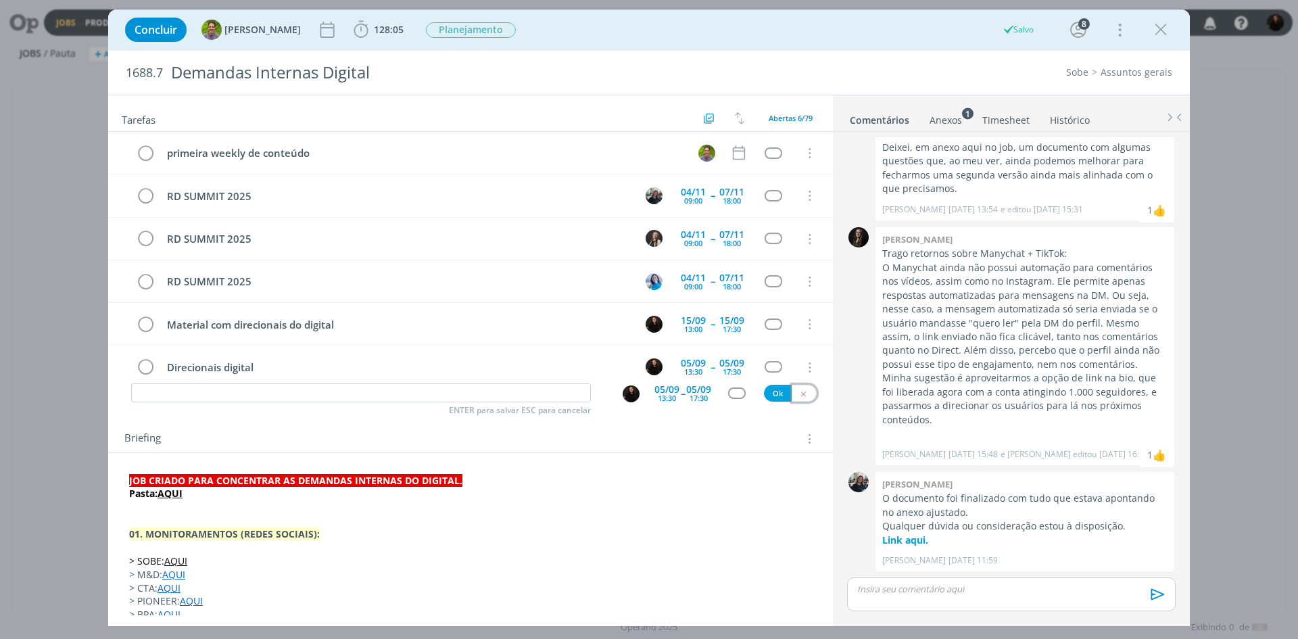
click at [799, 395] on icon "dialog" at bounding box center [803, 394] width 9 height 9
click at [1156, 36] on icon "dialog" at bounding box center [1161, 30] width 20 height 20
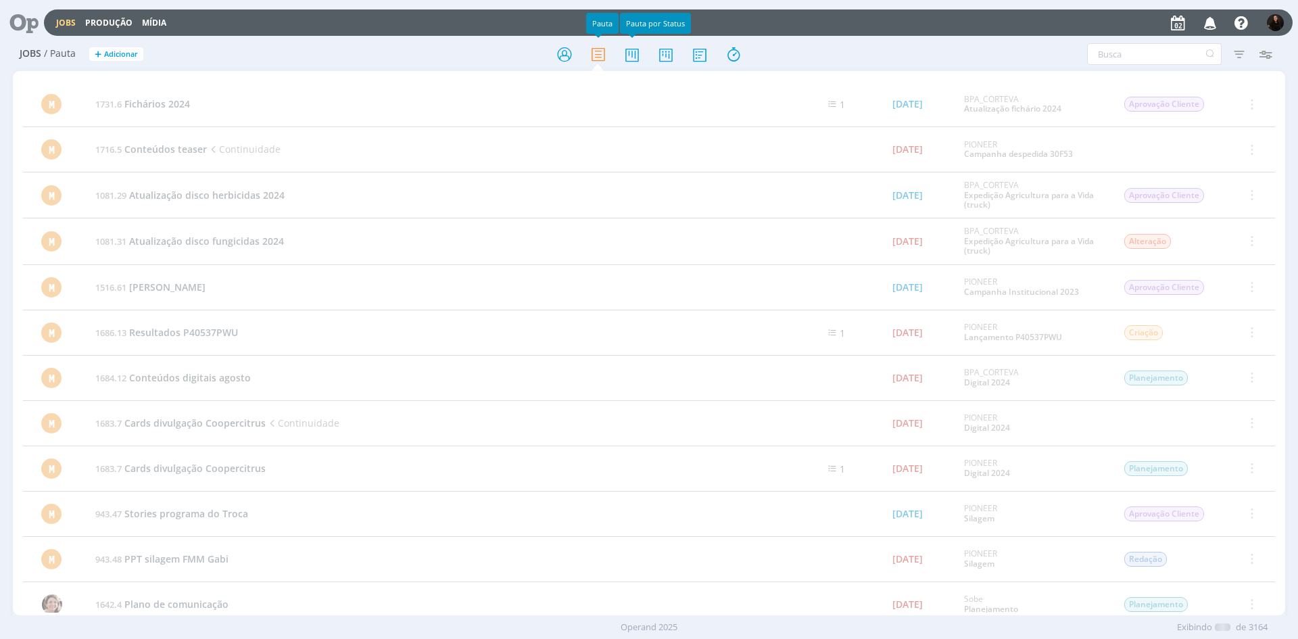
click at [573, 53] on icon at bounding box center [565, 54] width 24 height 26
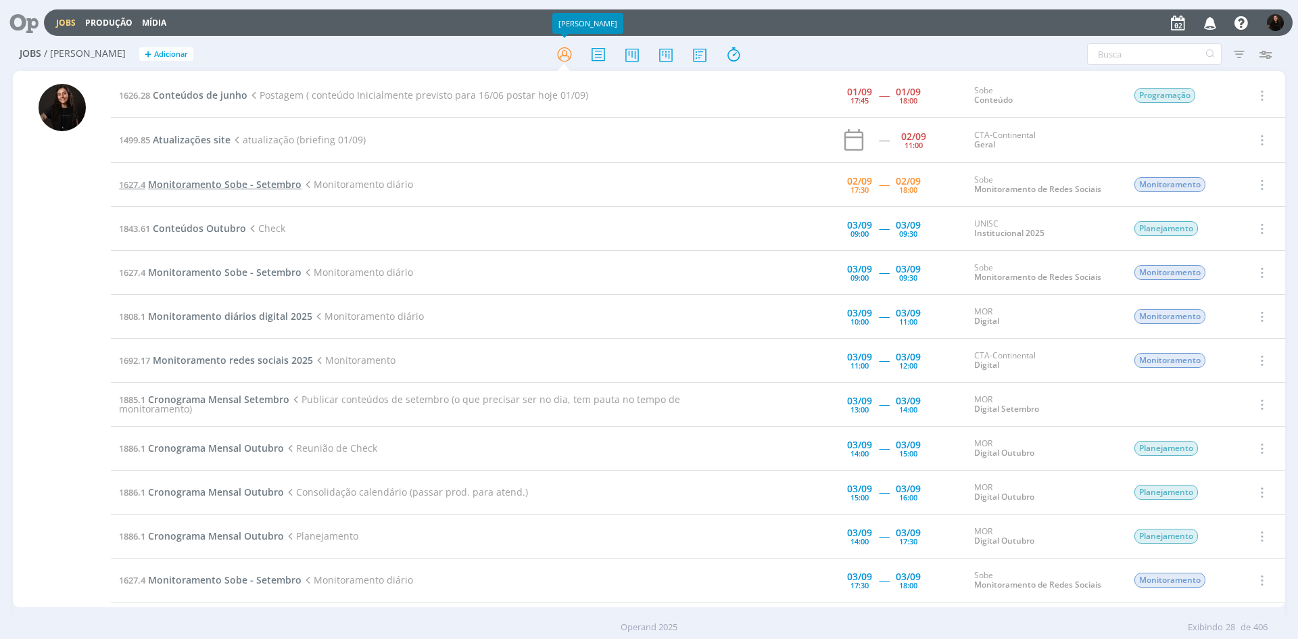
click at [194, 183] on span "Monitoramento Sobe - Setembro" at bounding box center [225, 184] width 154 height 13
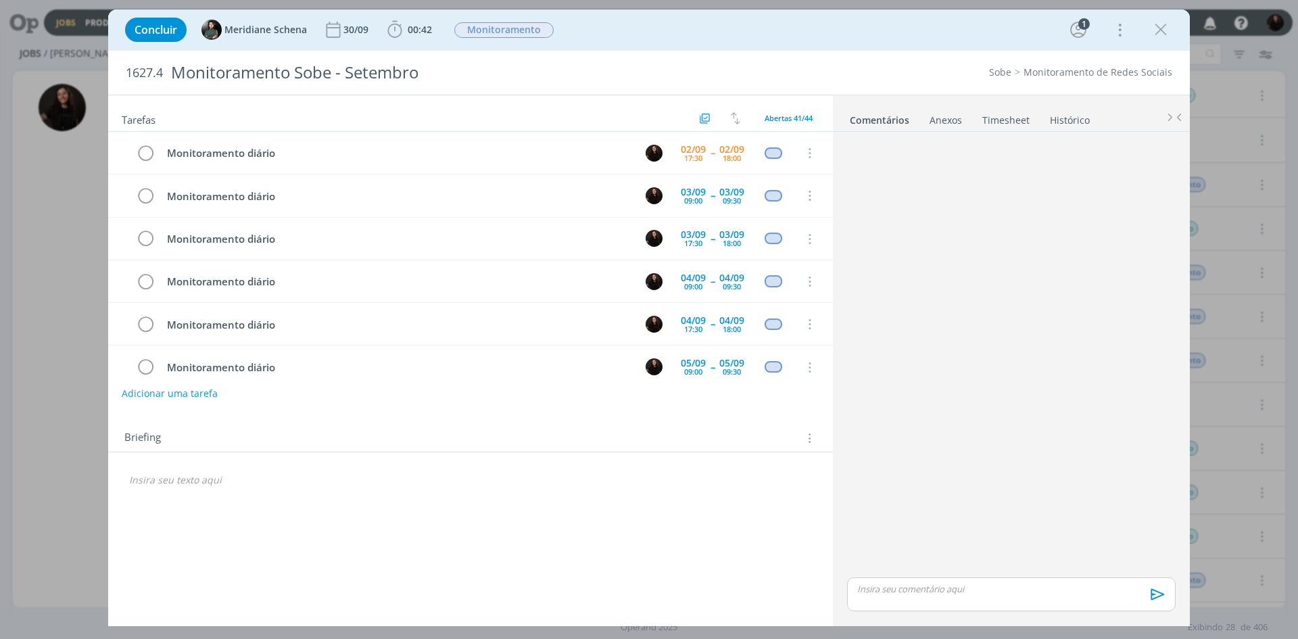
drag, startPoint x: 1163, startPoint y: 26, endPoint x: 1205, endPoint y: 603, distance: 579.0
click at [1163, 26] on icon "dialog" at bounding box center [1161, 30] width 20 height 20
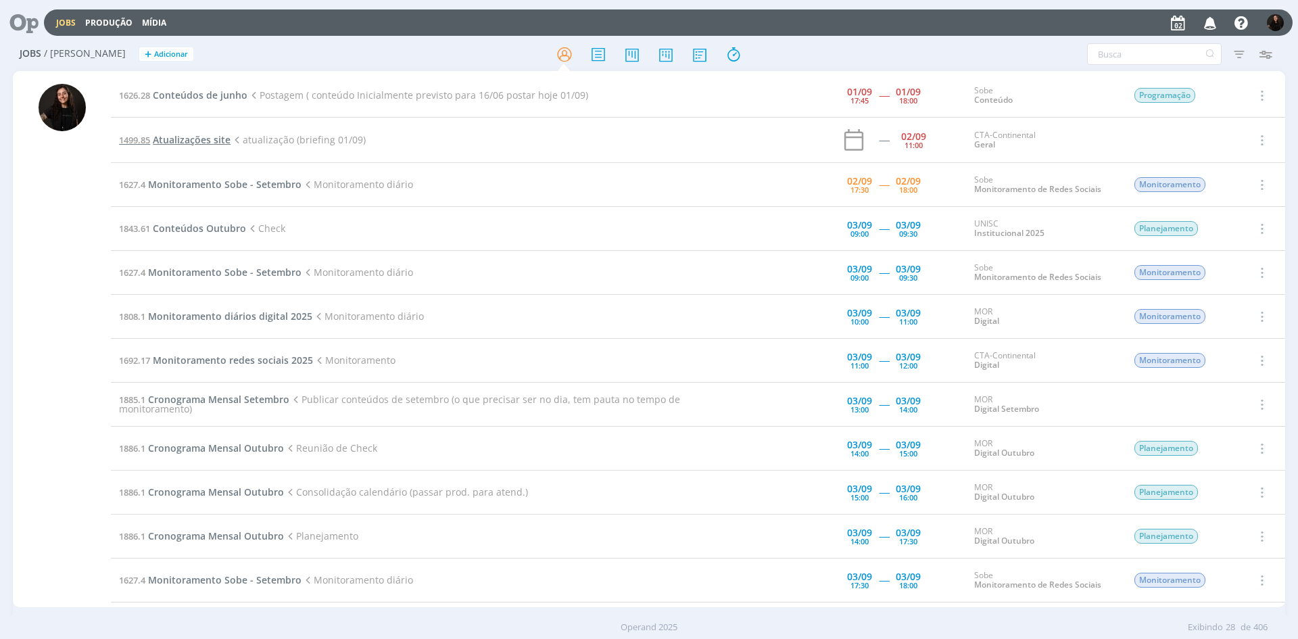
click at [213, 139] on span "Atualizações site" at bounding box center [192, 139] width 78 height 13
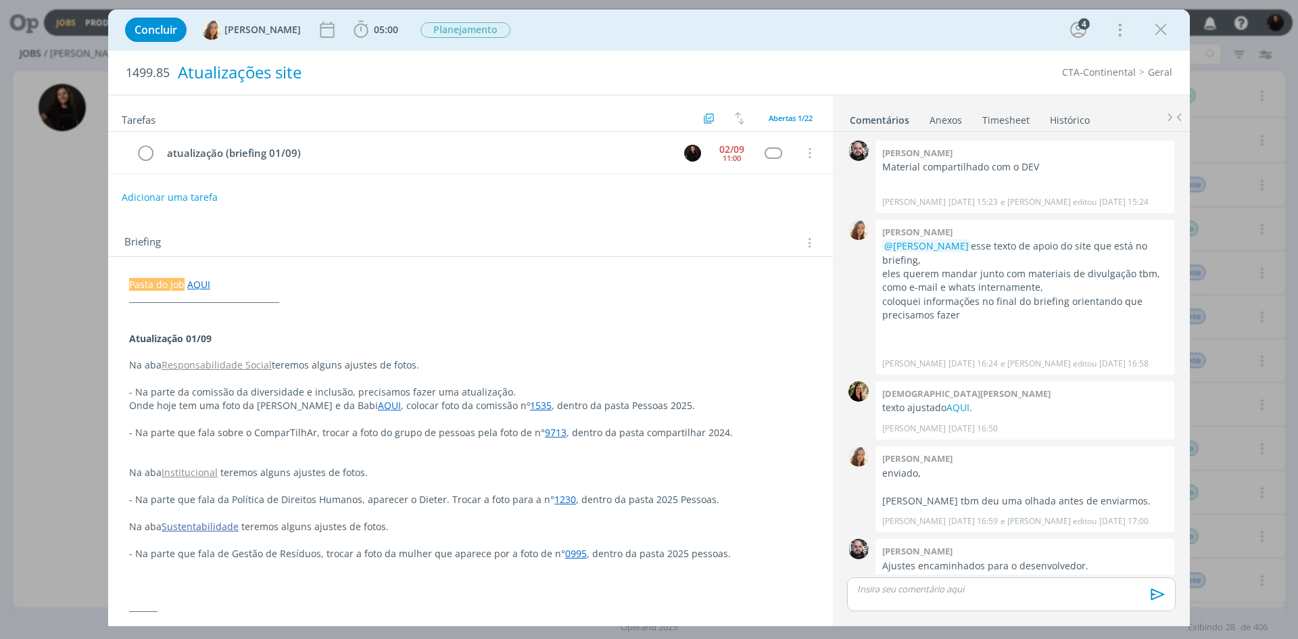
scroll to position [379, 0]
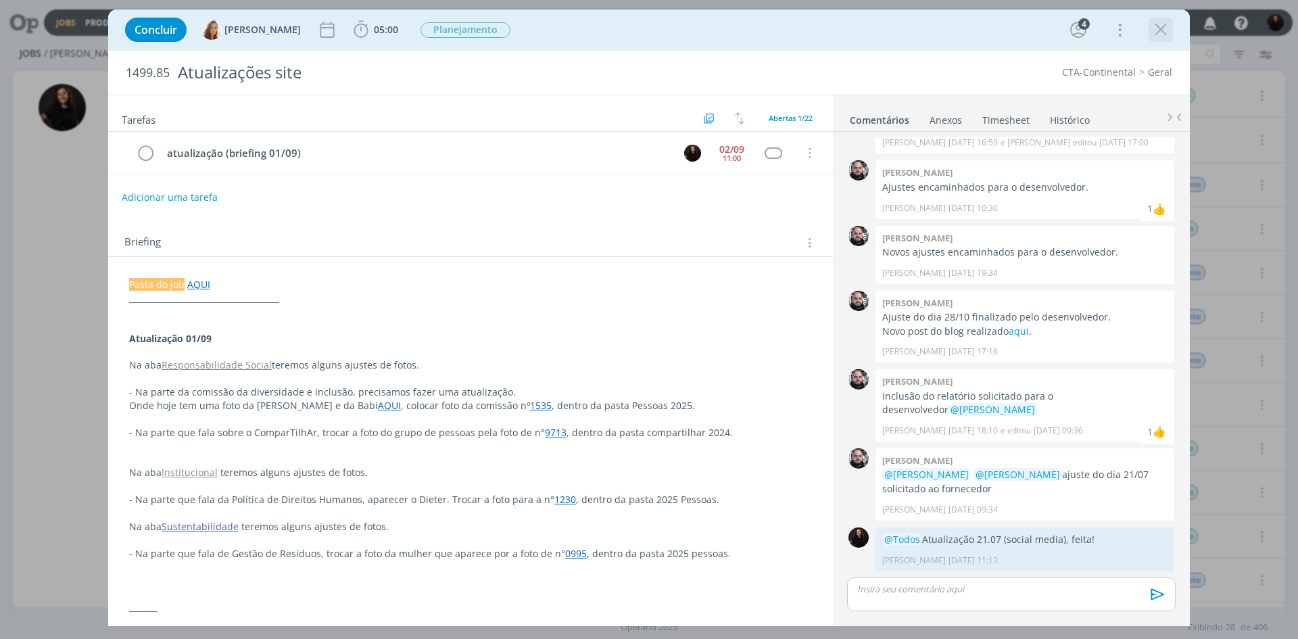
click at [1167, 28] on icon "dialog" at bounding box center [1161, 30] width 20 height 20
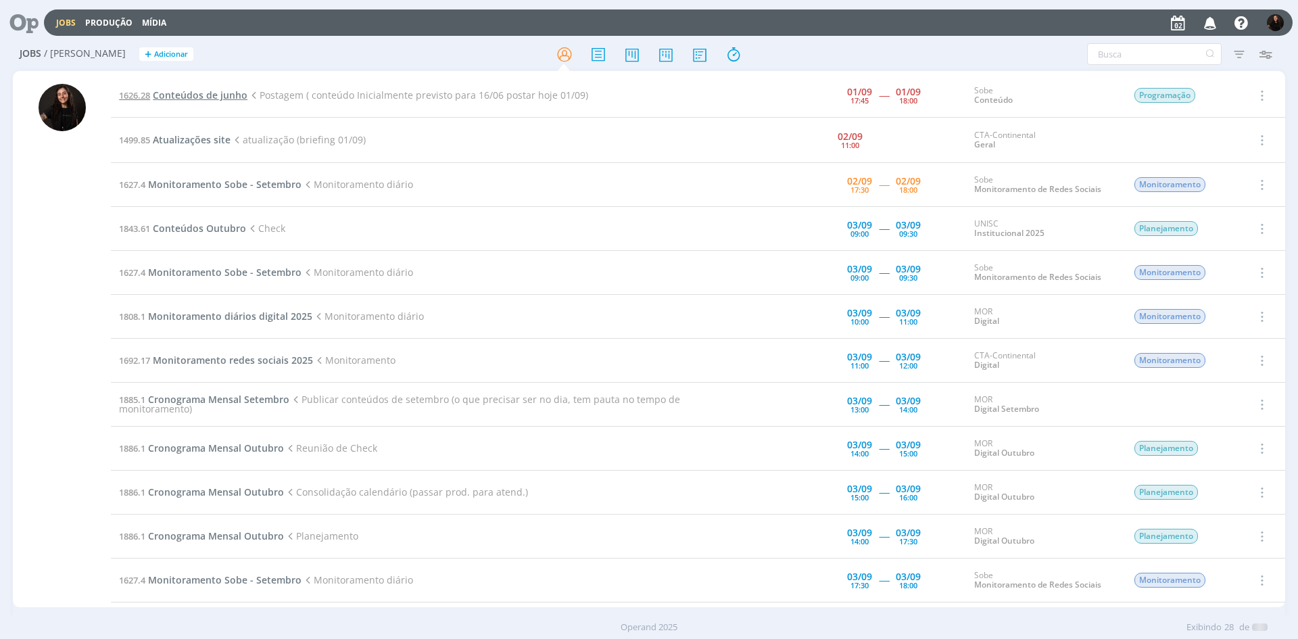
click at [228, 90] on span "Conteúdos de junho" at bounding box center [200, 95] width 95 height 13
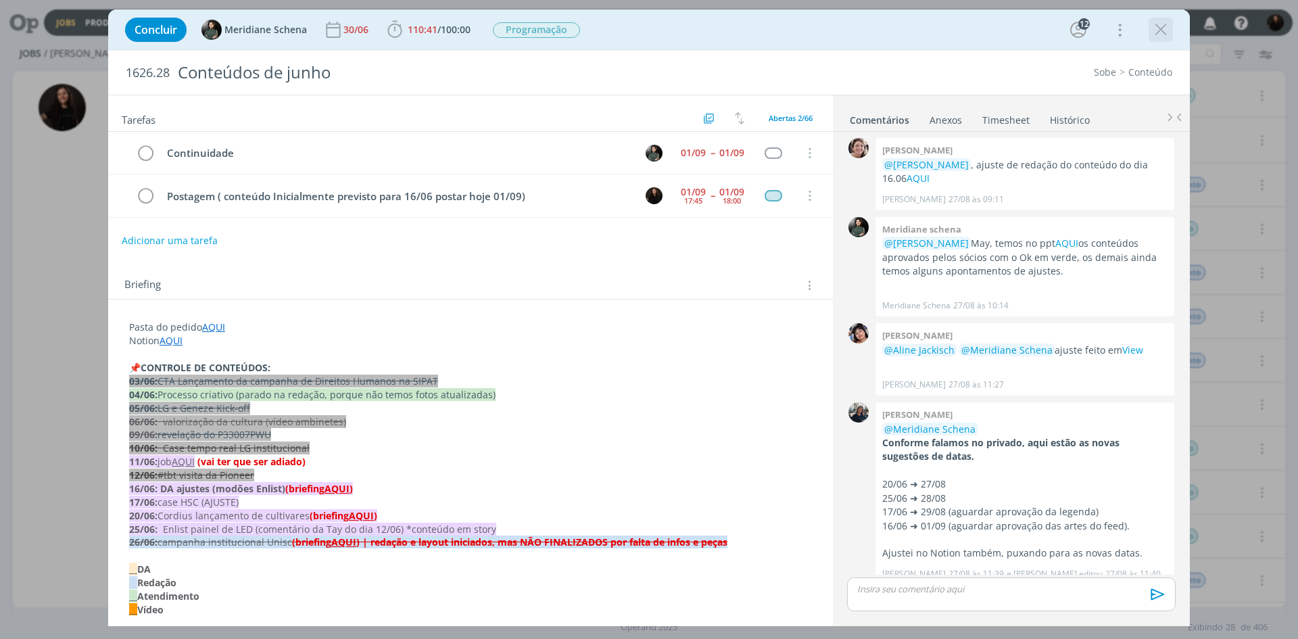
click at [1158, 34] on icon "dialog" at bounding box center [1161, 30] width 20 height 20
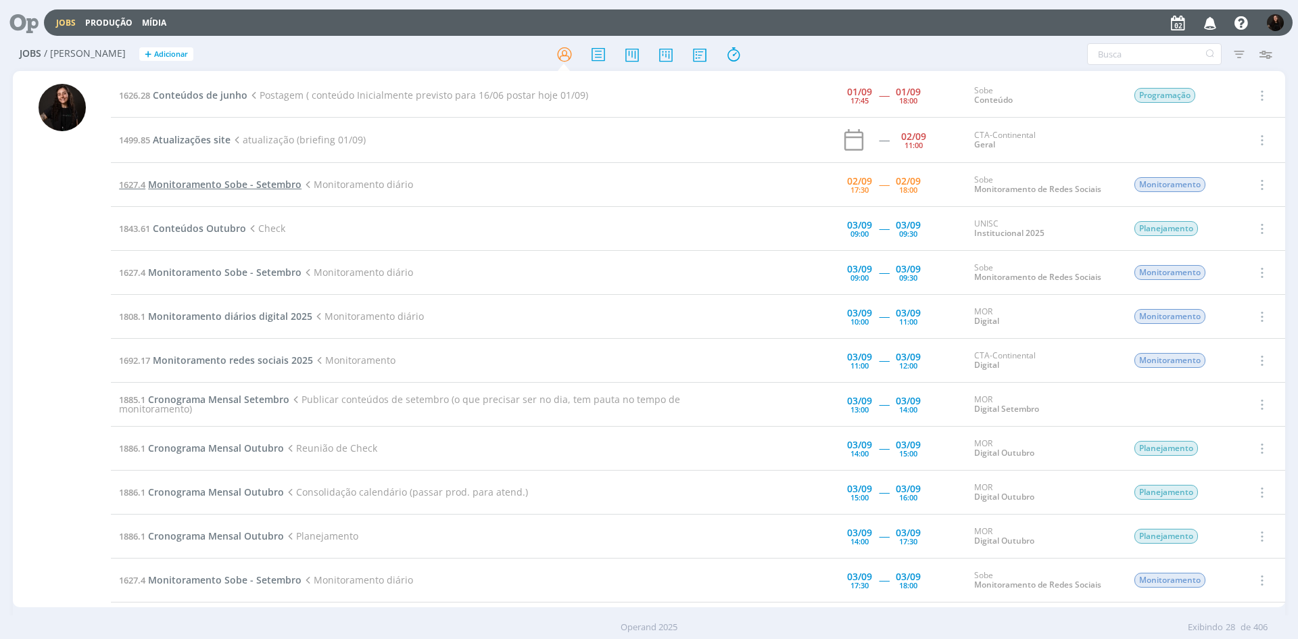
click at [211, 182] on span "Monitoramento Sobe - Setembro" at bounding box center [225, 184] width 154 height 13
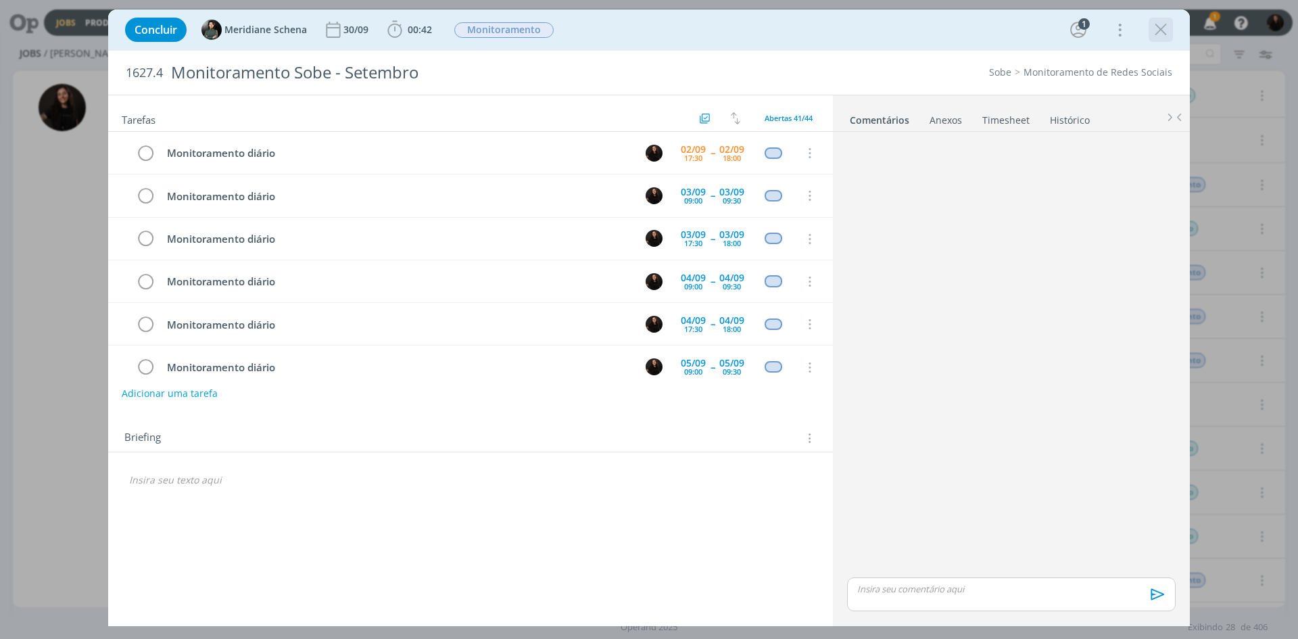
click at [1155, 30] on icon "dialog" at bounding box center [1161, 30] width 20 height 20
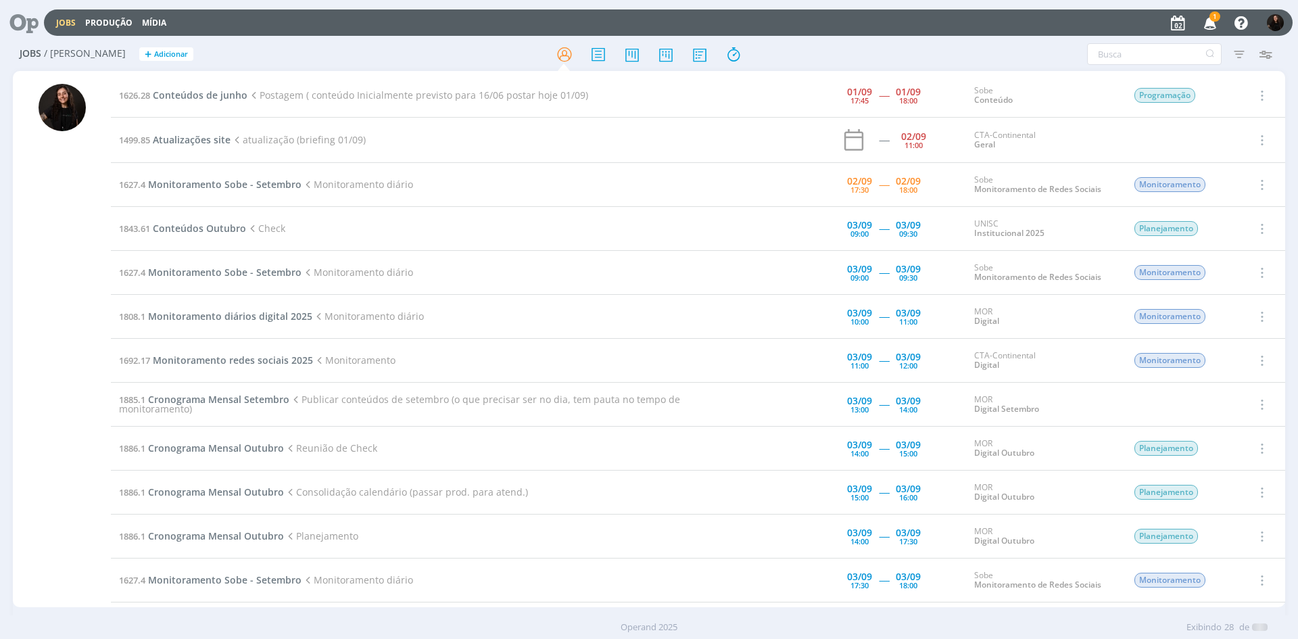
click at [1213, 21] on span "1" at bounding box center [1215, 16] width 11 height 10
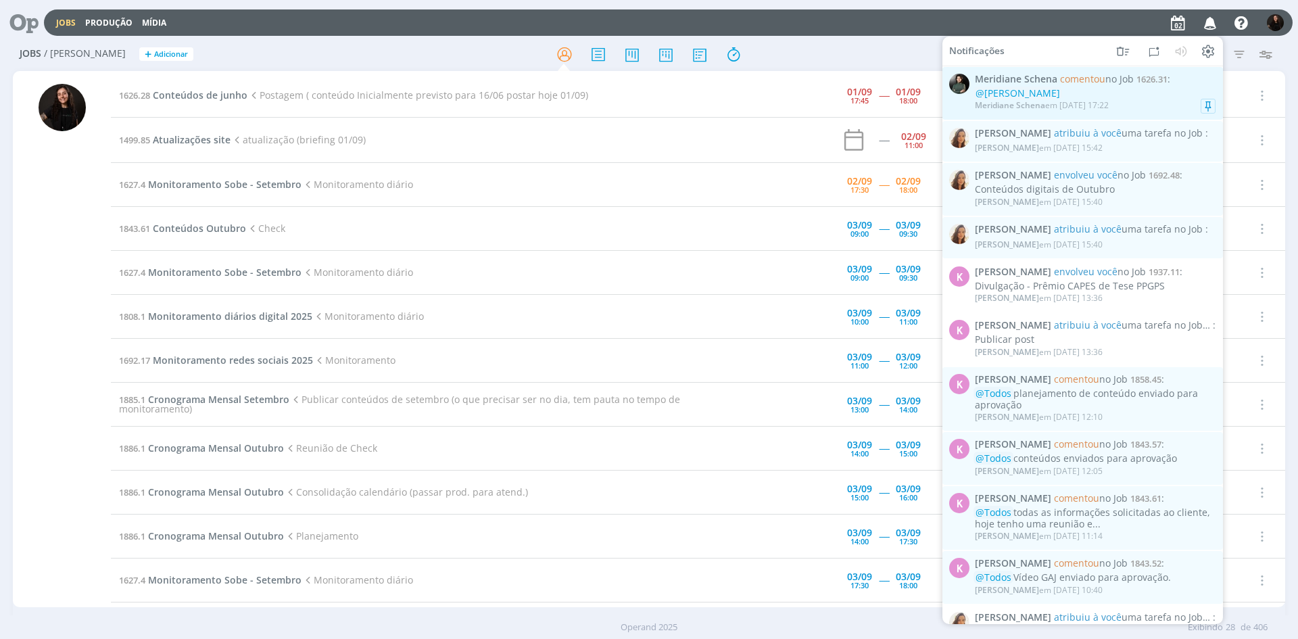
click at [1173, 105] on div "Meridiane Schena em 02/09 às 17:22" at bounding box center [1095, 106] width 241 height 14
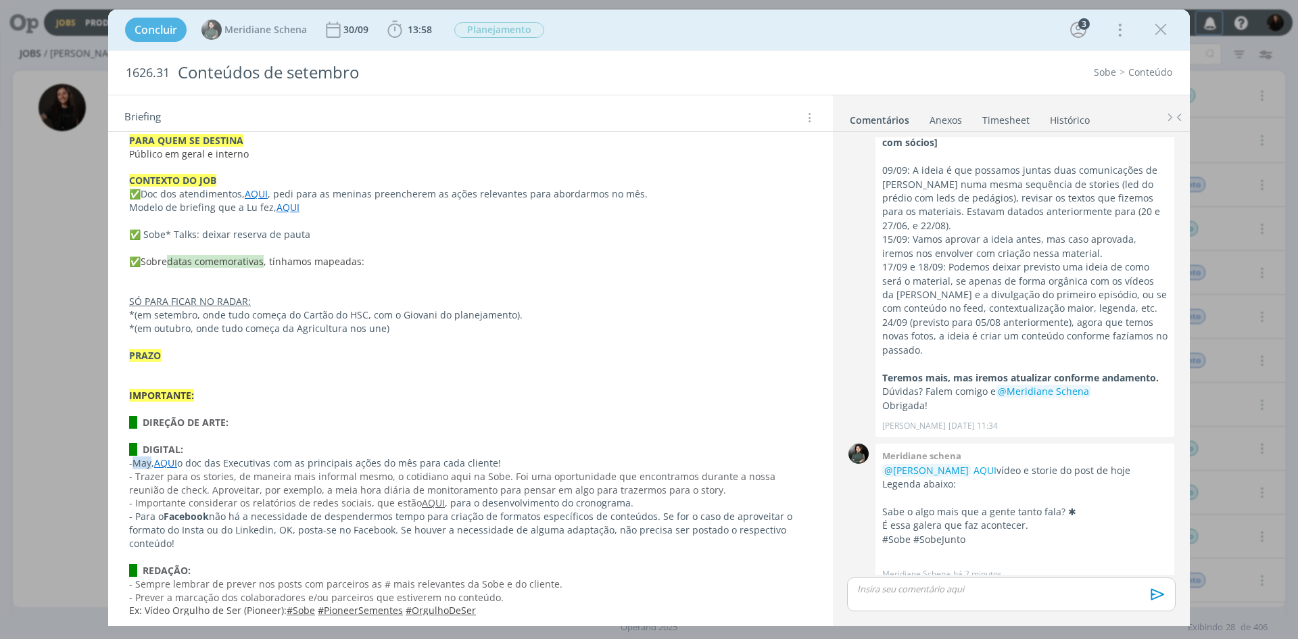
scroll to position [1078, 0]
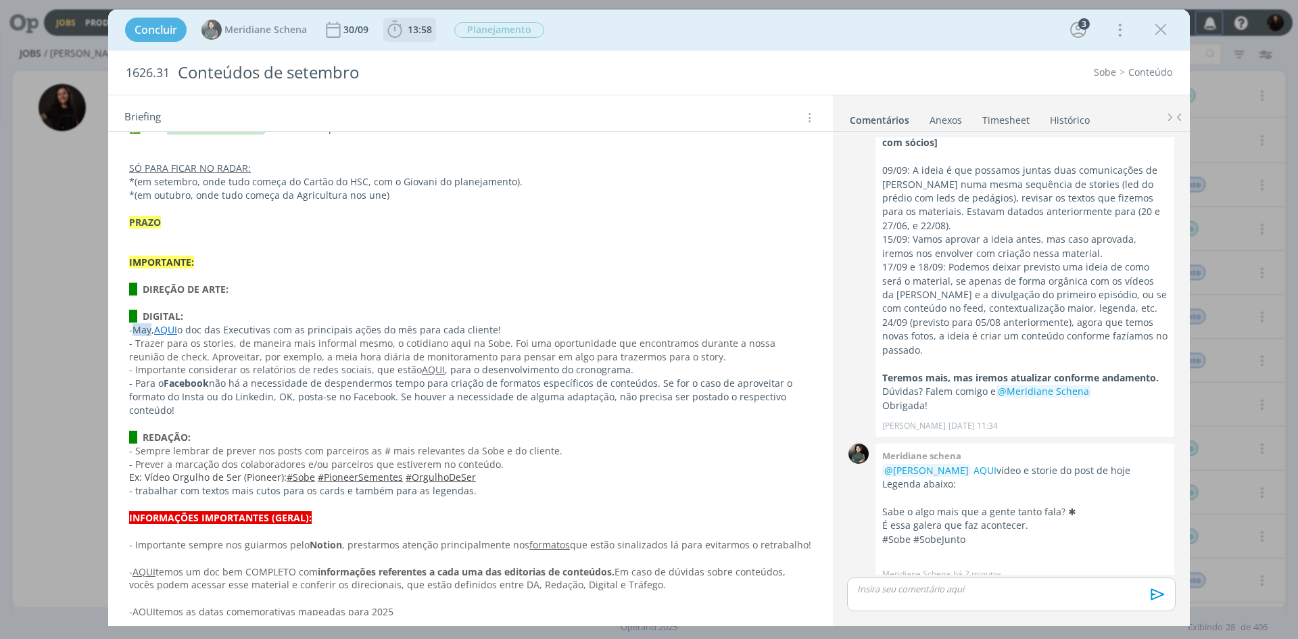
click at [390, 24] on icon "dialog" at bounding box center [395, 30] width 20 height 20
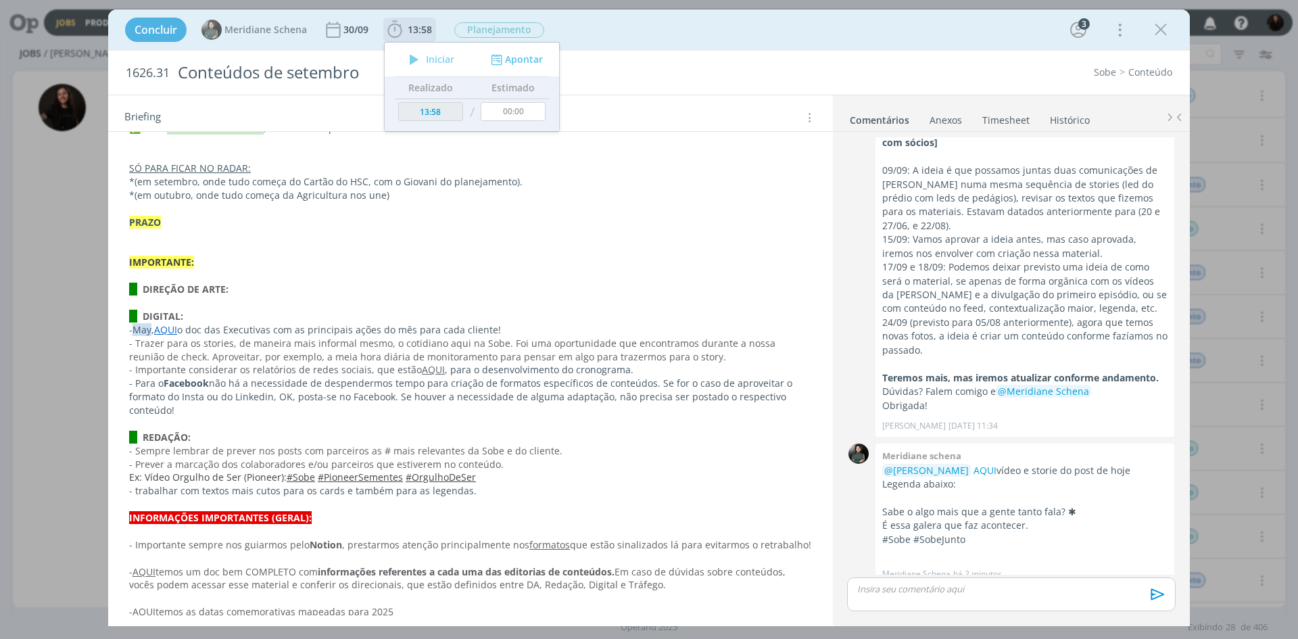
click at [421, 53] on div "Iniciar" at bounding box center [428, 59] width 87 height 19
click at [747, 353] on p "- Trazer para os stories, de maneira mais informal mesmo, o cotidiano aqui na S…" at bounding box center [470, 350] width 683 height 27
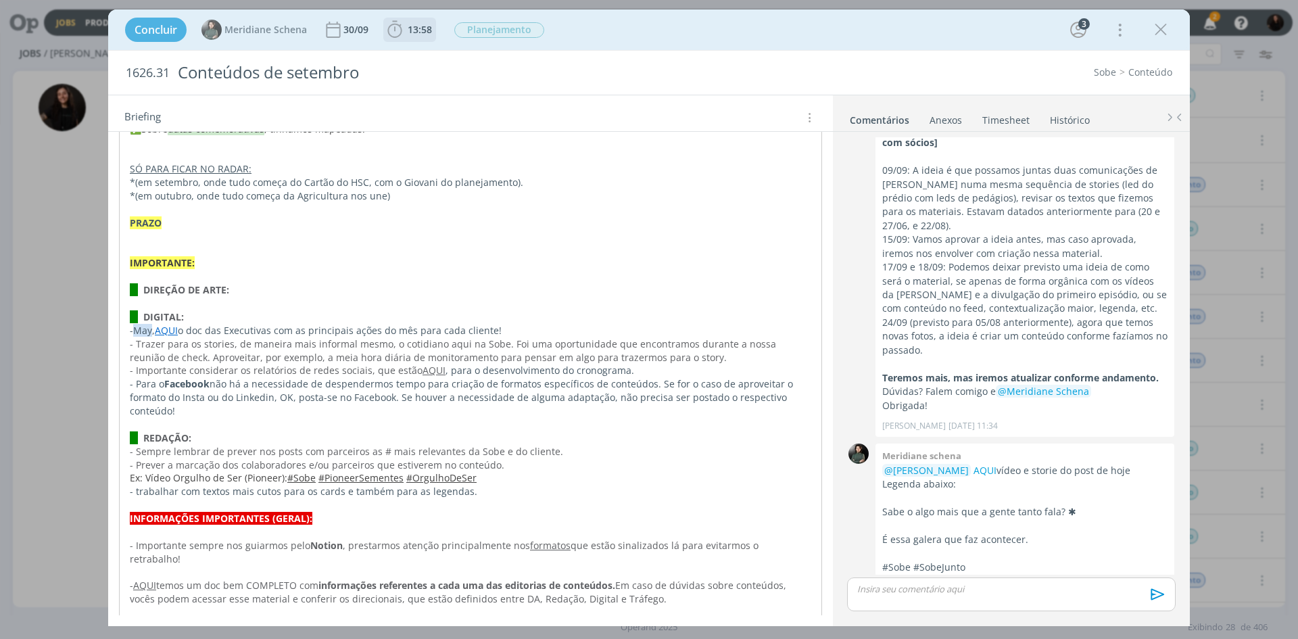
click at [401, 31] on icon "dialog" at bounding box center [395, 30] width 20 height 20
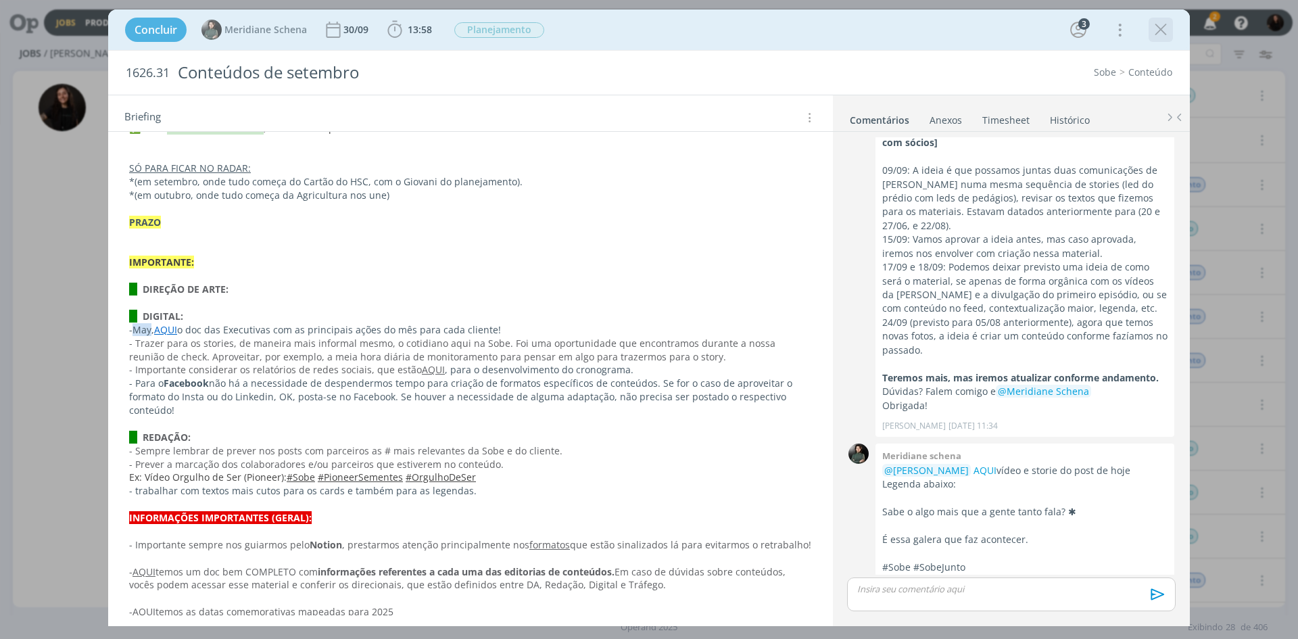
click at [1156, 31] on icon "dialog" at bounding box center [1161, 30] width 20 height 20
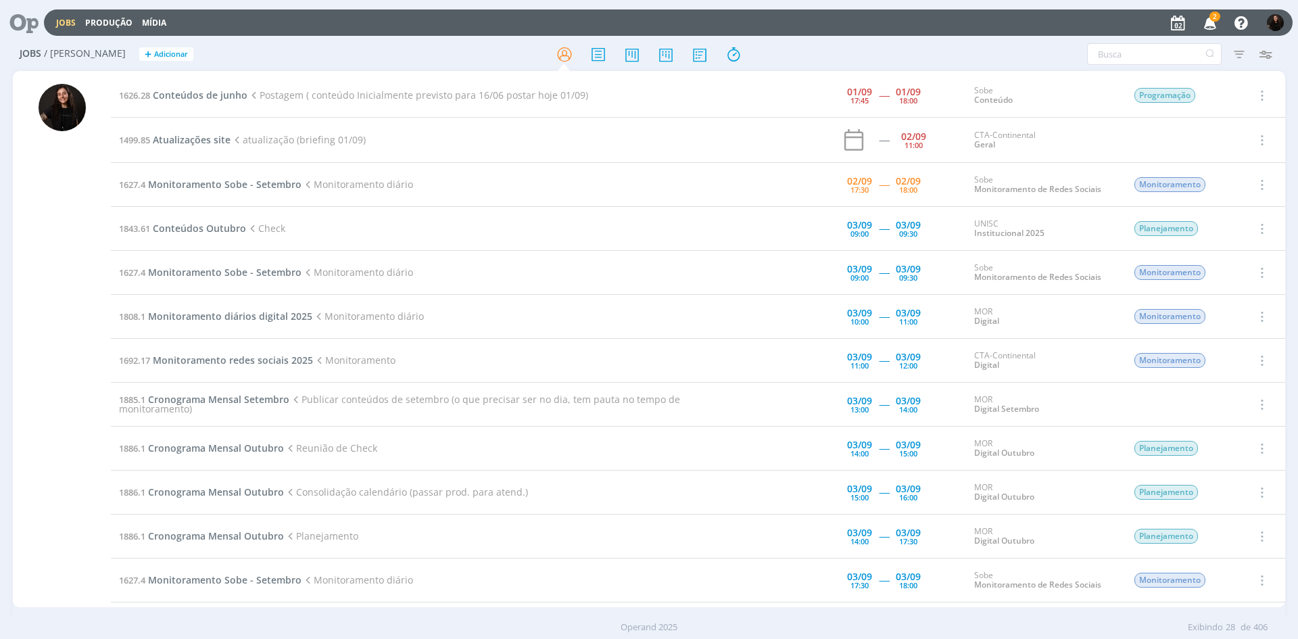
click at [219, 88] on td "1626.28 Conteúdos de junho Postagem ( conteúdo Inicialmente previsto para 16/06…" at bounding box center [415, 96] width 609 height 44
click at [219, 94] on span "Conteúdos de junho" at bounding box center [200, 95] width 95 height 13
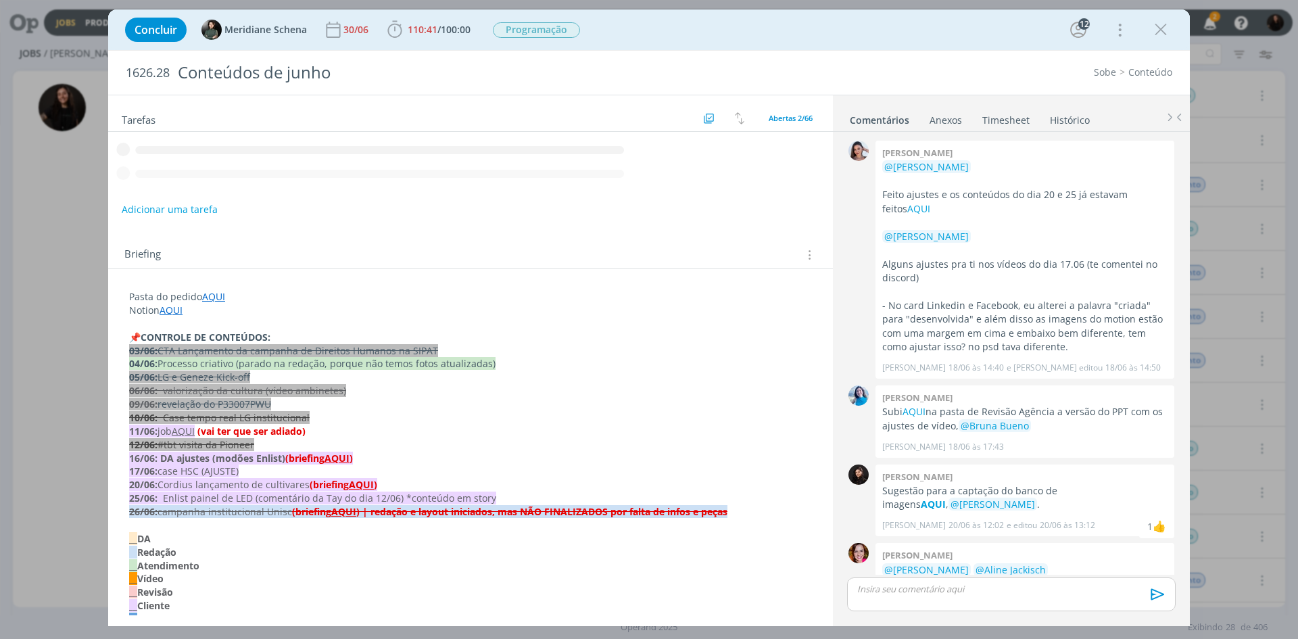
scroll to position [1666, 0]
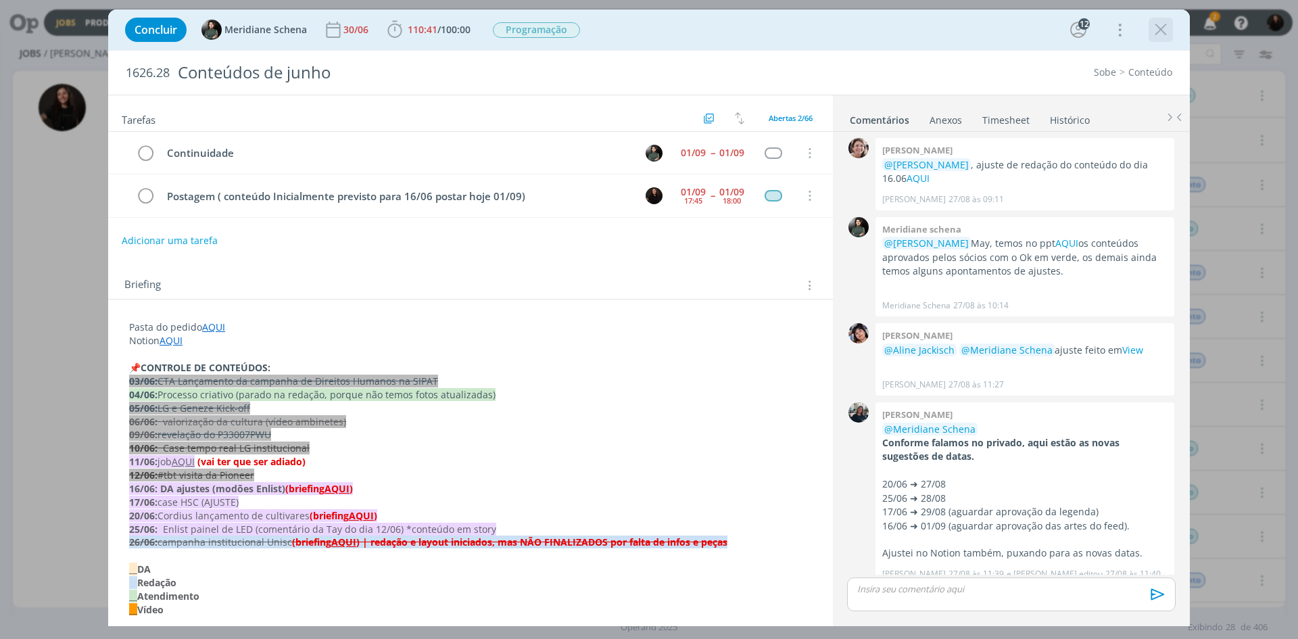
click at [1154, 22] on icon "dialog" at bounding box center [1161, 30] width 20 height 20
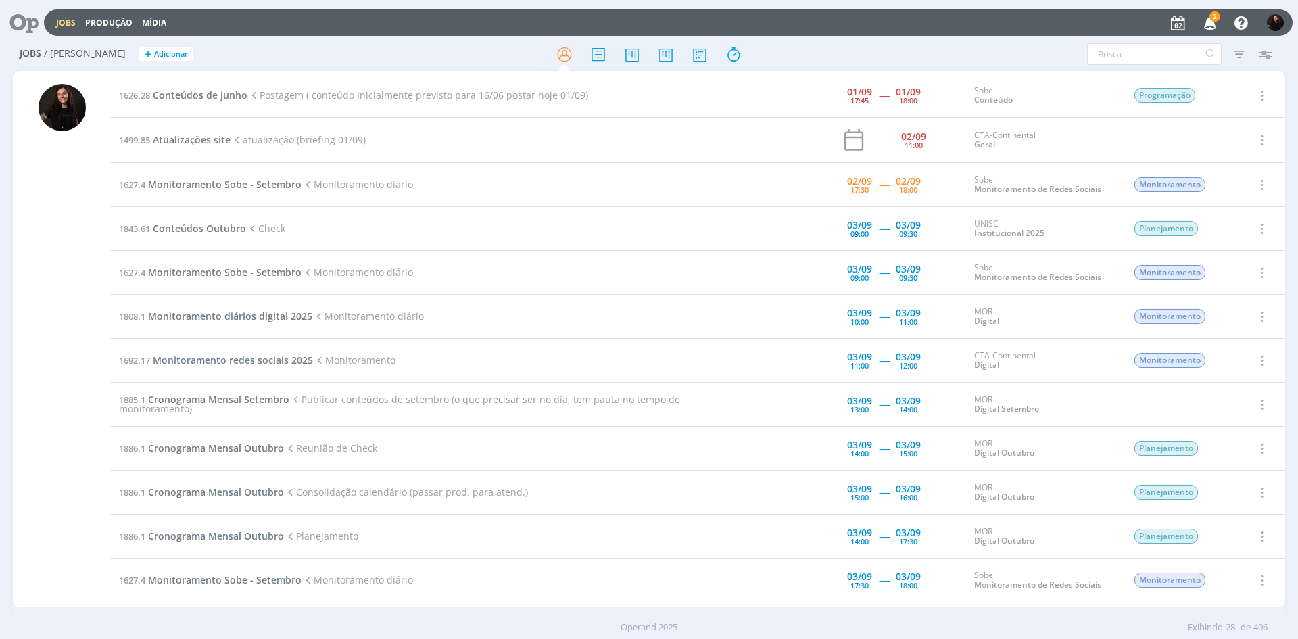
click at [1216, 17] on span "2" at bounding box center [1215, 16] width 11 height 10
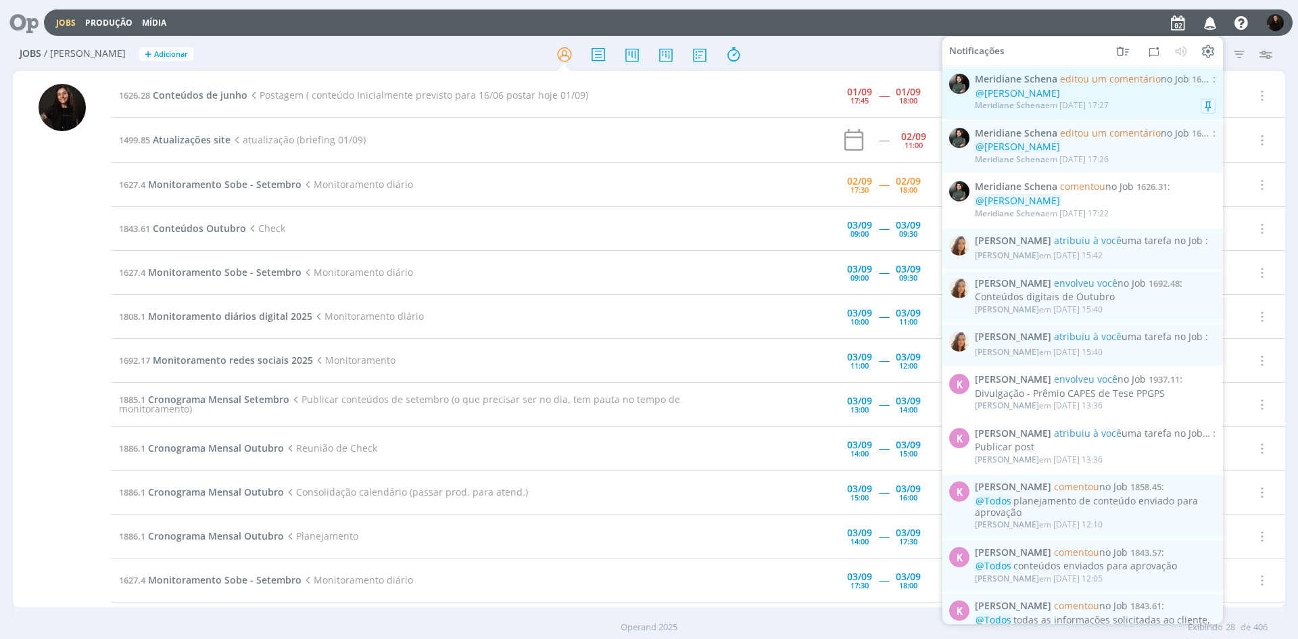
click at [1137, 101] on div "Meridiane Schena em 02/09 às 17:27" at bounding box center [1095, 106] width 241 height 14
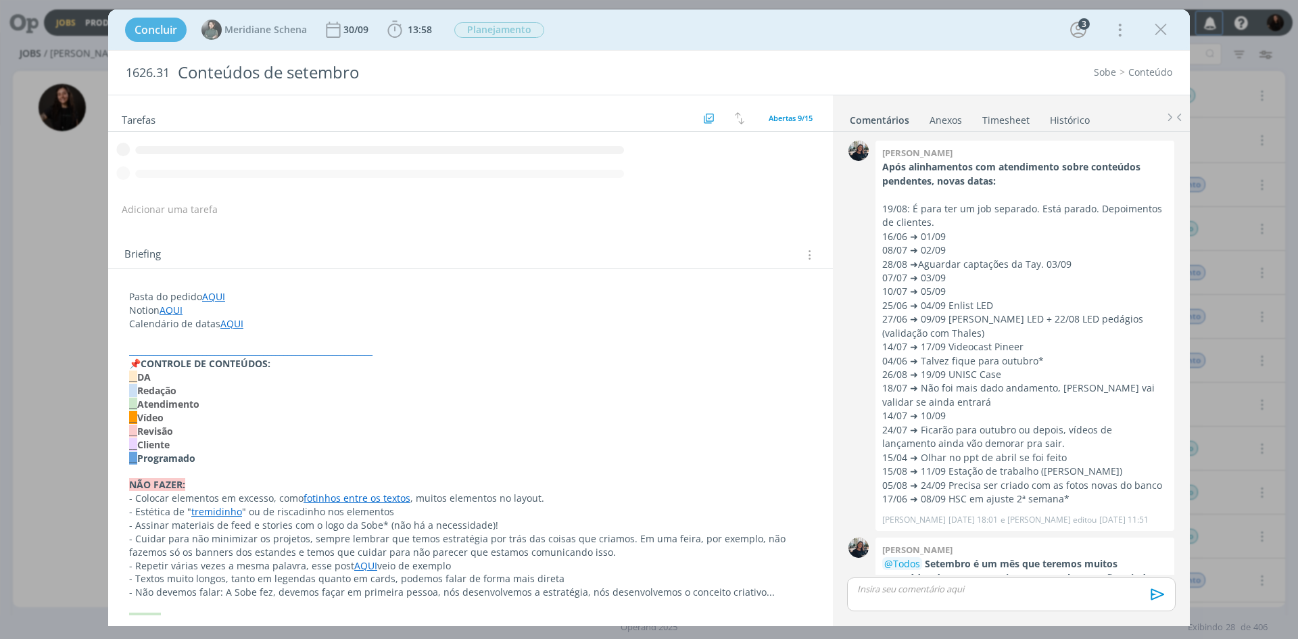
scroll to position [711, 0]
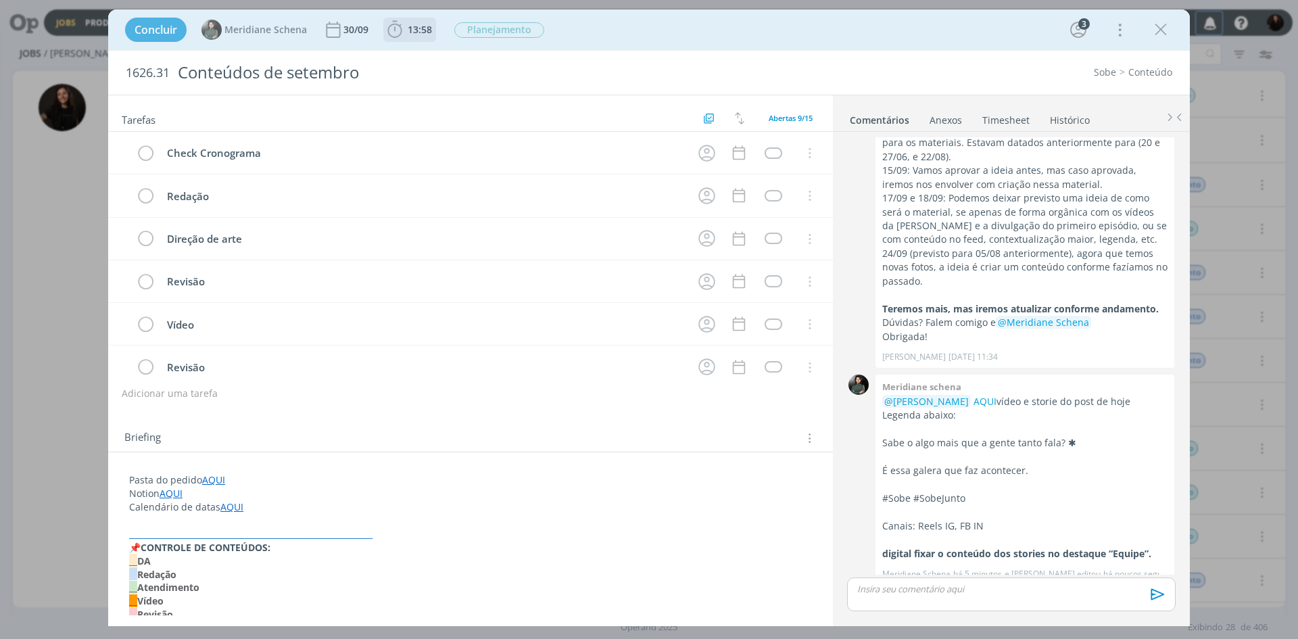
click at [400, 32] on icon "dialog" at bounding box center [395, 30] width 20 height 20
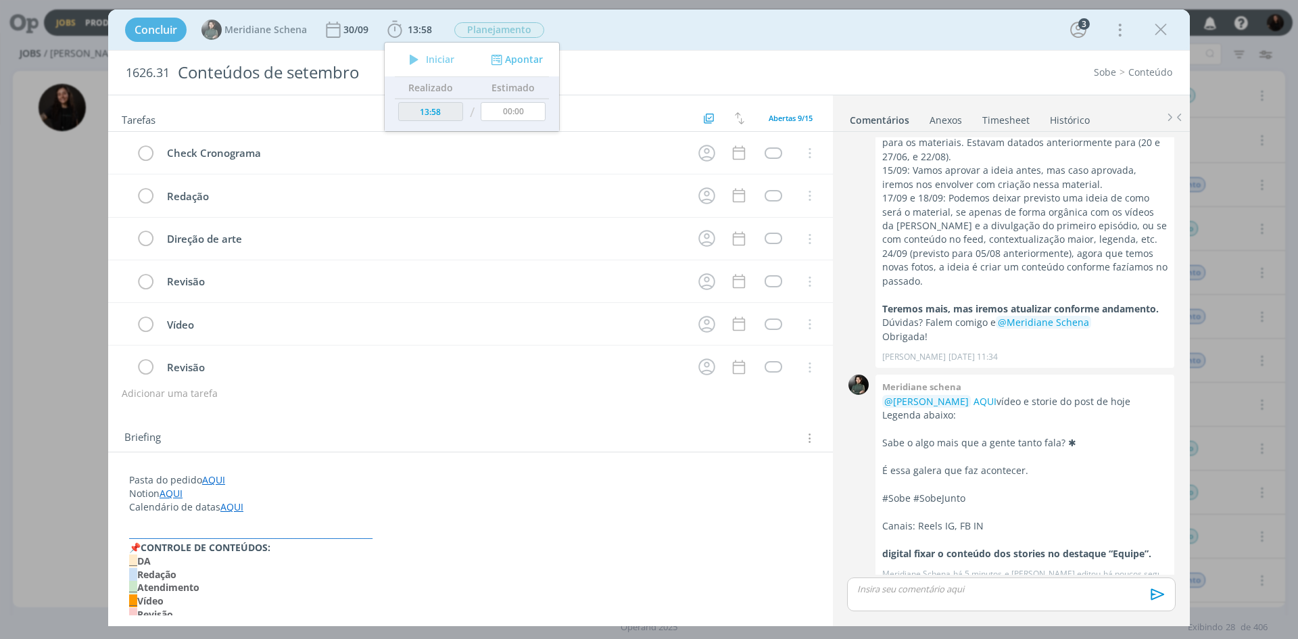
click at [716, 44] on div "Concluir Meridiane Schena 30/09 13:58 Iniciar Apontar Data * 02/09/2025 Horas *…" at bounding box center [649, 30] width 1062 height 32
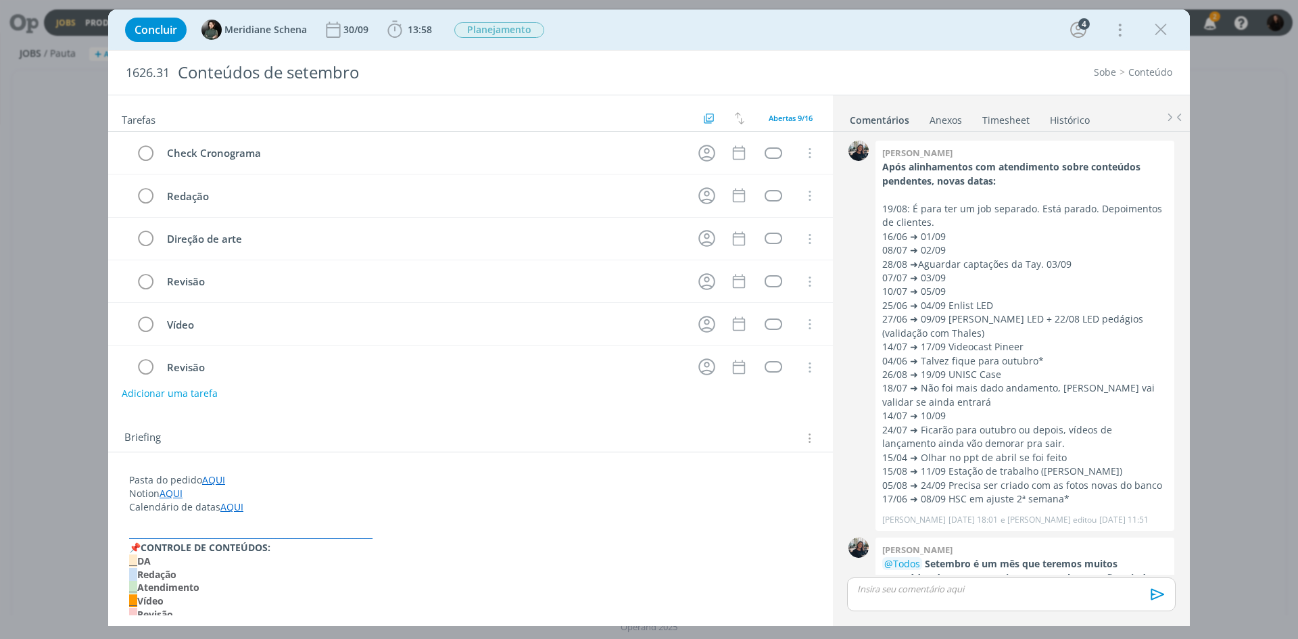
scroll to position [711, 0]
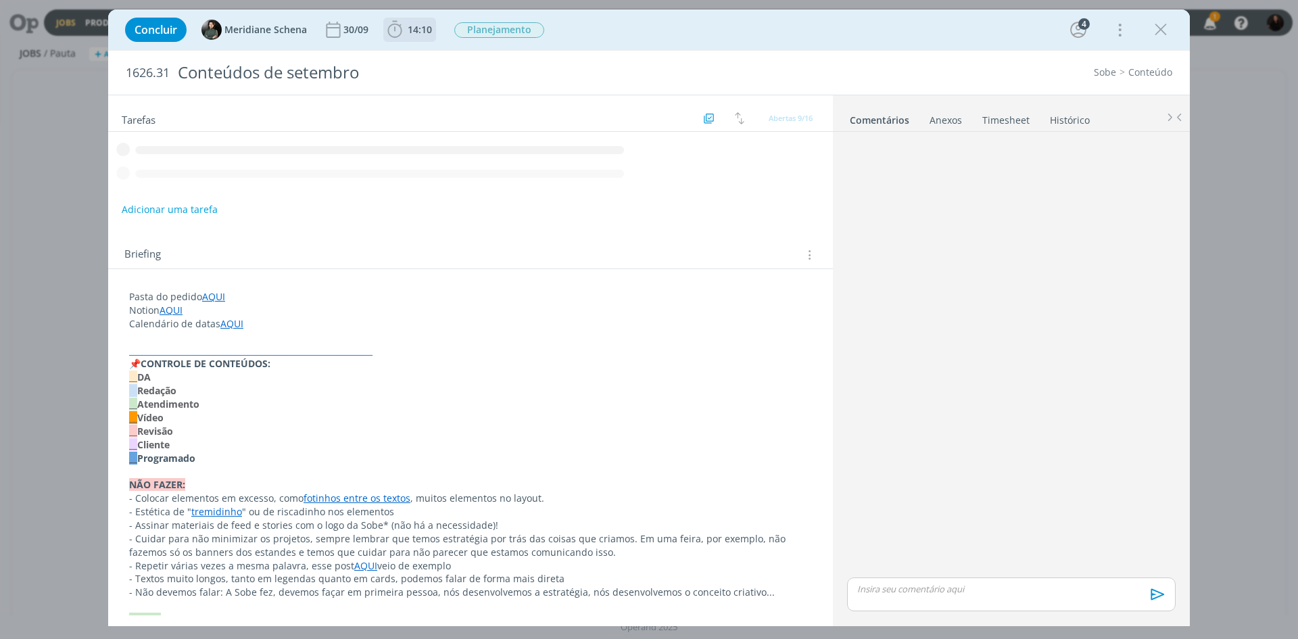
click at [397, 24] on icon "dialog" at bounding box center [394, 29] width 14 height 17
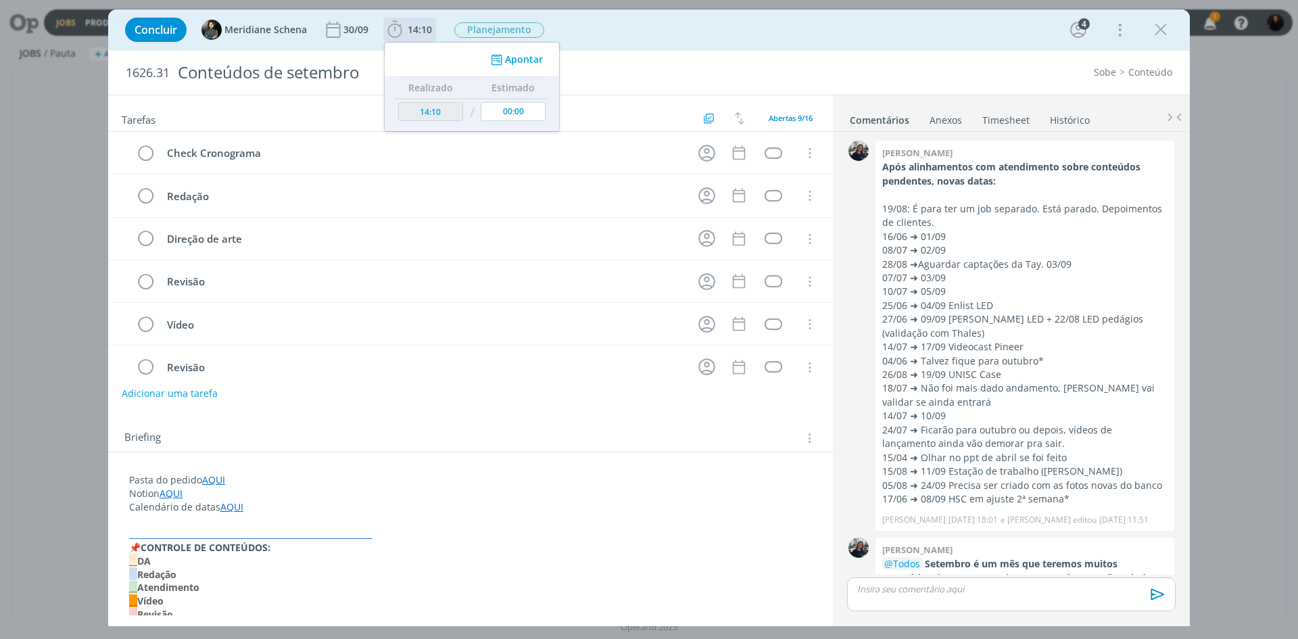
scroll to position [711, 0]
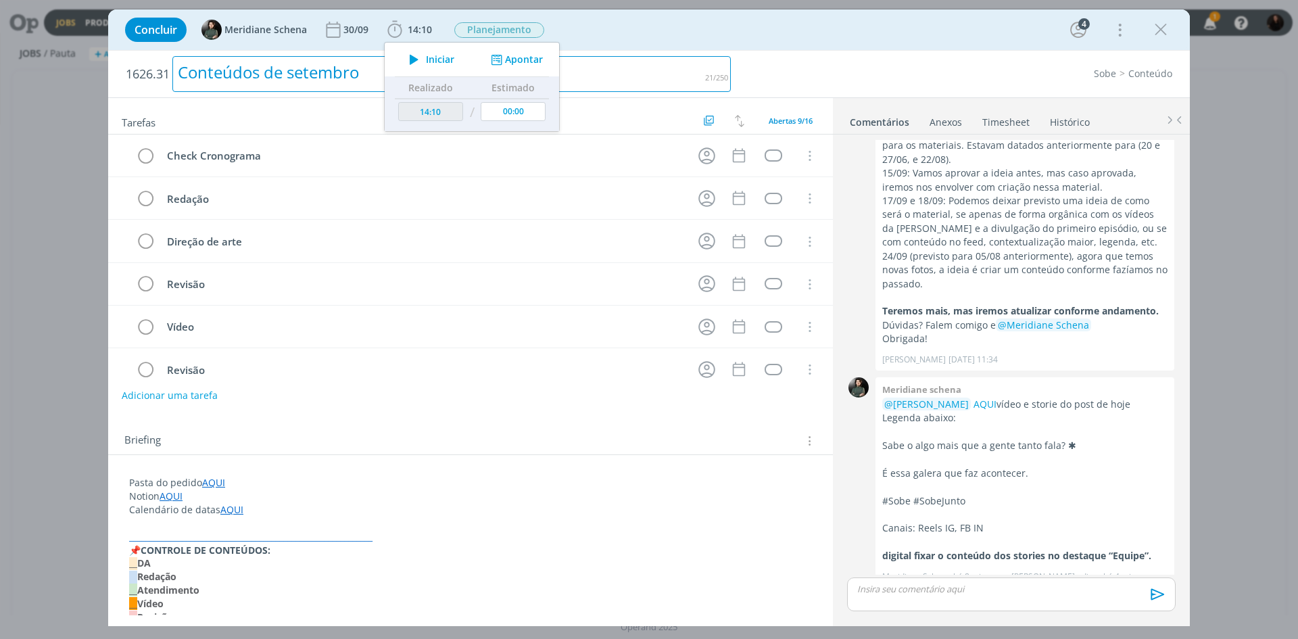
drag, startPoint x: 635, startPoint y: 74, endPoint x: 554, endPoint y: 65, distance: 81.7
click at [629, 73] on div "Conteúdos de setembro" at bounding box center [451, 74] width 559 height 36
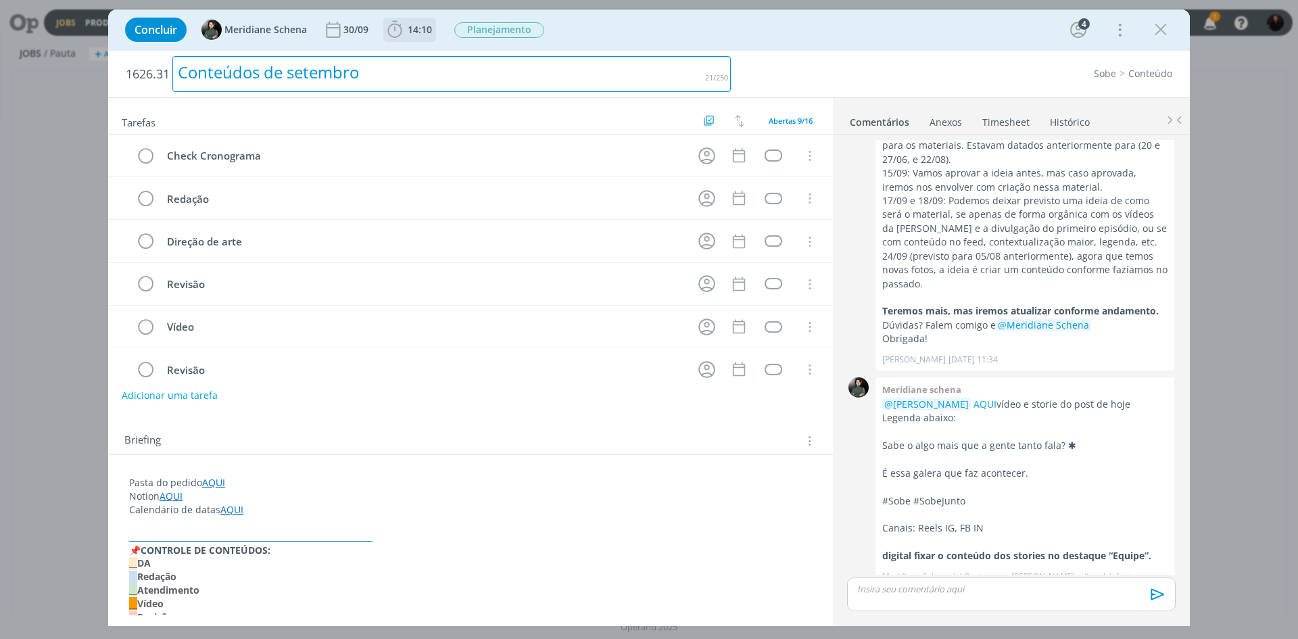
click at [400, 39] on icon "dialog" at bounding box center [395, 30] width 20 height 20
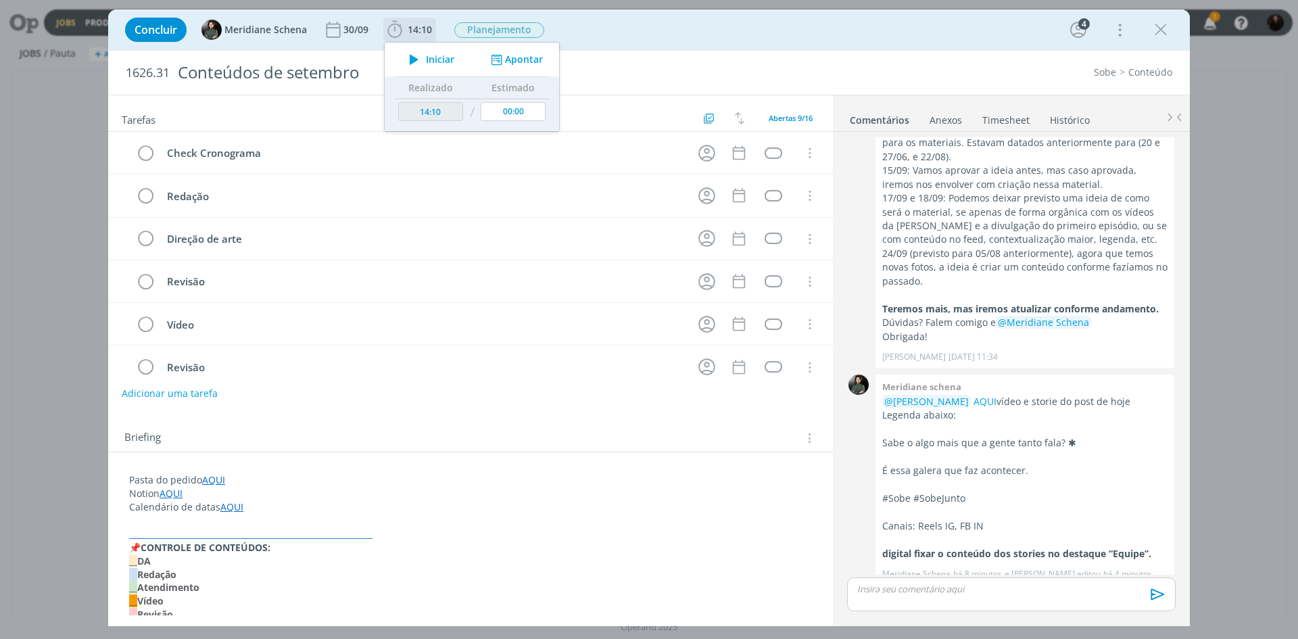
click at [421, 58] on icon "dialog" at bounding box center [414, 60] width 24 height 18
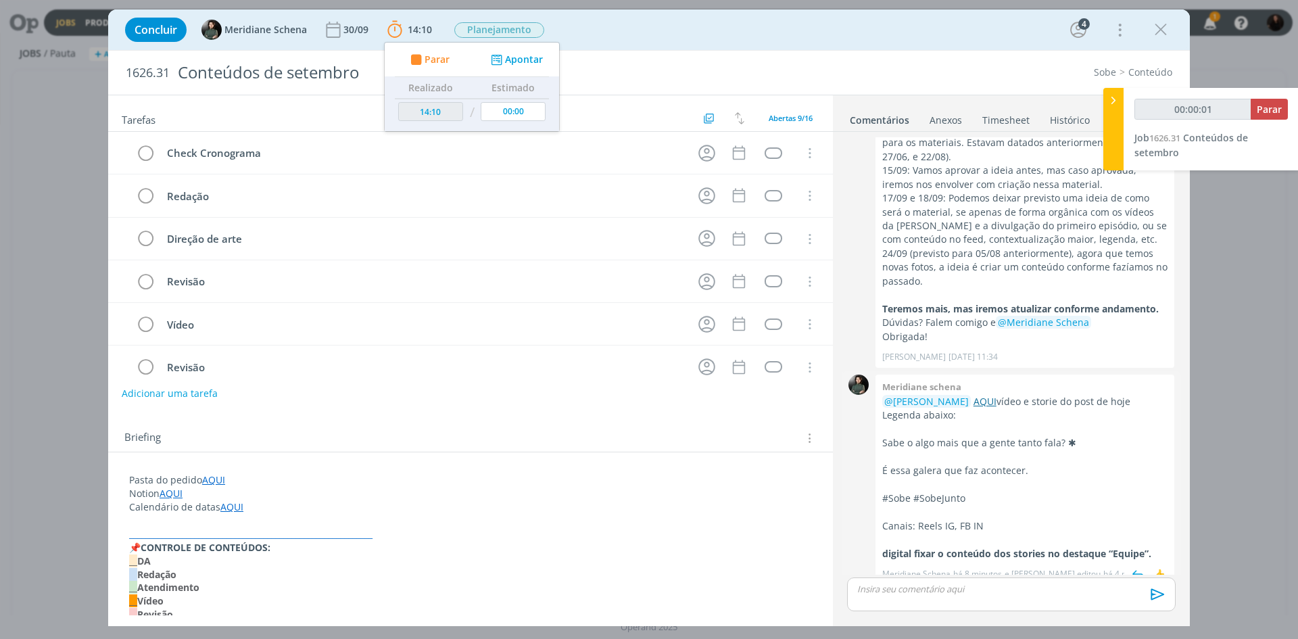
click at [985, 395] on link "AQUI" at bounding box center [985, 401] width 23 height 13
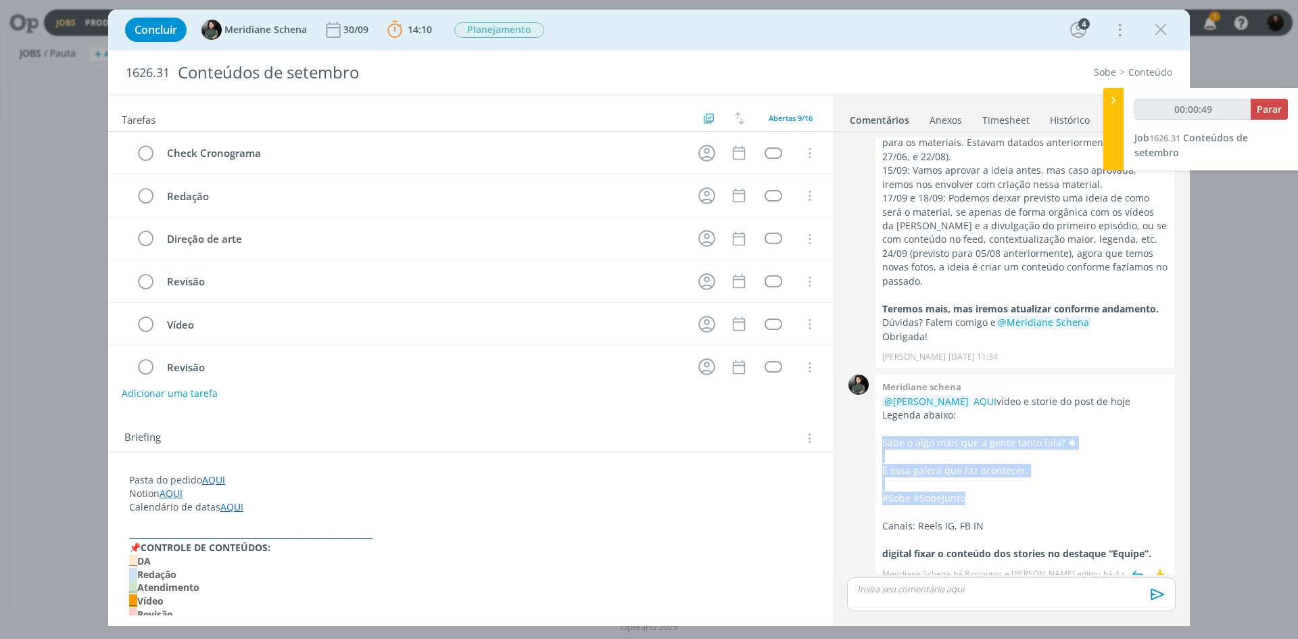
drag, startPoint x: 974, startPoint y: 486, endPoint x: 882, endPoint y: 428, distance: 109.4
click at [883, 428] on div "@[PERSON_NAME] AQUI vídeo e storie do post de hoje Legenda abaixo: Sabe o algo …" at bounding box center [1025, 478] width 285 height 166
copy div "Sabe o algo mais que a gente tanto fala? ✱ É essa galera que faz acontecer. #So…"
type input "00:15:57"
click at [1275, 108] on span "Parar" at bounding box center [1269, 109] width 25 height 13
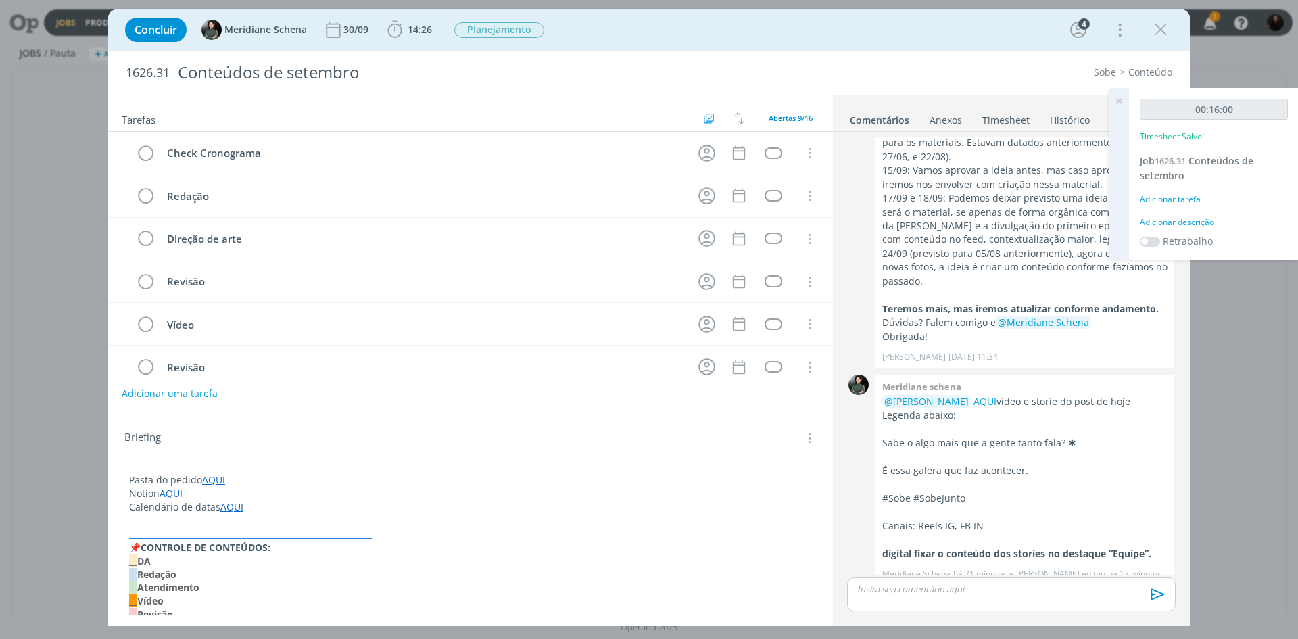
click at [906, 590] on p "dialog" at bounding box center [1011, 589] width 307 height 12
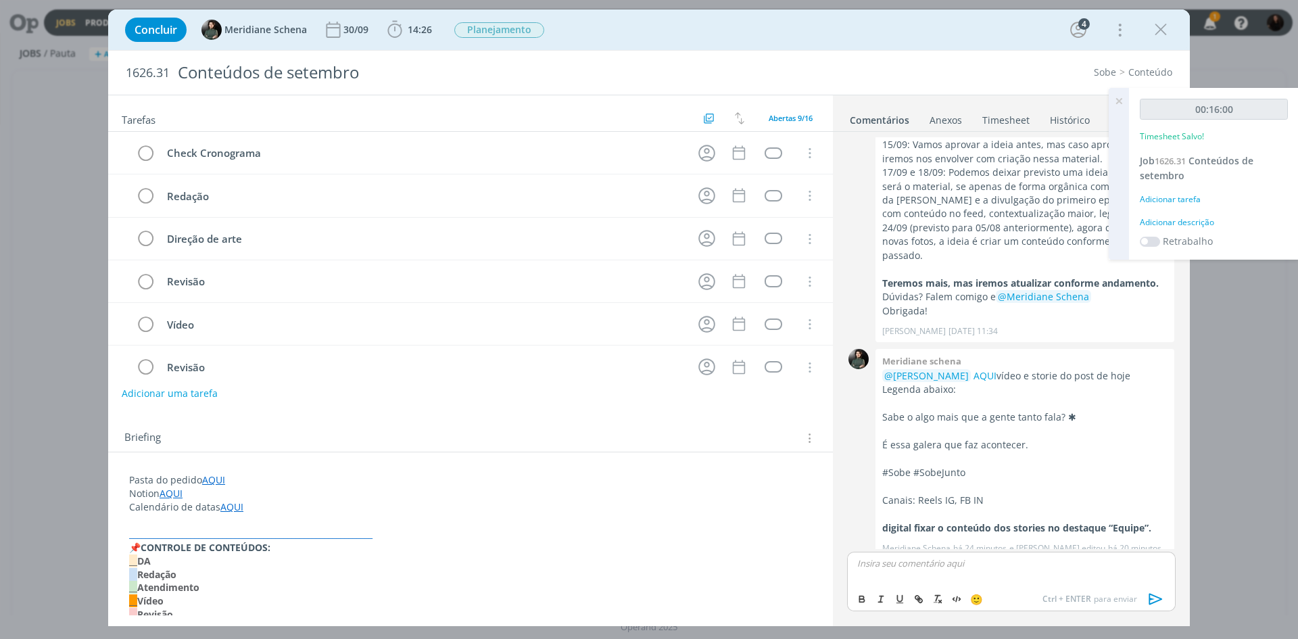
click at [1171, 216] on div "Adicionar descrição" at bounding box center [1214, 222] width 148 height 12
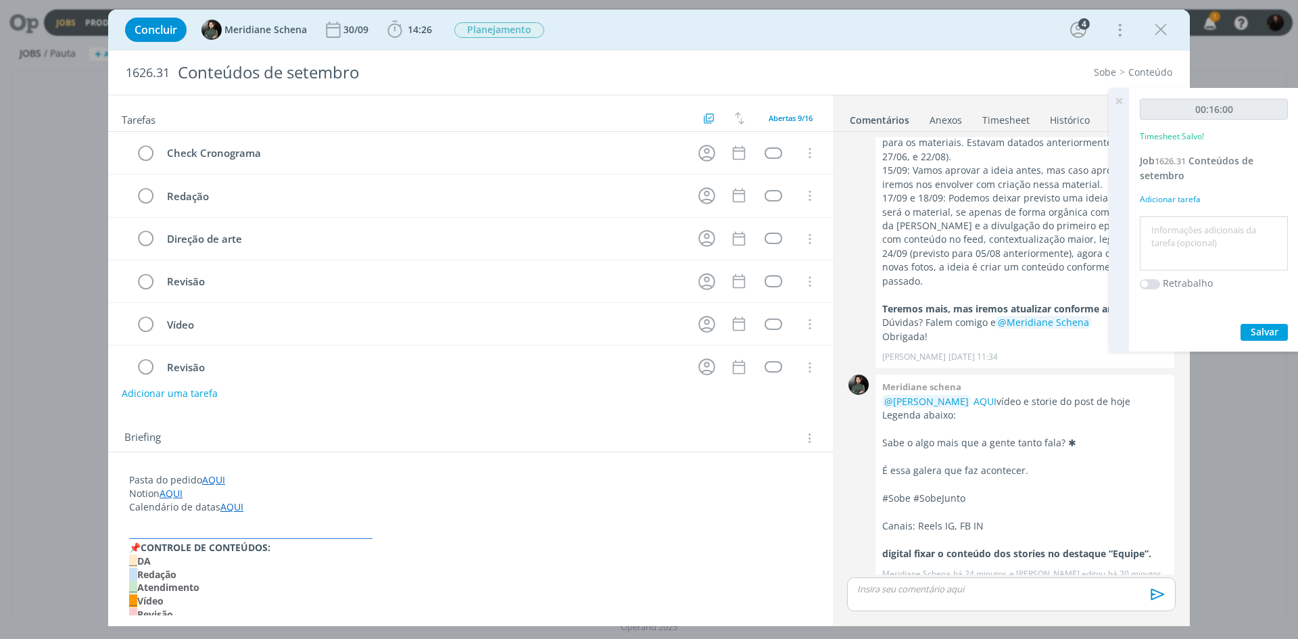
click at [1169, 229] on textarea at bounding box center [1214, 244] width 141 height 48
type textarea "conteúdo dia 2 publicaçao"
click at [1276, 336] on span "Salvar" at bounding box center [1265, 331] width 28 height 13
click at [1014, 594] on p "dialog" at bounding box center [1011, 589] width 307 height 12
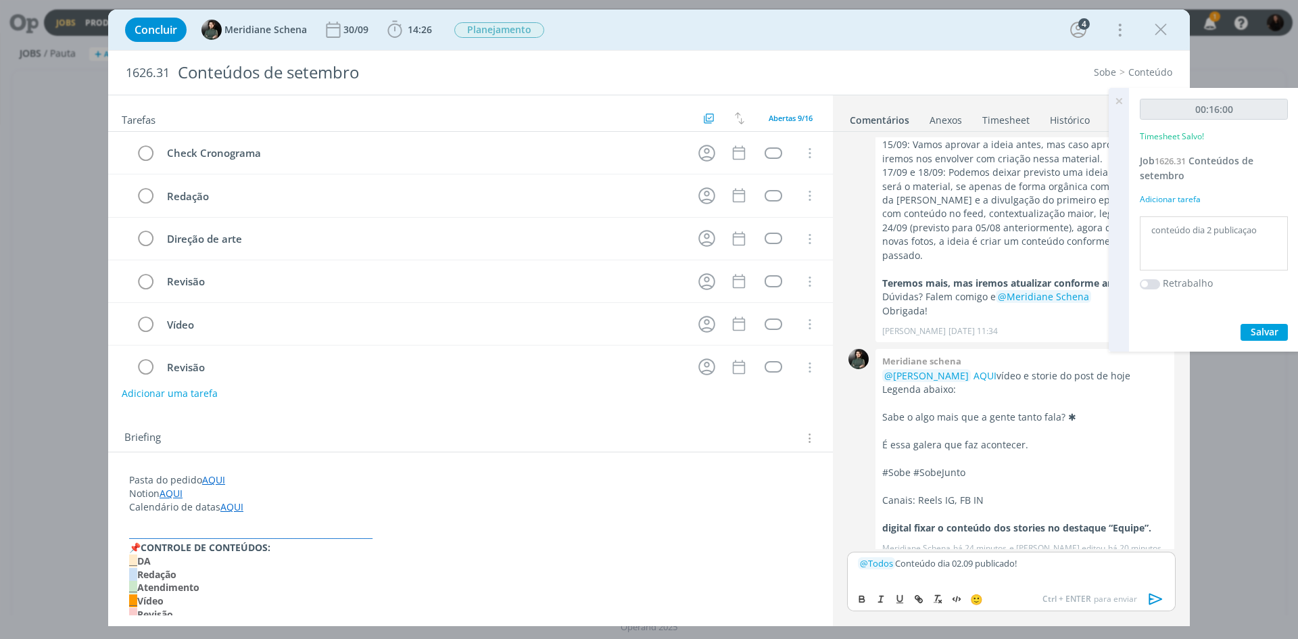
click at [1158, 606] on icon "dialog" at bounding box center [1156, 599] width 20 height 20
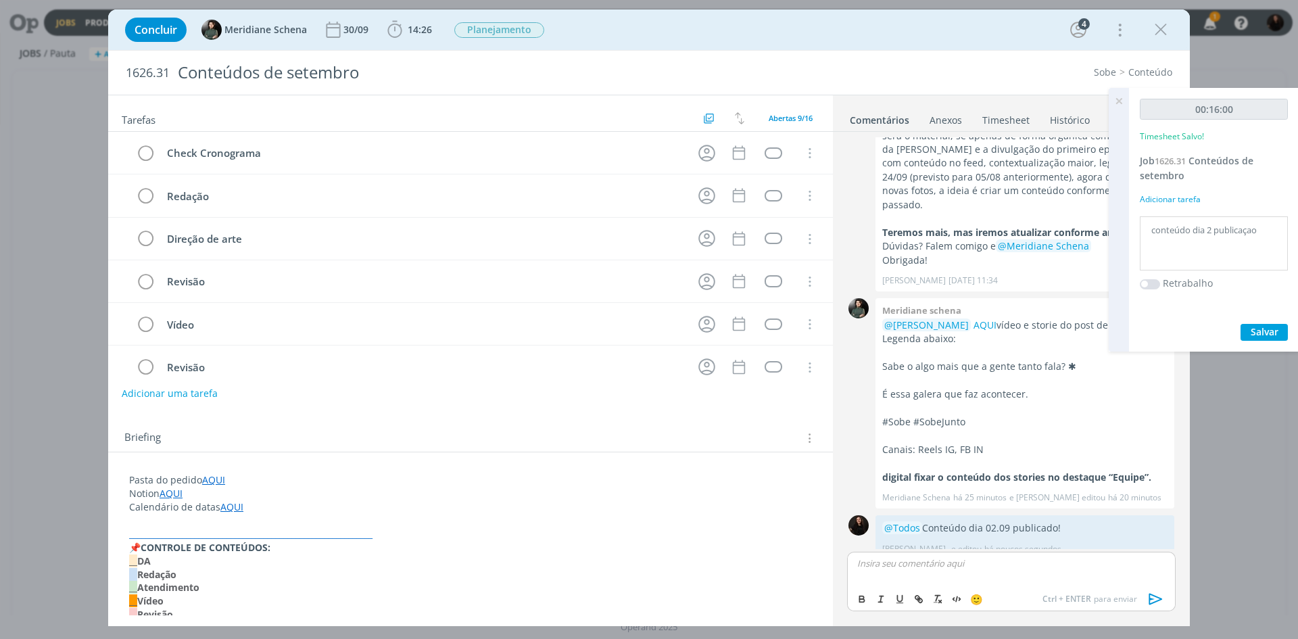
scroll to position [517, 0]
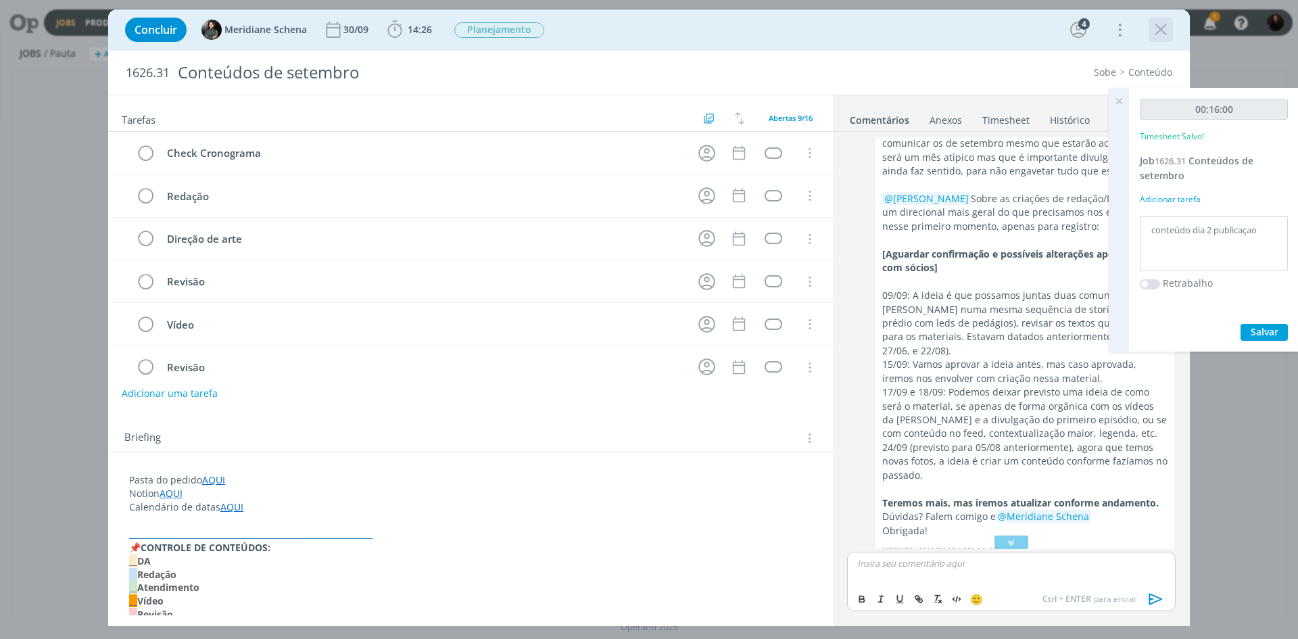
click at [1163, 36] on icon "dialog" at bounding box center [1161, 30] width 20 height 20
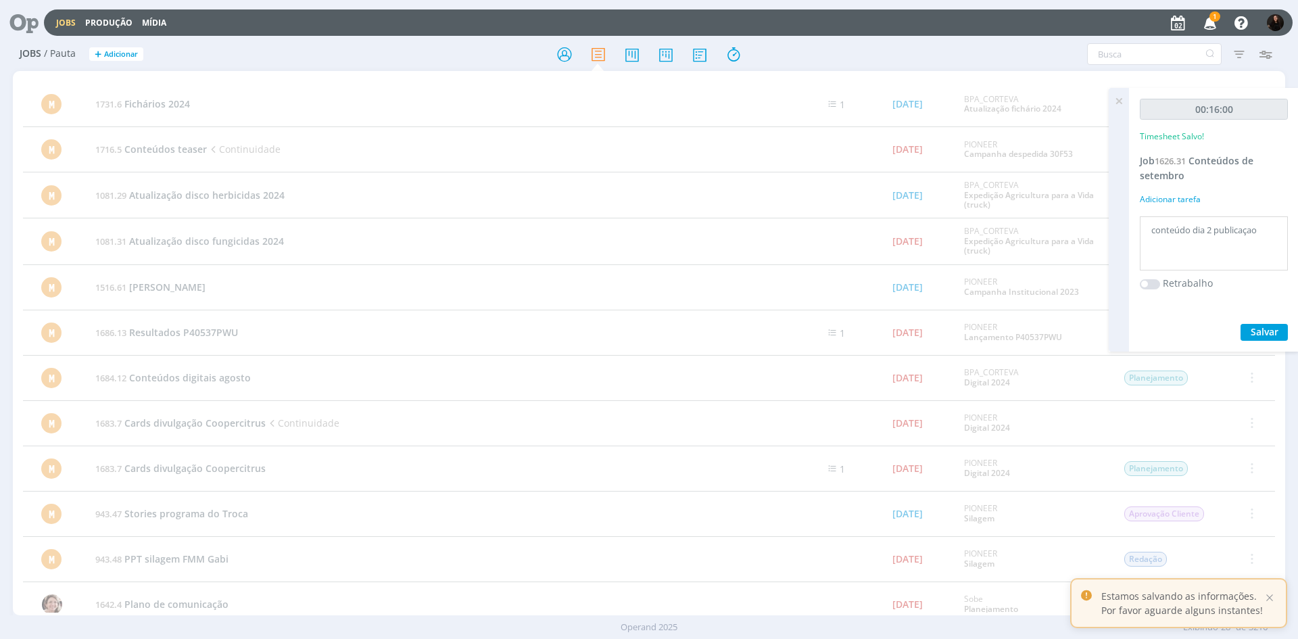
click at [1201, 16] on icon "button" at bounding box center [1211, 22] width 24 height 23
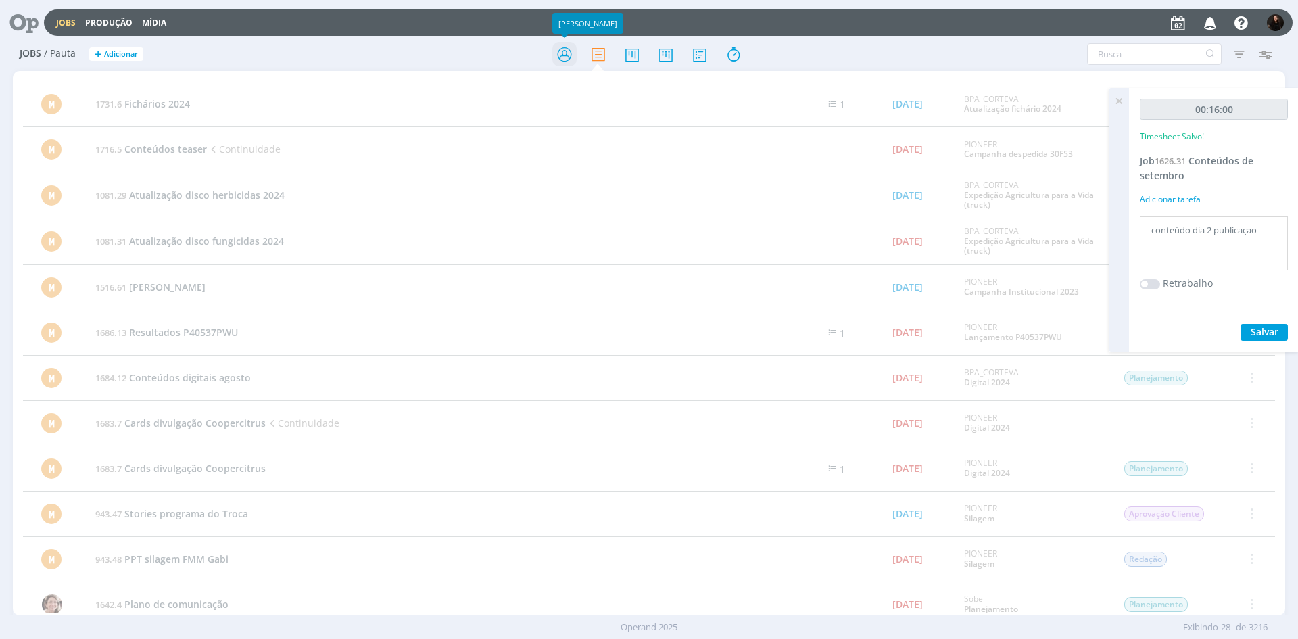
click at [570, 55] on icon at bounding box center [565, 54] width 24 height 26
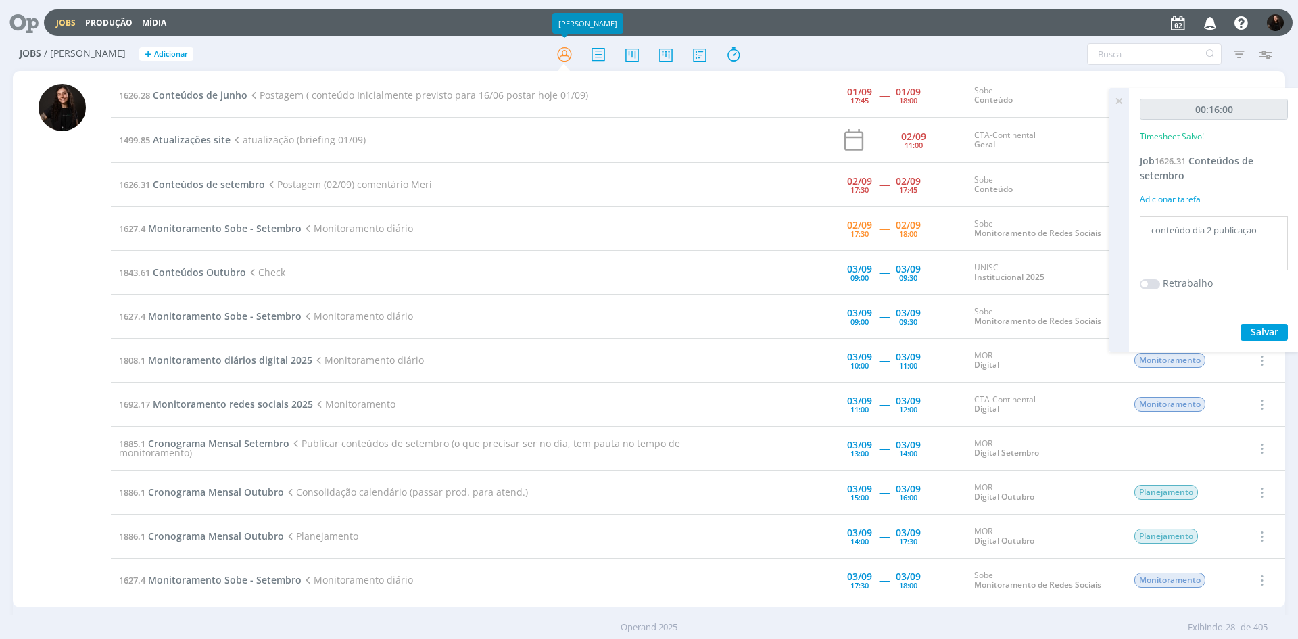
click at [261, 183] on span "Conteúdos de setembro" at bounding box center [209, 184] width 112 height 13
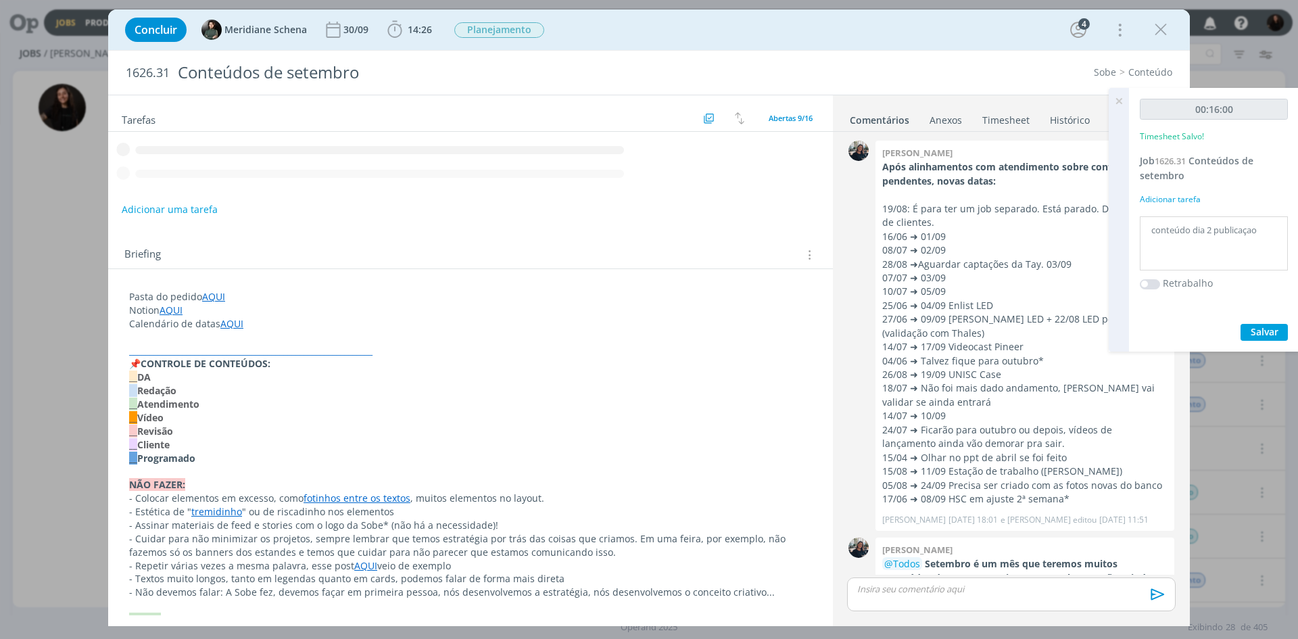
scroll to position [762, 0]
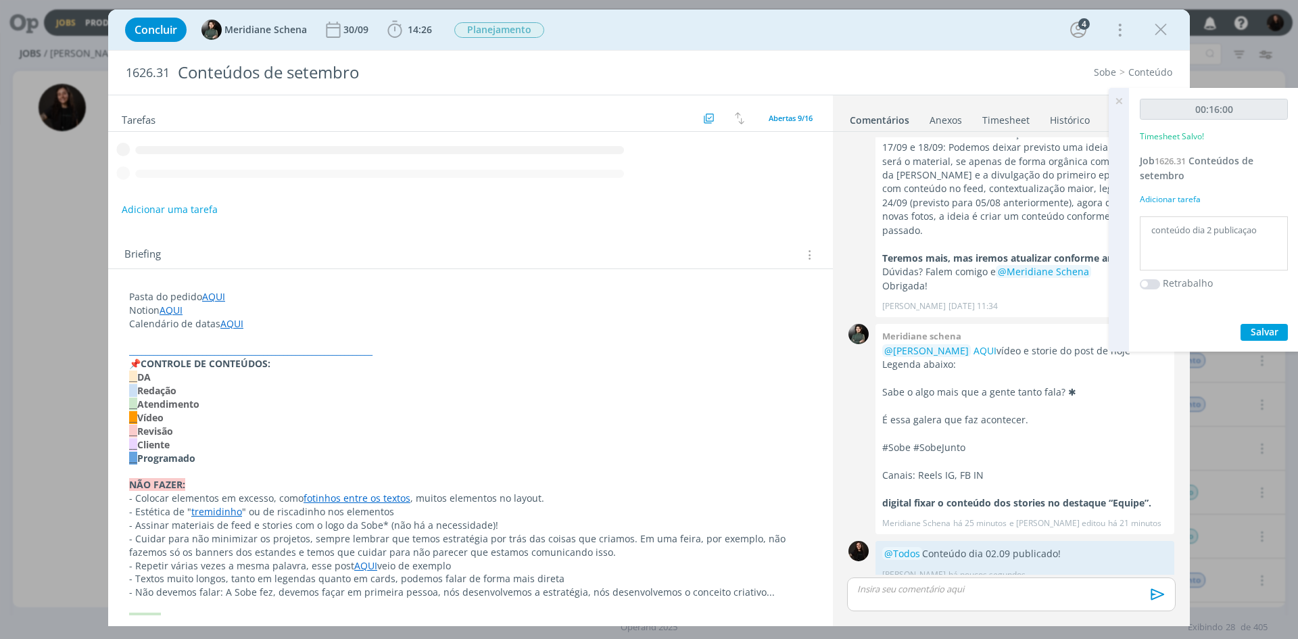
click at [1118, 98] on icon at bounding box center [1119, 101] width 24 height 26
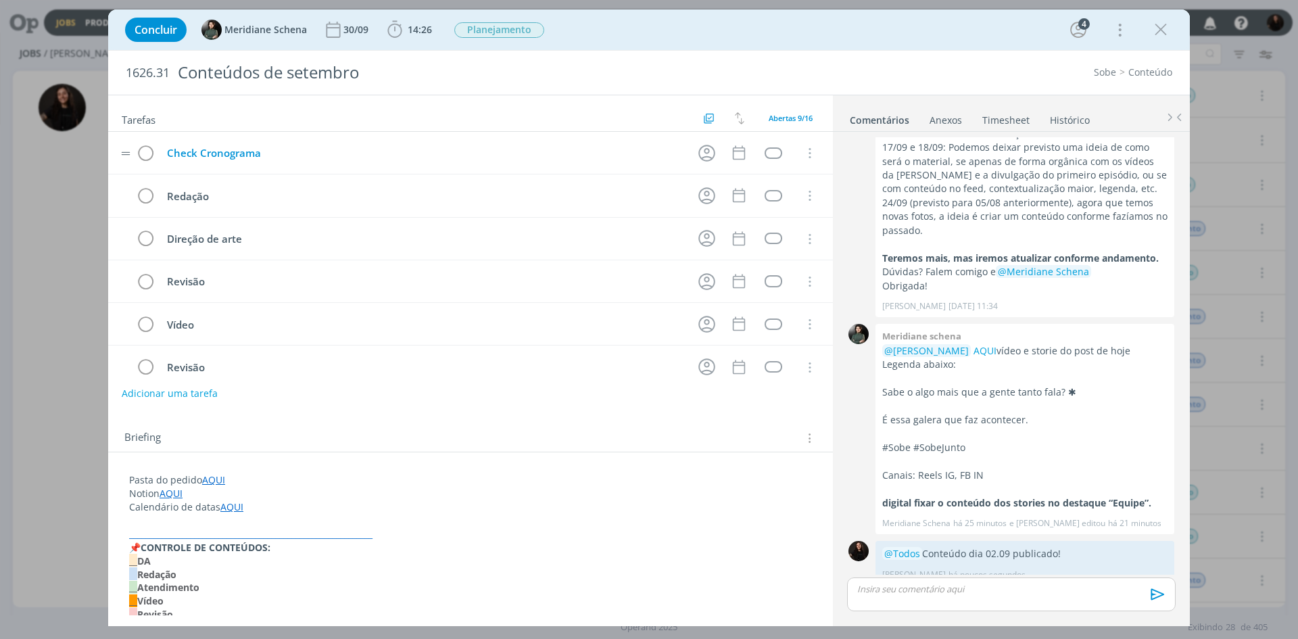
scroll to position [147, 0]
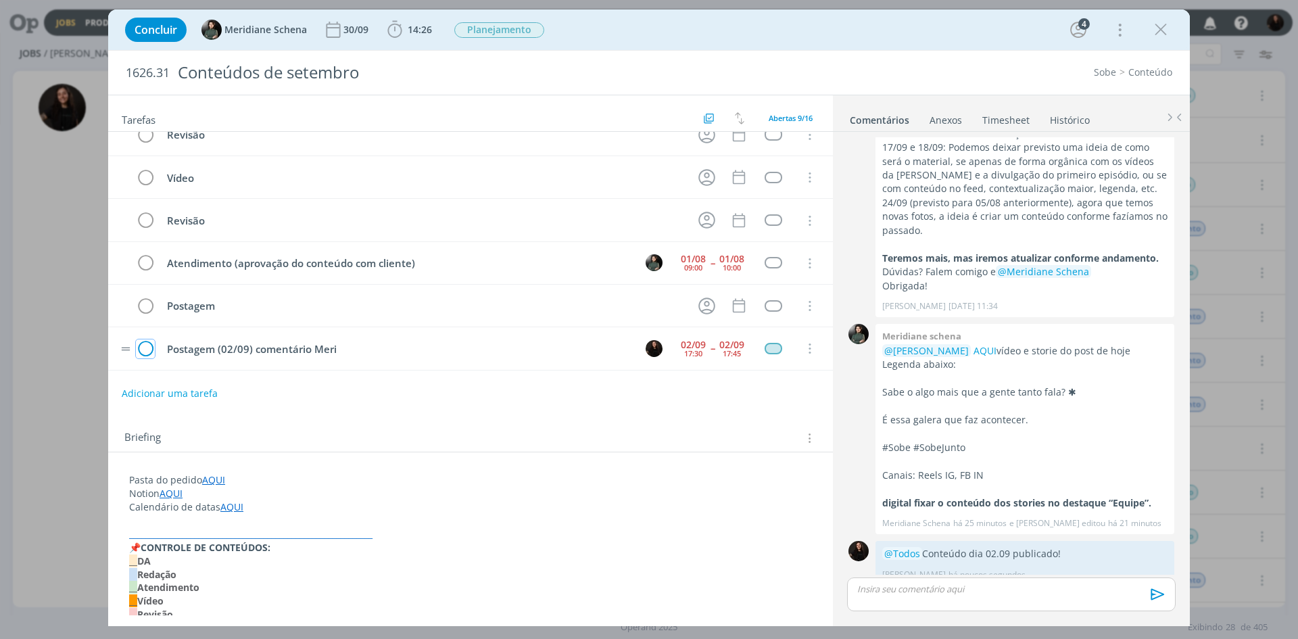
click at [149, 344] on icon "dialog" at bounding box center [145, 349] width 19 height 20
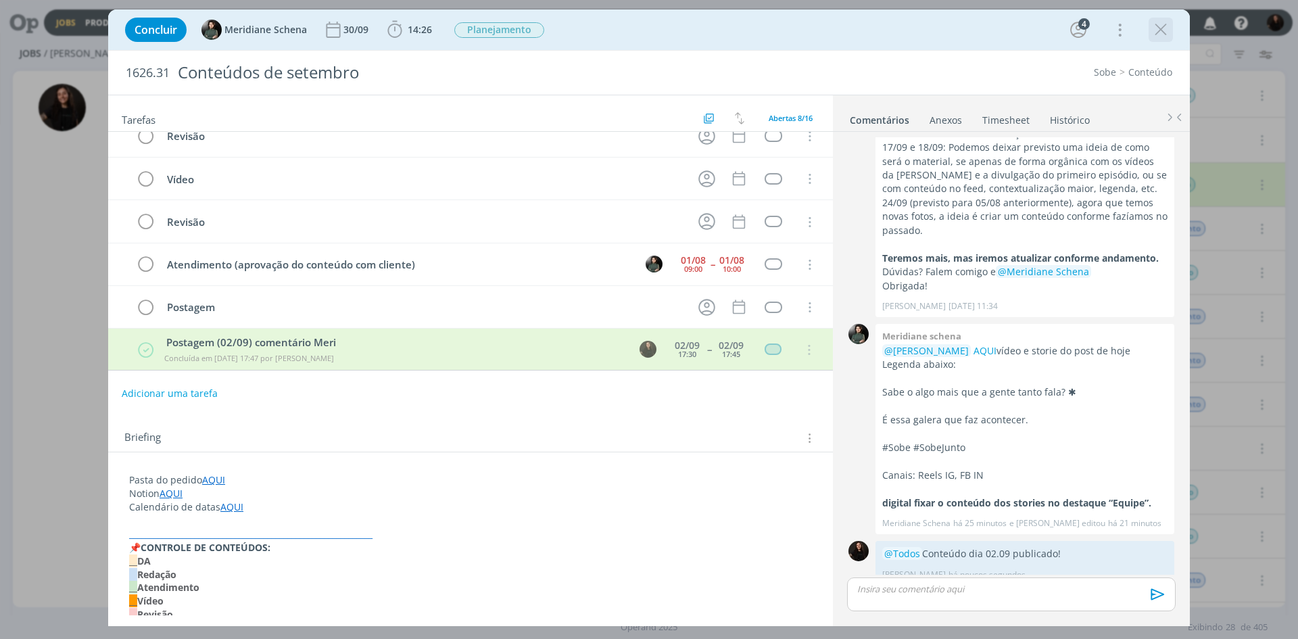
scroll to position [145, 0]
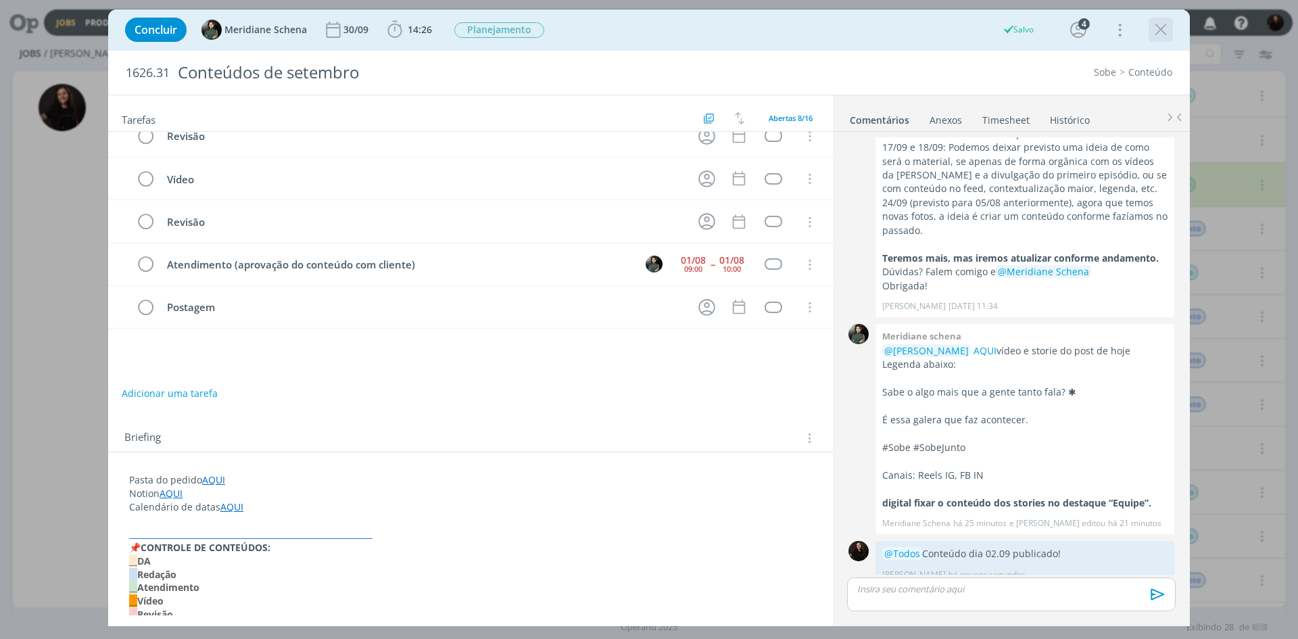
click at [1162, 33] on icon "dialog" at bounding box center [1161, 30] width 20 height 20
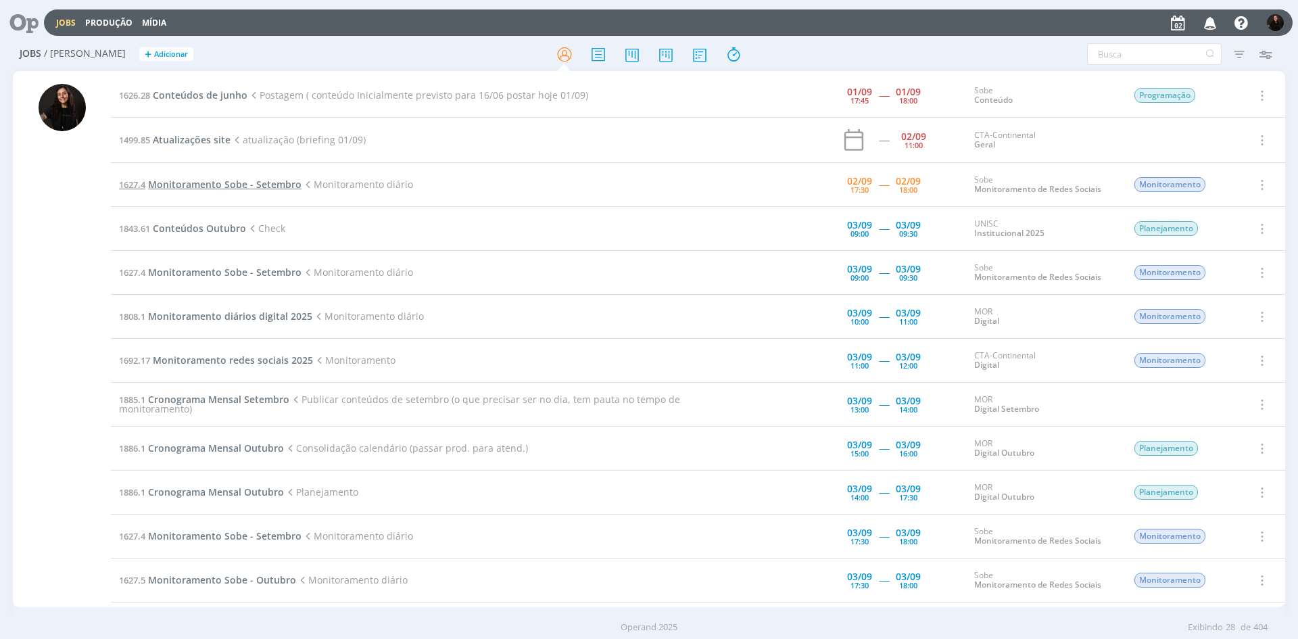
click at [251, 185] on span "Monitoramento Sobe - Setembro" at bounding box center [225, 184] width 154 height 13
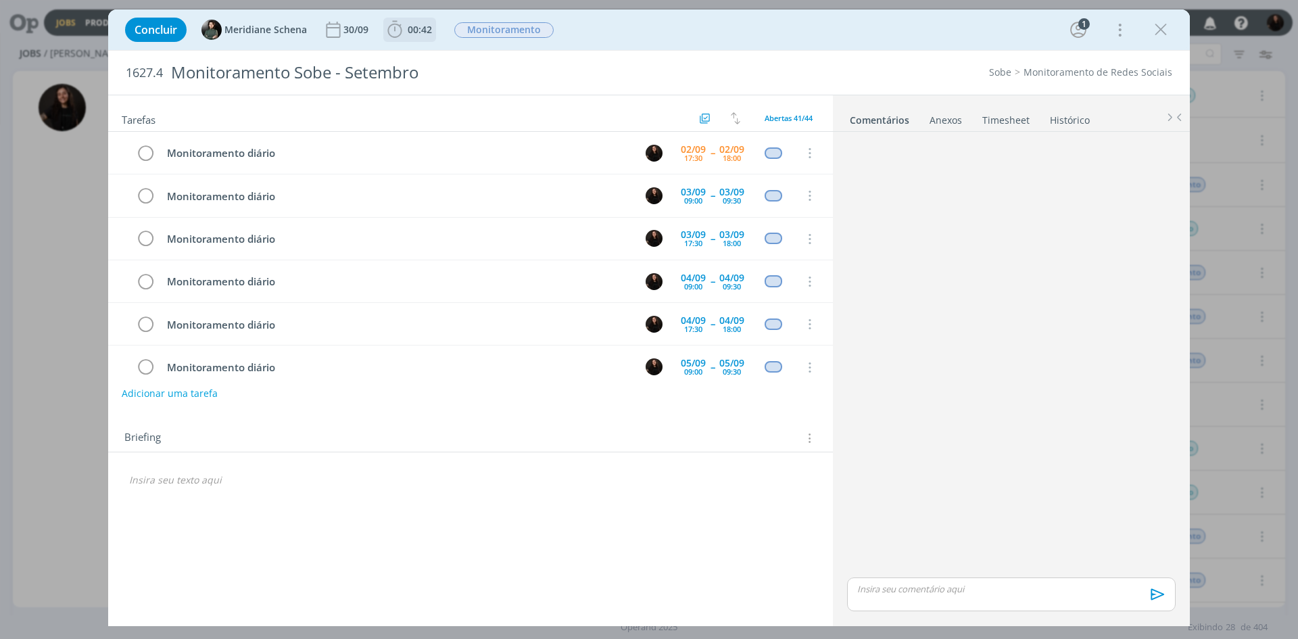
click at [411, 38] on span "00:42" at bounding box center [410, 30] width 50 height 20
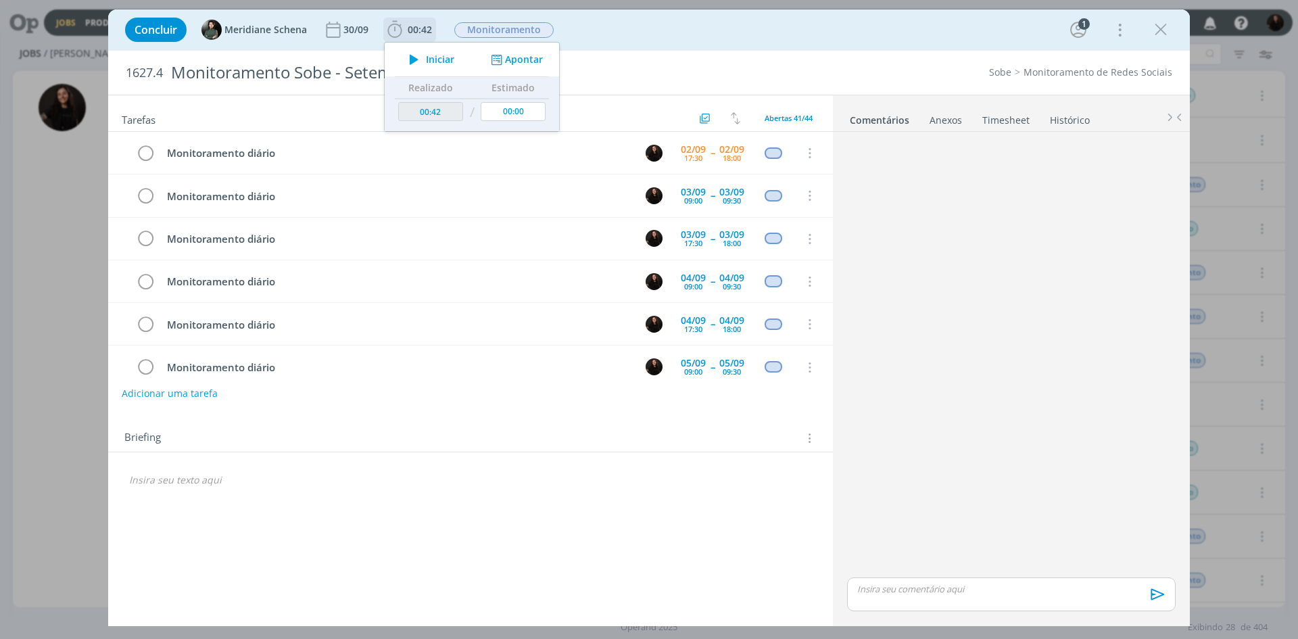
click at [507, 64] on button "Apontar" at bounding box center [516, 60] width 56 height 14
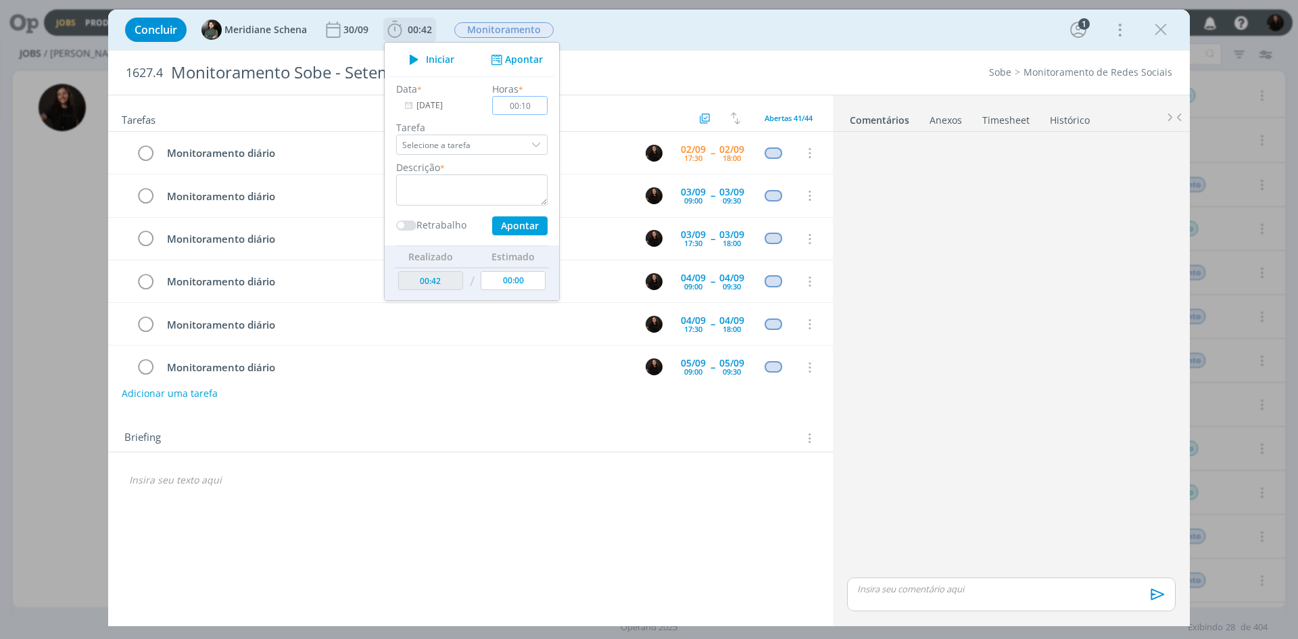
type input "00:10"
click at [471, 186] on textarea "dialog" at bounding box center [471, 189] width 151 height 31
type textarea "monitoramento diário"
drag, startPoint x: 519, startPoint y: 230, endPoint x: 398, endPoint y: 185, distance: 129.0
click at [515, 226] on button "Apontar" at bounding box center [519, 225] width 55 height 19
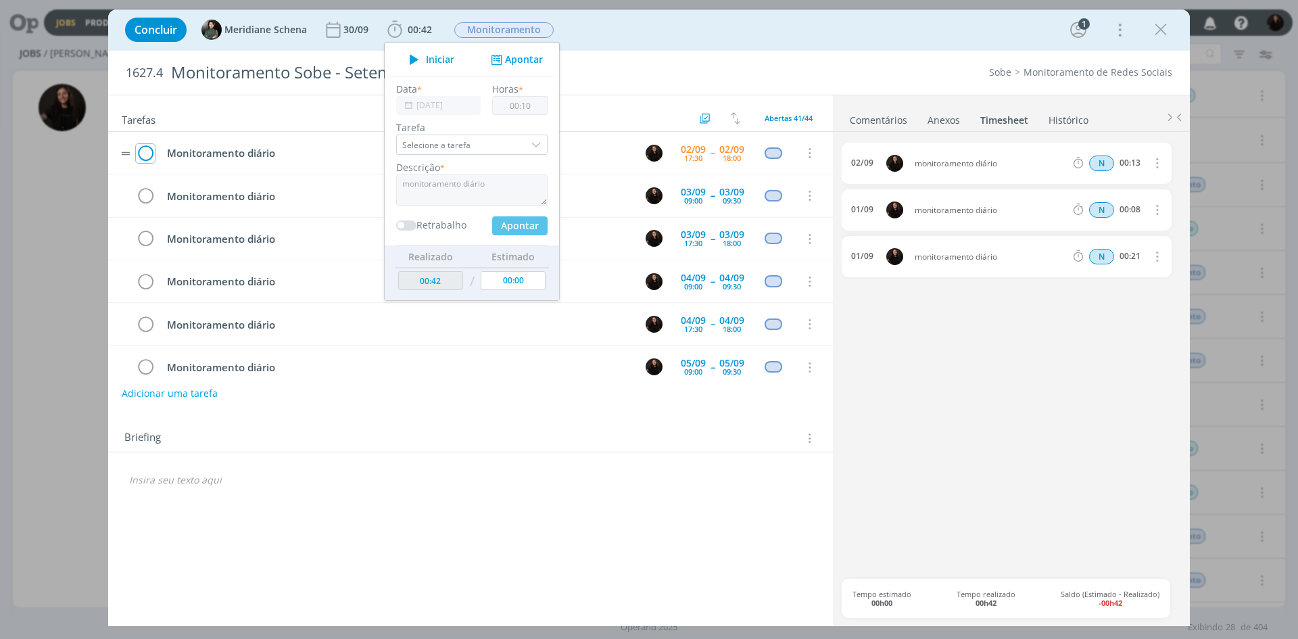
click at [145, 153] on icon "dialog" at bounding box center [145, 153] width 19 height 20
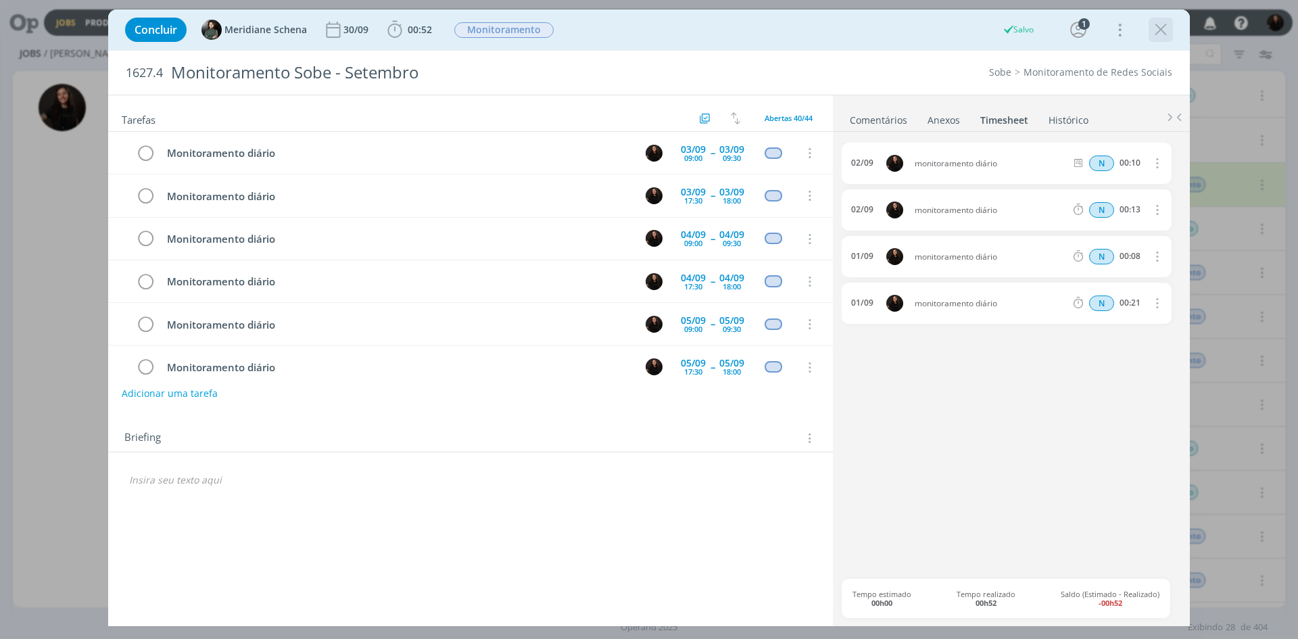
click at [1164, 32] on icon "dialog" at bounding box center [1161, 30] width 20 height 20
